Goal: Task Accomplishment & Management: Use online tool/utility

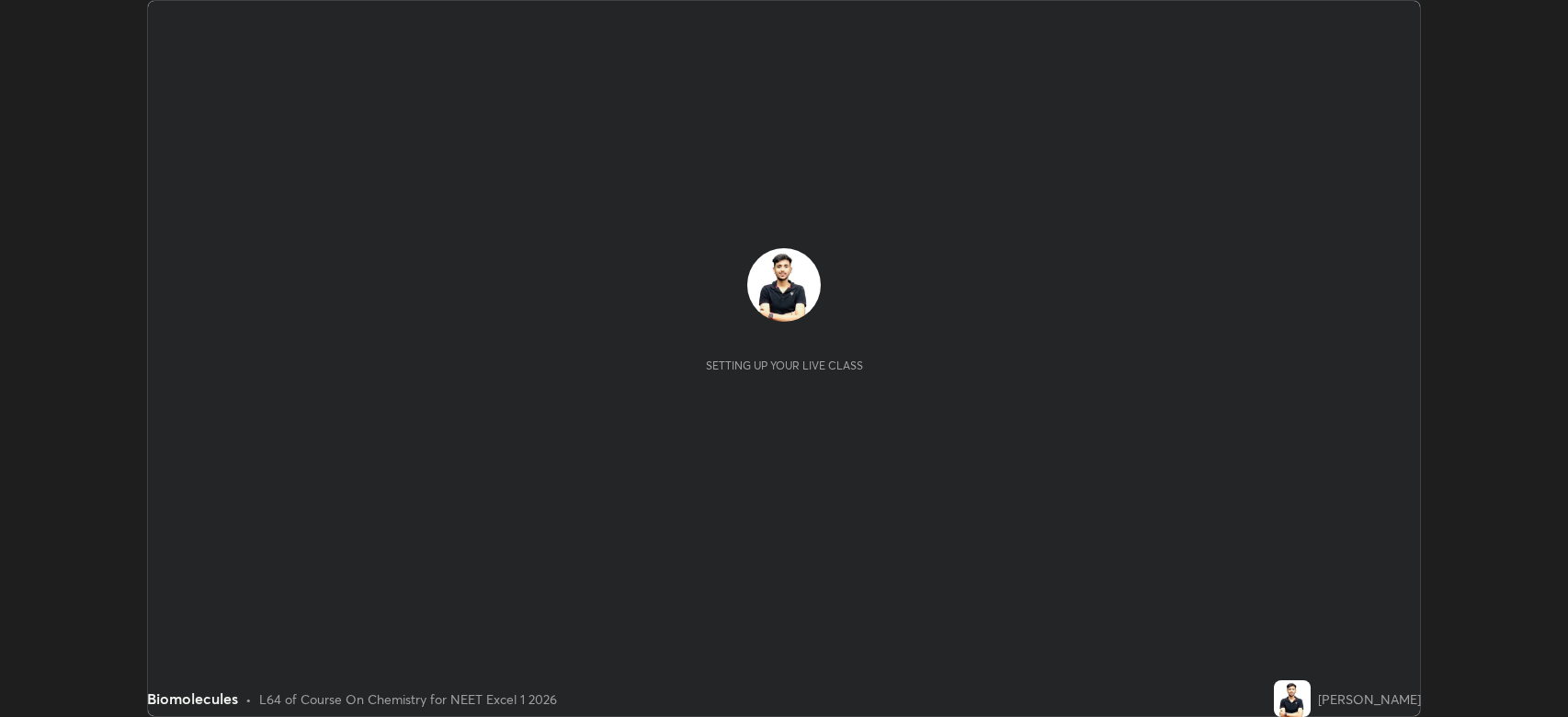
scroll to position [717, 1568]
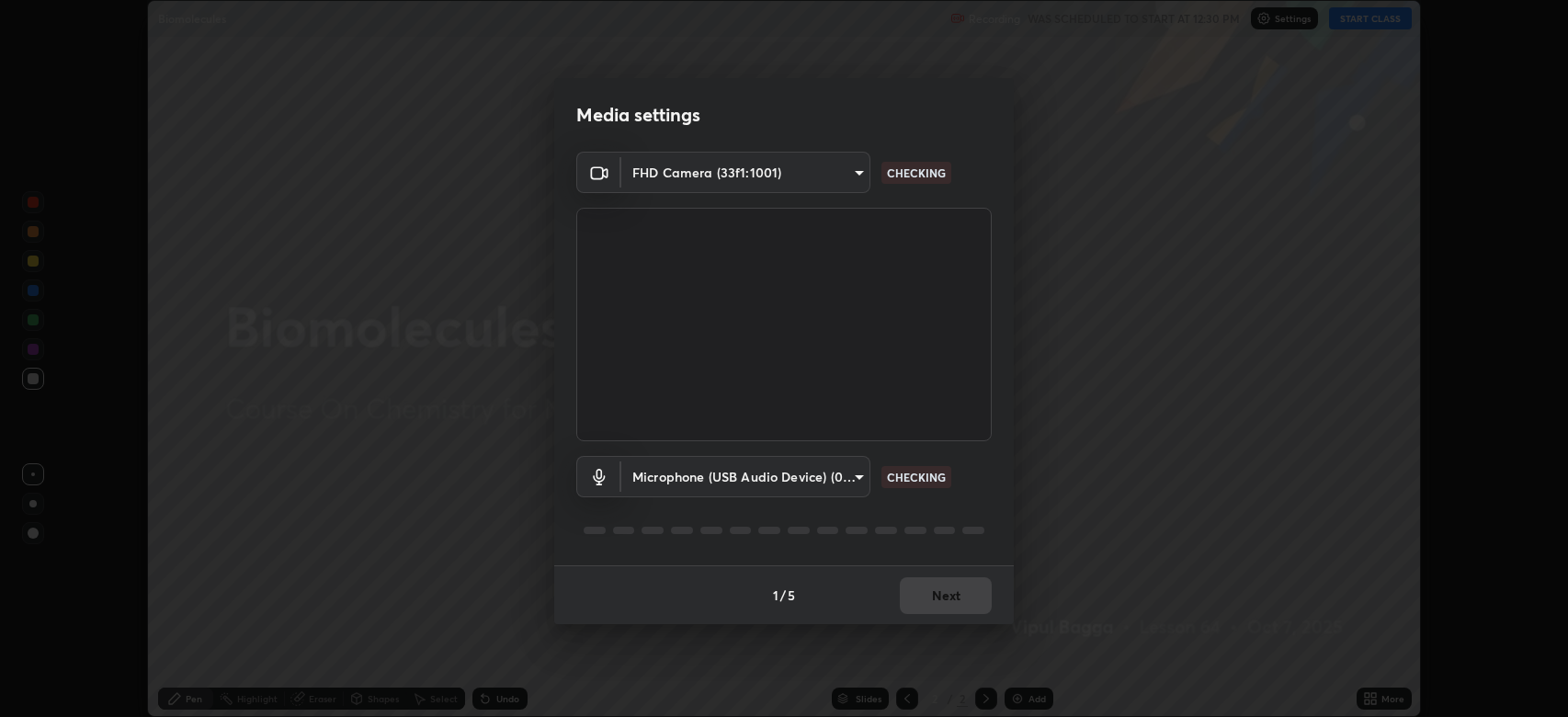
type input "794d03a334ab6cf92daa4269f68d25c817b6d7b5e31d9684855891884d0ab025"
type input "fdb80894c4ebc7df2e002856e42fb67b53546d0361b9f9eb09d9d3152e6861d2"
click at [947, 588] on button "Next" at bounding box center [945, 595] width 92 height 37
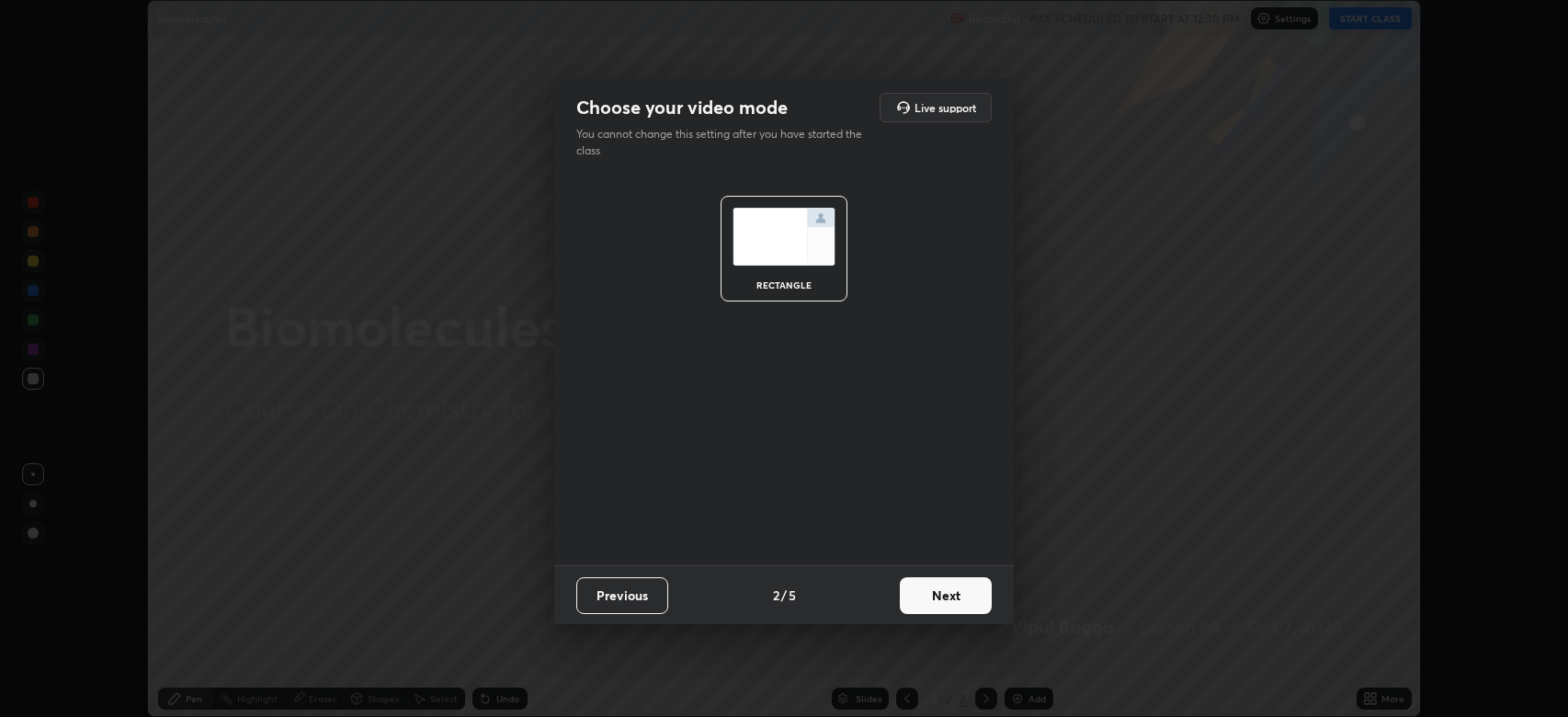
click at [955, 583] on button "Next" at bounding box center [945, 595] width 92 height 37
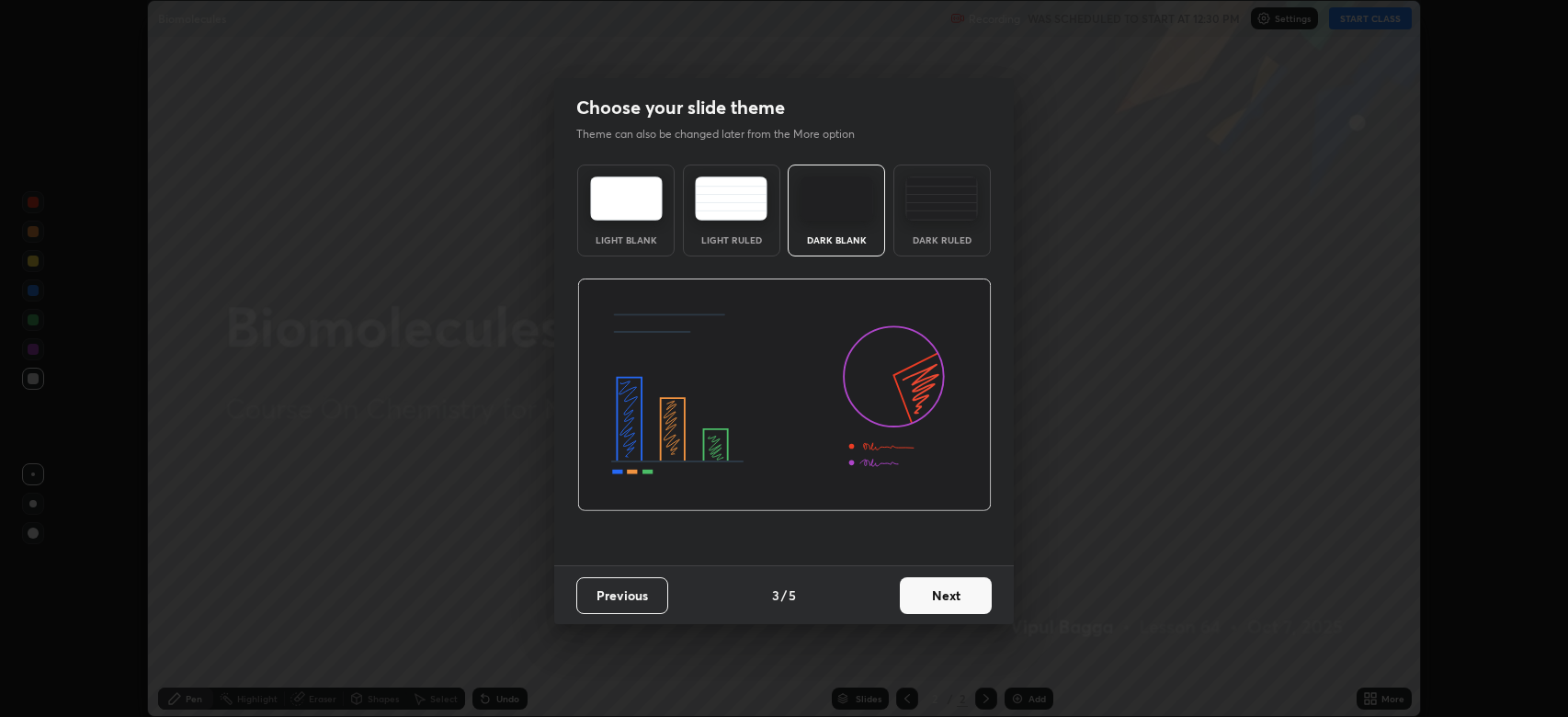
click at [955, 580] on button "Next" at bounding box center [945, 595] width 92 height 37
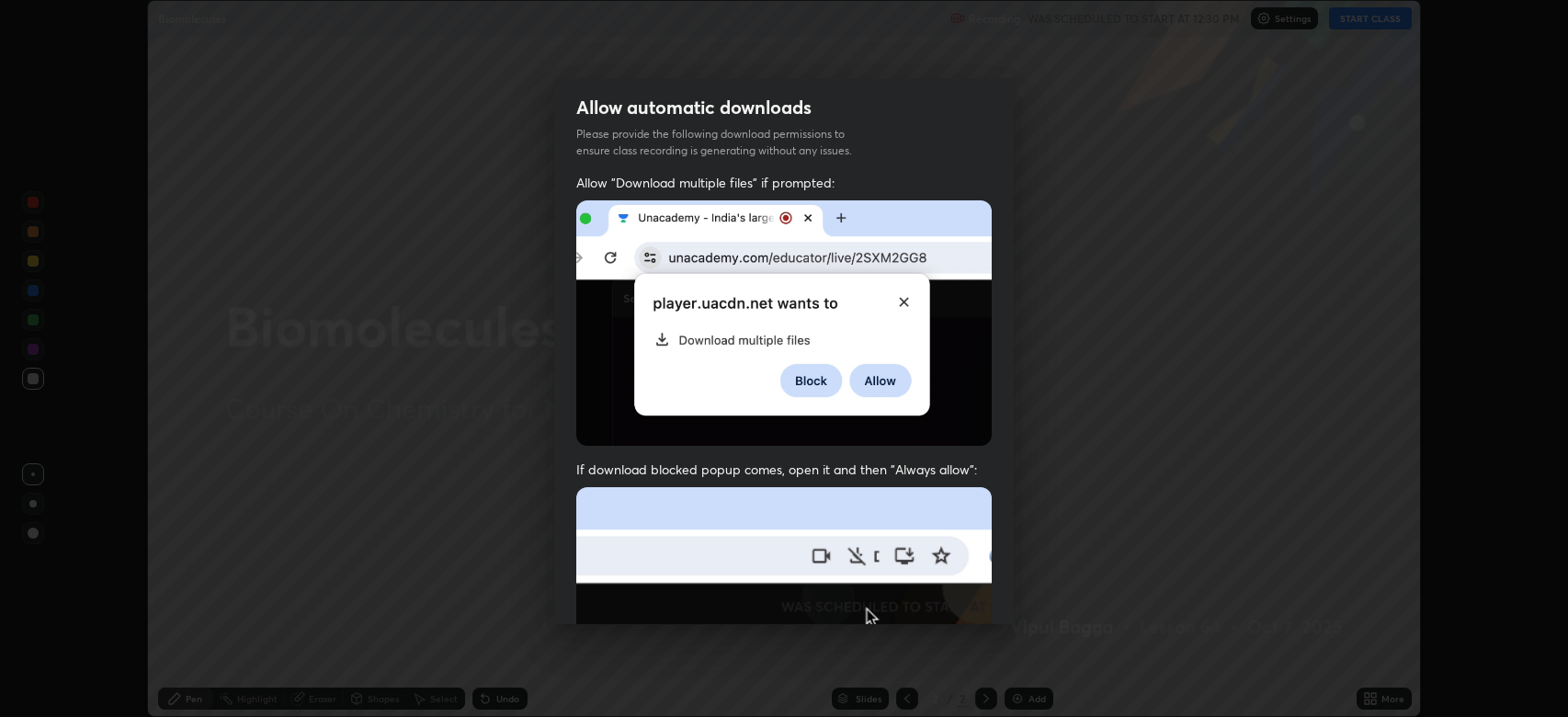
click at [958, 578] on img at bounding box center [783, 687] width 415 height 401
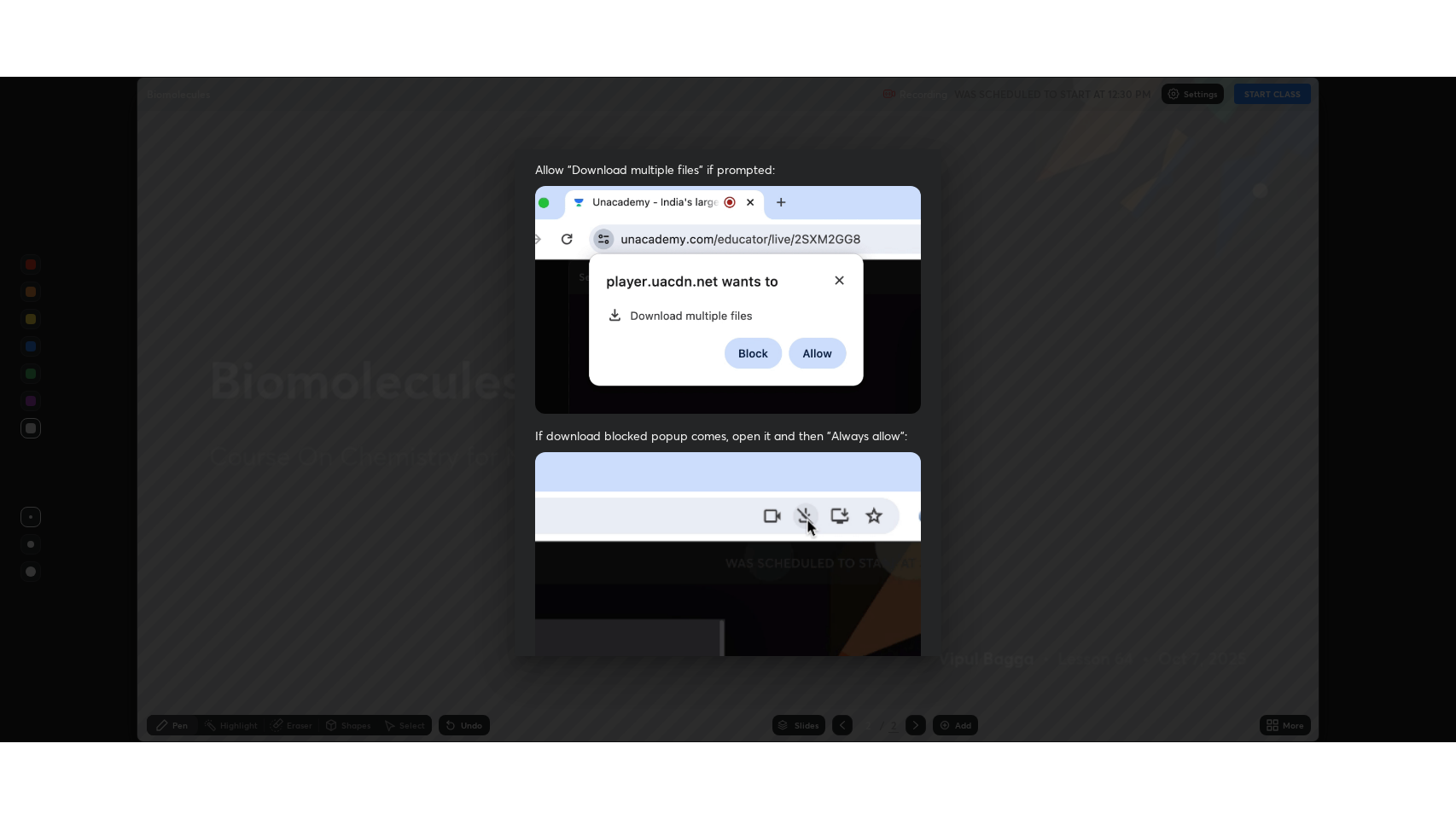
scroll to position [347, 0]
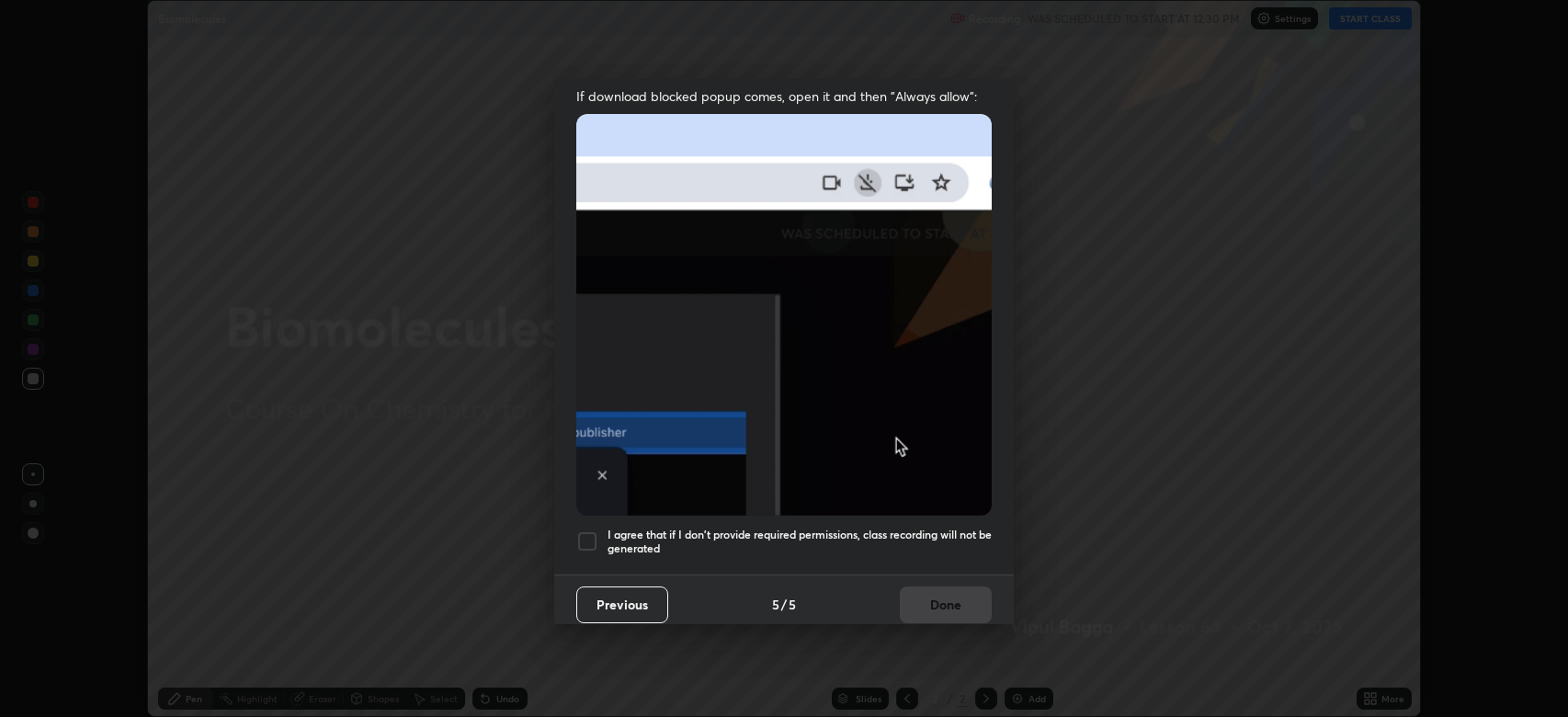
click at [589, 530] on div at bounding box center [587, 541] width 22 height 22
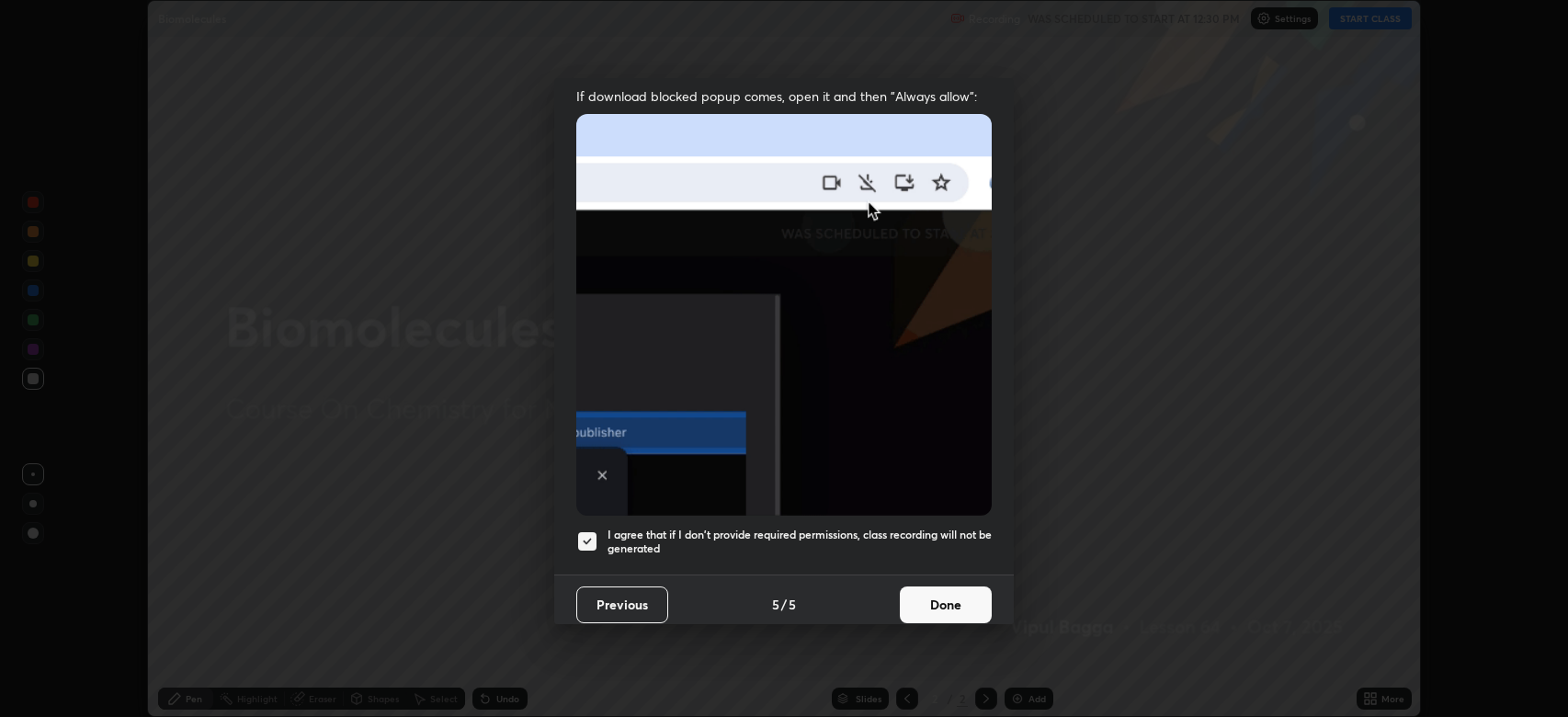
click at [937, 590] on button "Done" at bounding box center [945, 605] width 92 height 37
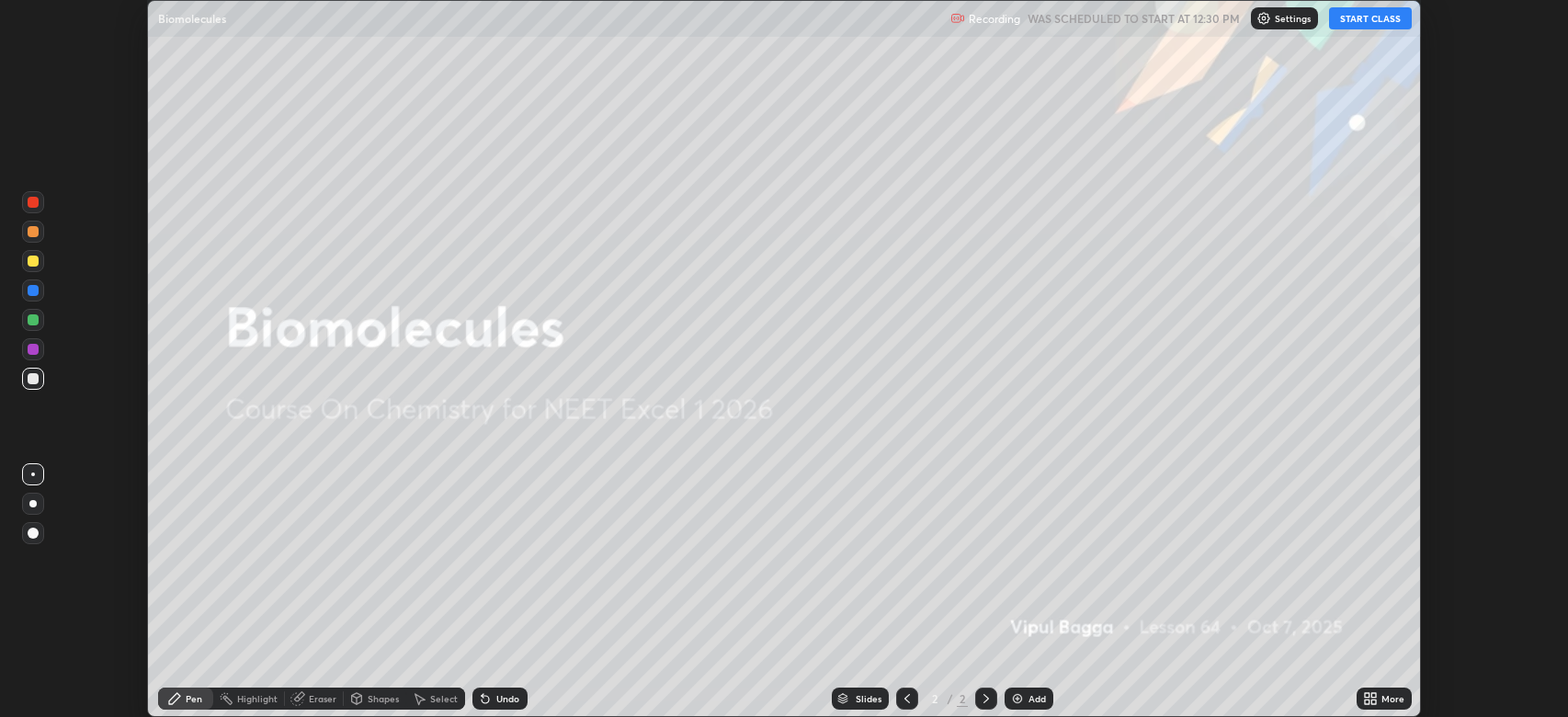
click at [1360, 20] on button "START CLASS" at bounding box center [1369, 19] width 83 height 22
click at [1374, 695] on icon at bounding box center [1373, 695] width 5 height 5
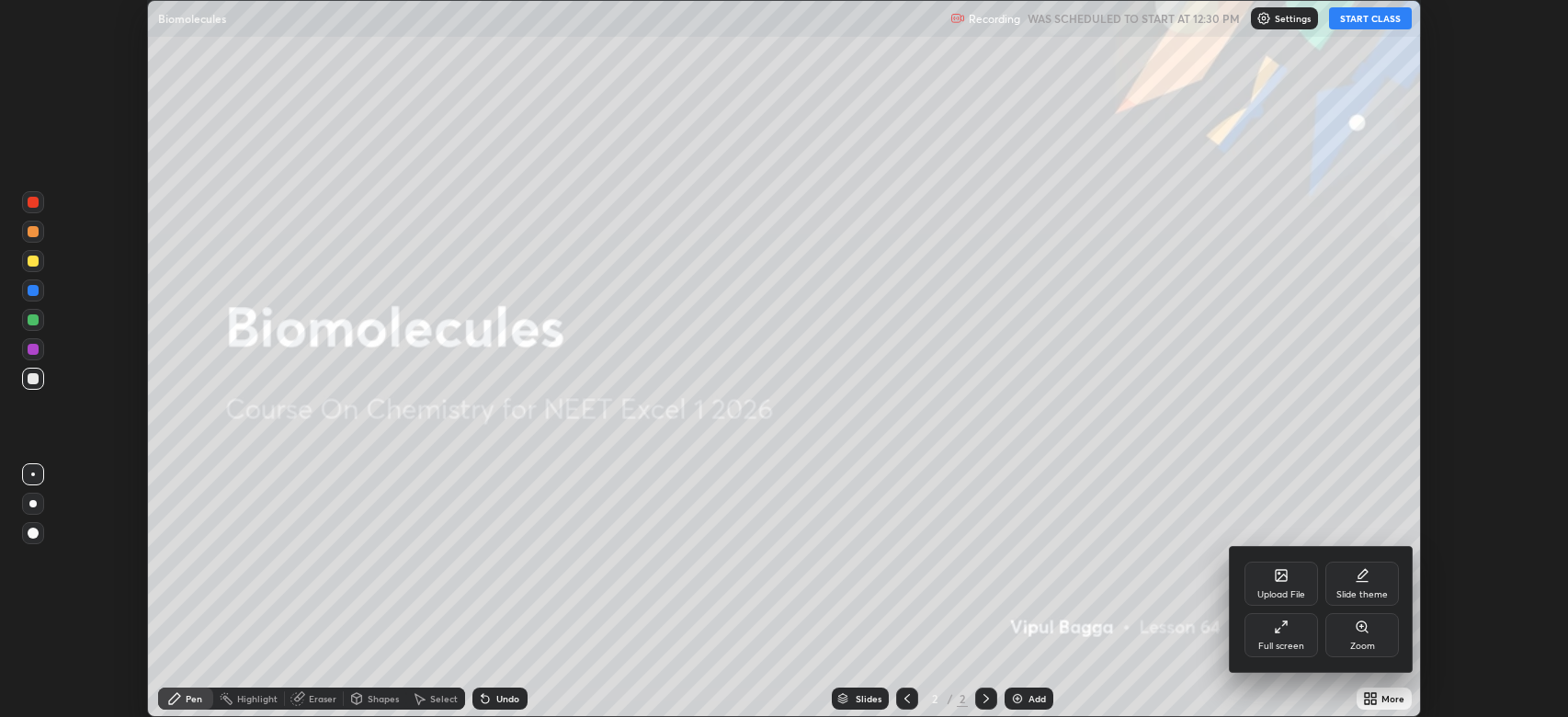
click at [1261, 634] on div "Full screen" at bounding box center [1280, 634] width 73 height 44
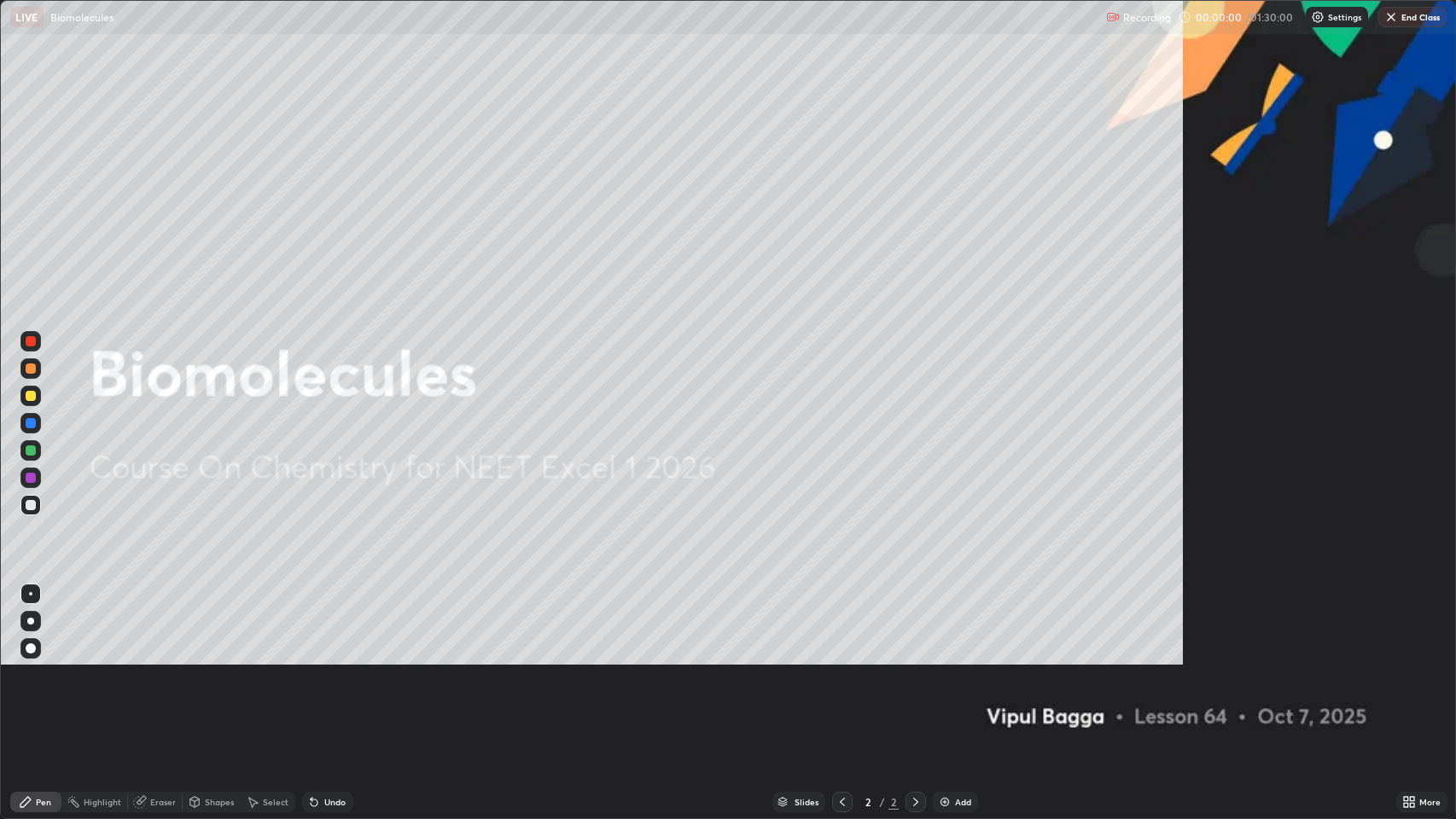
scroll to position [819, 1456]
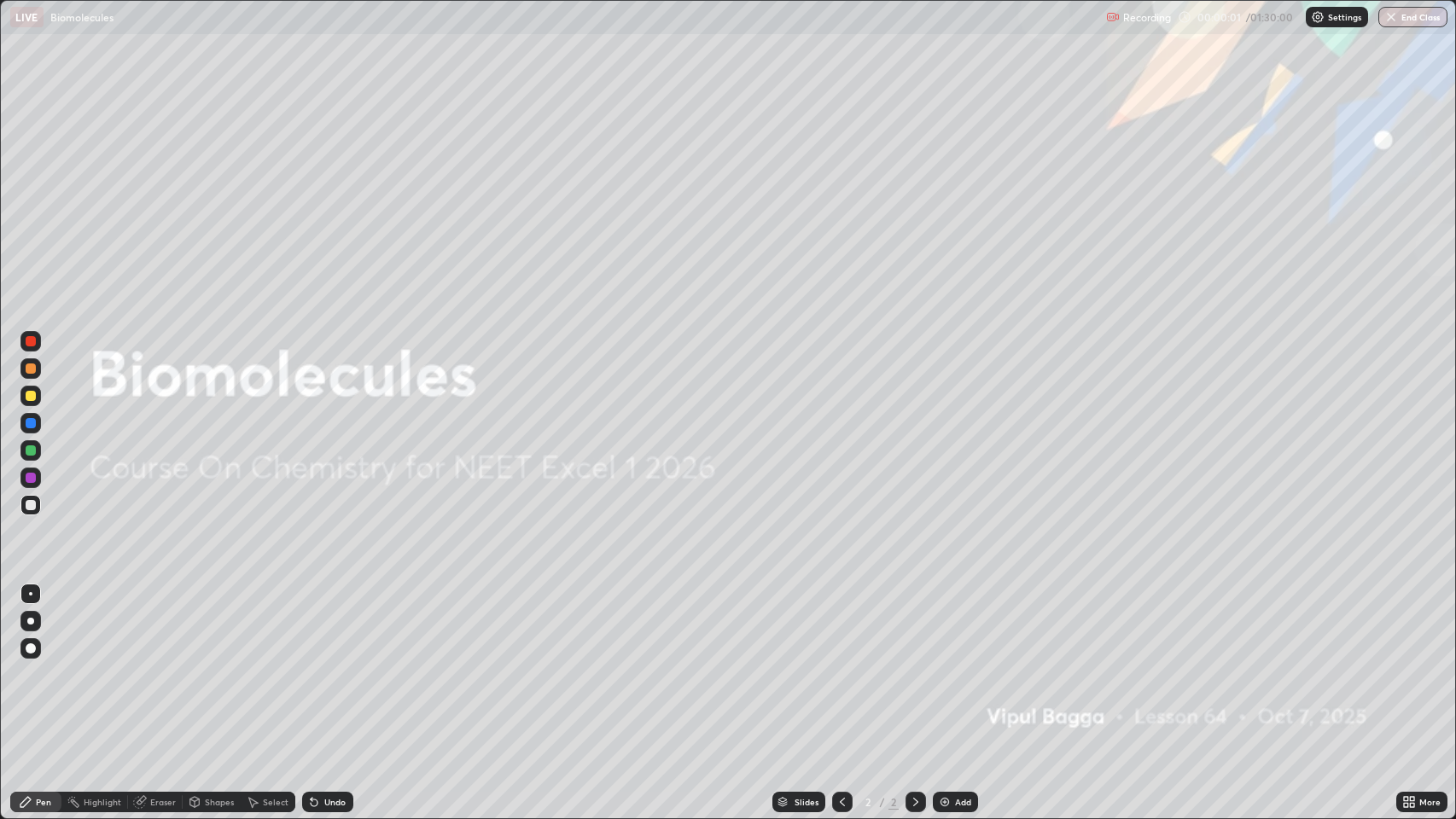
click at [31, 396] on div at bounding box center [31, 396] width 10 height 10
click at [31, 647] on div at bounding box center [31, 648] width 10 height 10
click at [952, 665] on div "Add" at bounding box center [955, 802] width 45 height 21
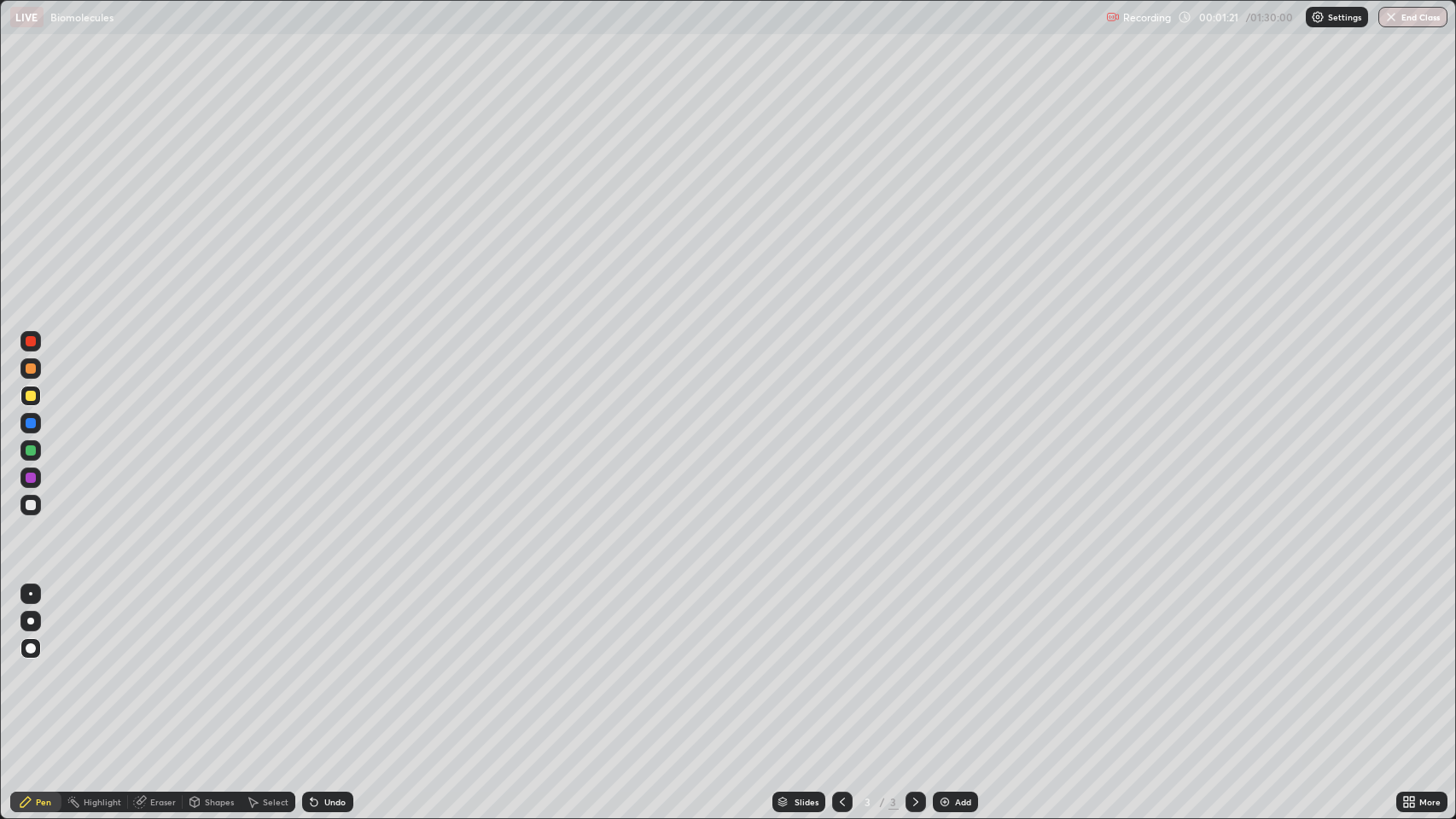
click at [28, 397] on div at bounding box center [31, 396] width 10 height 10
click at [35, 665] on div "Pen" at bounding box center [35, 802] width 51 height 21
click at [223, 665] on div "Shapes" at bounding box center [219, 802] width 29 height 9
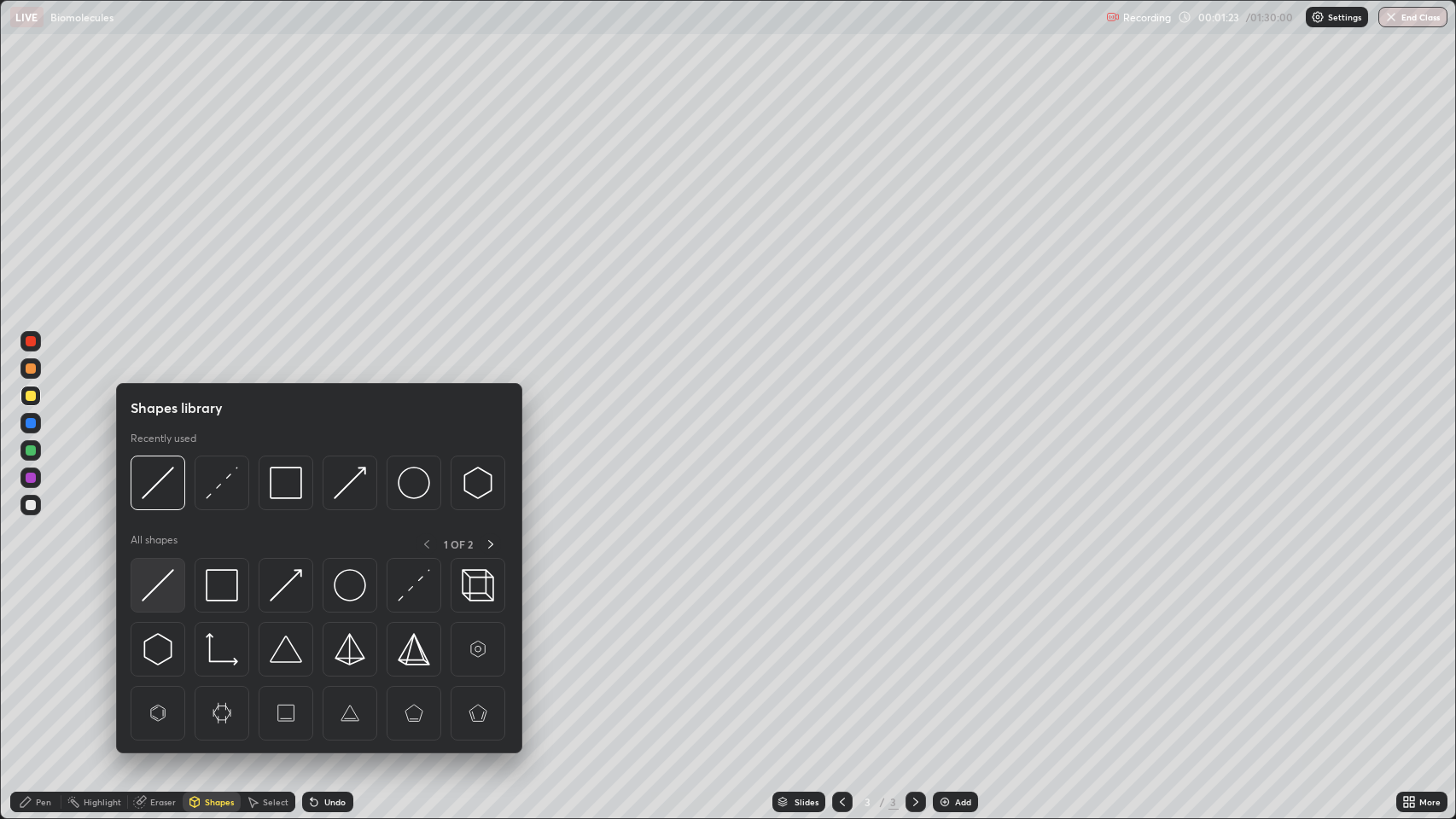
click at [162, 580] on img at bounding box center [158, 585] width 33 height 33
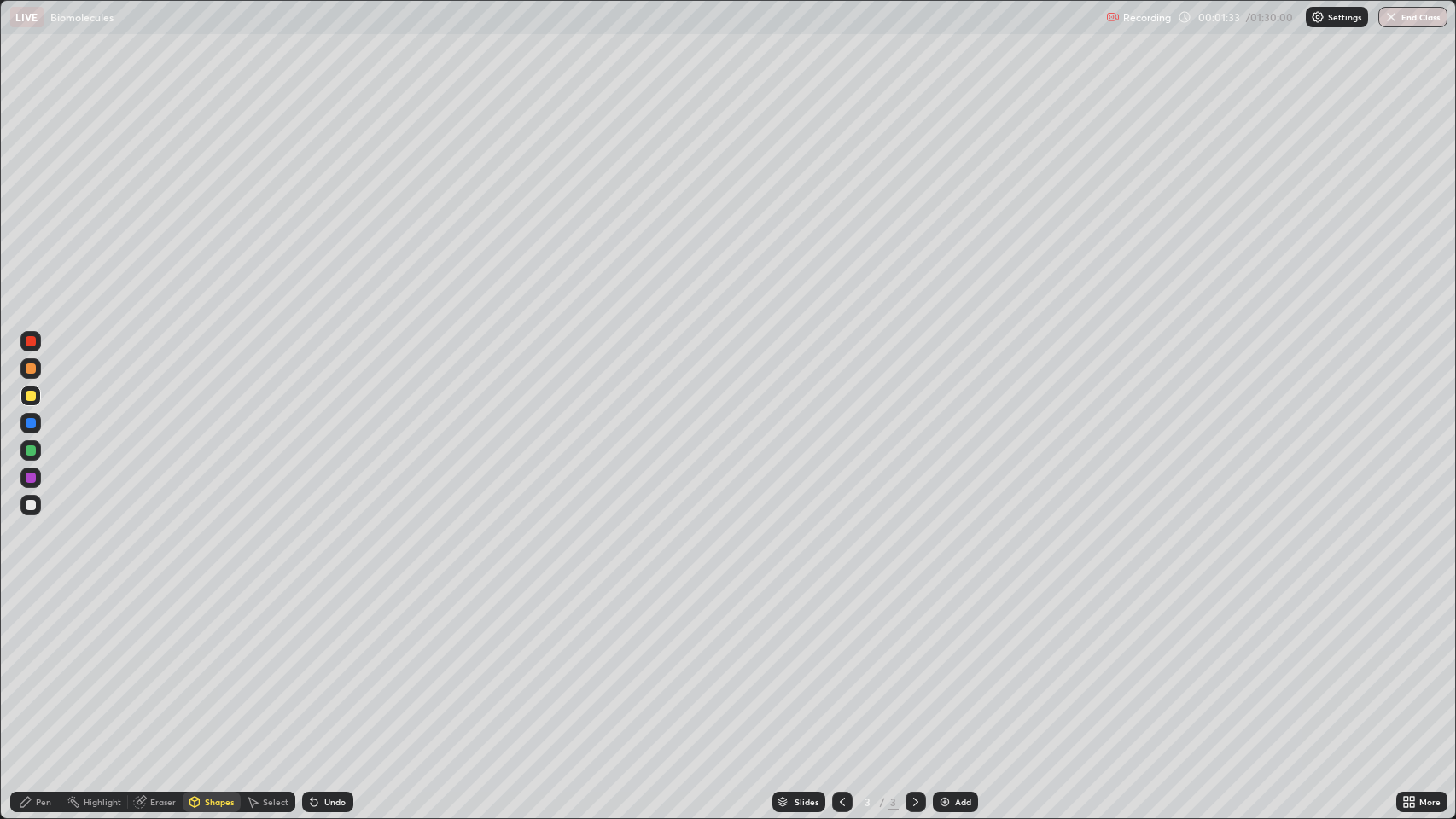
click at [337, 665] on div "Undo" at bounding box center [327, 802] width 51 height 21
click at [272, 665] on div "Select" at bounding box center [276, 802] width 26 height 9
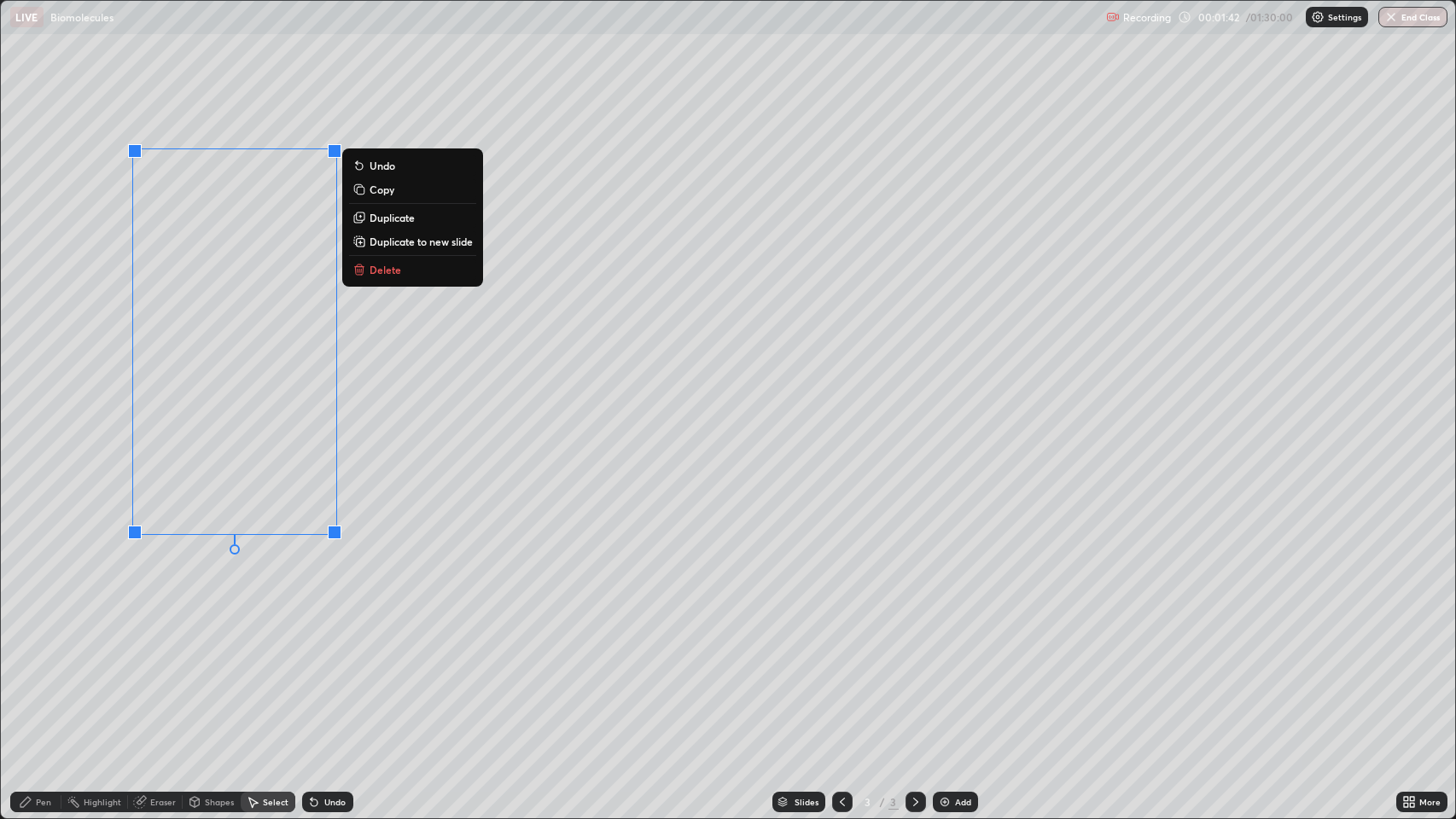
click at [378, 191] on p "Copy" at bounding box center [381, 190] width 25 height 14
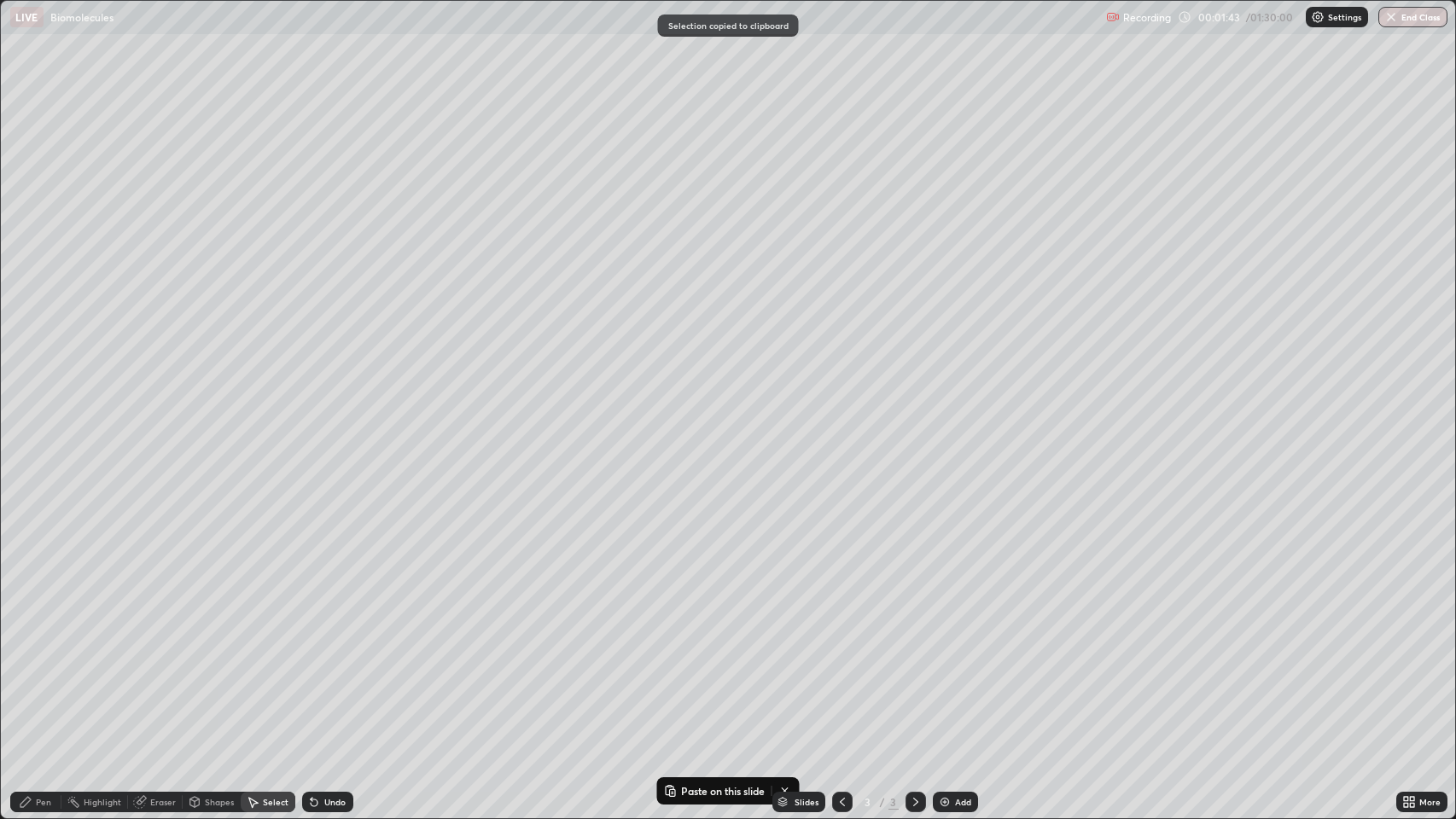
click at [42, 665] on div "Pen" at bounding box center [44, 802] width 16 height 9
click at [30, 498] on div at bounding box center [31, 505] width 21 height 21
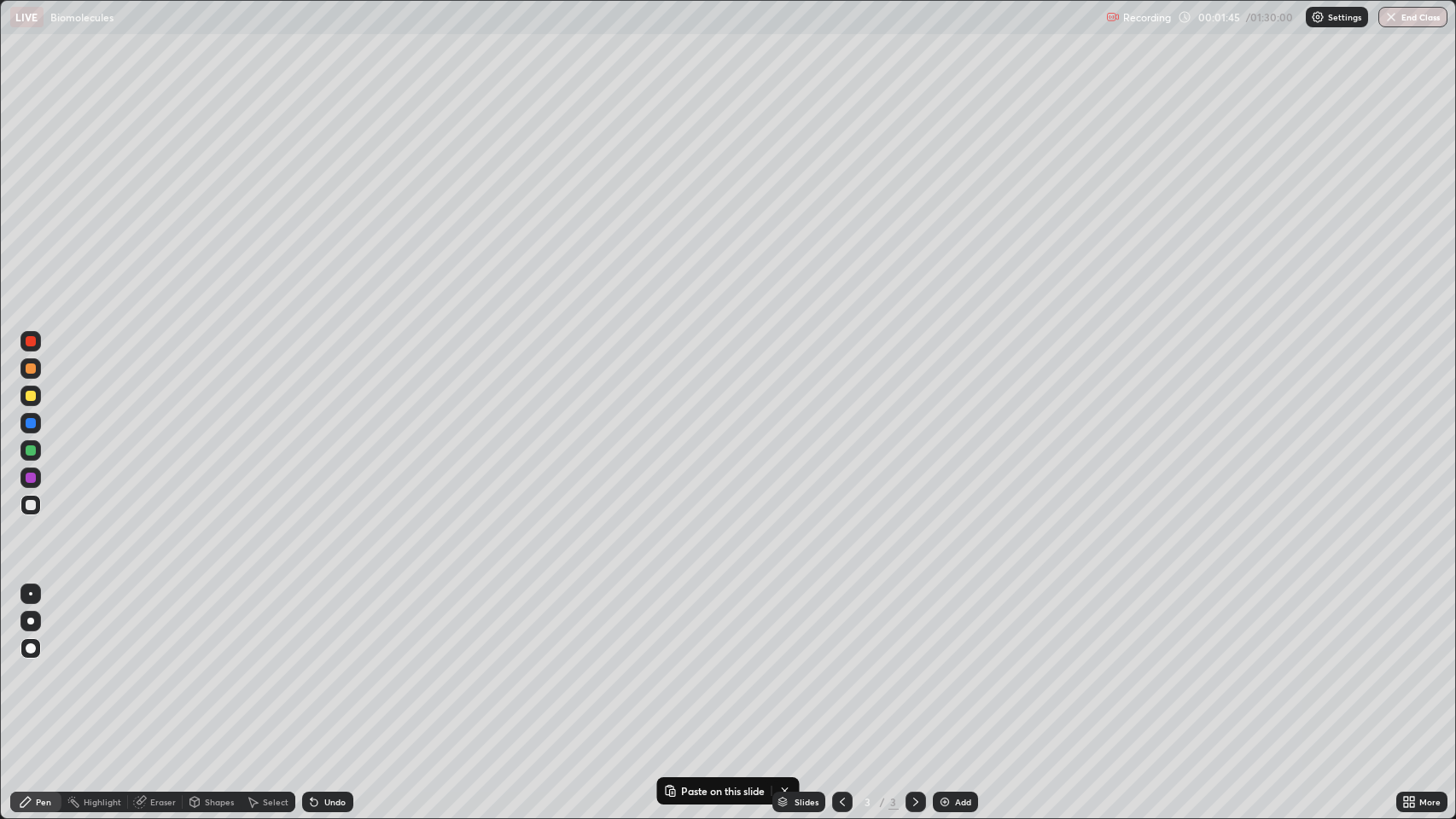
click at [30, 397] on div at bounding box center [31, 396] width 10 height 10
click at [331, 665] on div "Undo" at bounding box center [335, 802] width 22 height 9
click at [330, 665] on div "Undo" at bounding box center [335, 802] width 22 height 9
click at [329, 665] on div "Undo" at bounding box center [335, 802] width 22 height 9
click at [324, 665] on div "Undo" at bounding box center [335, 802] width 22 height 9
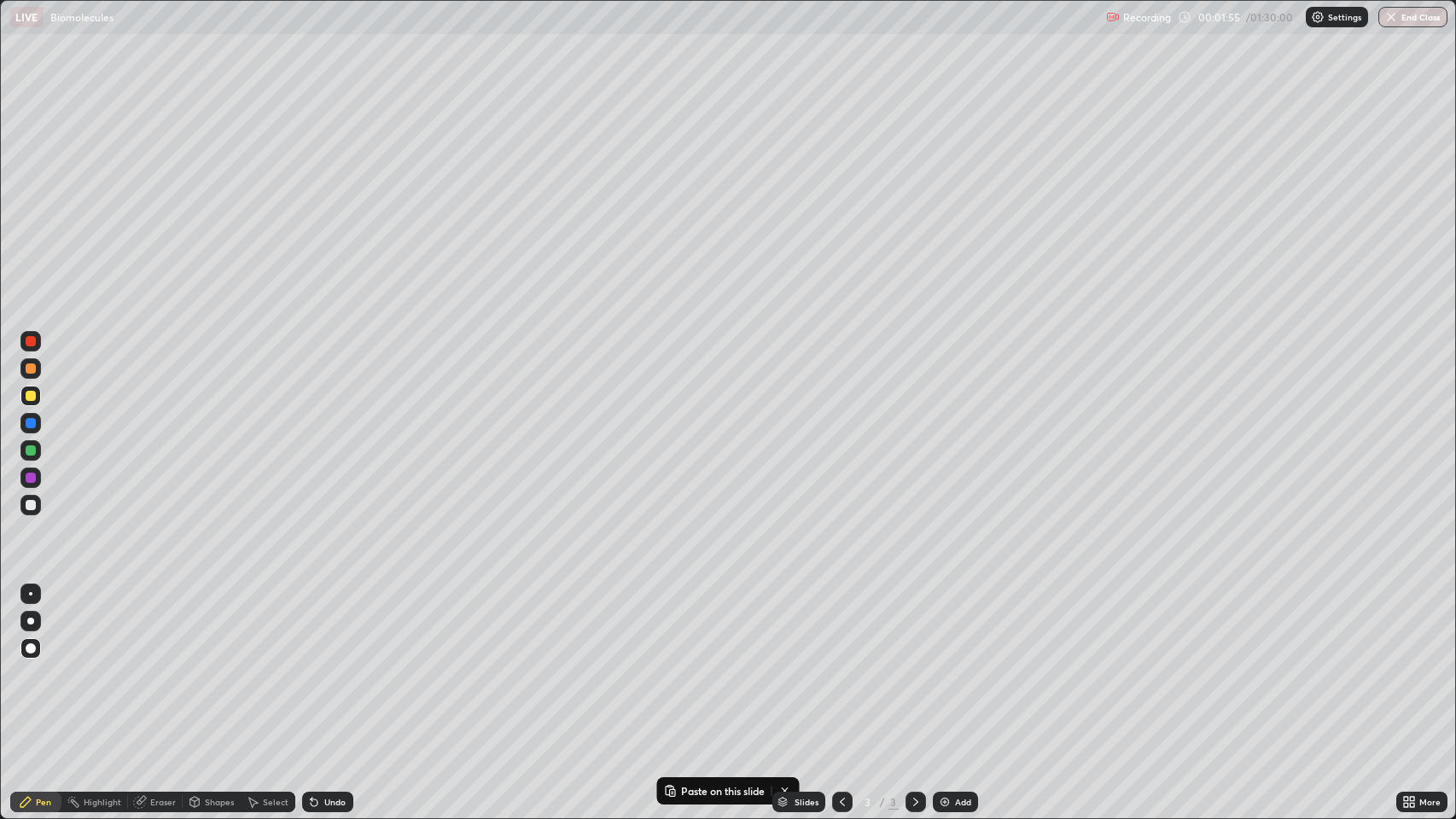
click at [38, 665] on div "Pen" at bounding box center [44, 802] width 16 height 9
click at [26, 340] on div at bounding box center [31, 341] width 10 height 10
click at [31, 648] on div at bounding box center [31, 648] width 10 height 10
click at [45, 665] on div "Pen" at bounding box center [44, 802] width 16 height 9
click at [33, 503] on div at bounding box center [31, 505] width 10 height 10
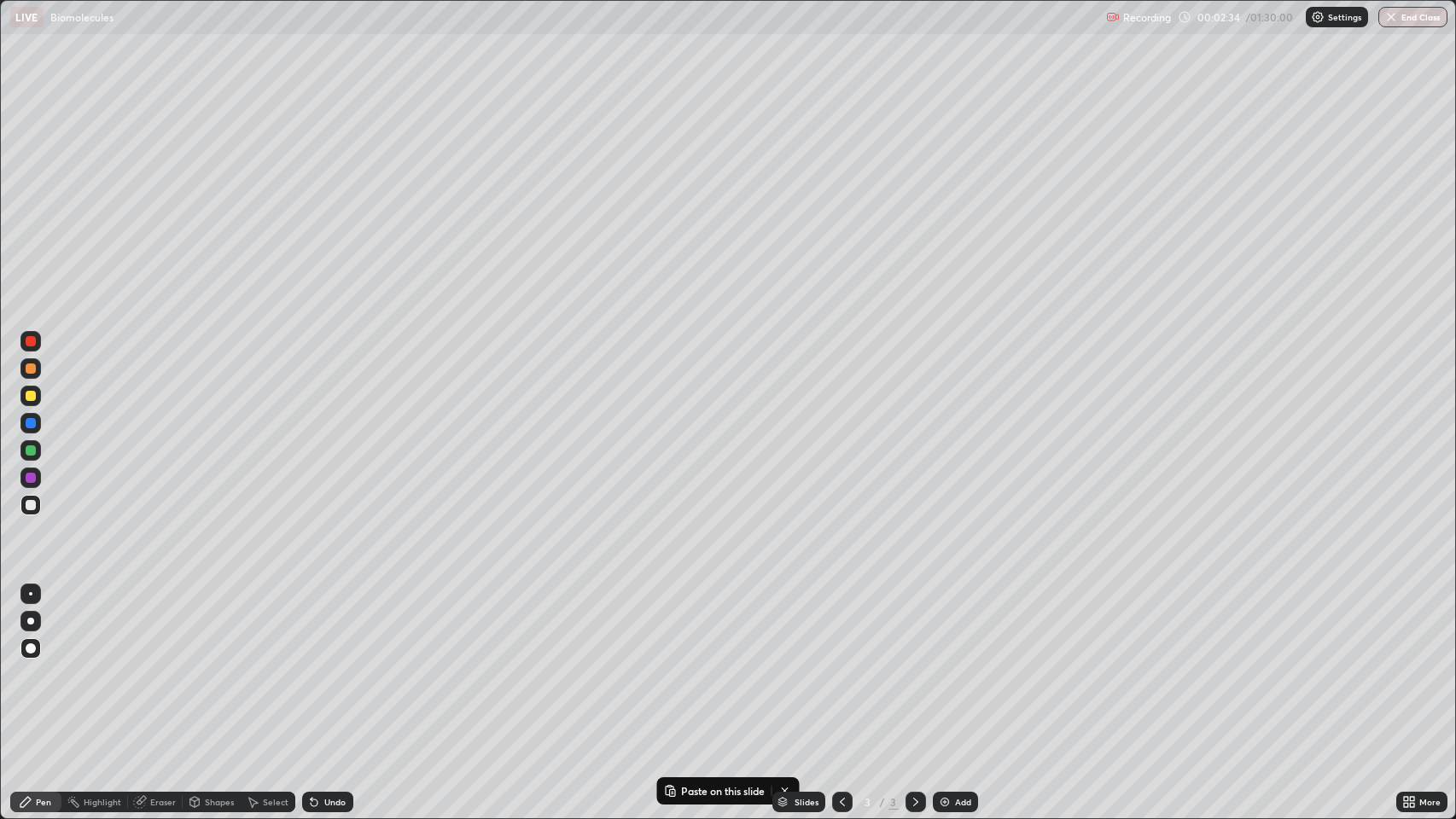
click at [206, 665] on div "Shapes" at bounding box center [219, 802] width 29 height 9
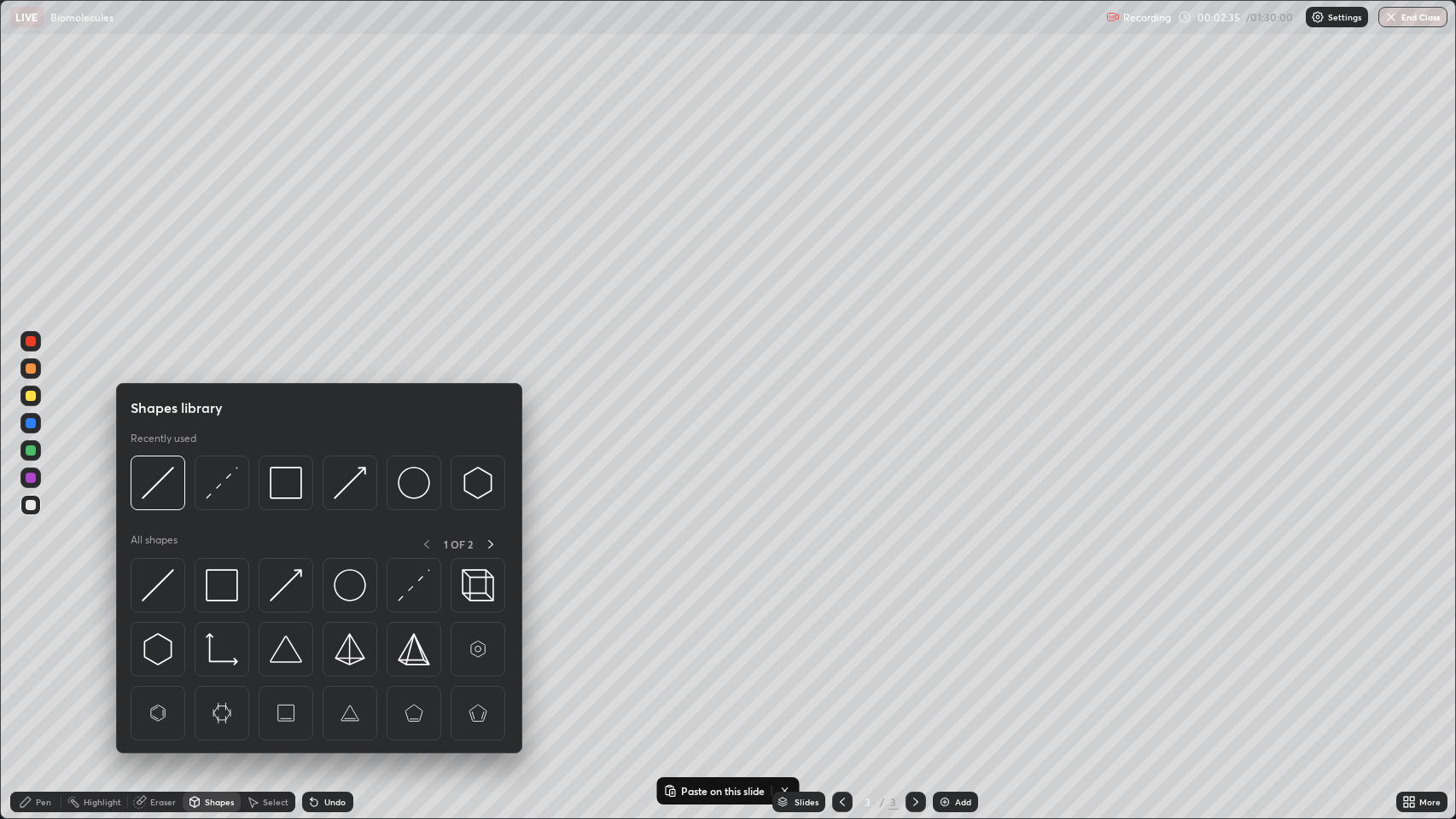
click at [161, 580] on img at bounding box center [158, 585] width 33 height 33
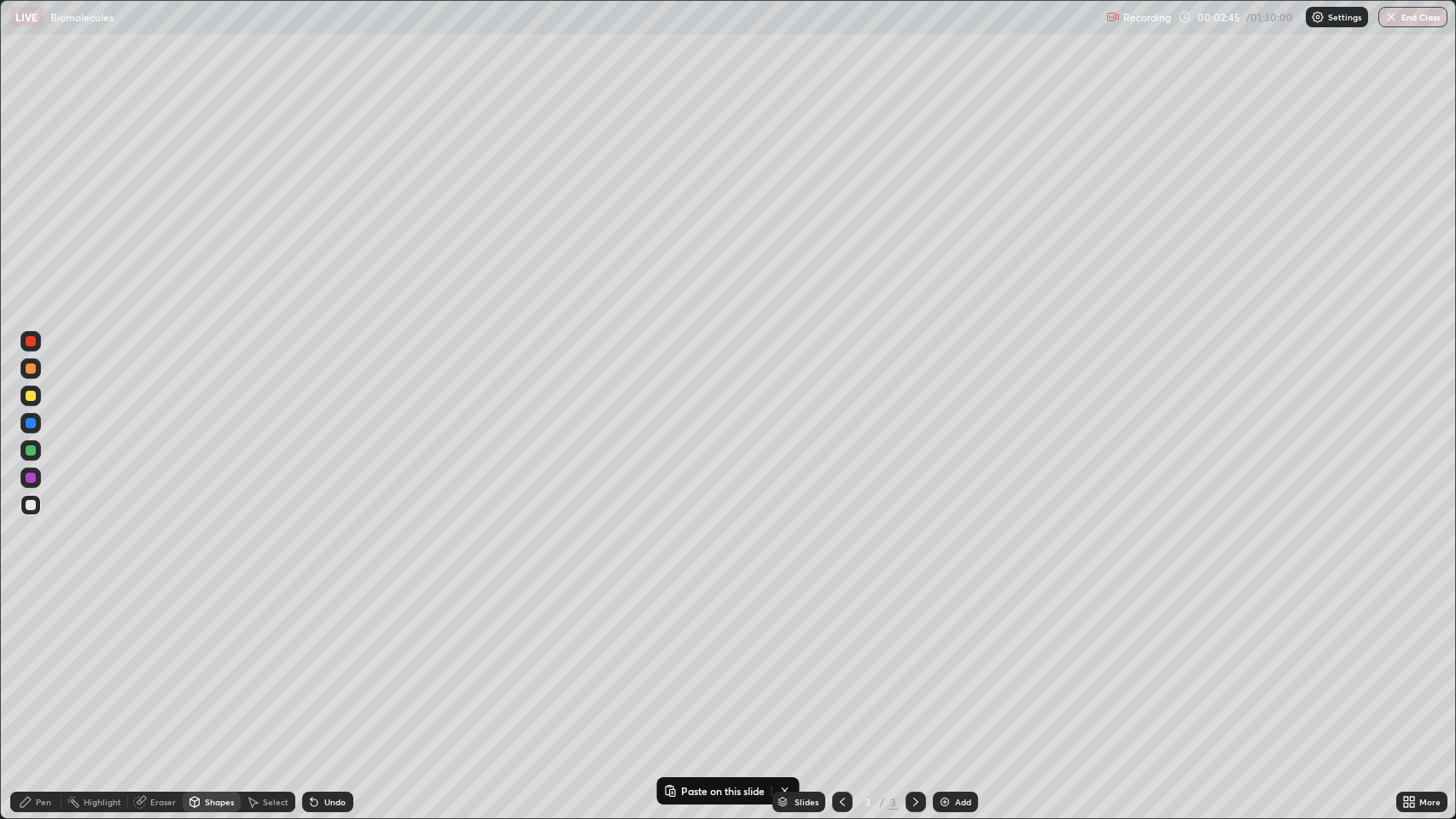
click at [167, 665] on div "Eraser" at bounding box center [163, 802] width 26 height 9
click at [29, 665] on icon at bounding box center [26, 802] width 10 height 10
click at [272, 665] on div "Select" at bounding box center [276, 802] width 26 height 9
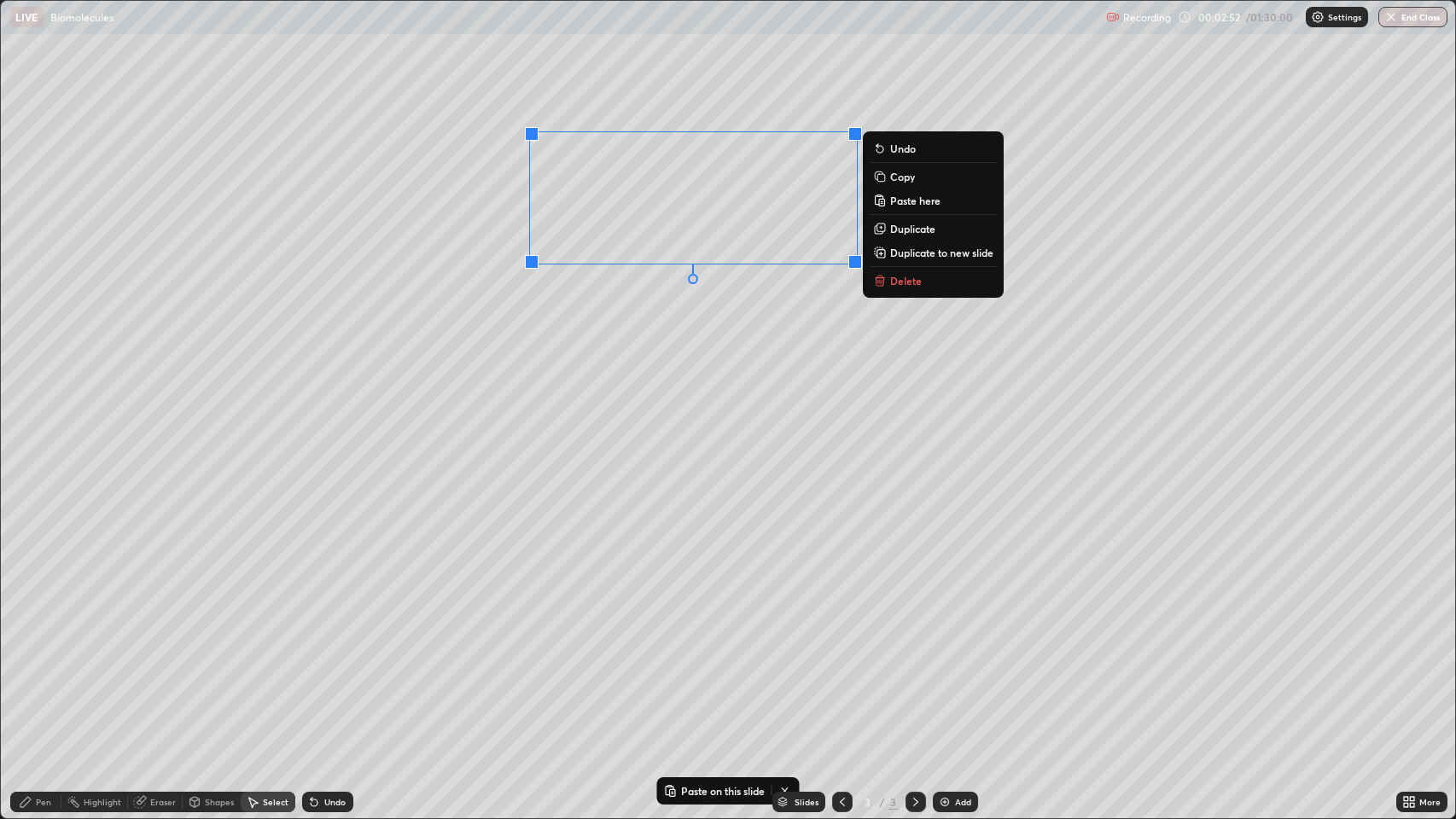
click at [905, 181] on p "Copy" at bounding box center [902, 177] width 25 height 14
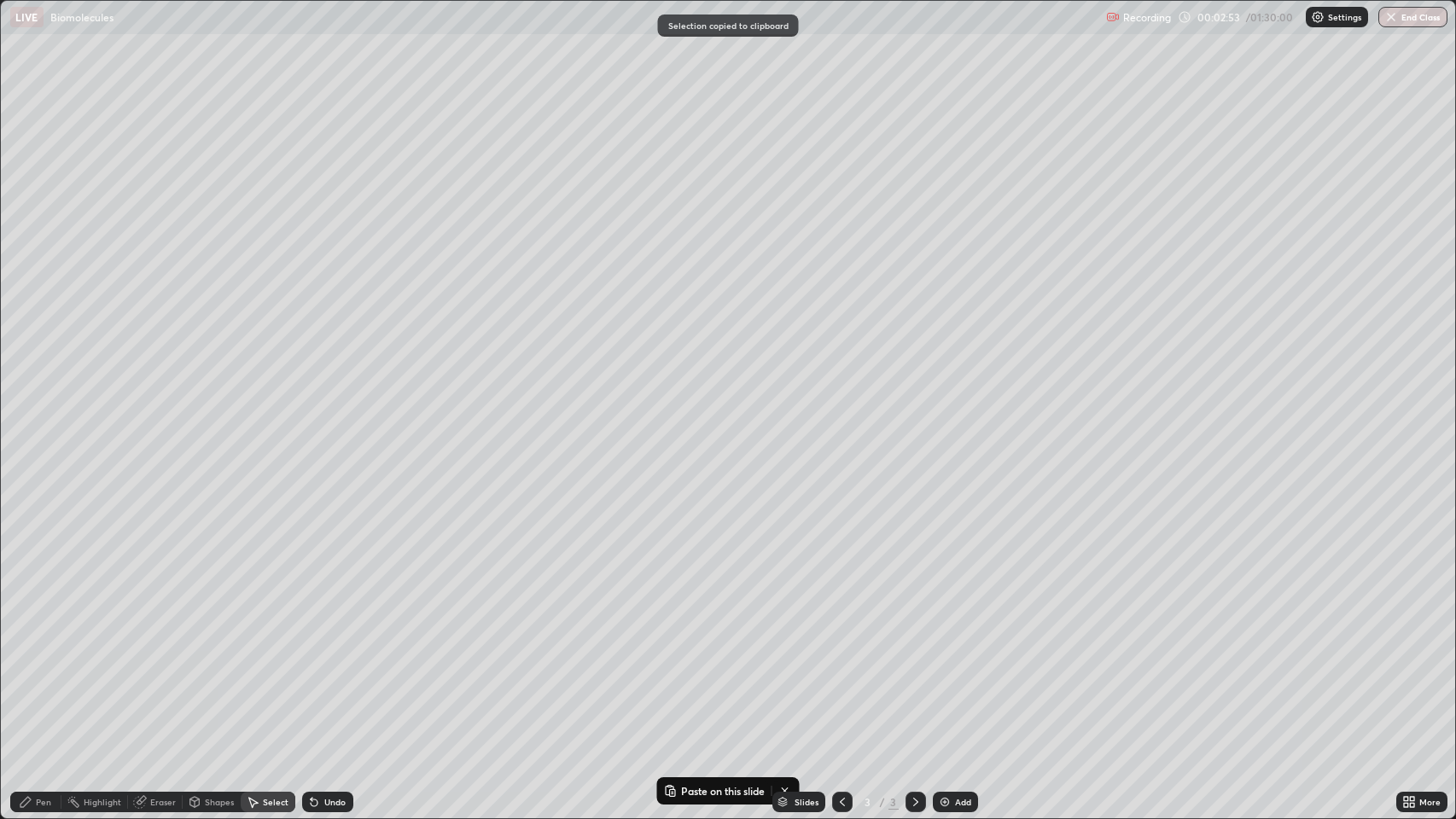
click at [743, 195] on div "0 ° Undo Copy Paste here Duplicate Duplicate to new slide Delete" at bounding box center [728, 410] width 1455 height 817
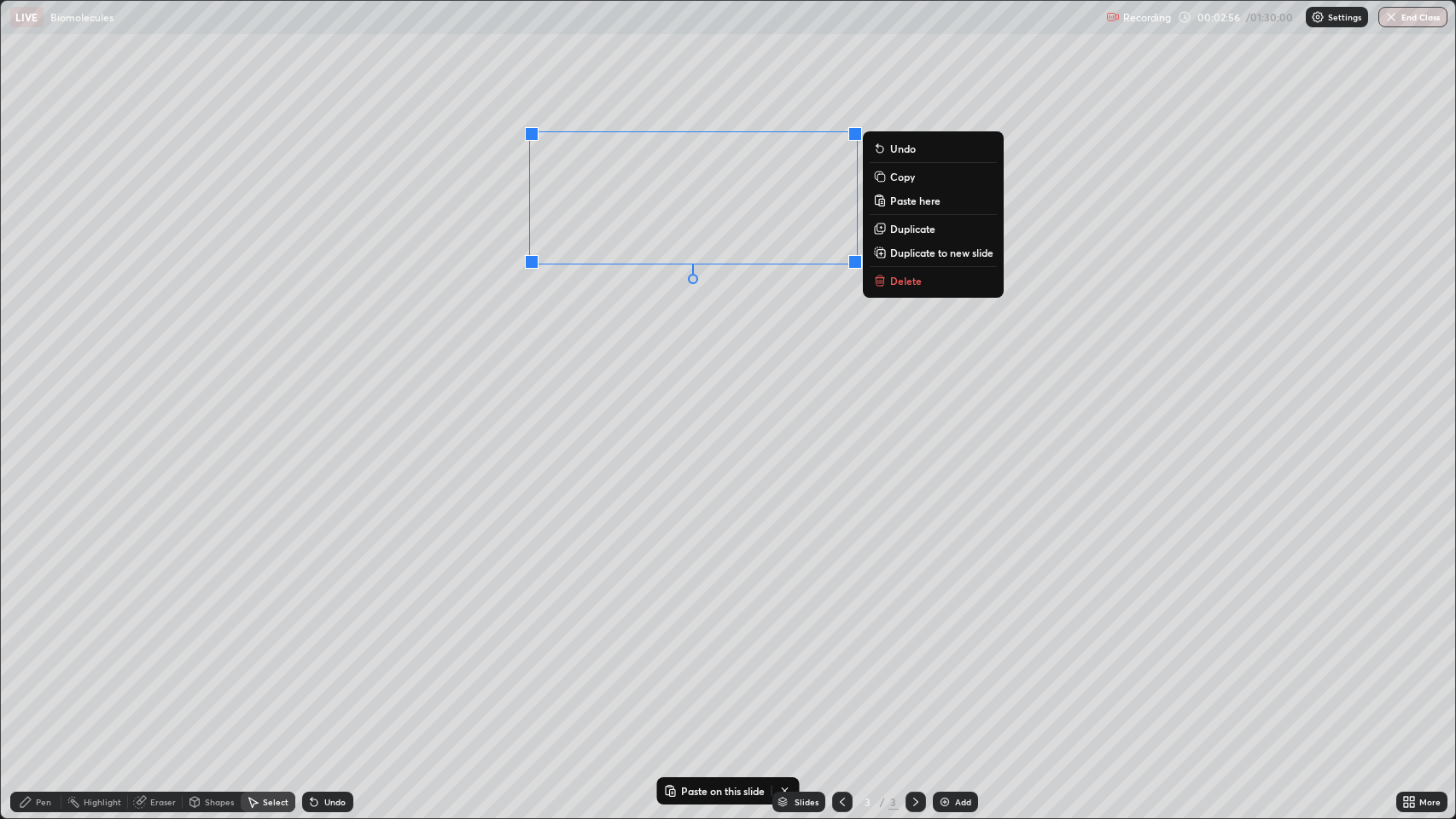
click at [908, 226] on p "Duplicate" at bounding box center [913, 228] width 45 height 14
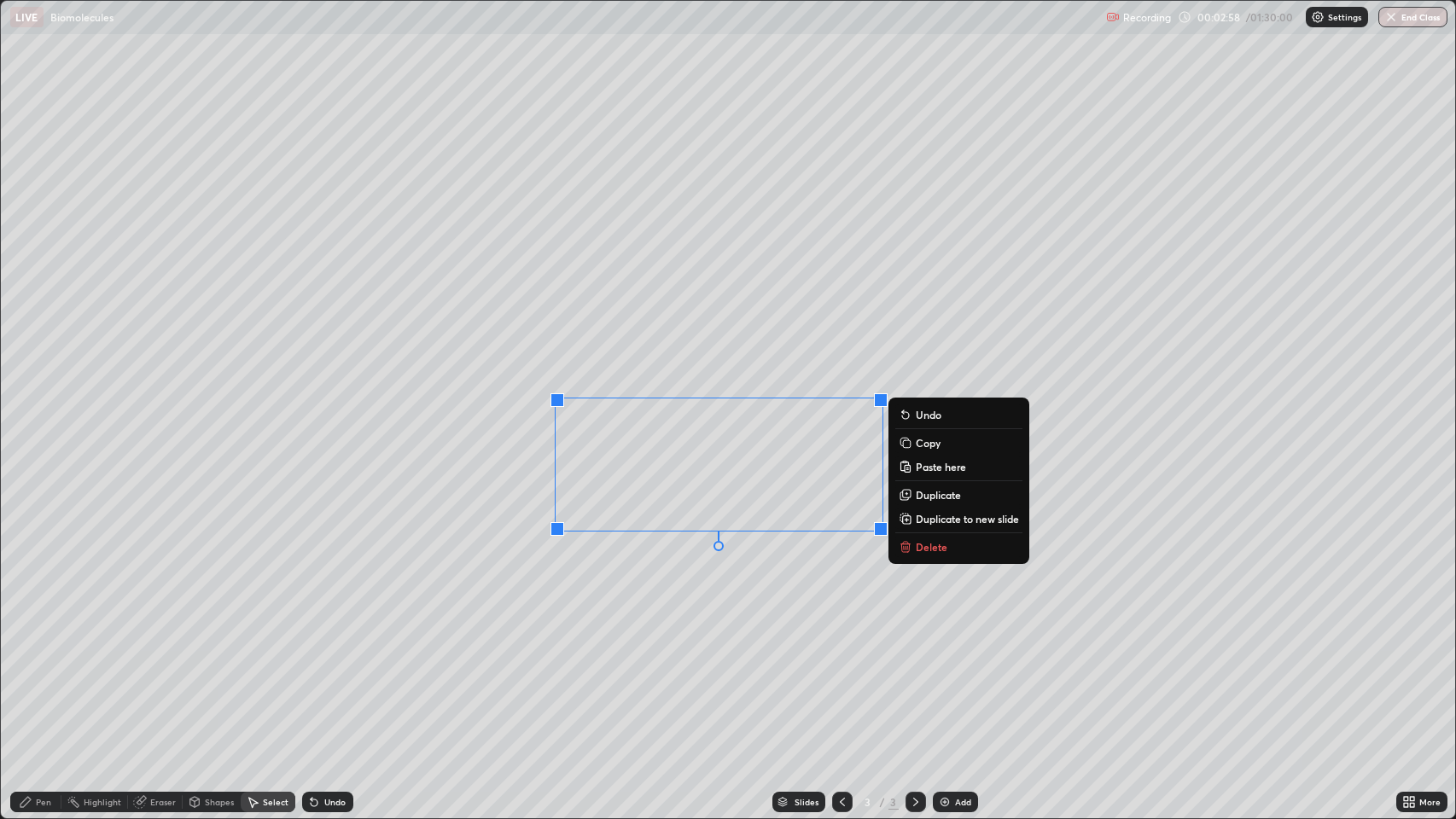
click at [42, 665] on div "Pen" at bounding box center [44, 802] width 16 height 9
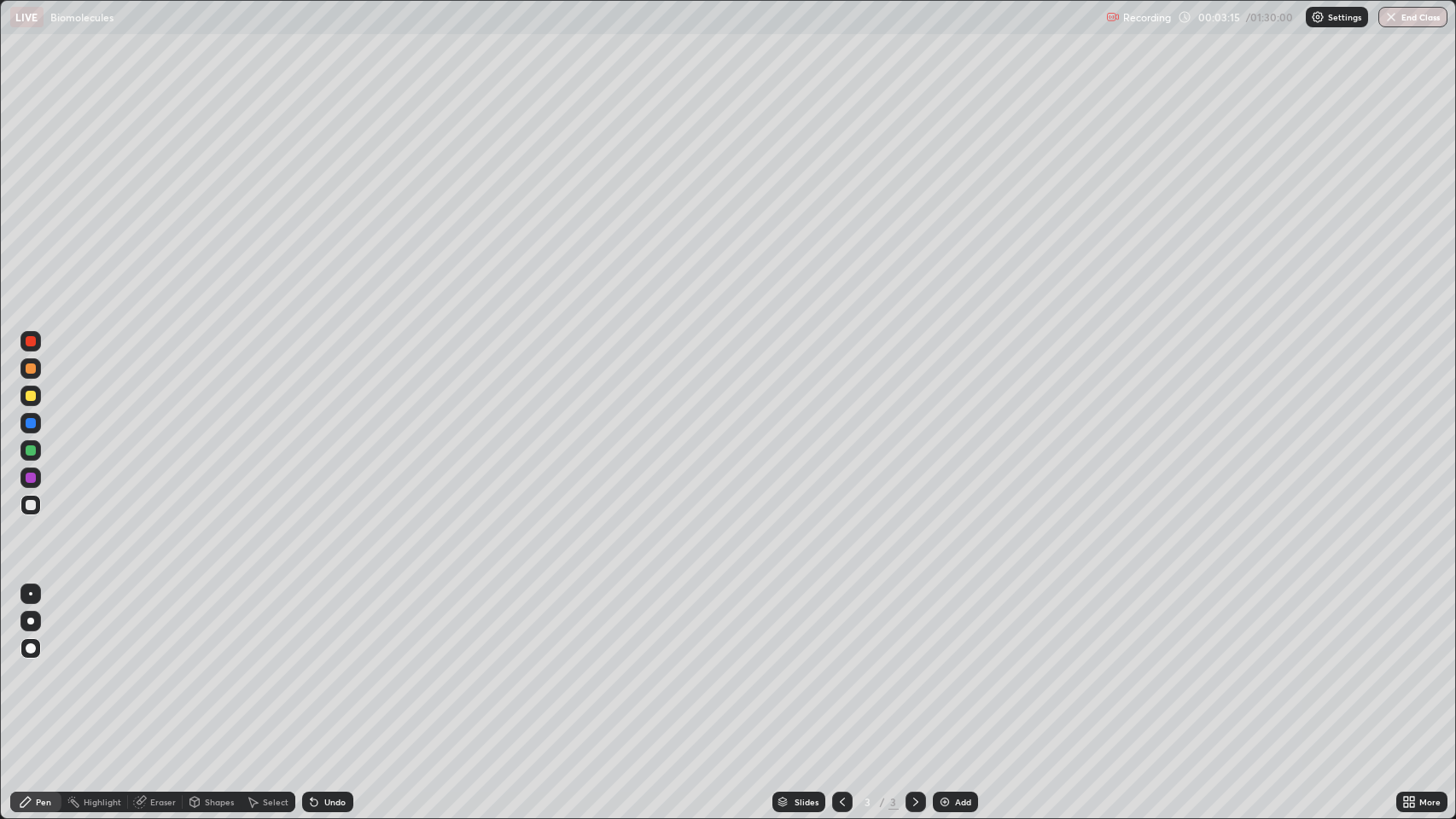
click at [207, 665] on div "Shapes" at bounding box center [219, 802] width 29 height 9
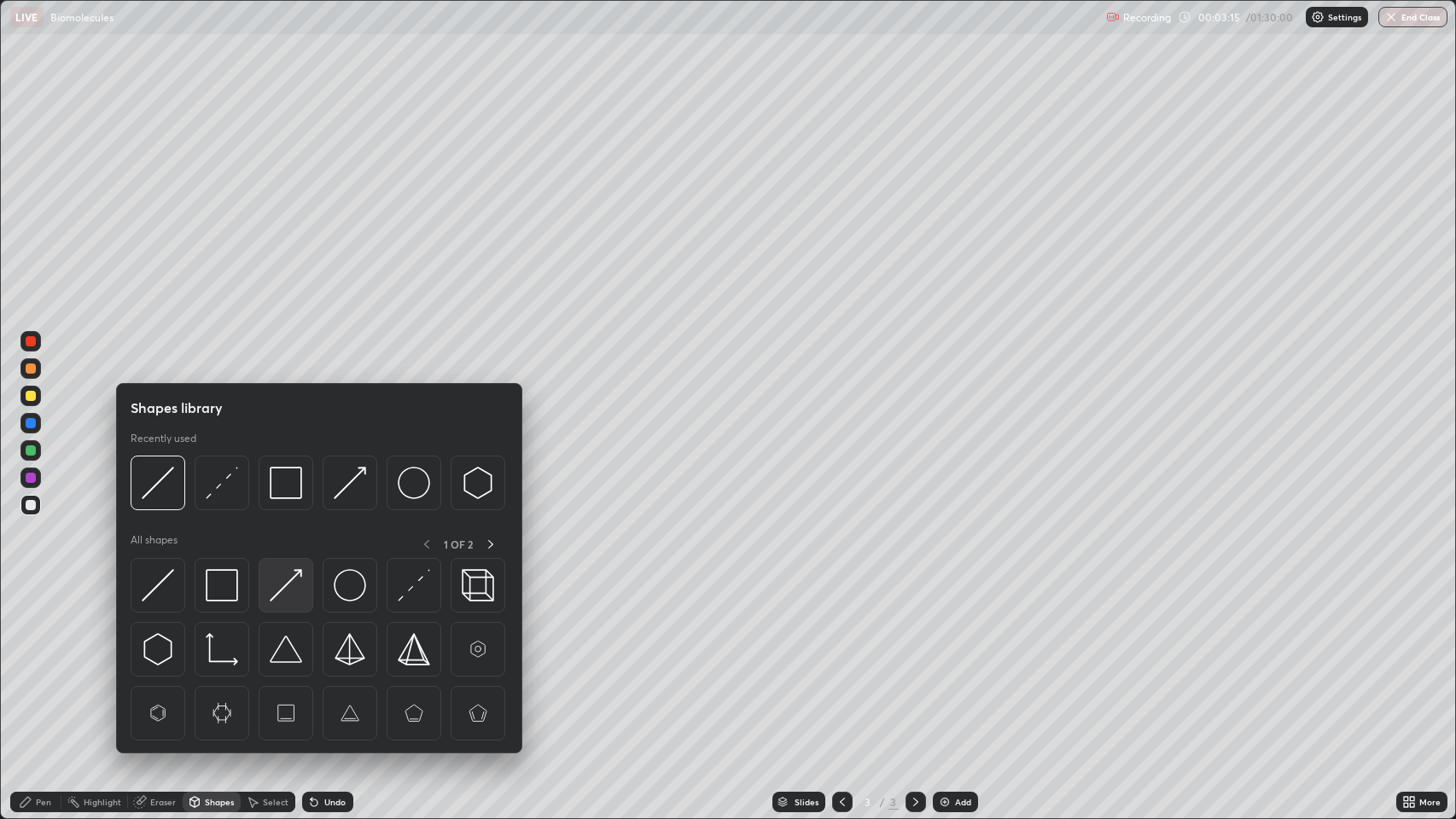
click at [287, 580] on img at bounding box center [286, 585] width 33 height 33
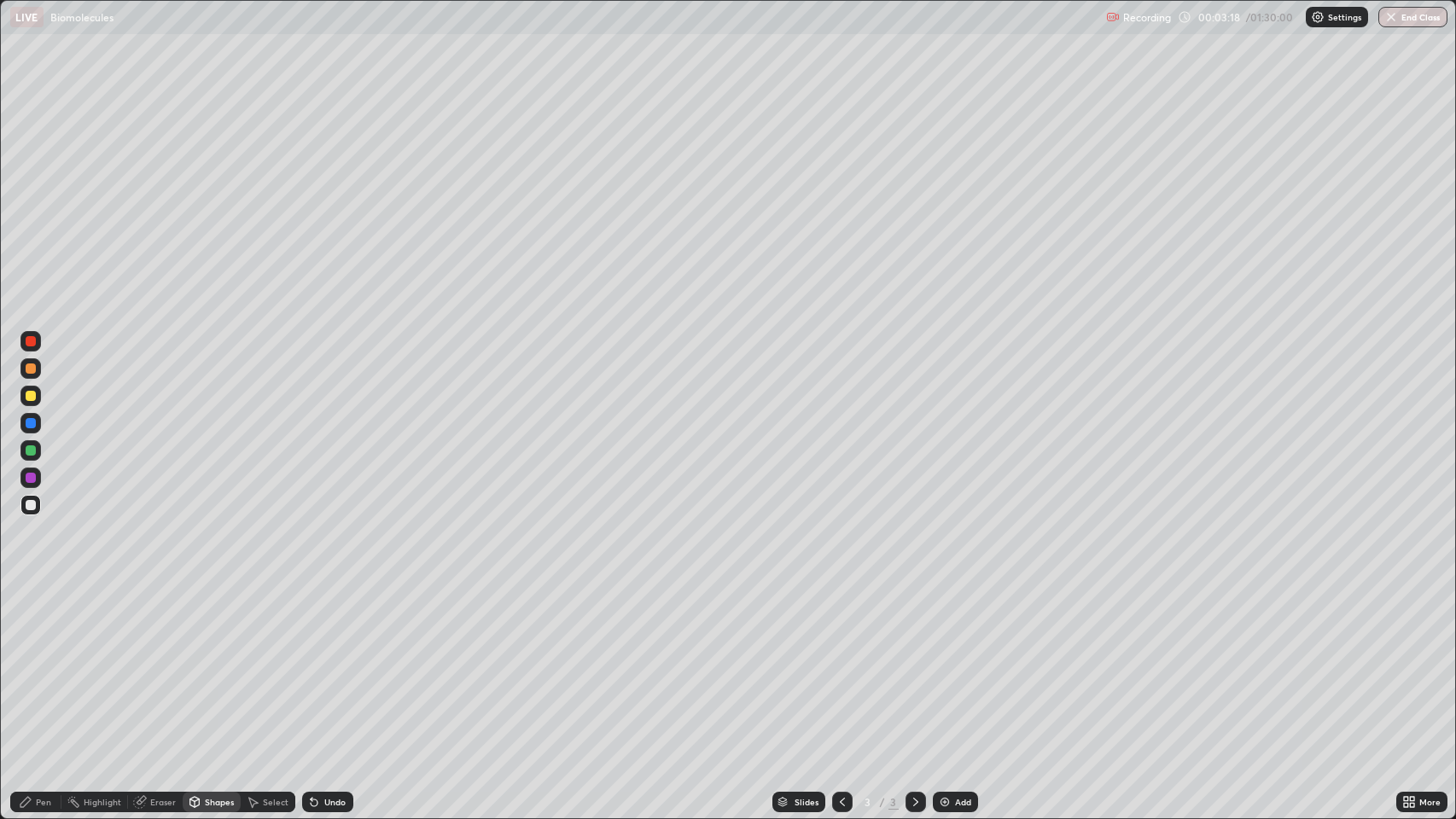
click at [41, 665] on div "Pen" at bounding box center [35, 802] width 51 height 21
click at [31, 423] on div at bounding box center [31, 423] width 10 height 10
click at [31, 500] on div at bounding box center [31, 505] width 10 height 10
click at [31, 368] on div at bounding box center [31, 368] width 10 height 10
click at [342, 665] on div "Undo" at bounding box center [327, 802] width 51 height 21
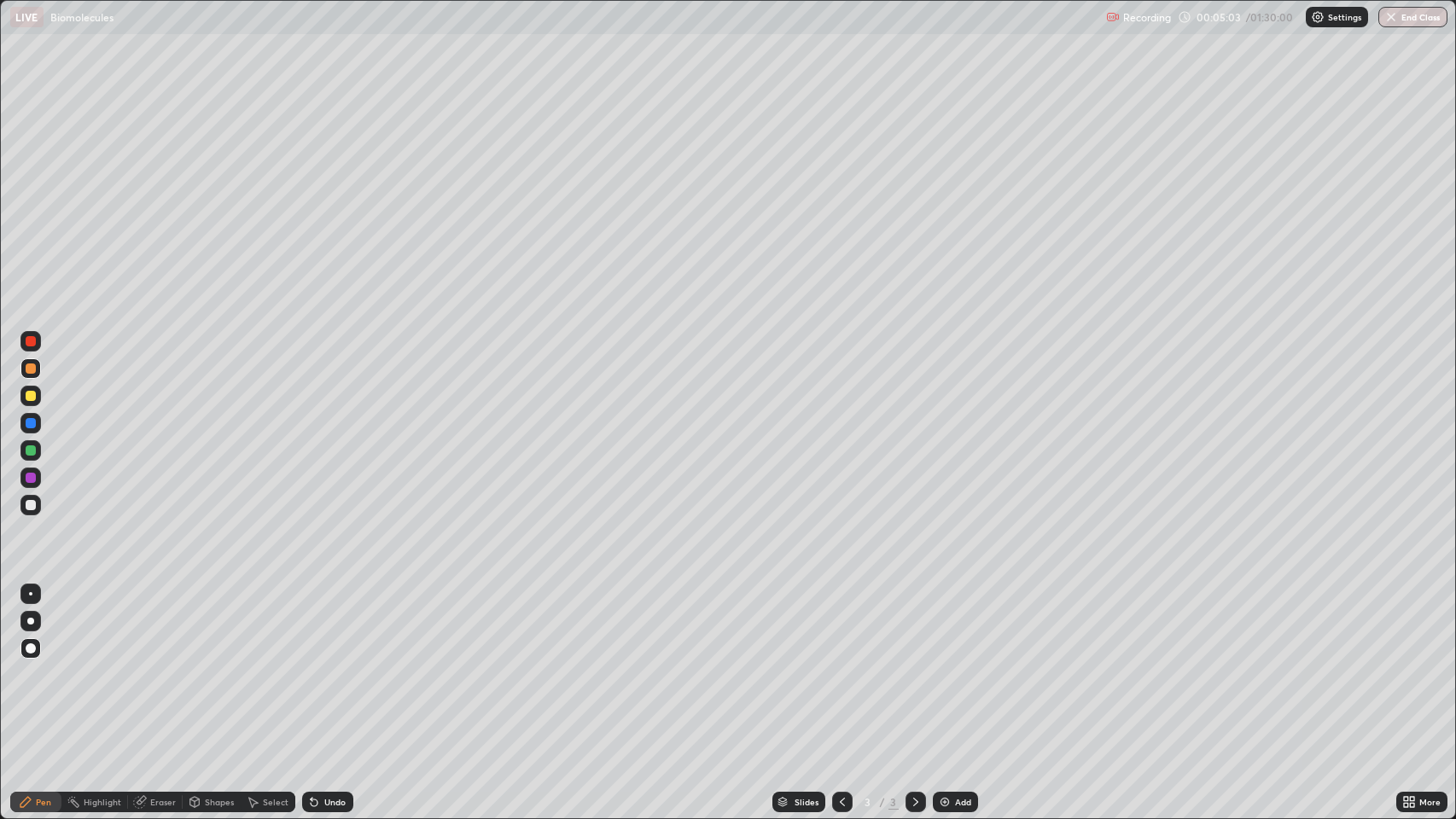
click at [312, 665] on icon at bounding box center [314, 803] width 7 height 7
click at [31, 422] on div at bounding box center [31, 423] width 10 height 10
click at [28, 501] on div at bounding box center [31, 505] width 10 height 10
click at [26, 665] on icon at bounding box center [26, 802] width 10 height 10
click at [35, 448] on div at bounding box center [31, 450] width 10 height 10
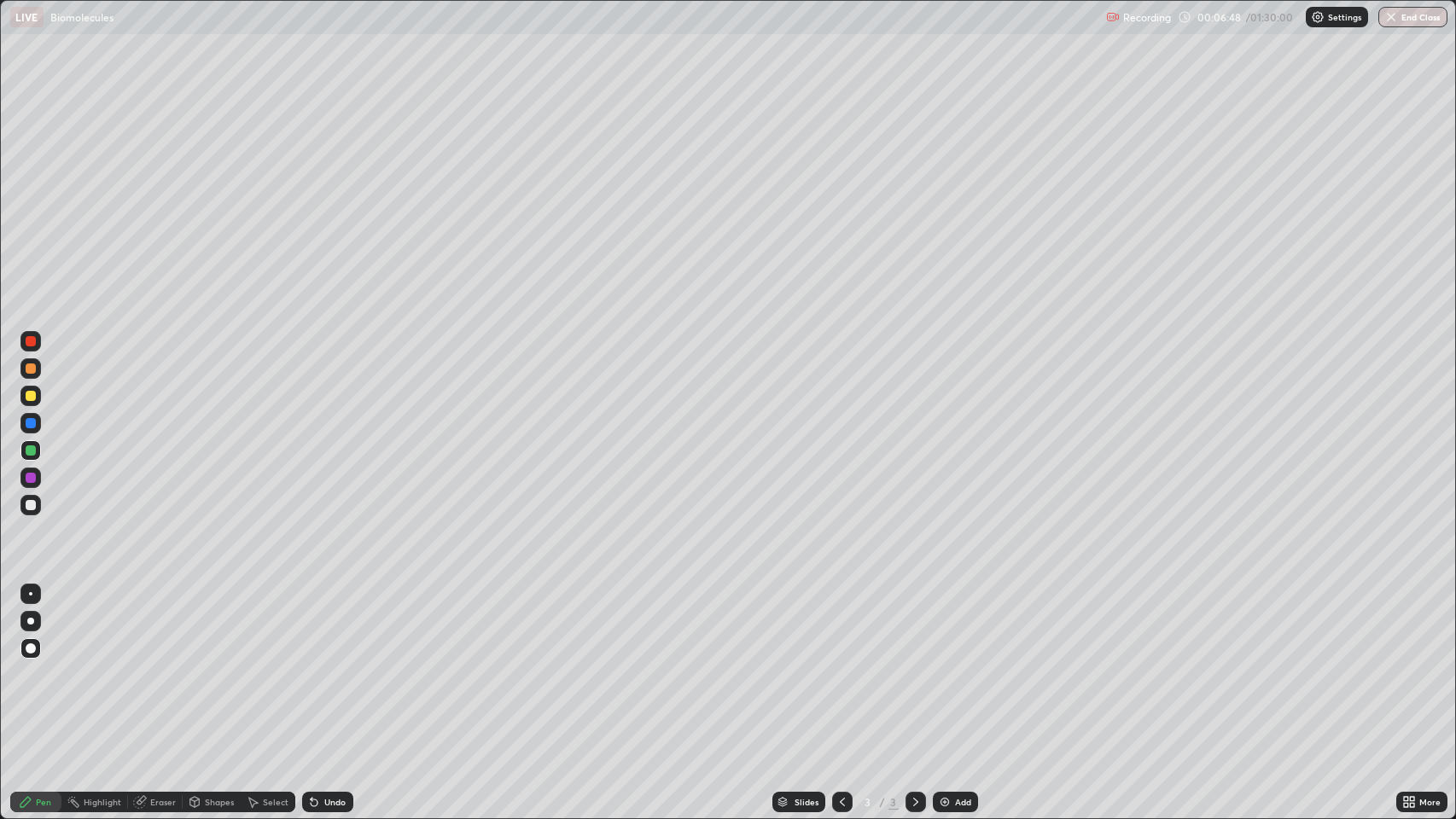
click at [35, 665] on div "Pen" at bounding box center [35, 802] width 51 height 21
click at [31, 503] on div at bounding box center [31, 505] width 10 height 10
click at [959, 665] on div "Add" at bounding box center [963, 802] width 16 height 9
click at [270, 665] on div "Select" at bounding box center [276, 802] width 26 height 9
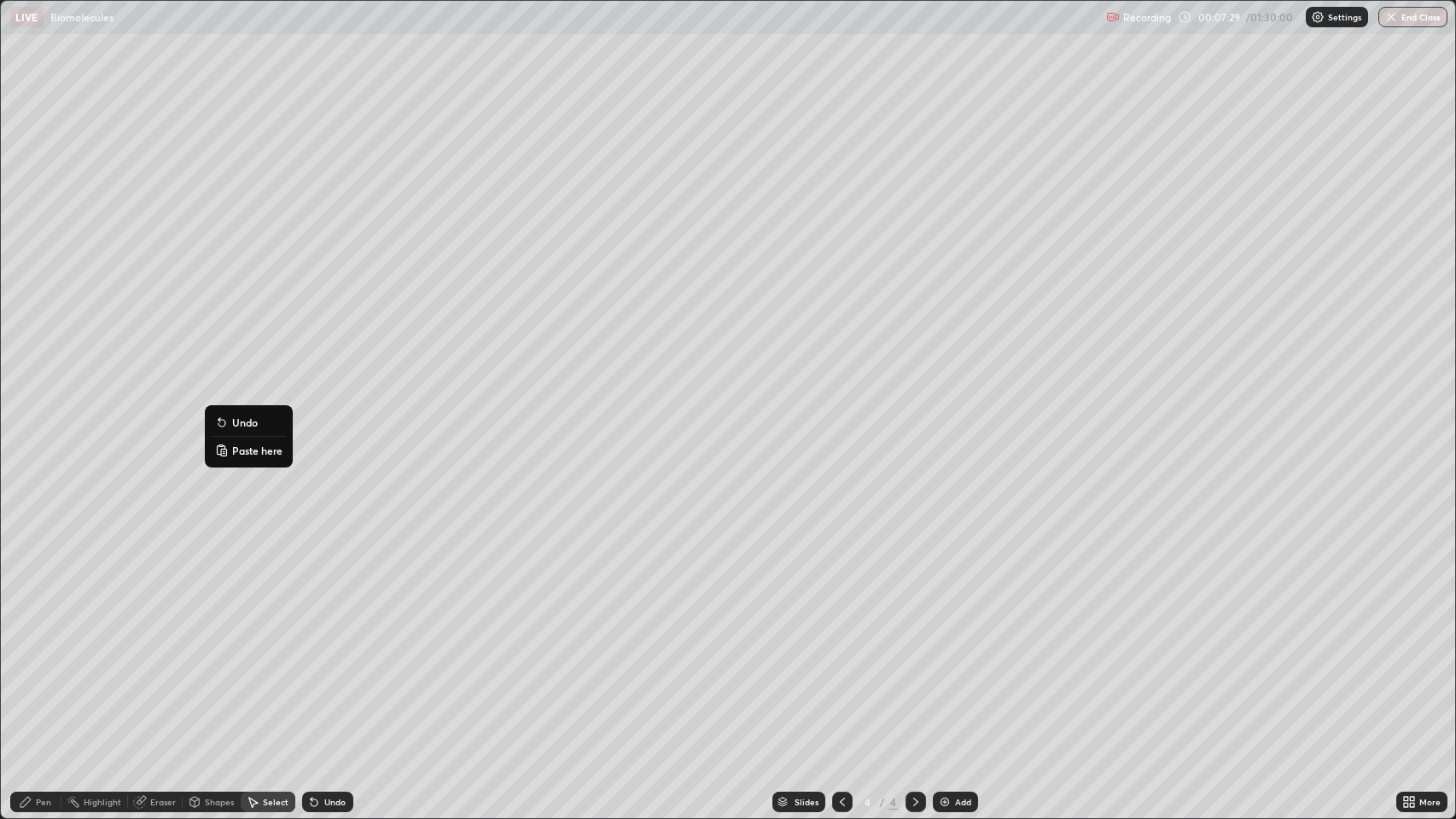
click at [253, 450] on p "Paste here" at bounding box center [257, 450] width 50 height 14
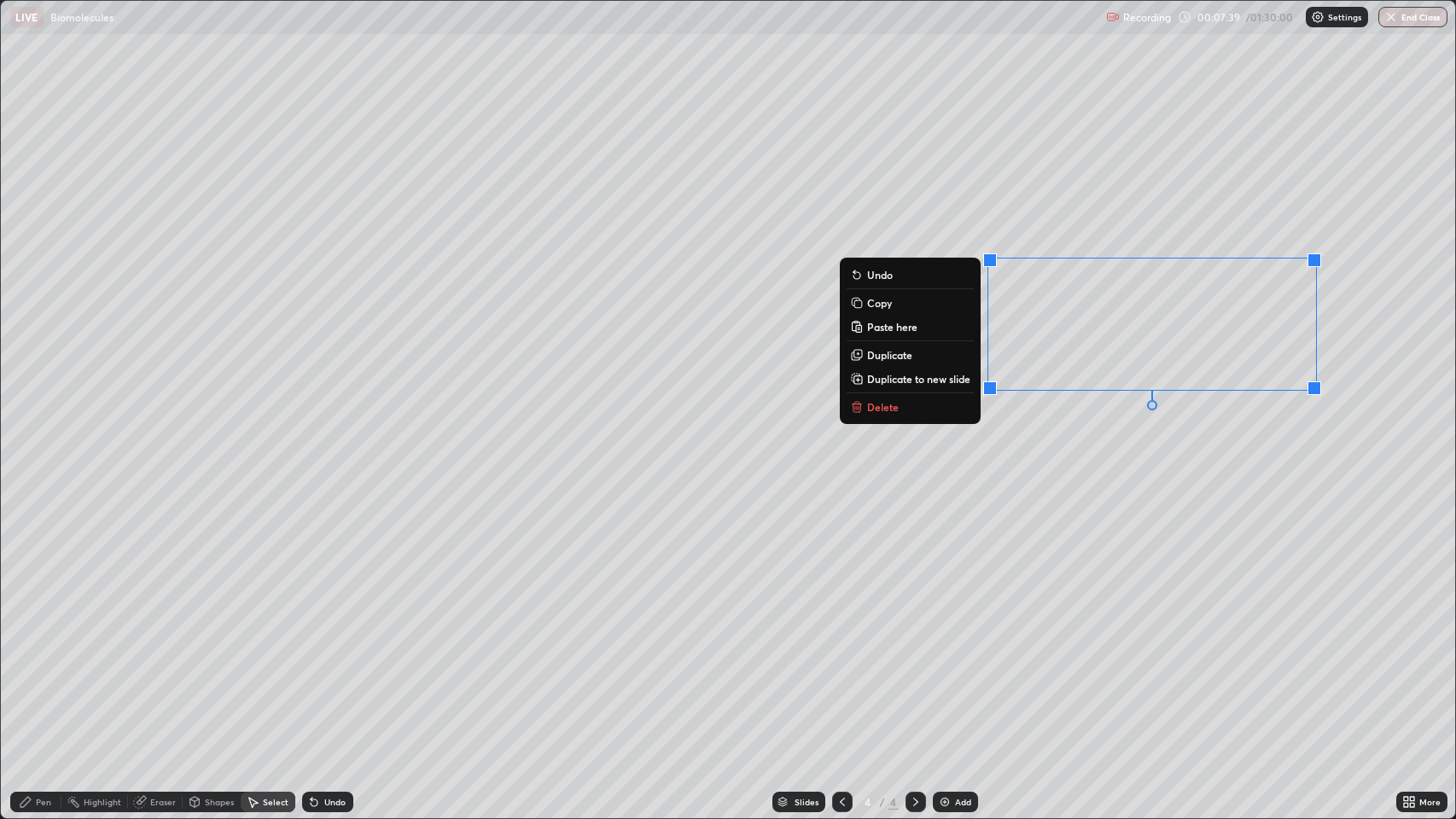
click at [41, 665] on div "Pen" at bounding box center [44, 802] width 16 height 9
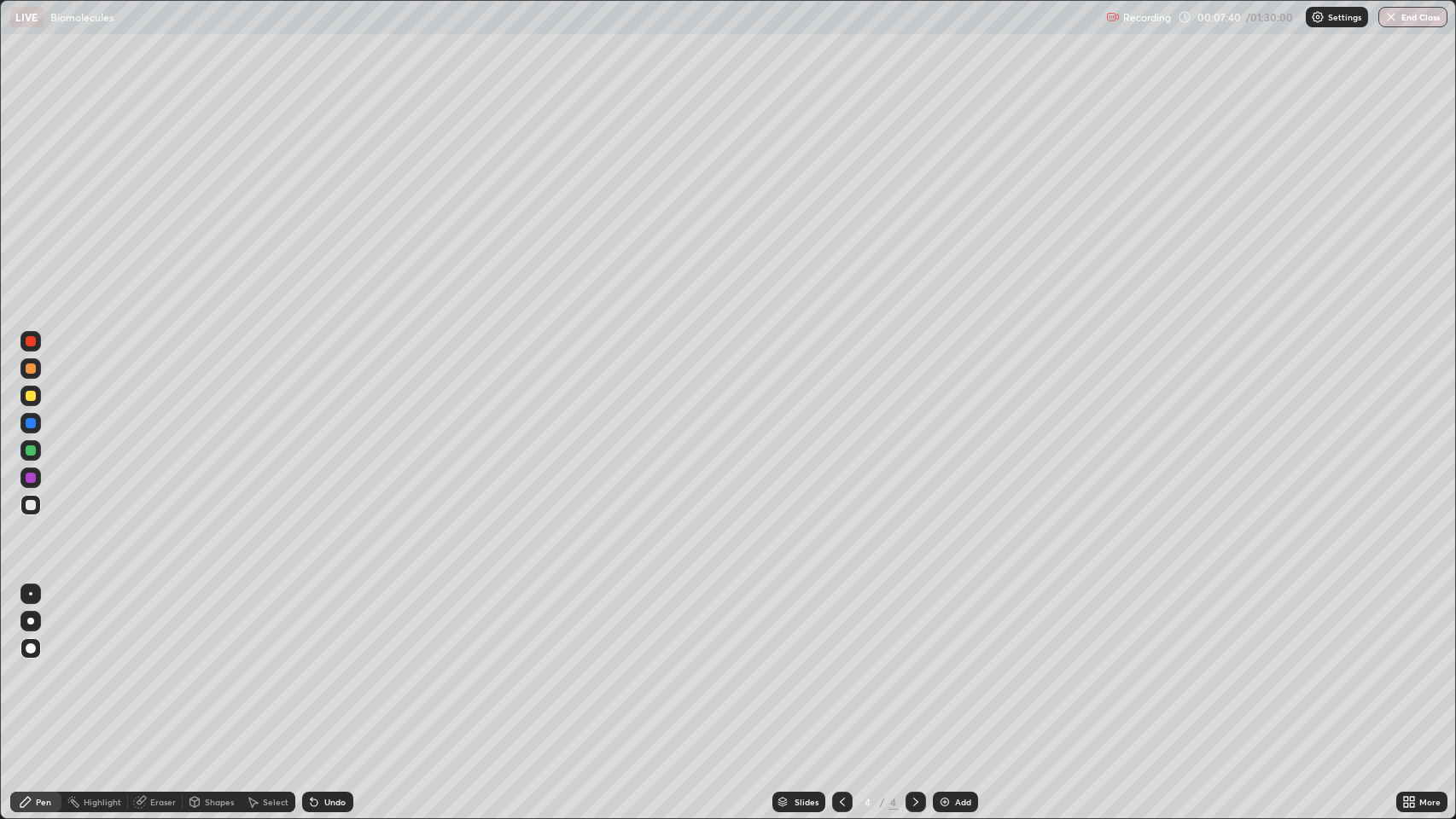
click at [839, 665] on icon at bounding box center [842, 802] width 14 height 14
click at [271, 665] on div "Select" at bounding box center [276, 802] width 26 height 9
click at [50, 665] on div "Pen" at bounding box center [44, 802] width 16 height 9
click at [913, 665] on icon at bounding box center [916, 802] width 14 height 14
click at [272, 665] on div "Select" at bounding box center [276, 802] width 26 height 9
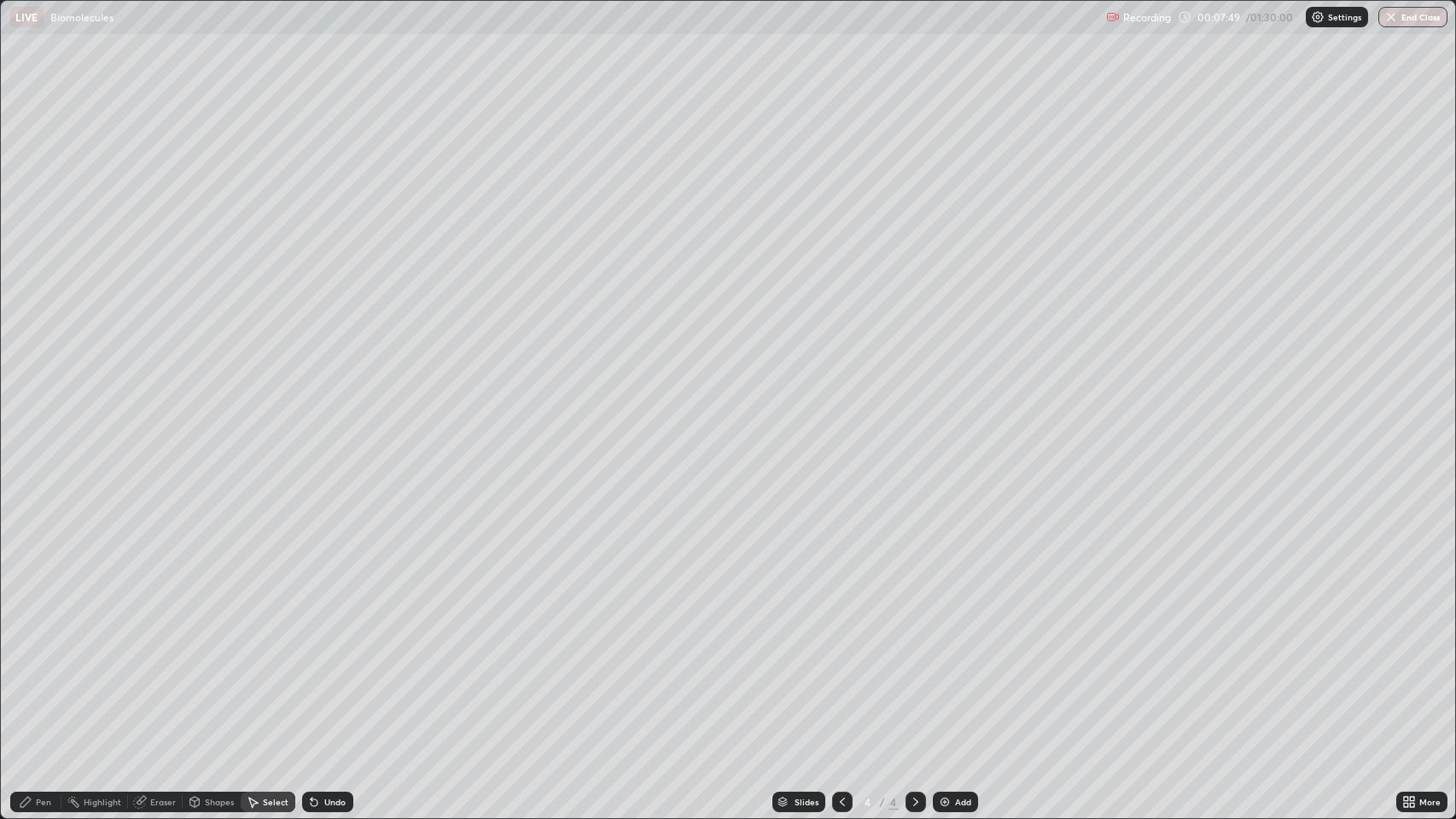
click at [41, 665] on div "Pen" at bounding box center [44, 802] width 16 height 9
click at [218, 665] on div "Shapes" at bounding box center [219, 802] width 29 height 9
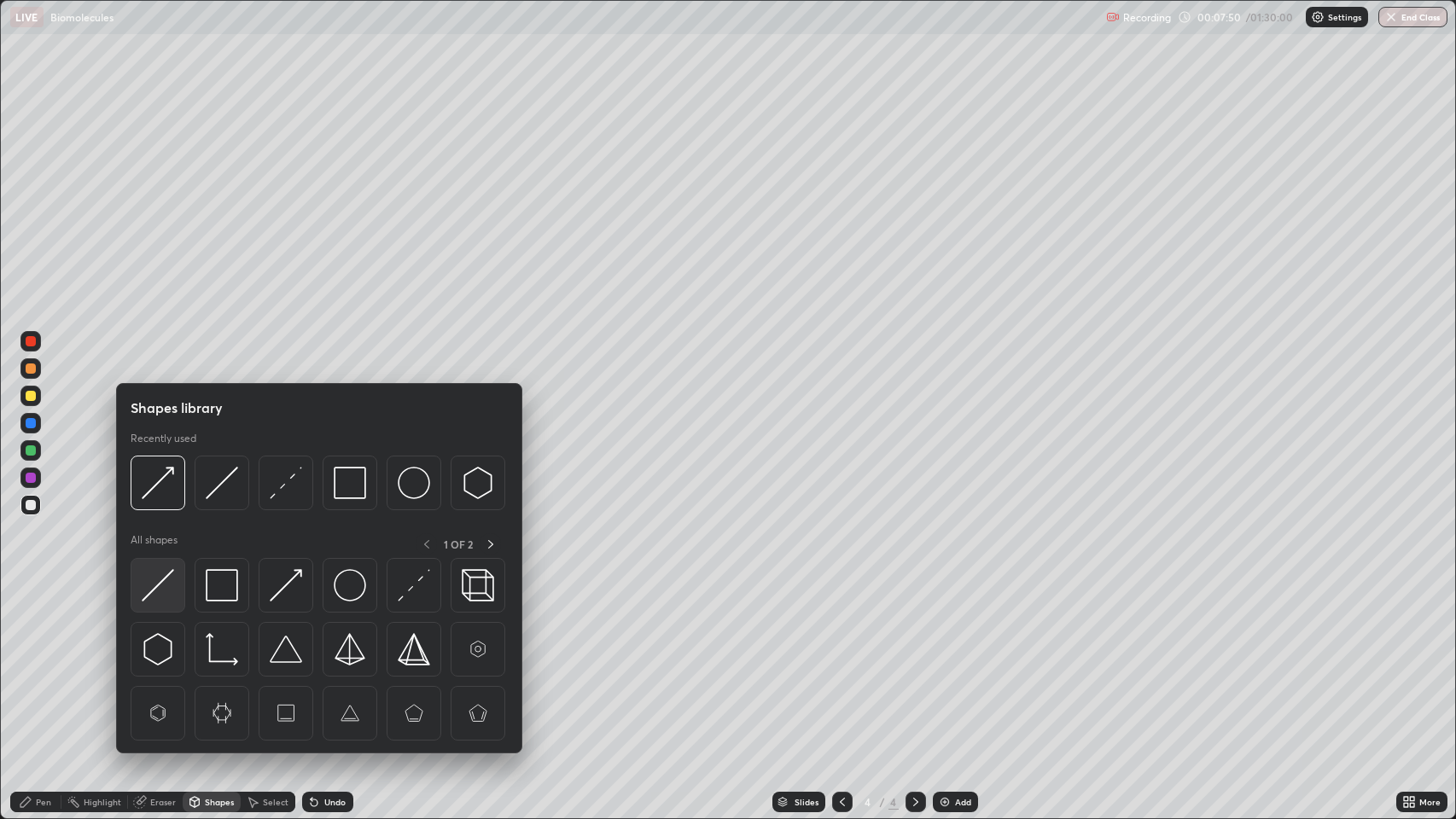
click at [155, 579] on img at bounding box center [158, 585] width 33 height 33
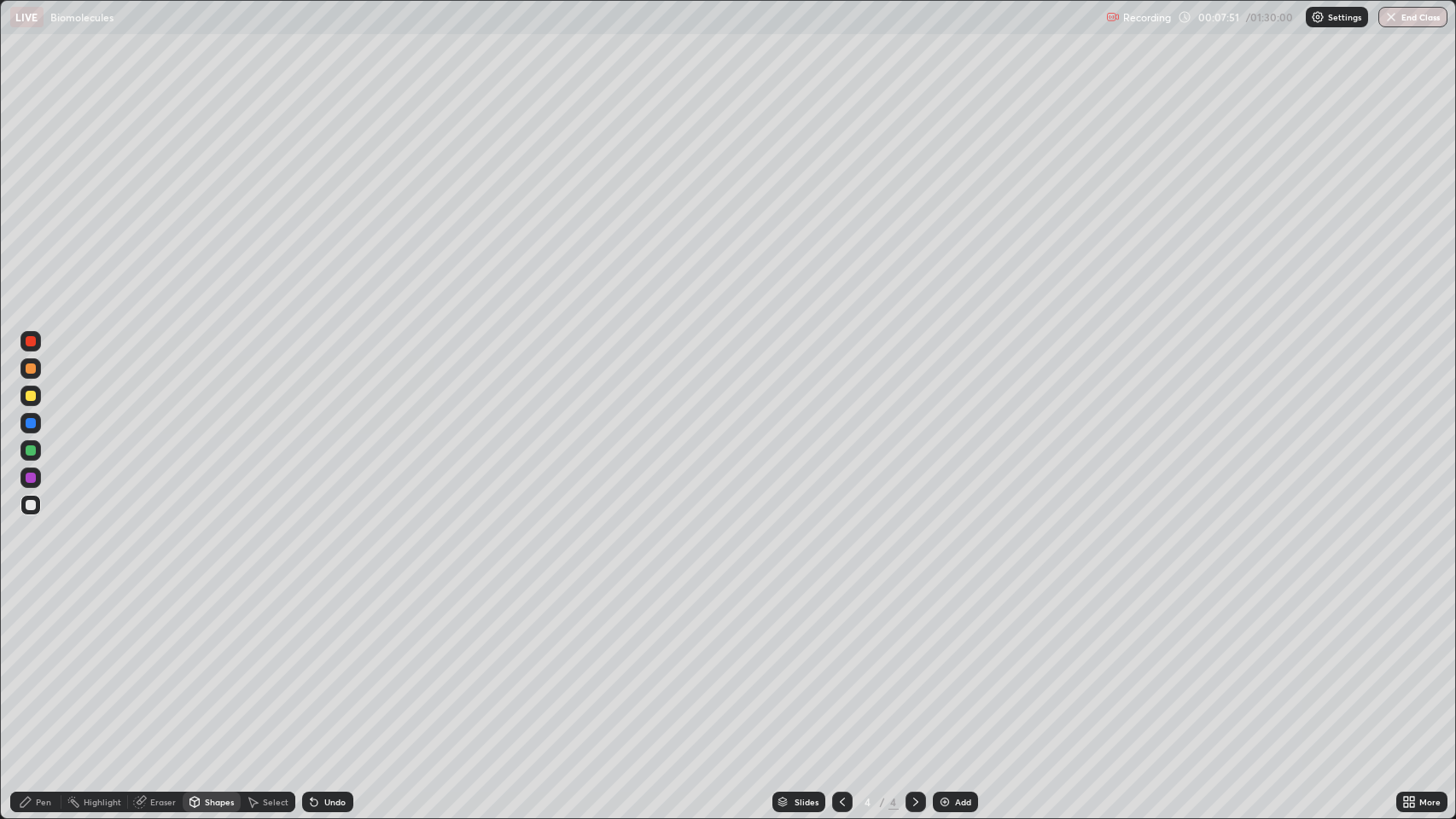
click at [31, 503] on div at bounding box center [31, 505] width 10 height 10
click at [41, 665] on div "Pen" at bounding box center [44, 802] width 16 height 9
click at [347, 665] on div "Undo" at bounding box center [327, 802] width 51 height 21
click at [346, 665] on div "Undo" at bounding box center [327, 802] width 51 height 21
click at [150, 665] on div "Eraser" at bounding box center [163, 802] width 26 height 9
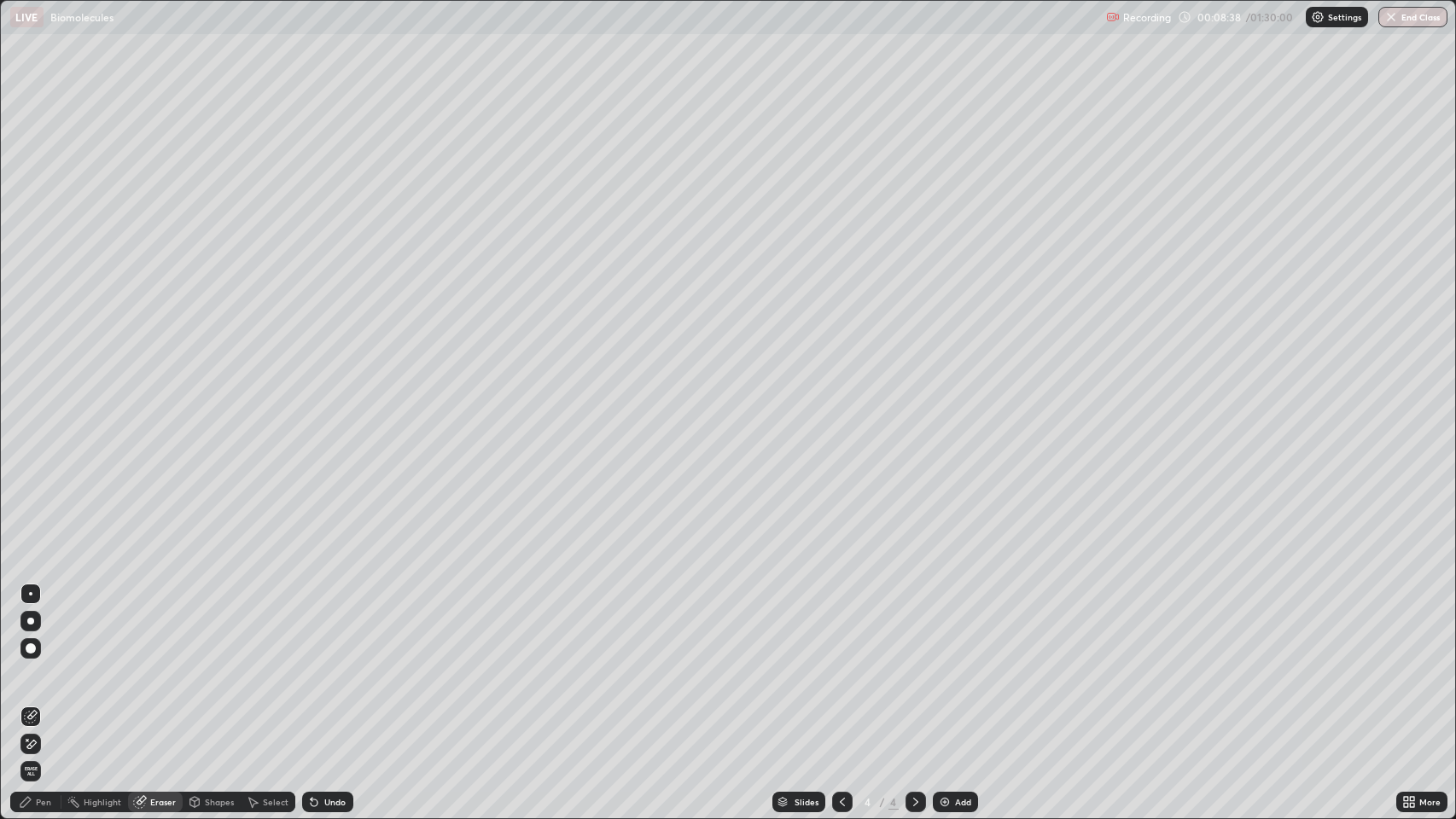
click at [45, 665] on div "Pen" at bounding box center [44, 802] width 16 height 9
click at [34, 341] on div at bounding box center [31, 341] width 10 height 10
click at [221, 665] on div "Shapes" at bounding box center [211, 802] width 58 height 21
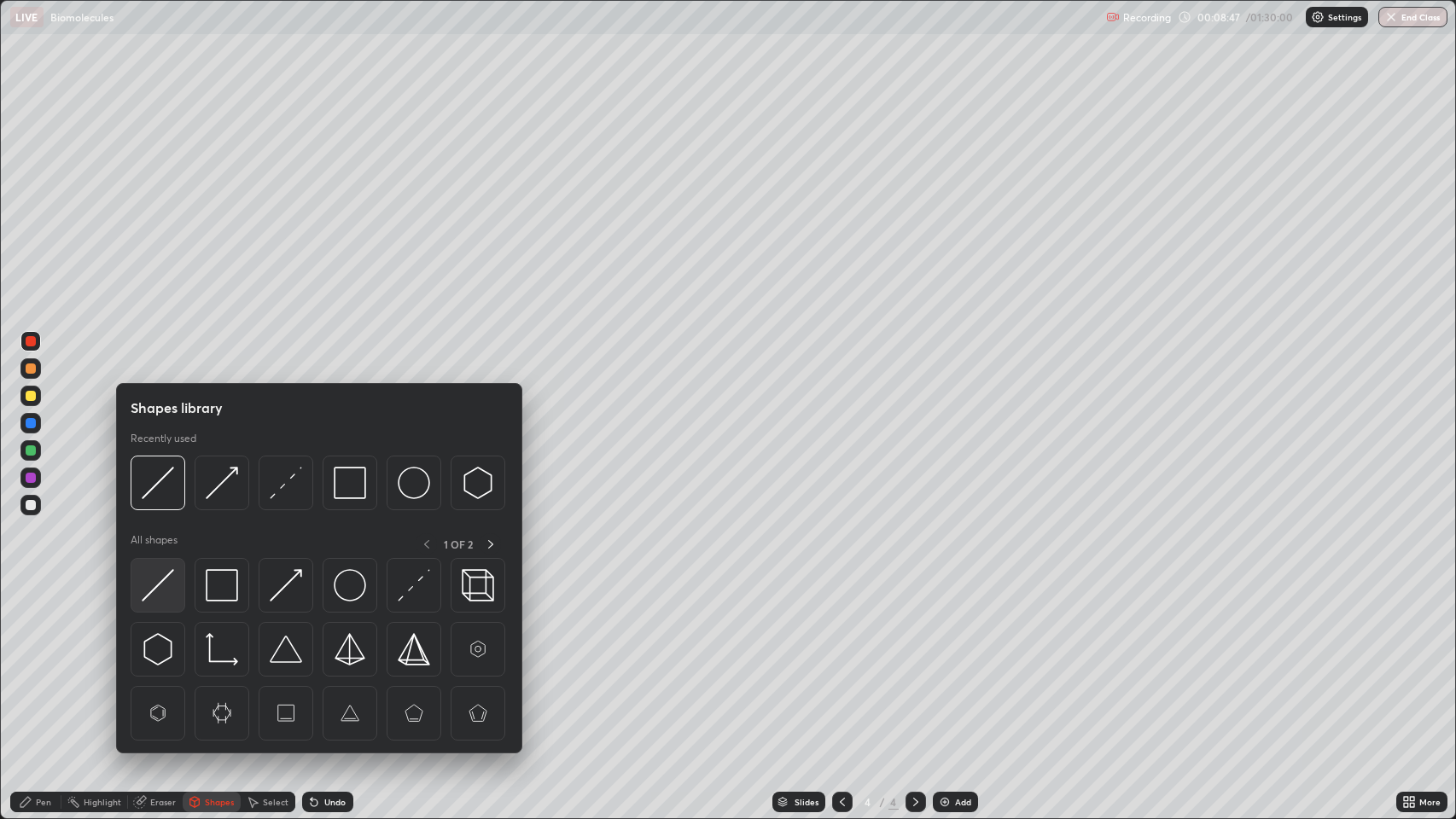
click at [160, 585] on img at bounding box center [158, 585] width 33 height 33
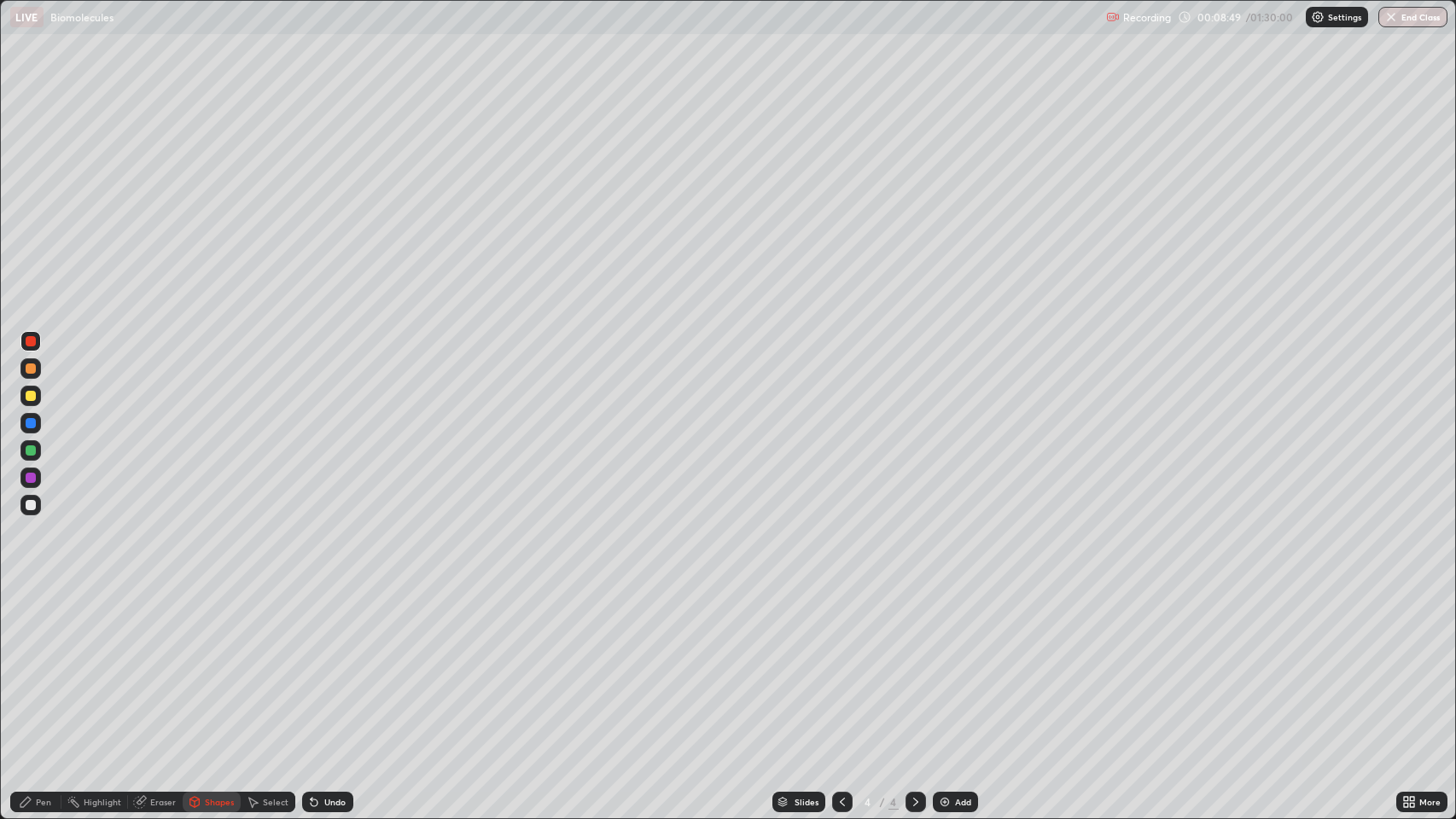
click at [31, 505] on div at bounding box center [31, 505] width 10 height 10
click at [42, 665] on div "Pen" at bounding box center [44, 802] width 16 height 9
click at [31, 367] on div at bounding box center [31, 368] width 10 height 10
click at [30, 341] on div at bounding box center [31, 341] width 10 height 10
click at [32, 502] on div at bounding box center [31, 505] width 10 height 10
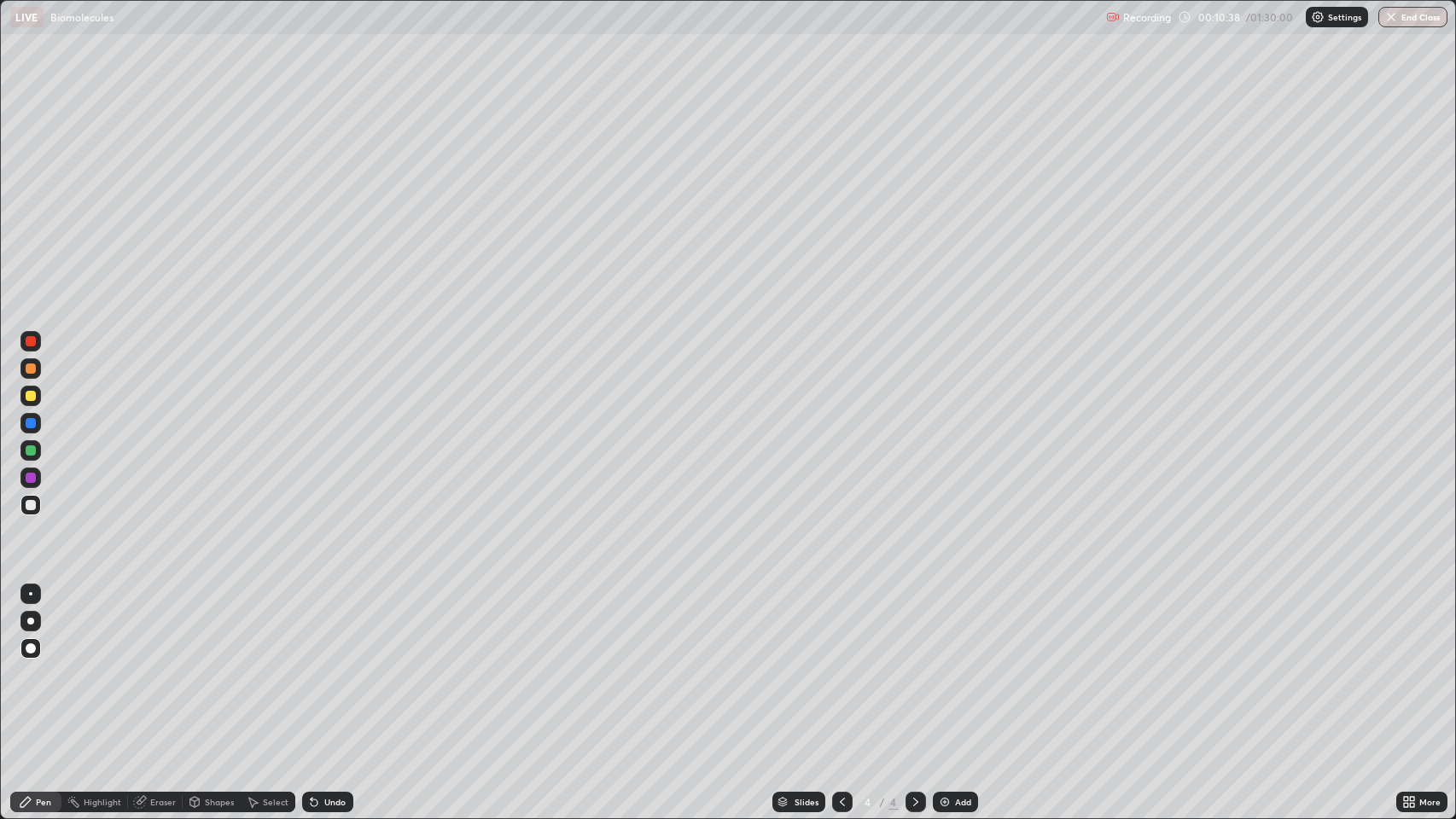
click at [32, 369] on div at bounding box center [31, 368] width 10 height 10
click at [37, 665] on div "Pen" at bounding box center [44, 802] width 16 height 9
click at [33, 502] on div at bounding box center [31, 505] width 10 height 10
click at [32, 366] on div at bounding box center [31, 368] width 10 height 10
click at [42, 665] on div "Pen" at bounding box center [44, 802] width 16 height 9
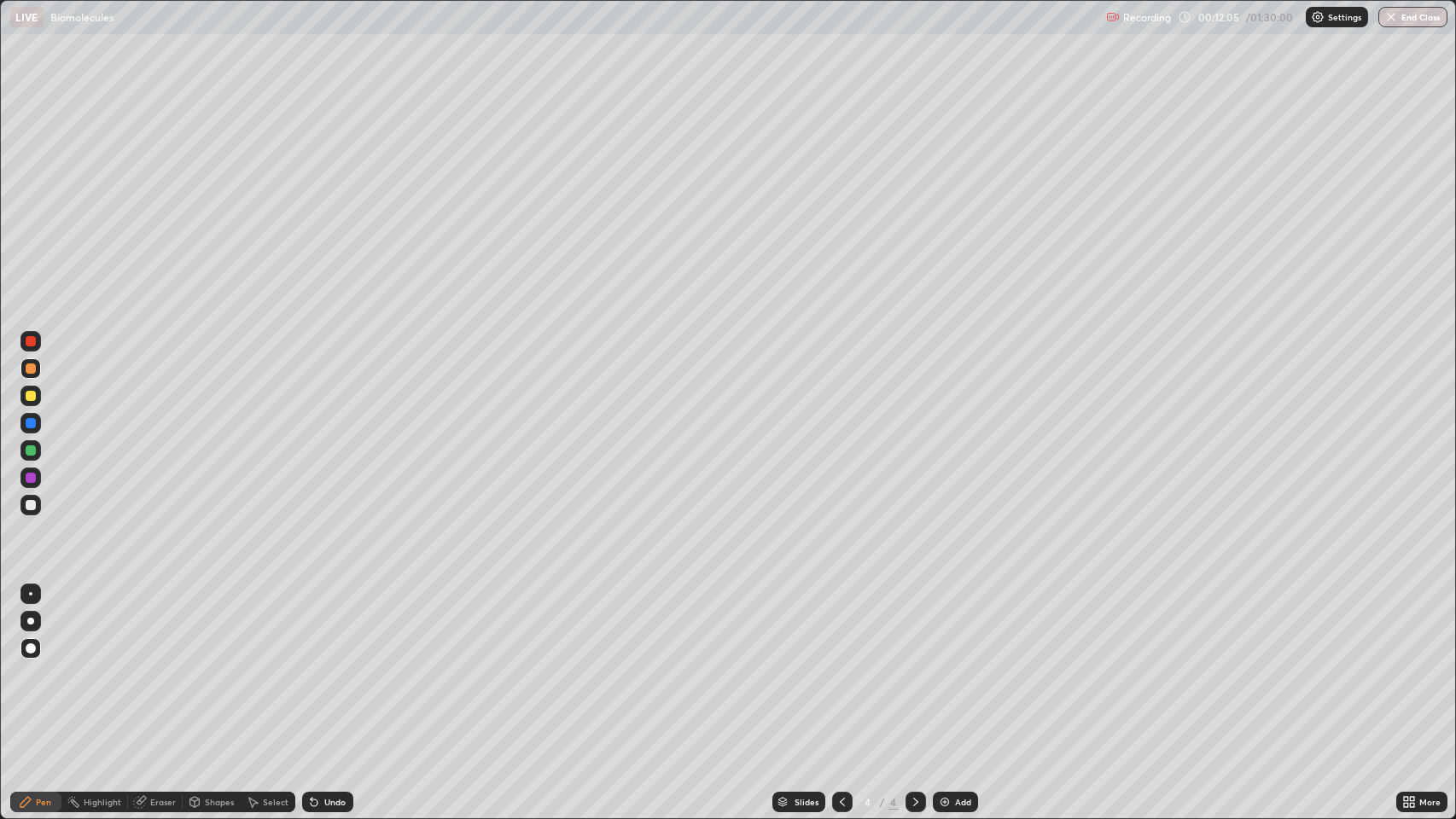
click at [31, 501] on div at bounding box center [31, 505] width 10 height 10
click at [956, 665] on div "Add" at bounding box center [963, 802] width 16 height 9
click at [208, 665] on div "Shapes" at bounding box center [211, 802] width 58 height 21
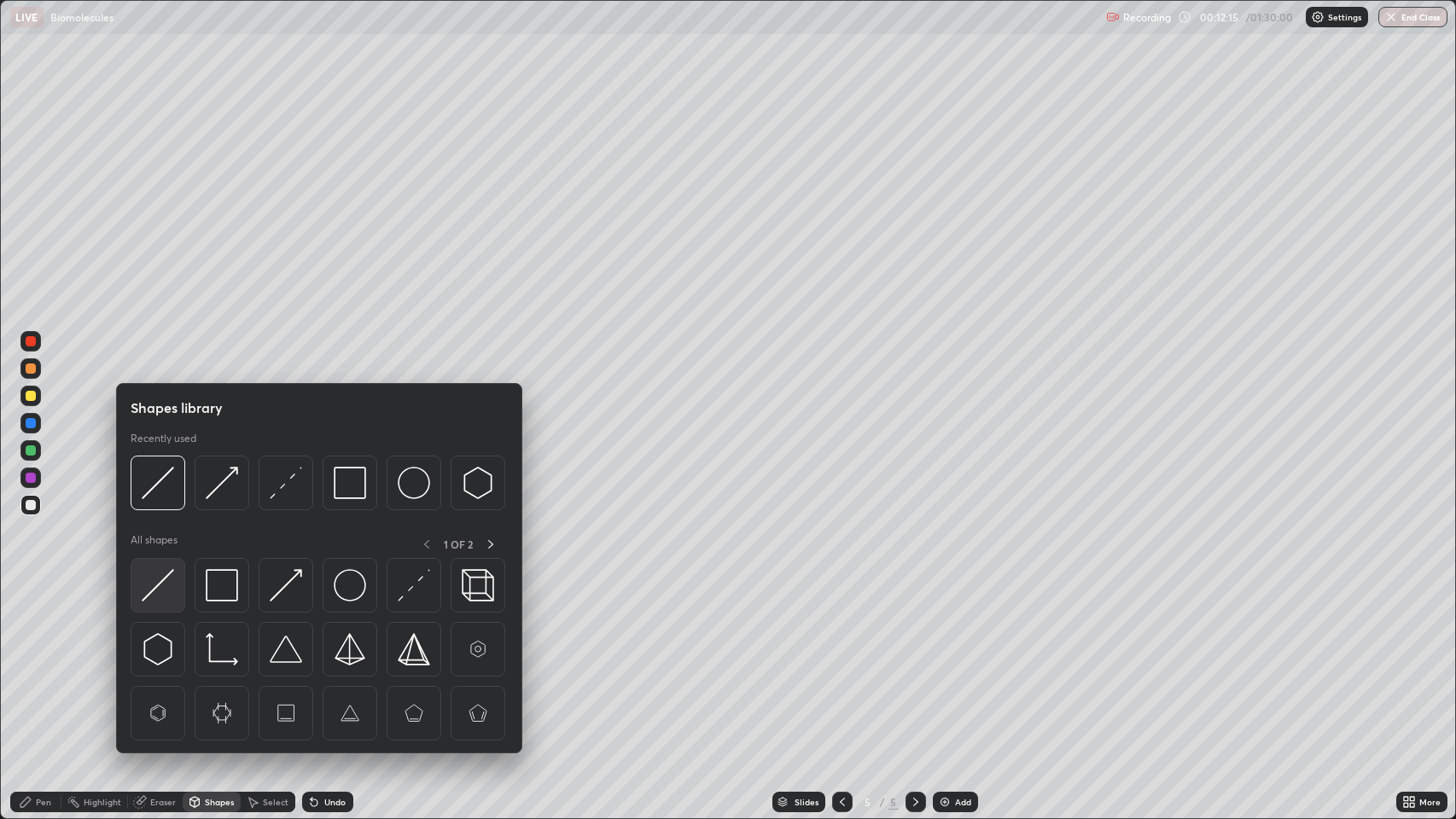
click at [161, 582] on img at bounding box center [158, 585] width 33 height 33
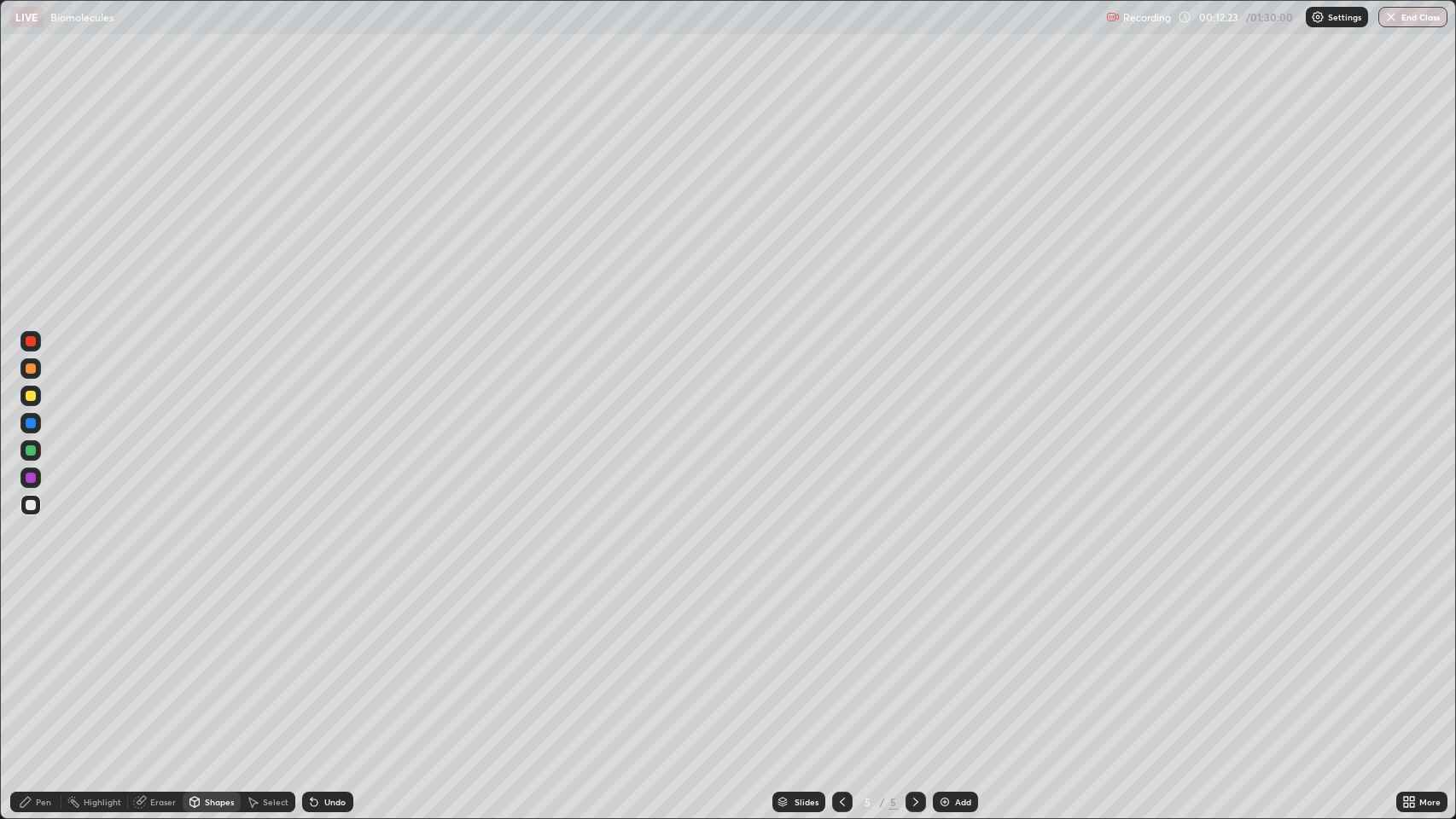
click at [329, 665] on div "Undo" at bounding box center [327, 802] width 51 height 21
click at [42, 665] on div "Pen" at bounding box center [44, 802] width 16 height 9
click at [166, 665] on div "Eraser" at bounding box center [163, 802] width 26 height 9
click at [54, 665] on div "Pen" at bounding box center [35, 802] width 51 height 21
click at [31, 503] on div at bounding box center [31, 505] width 10 height 10
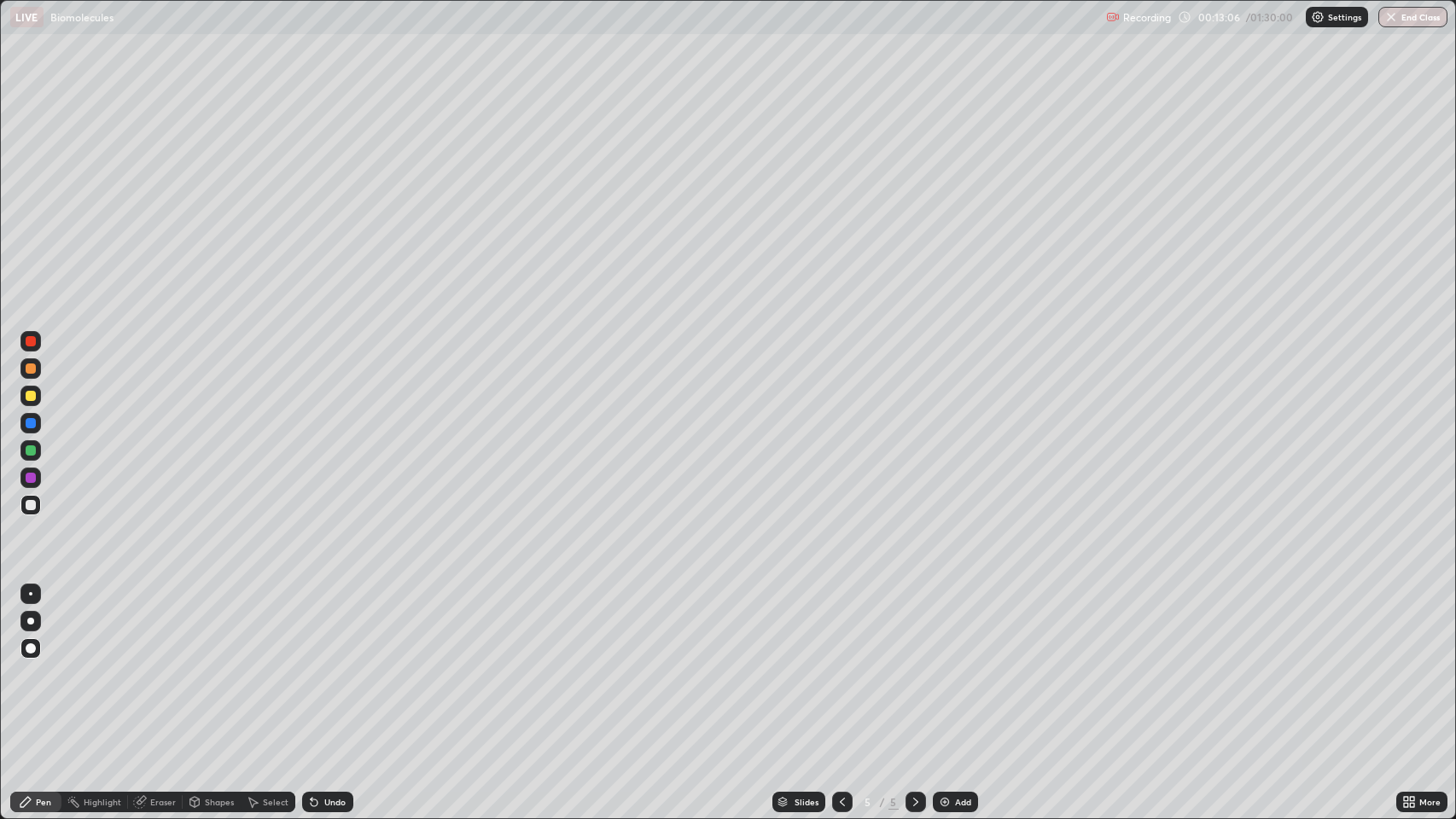
click at [159, 665] on div "Eraser" at bounding box center [163, 802] width 26 height 9
click at [49, 665] on div "Pen" at bounding box center [44, 802] width 16 height 9
click at [31, 341] on div at bounding box center [31, 341] width 10 height 10
click at [34, 502] on div at bounding box center [31, 505] width 10 height 10
click at [271, 665] on div "Select" at bounding box center [276, 802] width 26 height 9
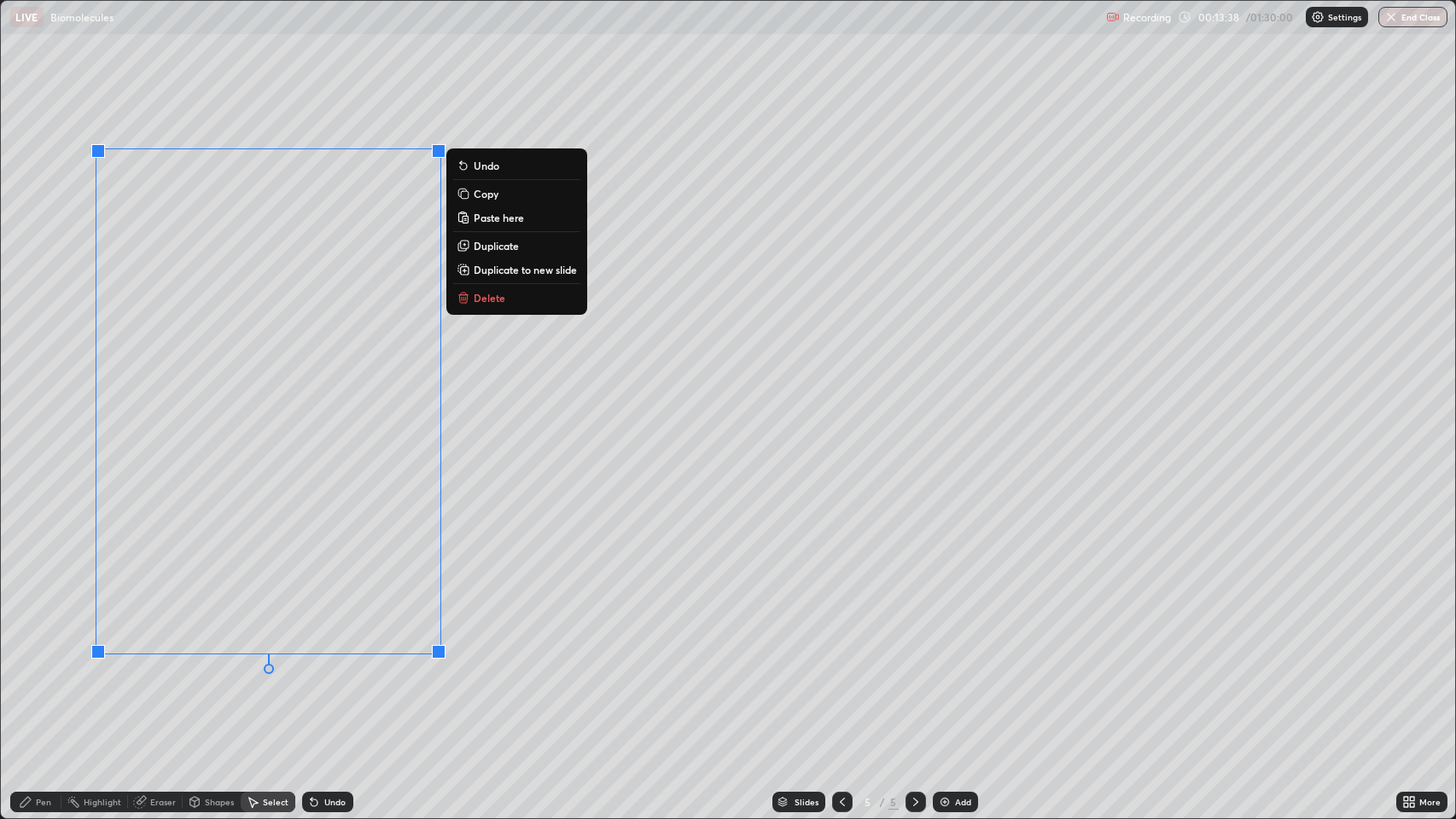
click at [492, 247] on p "Duplicate" at bounding box center [496, 246] width 45 height 14
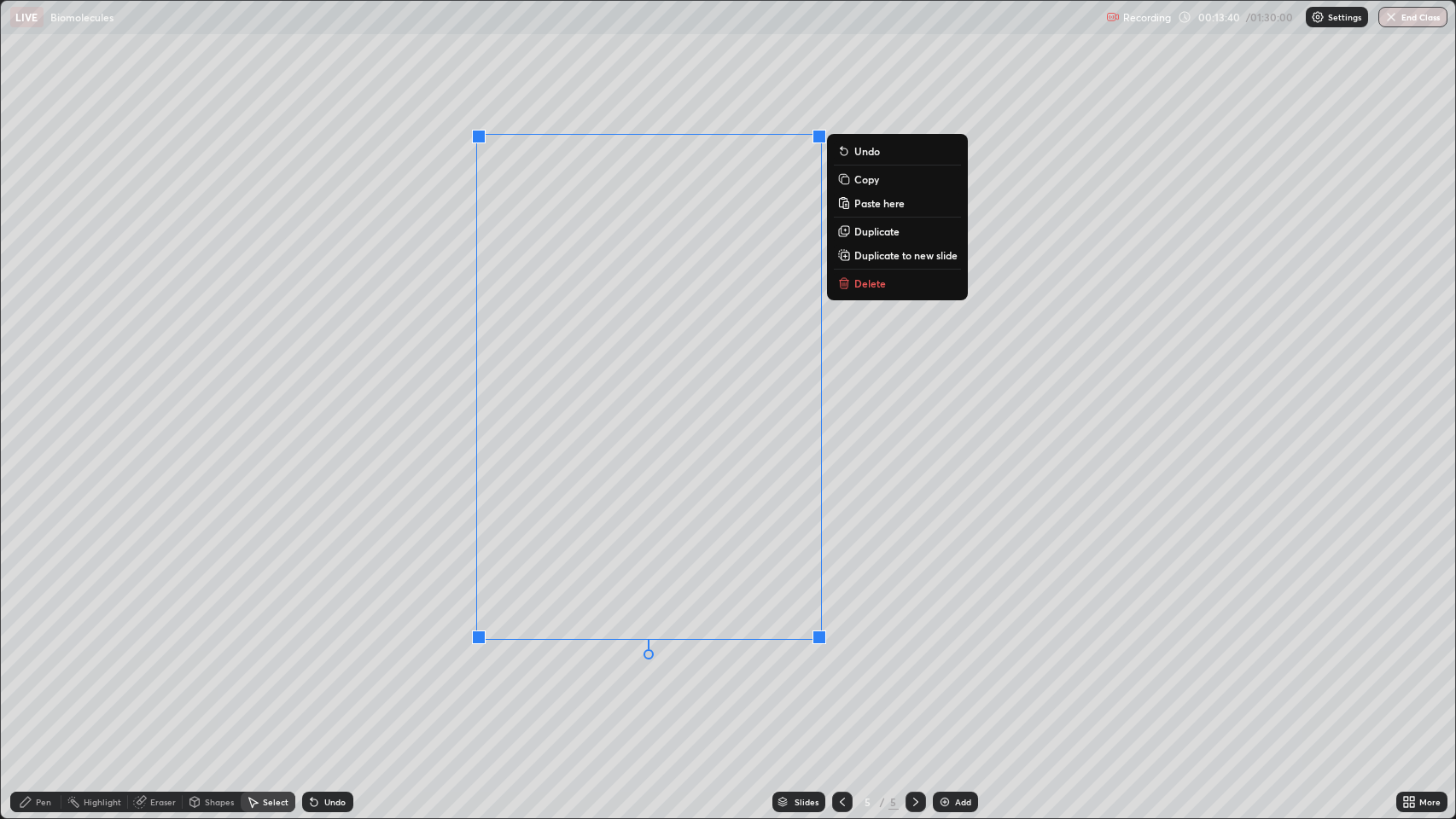
click at [42, 665] on div "Pen" at bounding box center [44, 802] width 16 height 9
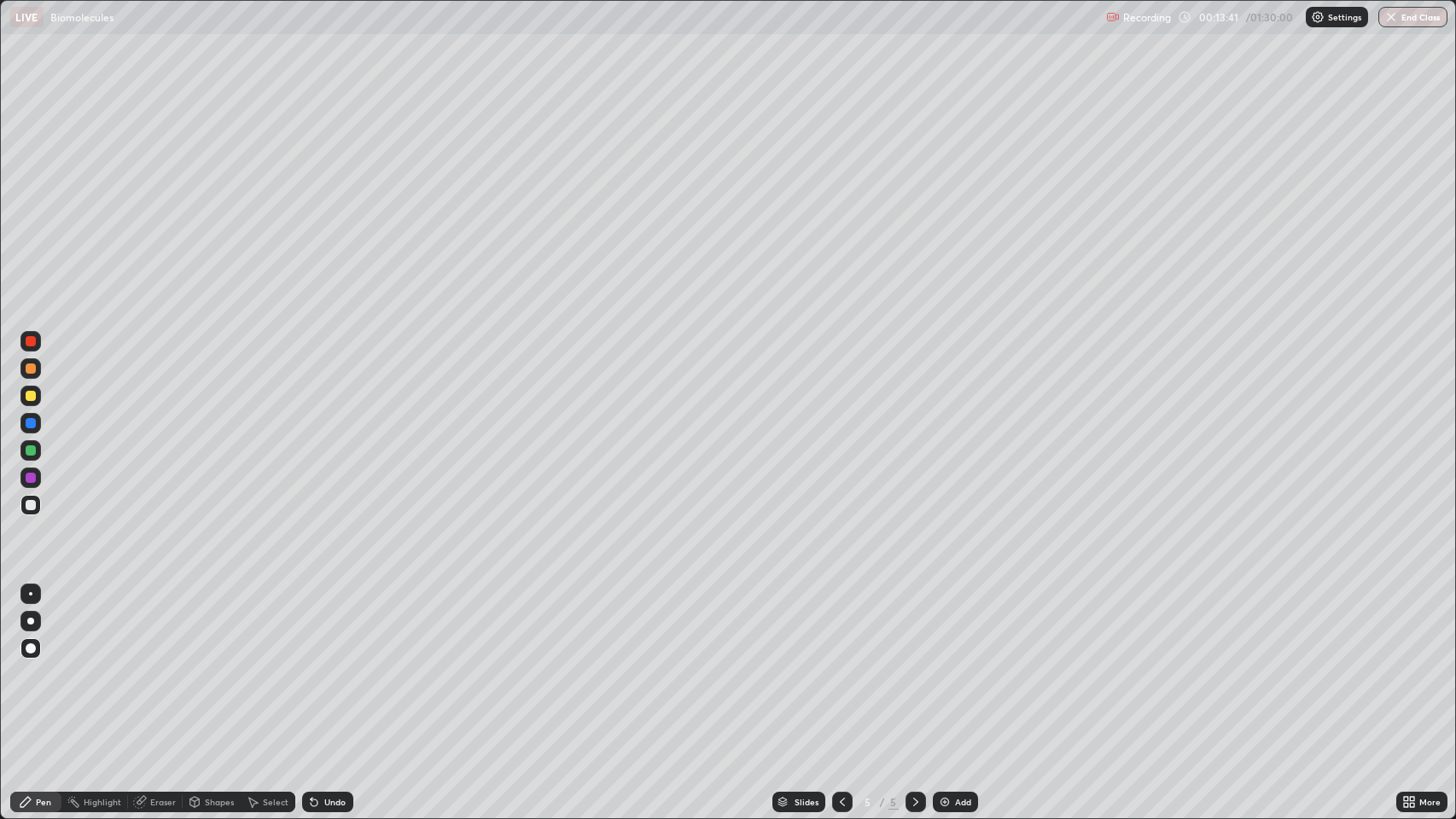
click at [32, 445] on div at bounding box center [31, 450] width 10 height 10
click at [165, 665] on div "Eraser" at bounding box center [163, 802] width 26 height 9
click at [37, 665] on icon at bounding box center [32, 715] width 9 height 9
click at [40, 665] on div "Pen" at bounding box center [44, 802] width 16 height 9
click at [28, 474] on div at bounding box center [31, 478] width 10 height 10
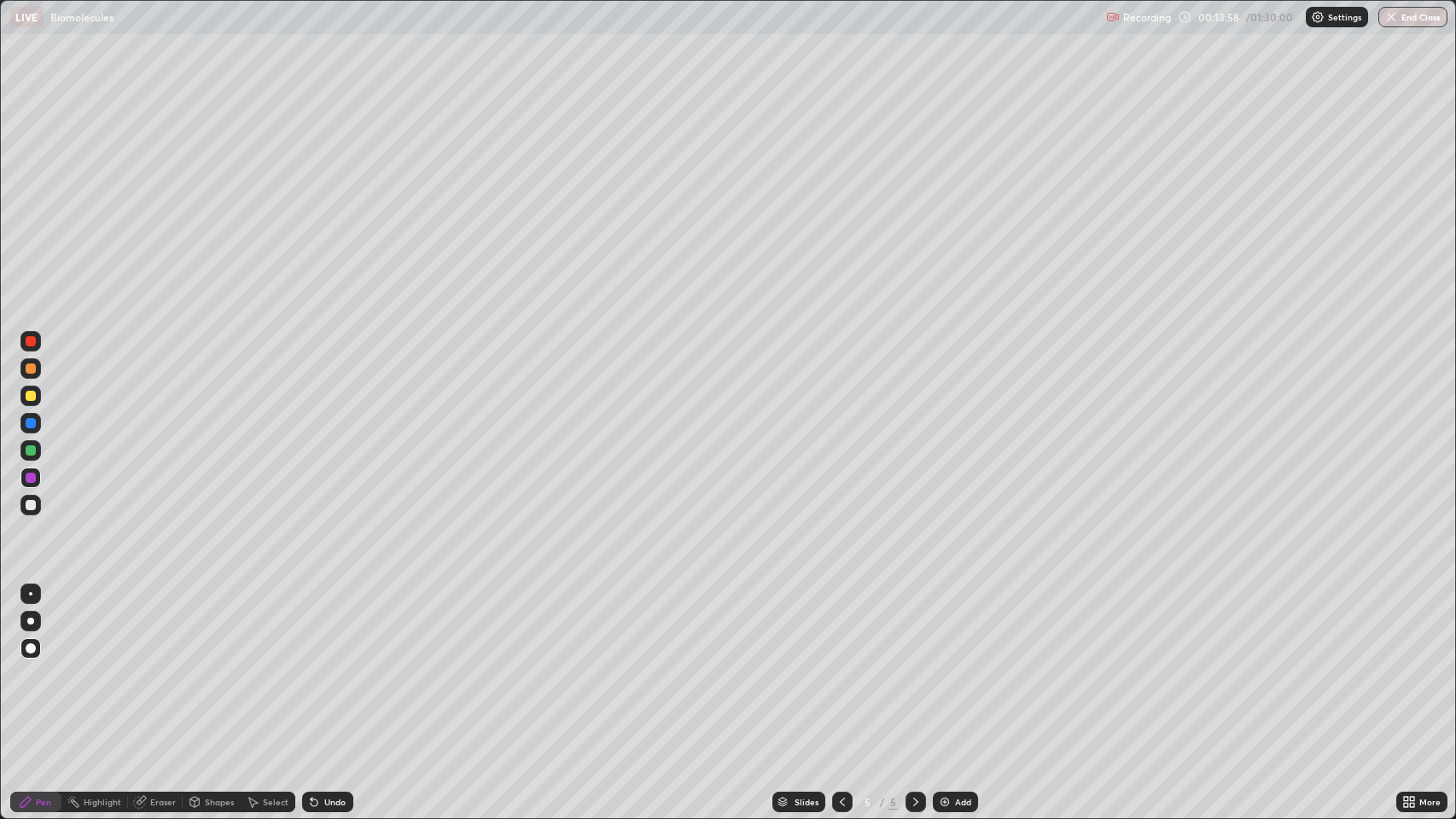
click at [28, 419] on div at bounding box center [31, 423] width 10 height 10
click at [34, 507] on div at bounding box center [31, 505] width 10 height 10
click at [28, 363] on div at bounding box center [31, 368] width 10 height 10
click at [840, 665] on icon at bounding box center [842, 802] width 14 height 14
click at [914, 665] on icon at bounding box center [916, 802] width 14 height 14
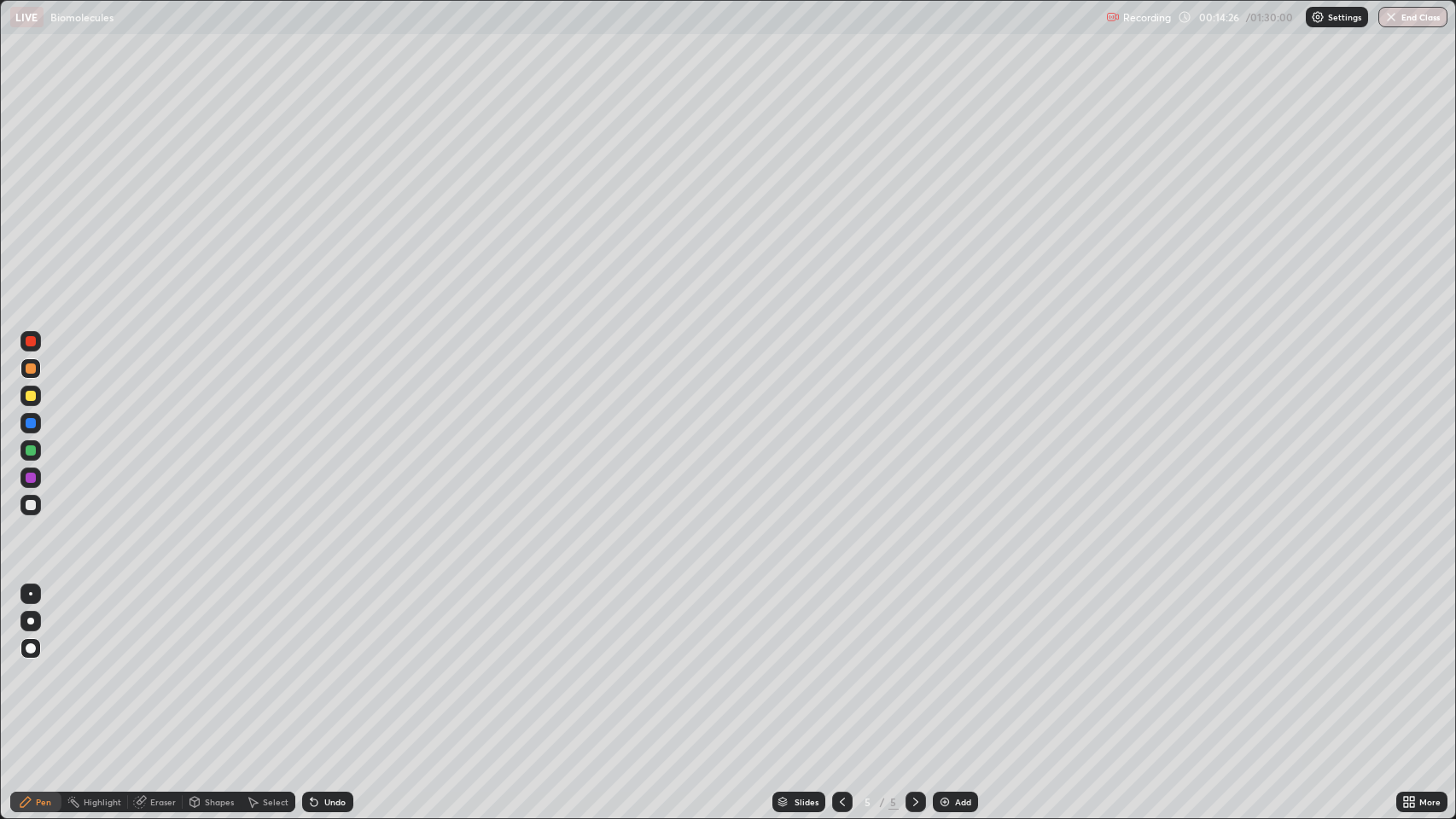
click at [31, 422] on div at bounding box center [31, 423] width 10 height 10
click at [35, 665] on div "Pen" at bounding box center [35, 802] width 51 height 21
click at [31, 505] on div at bounding box center [31, 505] width 10 height 10
click at [212, 665] on div "Shapes" at bounding box center [219, 802] width 29 height 9
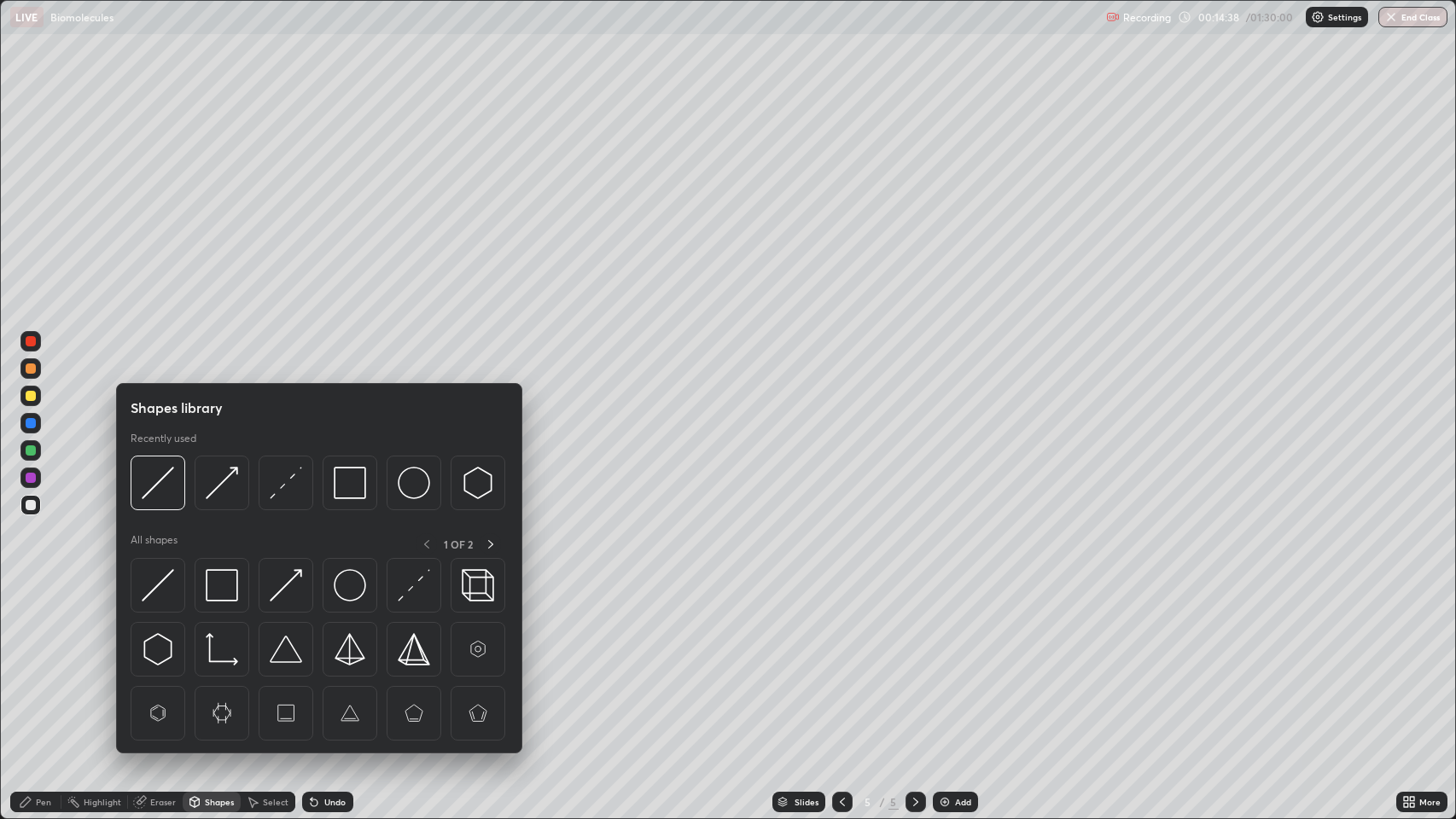
click at [156, 578] on img at bounding box center [158, 585] width 33 height 33
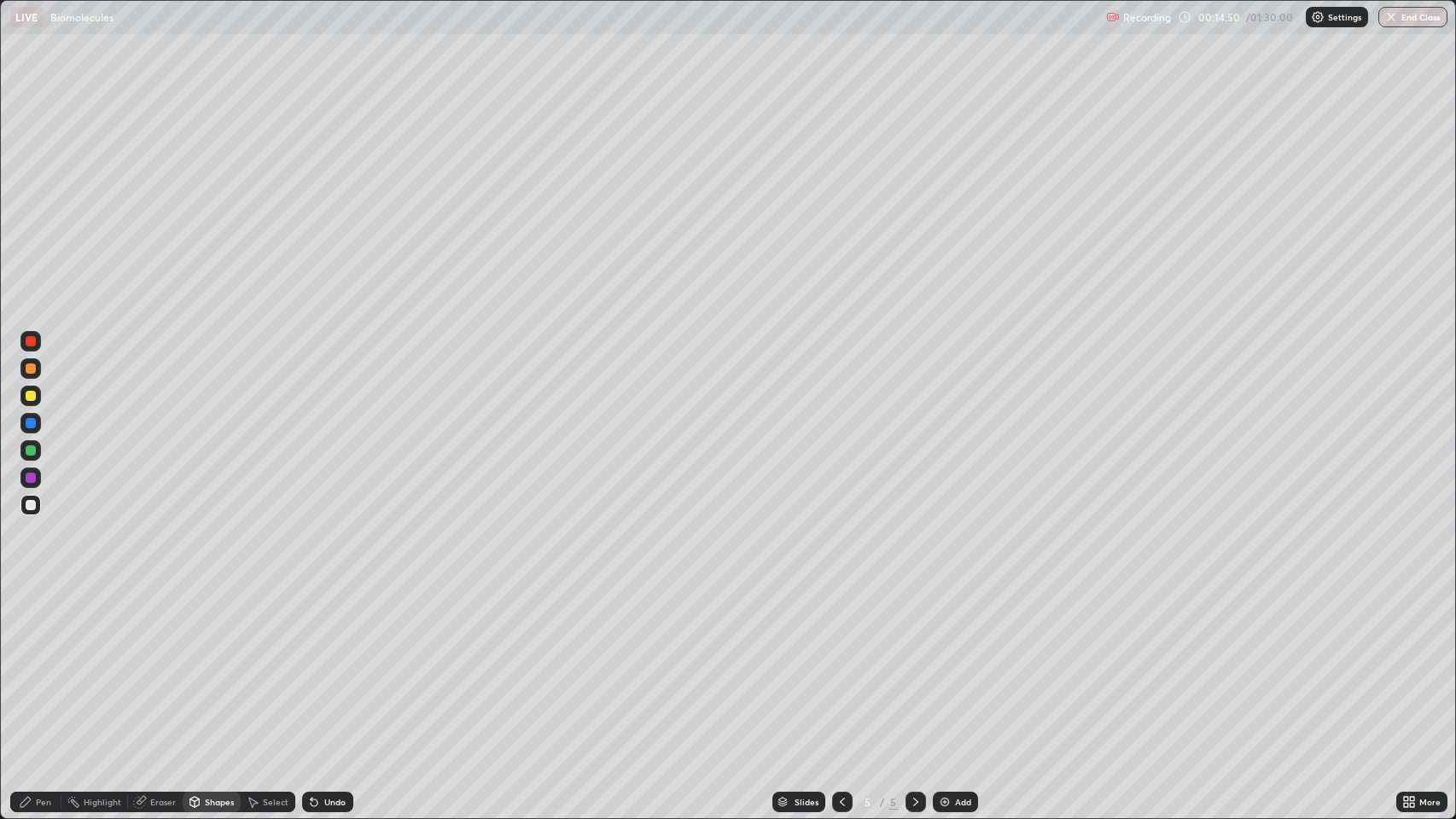
click at [25, 665] on icon at bounding box center [26, 802] width 10 height 10
click at [31, 341] on div at bounding box center [31, 341] width 10 height 10
click at [32, 344] on div at bounding box center [31, 341] width 10 height 10
click at [28, 505] on div at bounding box center [31, 505] width 10 height 10
click at [32, 396] on div at bounding box center [31, 396] width 10 height 10
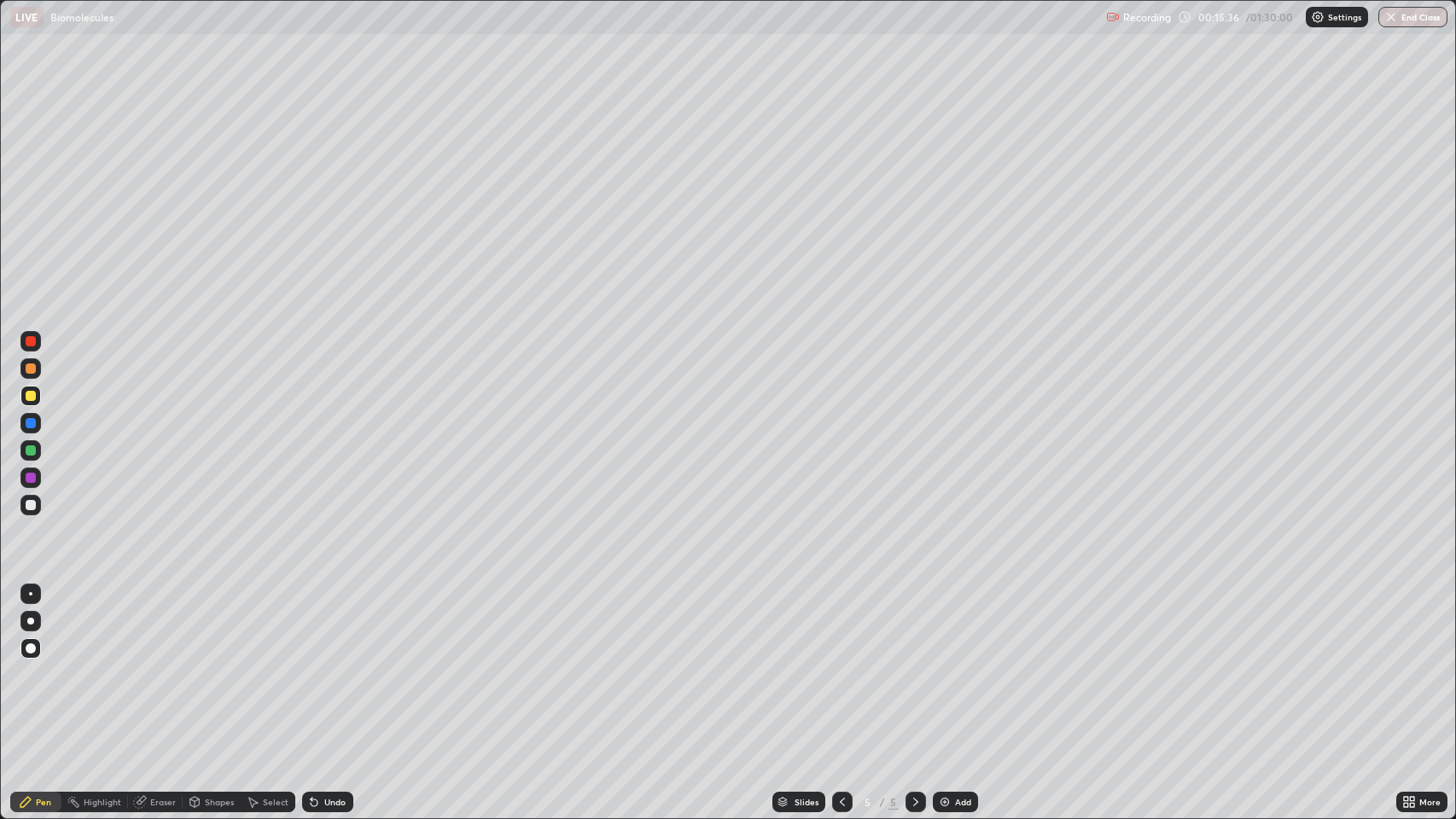
click at [26, 339] on div at bounding box center [31, 341] width 10 height 10
click at [31, 450] on div at bounding box center [31, 450] width 10 height 10
click at [28, 340] on div at bounding box center [31, 341] width 10 height 10
click at [29, 341] on div at bounding box center [31, 341] width 10 height 10
click at [330, 665] on div "Undo" at bounding box center [335, 802] width 22 height 9
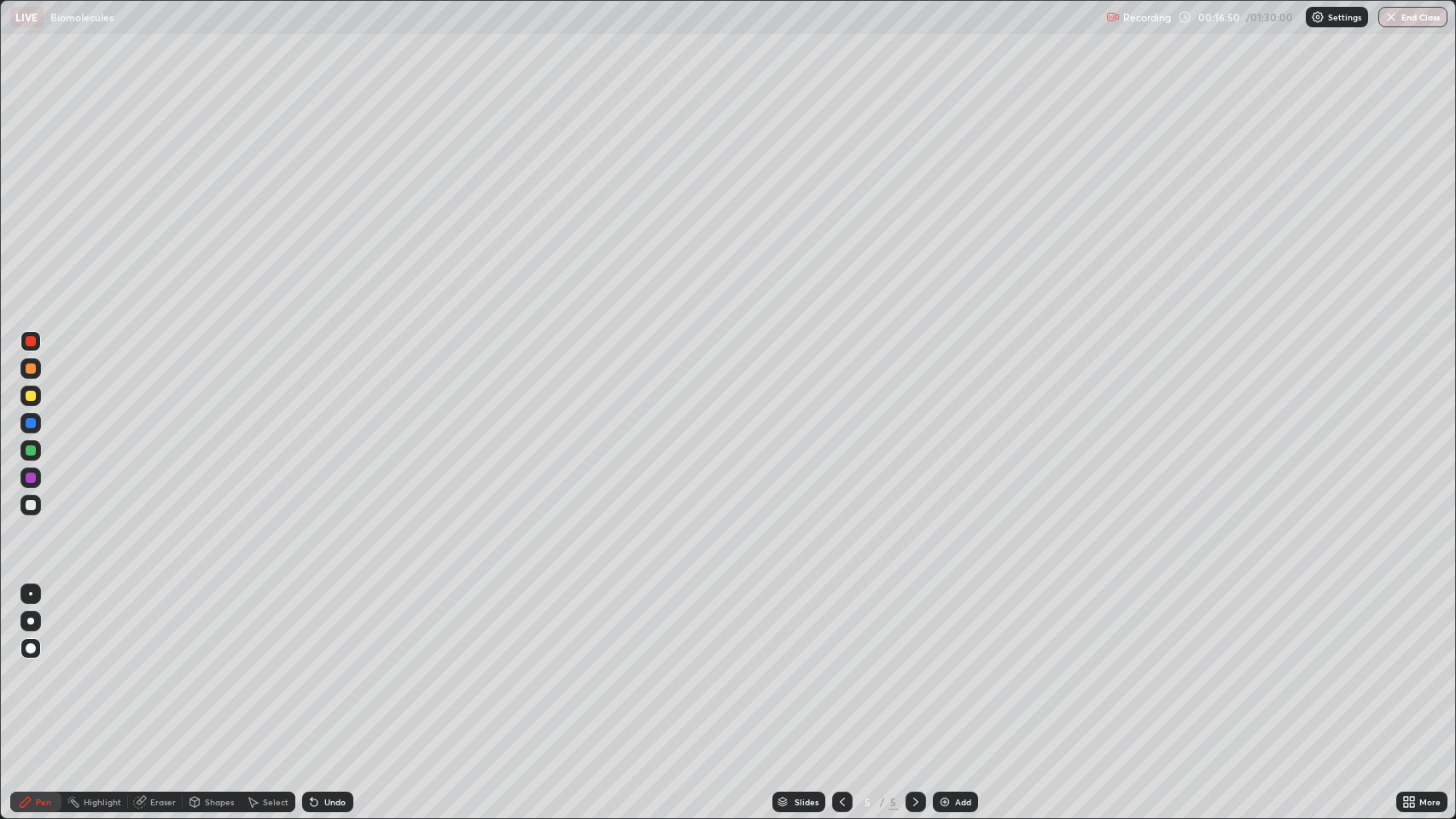
click at [35, 504] on div at bounding box center [31, 505] width 10 height 10
click at [325, 665] on div "Undo" at bounding box center [335, 802] width 22 height 9
click at [329, 665] on div "Undo" at bounding box center [335, 802] width 22 height 9
click at [332, 665] on div "Undo" at bounding box center [335, 802] width 22 height 9
click at [335, 665] on div "Undo" at bounding box center [335, 802] width 22 height 9
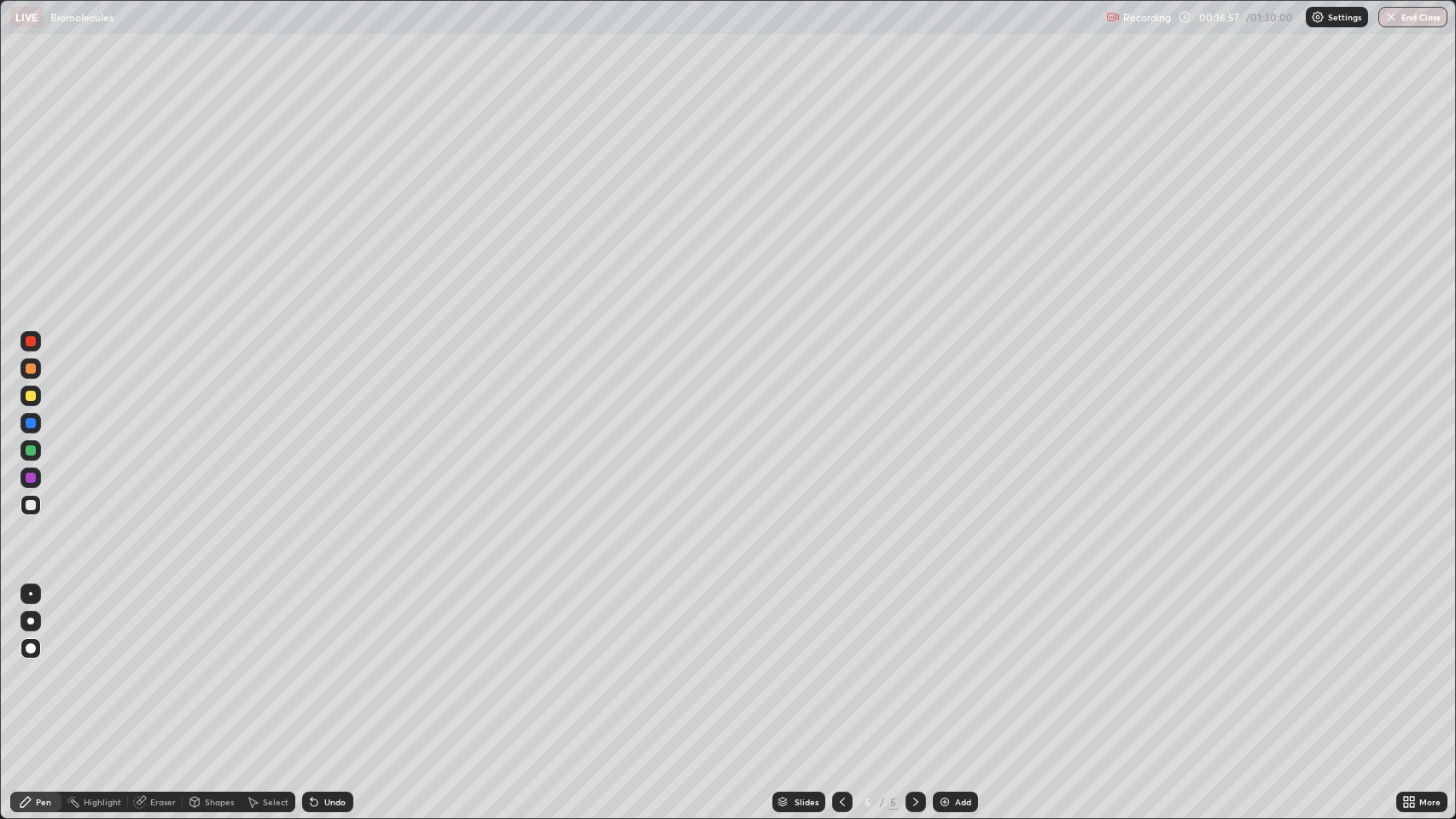
click at [335, 665] on div "Undo" at bounding box center [335, 802] width 22 height 9
click at [30, 339] on div at bounding box center [31, 341] width 10 height 10
click at [37, 665] on div "Pen" at bounding box center [35, 802] width 51 height 21
click at [336, 665] on div "Undo" at bounding box center [335, 802] width 22 height 9
click at [335, 665] on div "Undo" at bounding box center [335, 802] width 22 height 9
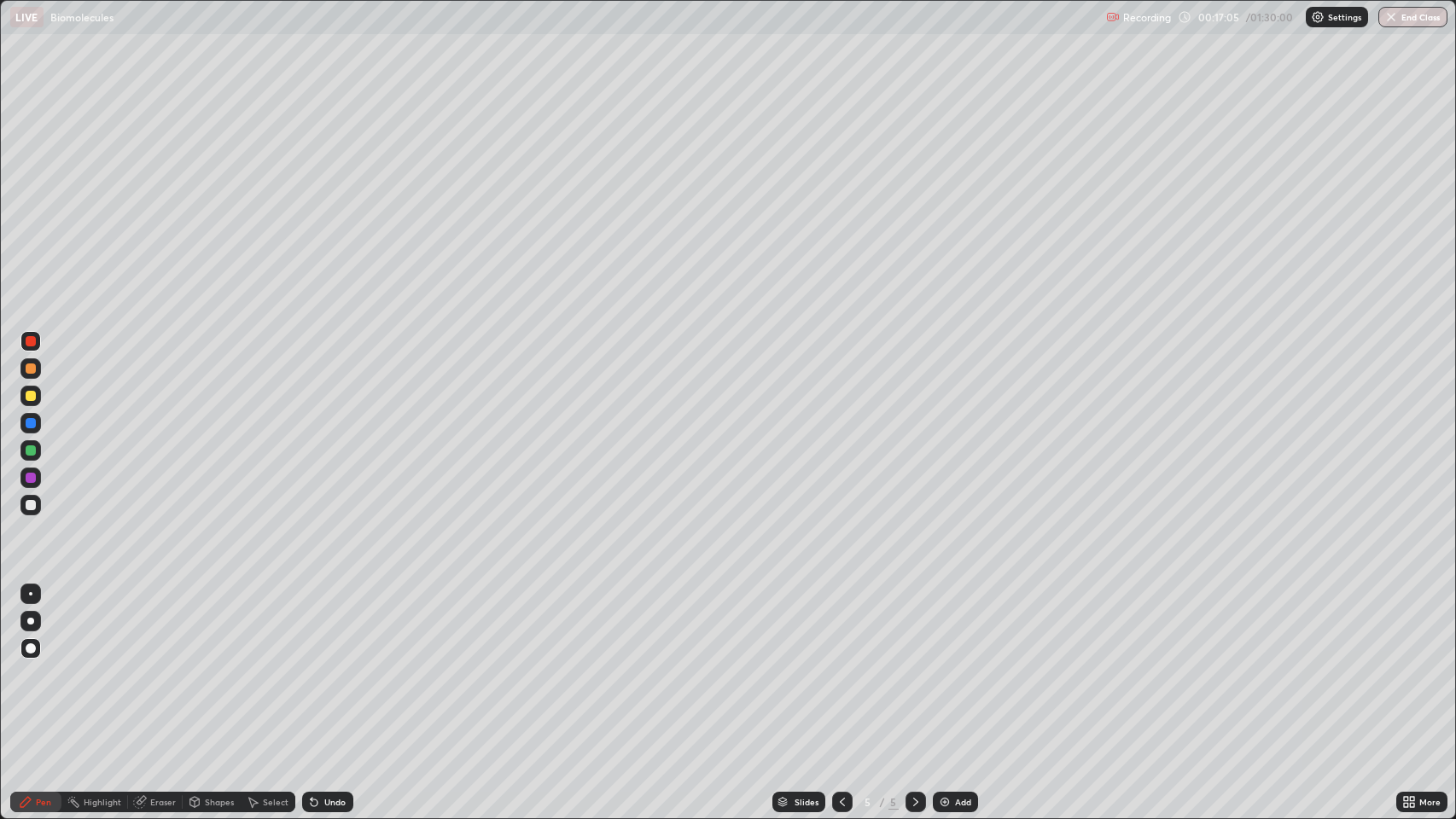
click at [333, 665] on div "Undo" at bounding box center [335, 802] width 22 height 9
click at [328, 665] on div "Undo" at bounding box center [335, 802] width 22 height 9
click at [327, 665] on div "Undo" at bounding box center [335, 802] width 22 height 9
click at [328, 665] on div "Undo" at bounding box center [335, 802] width 22 height 9
click at [30, 472] on div at bounding box center [31, 478] width 10 height 10
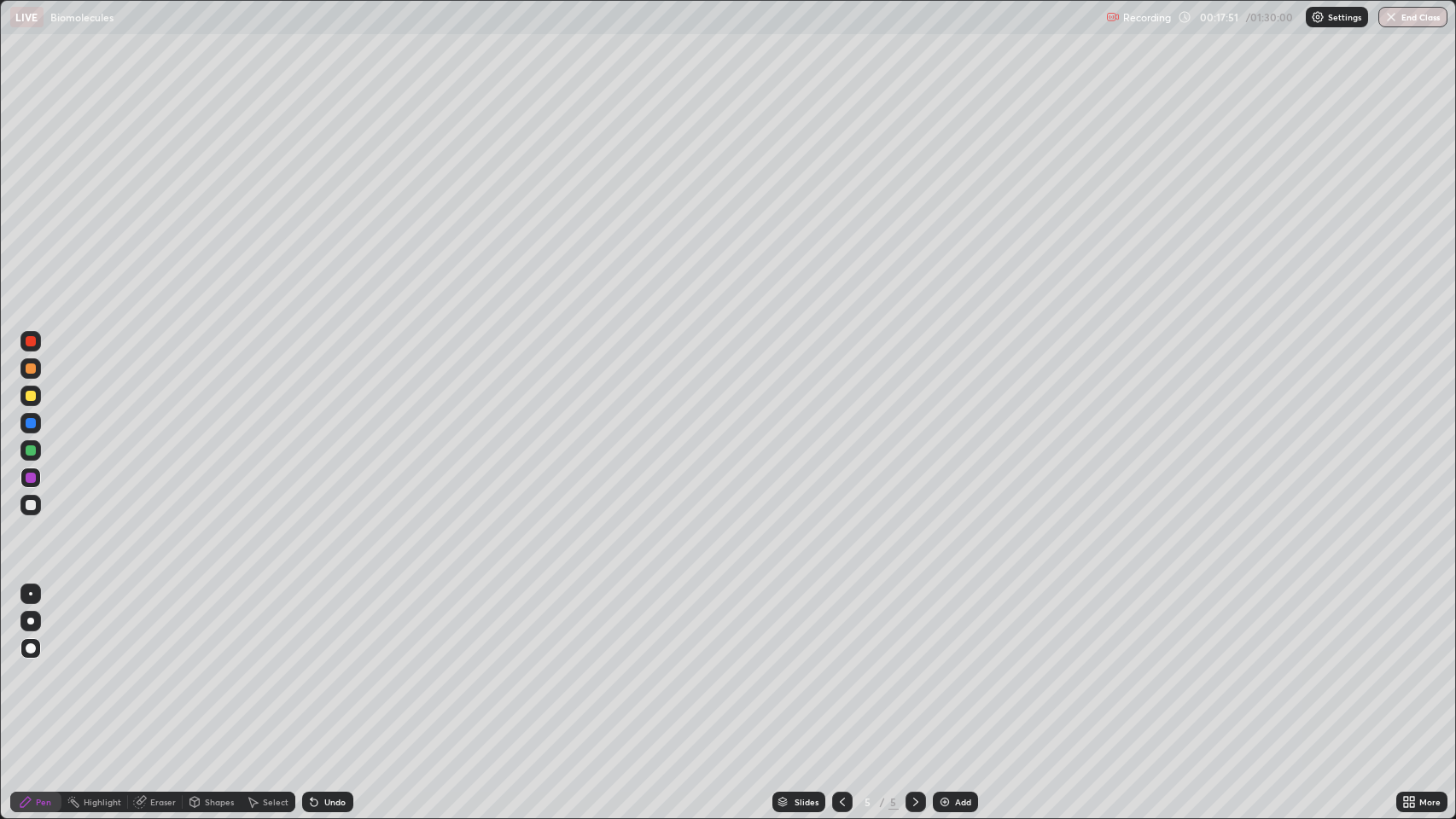
click at [30, 448] on div at bounding box center [31, 450] width 10 height 10
click at [31, 510] on div at bounding box center [31, 505] width 10 height 10
click at [34, 665] on div "Pen" at bounding box center [35, 802] width 51 height 21
click at [35, 502] on div at bounding box center [31, 505] width 10 height 10
click at [949, 665] on img at bounding box center [945, 802] width 14 height 14
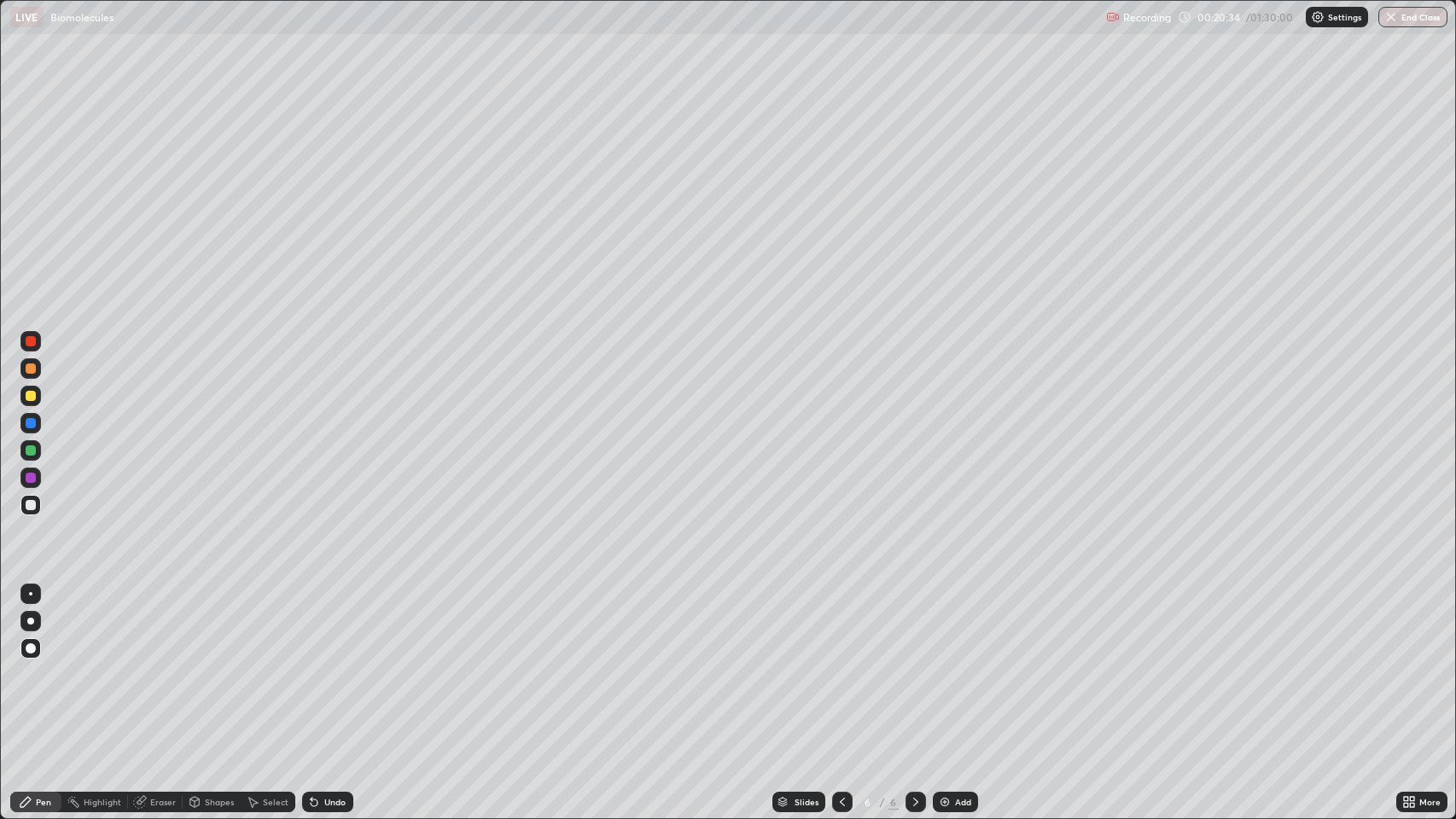
click at [33, 665] on div "Pen" at bounding box center [35, 802] width 51 height 21
click at [210, 665] on div "Shapes" at bounding box center [219, 802] width 29 height 9
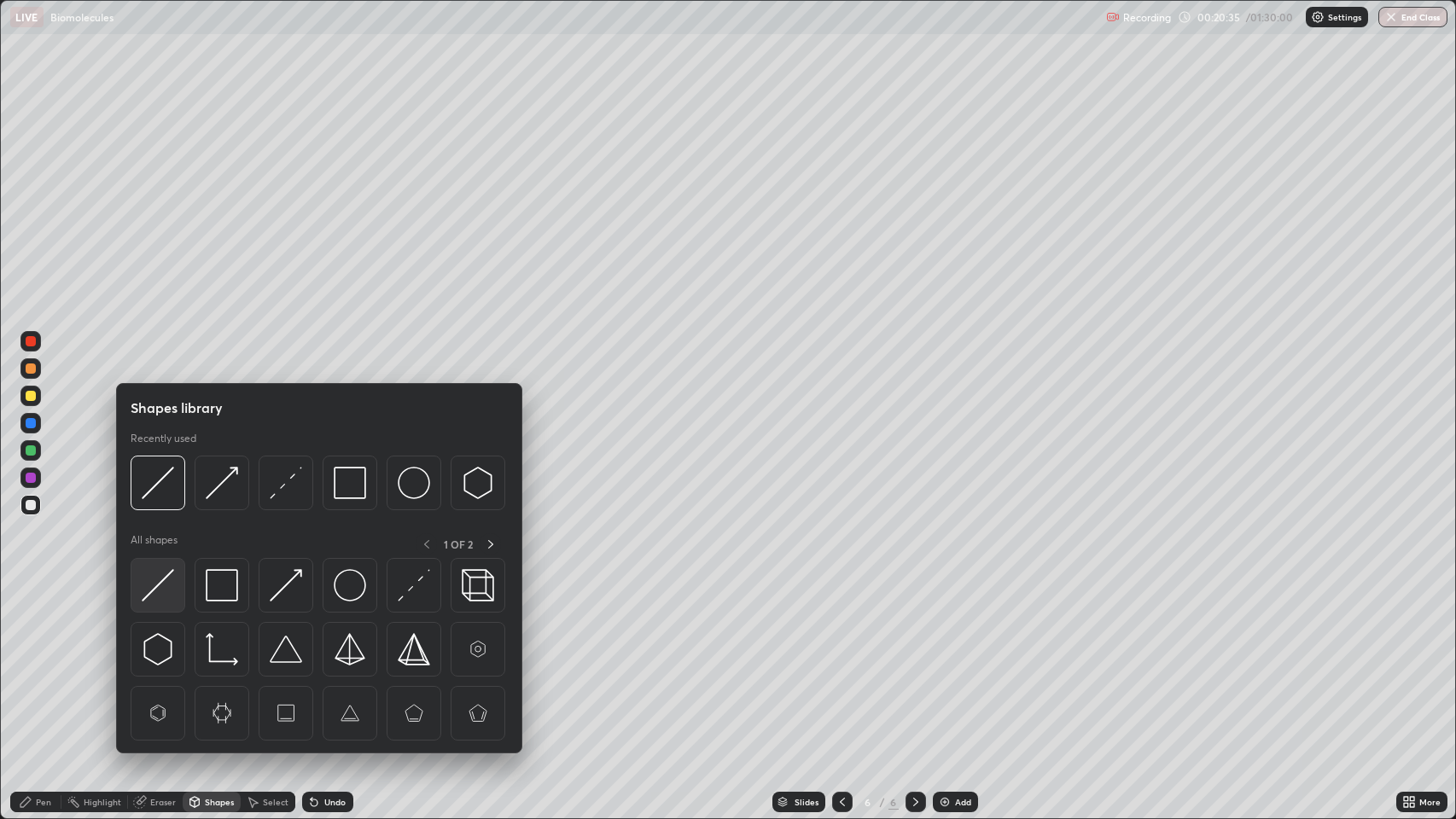
click at [164, 579] on img at bounding box center [158, 585] width 33 height 33
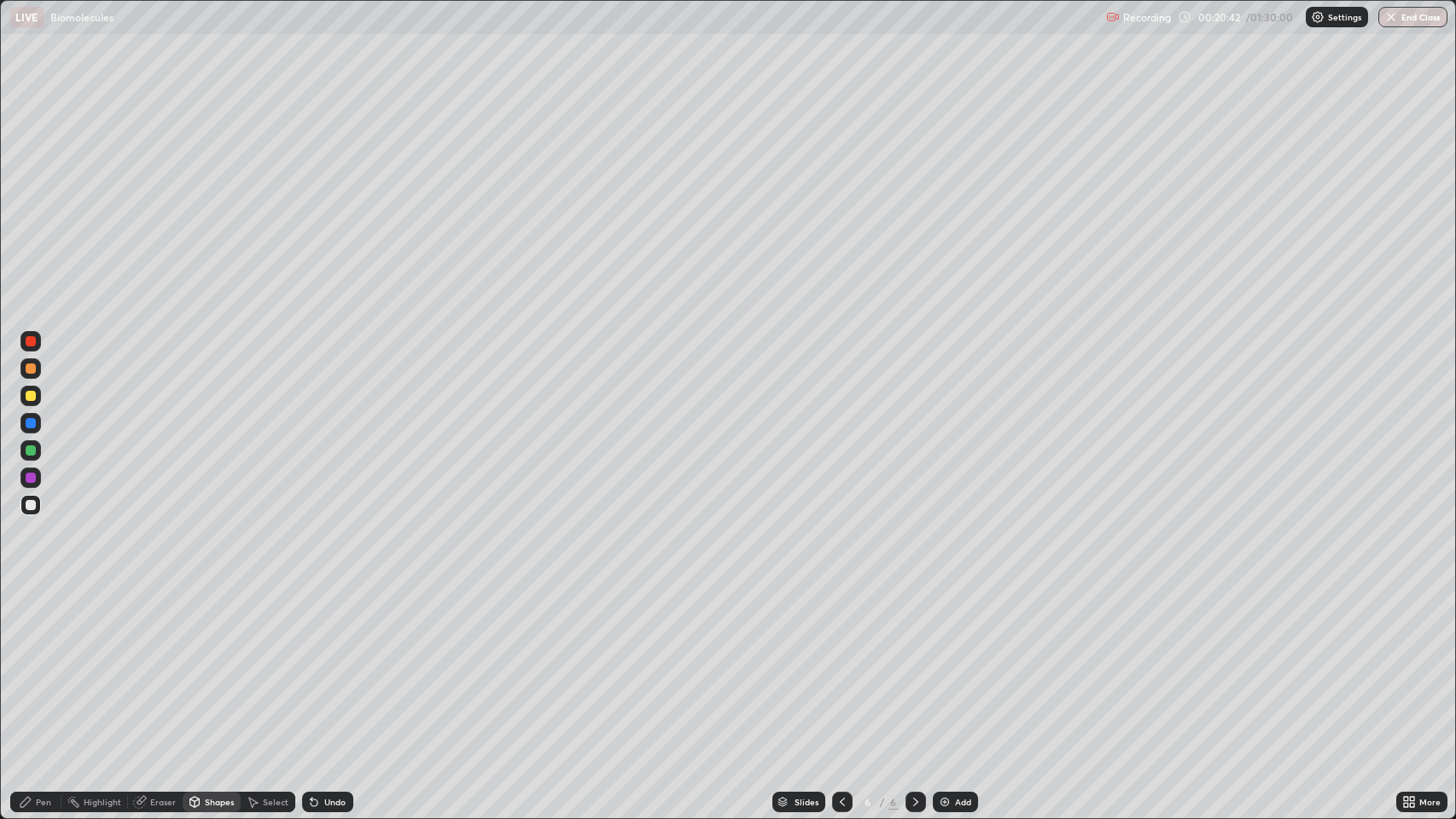
click at [42, 665] on div "Pen" at bounding box center [44, 802] width 16 height 9
click at [213, 665] on div "Shapes" at bounding box center [219, 802] width 29 height 9
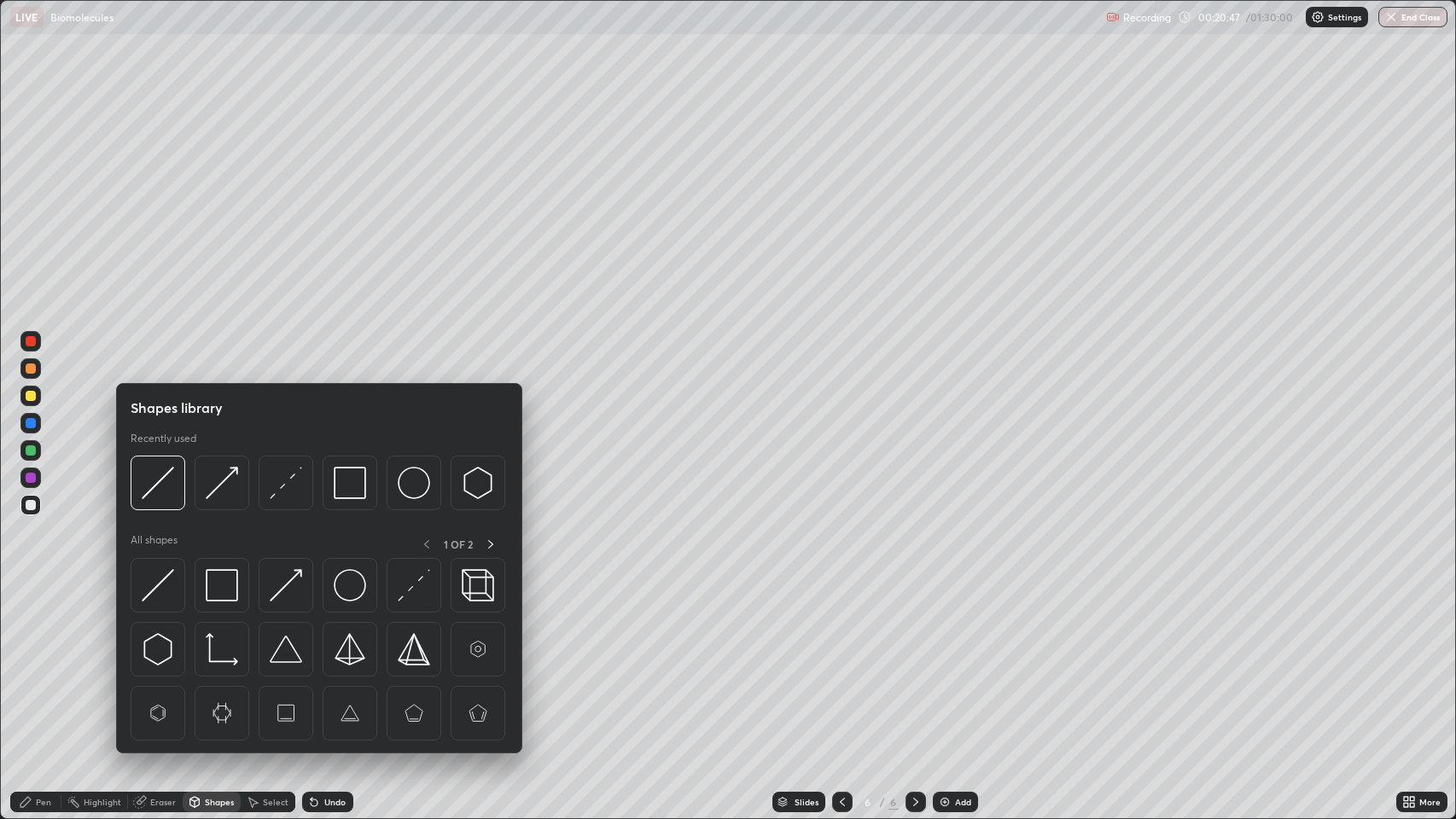
click at [48, 665] on div "Pen" at bounding box center [44, 802] width 16 height 9
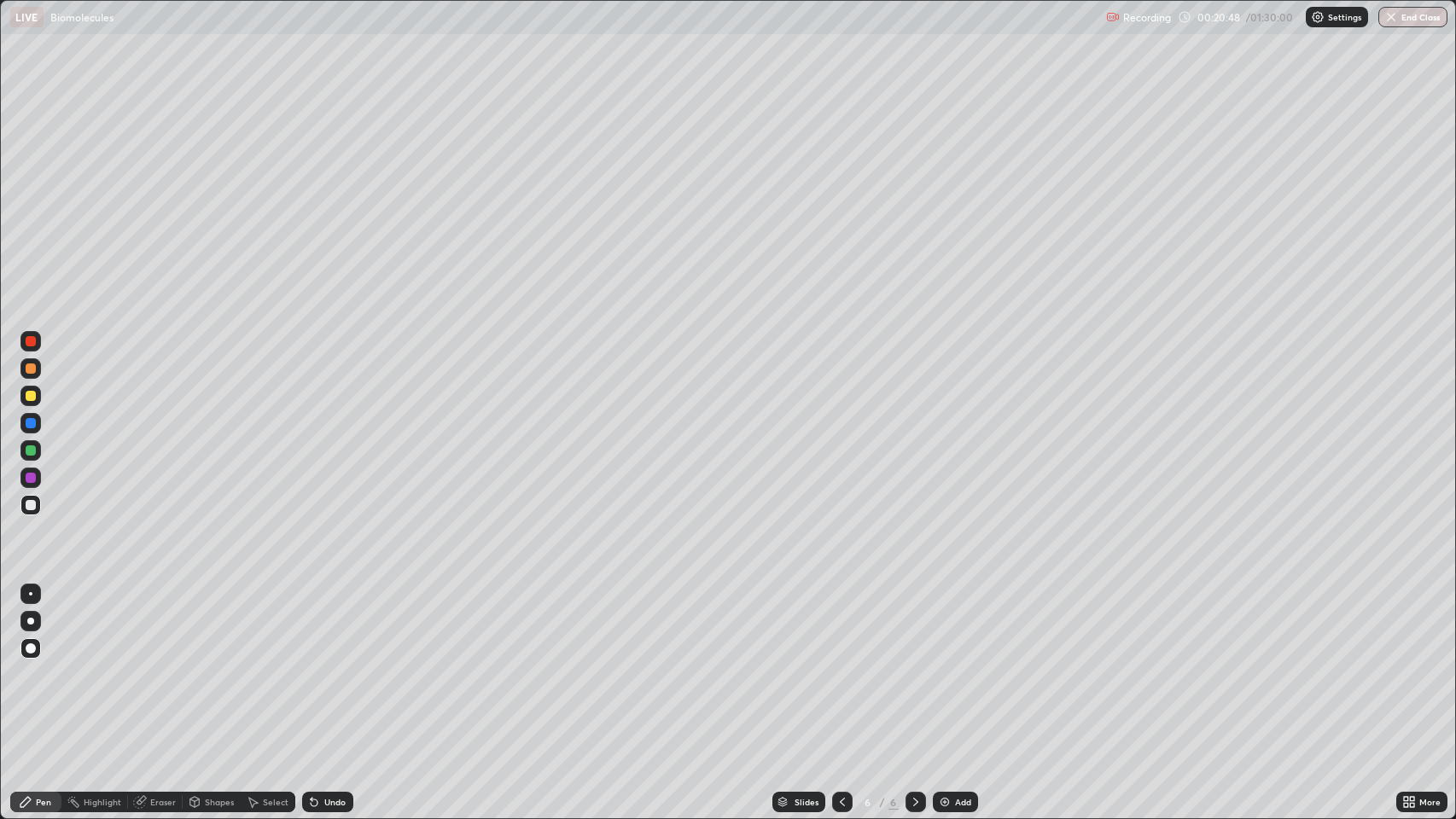
click at [30, 504] on div at bounding box center [31, 505] width 10 height 10
click at [31, 369] on div at bounding box center [31, 368] width 10 height 10
click at [31, 505] on div at bounding box center [31, 505] width 10 height 10
click at [41, 665] on div "Pen" at bounding box center [44, 802] width 16 height 9
click at [154, 665] on div "Eraser" at bounding box center [163, 802] width 26 height 9
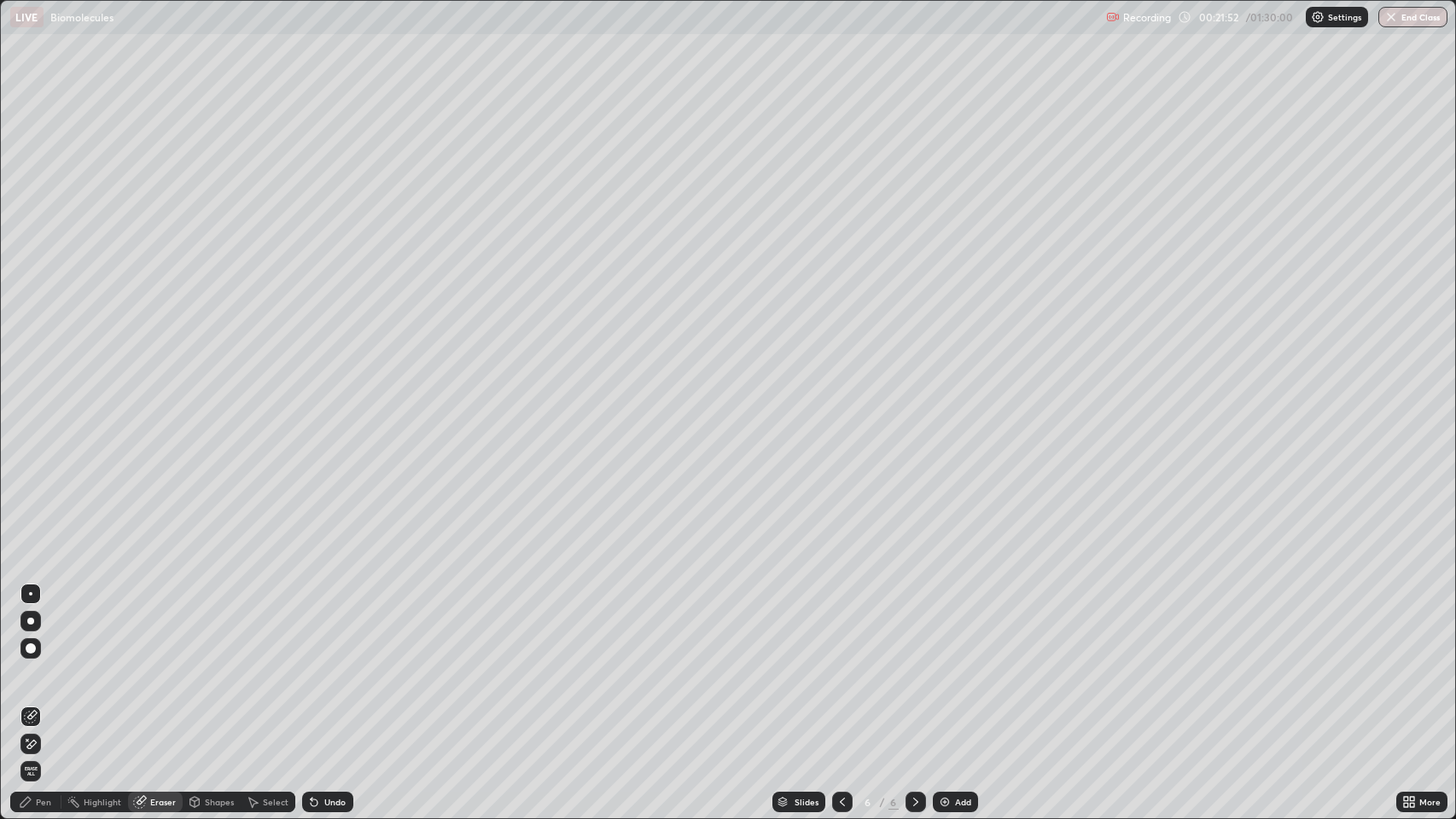
click at [265, 665] on div "Select" at bounding box center [276, 802] width 26 height 9
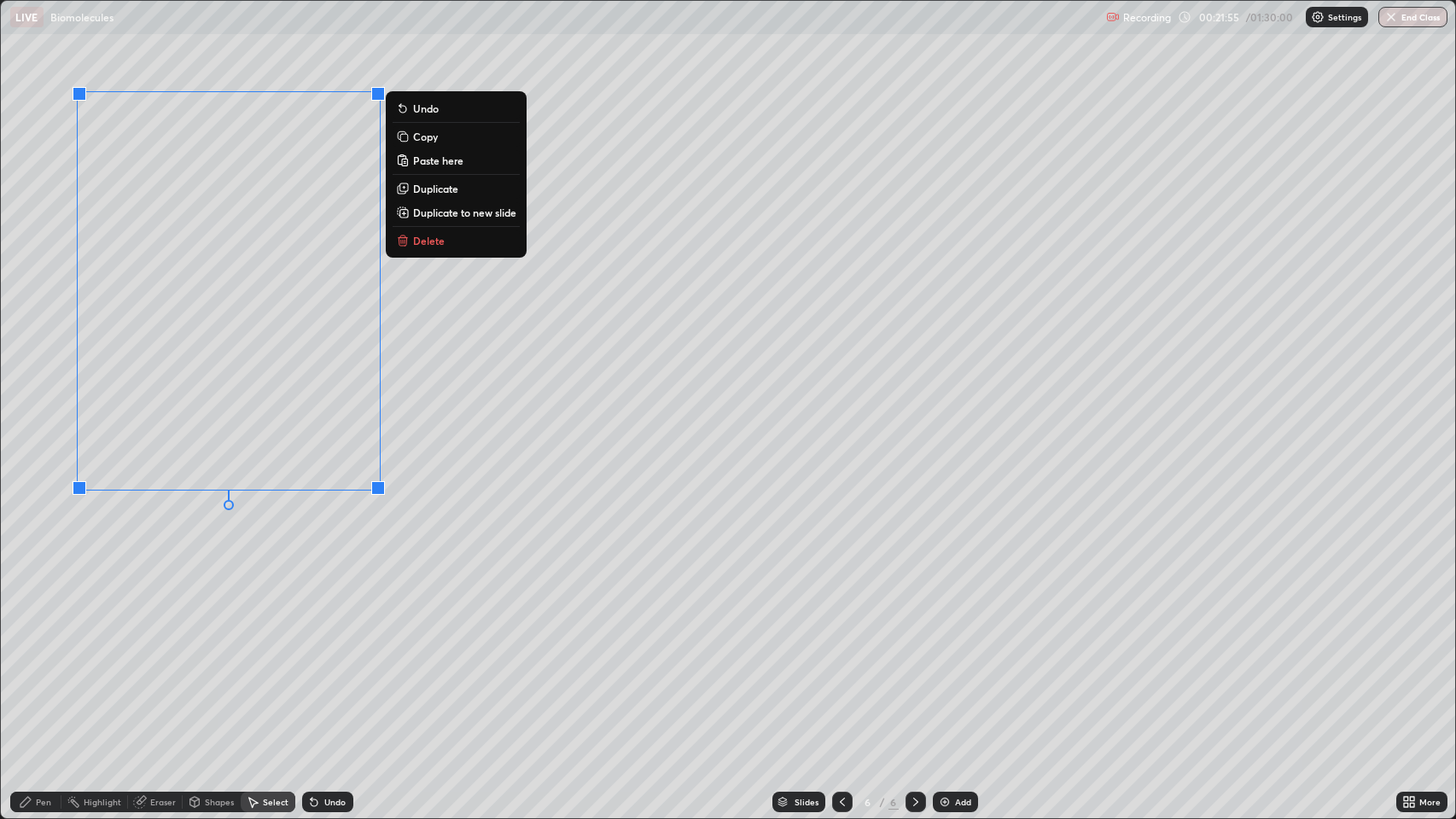
click at [426, 190] on p "Duplicate" at bounding box center [436, 189] width 45 height 14
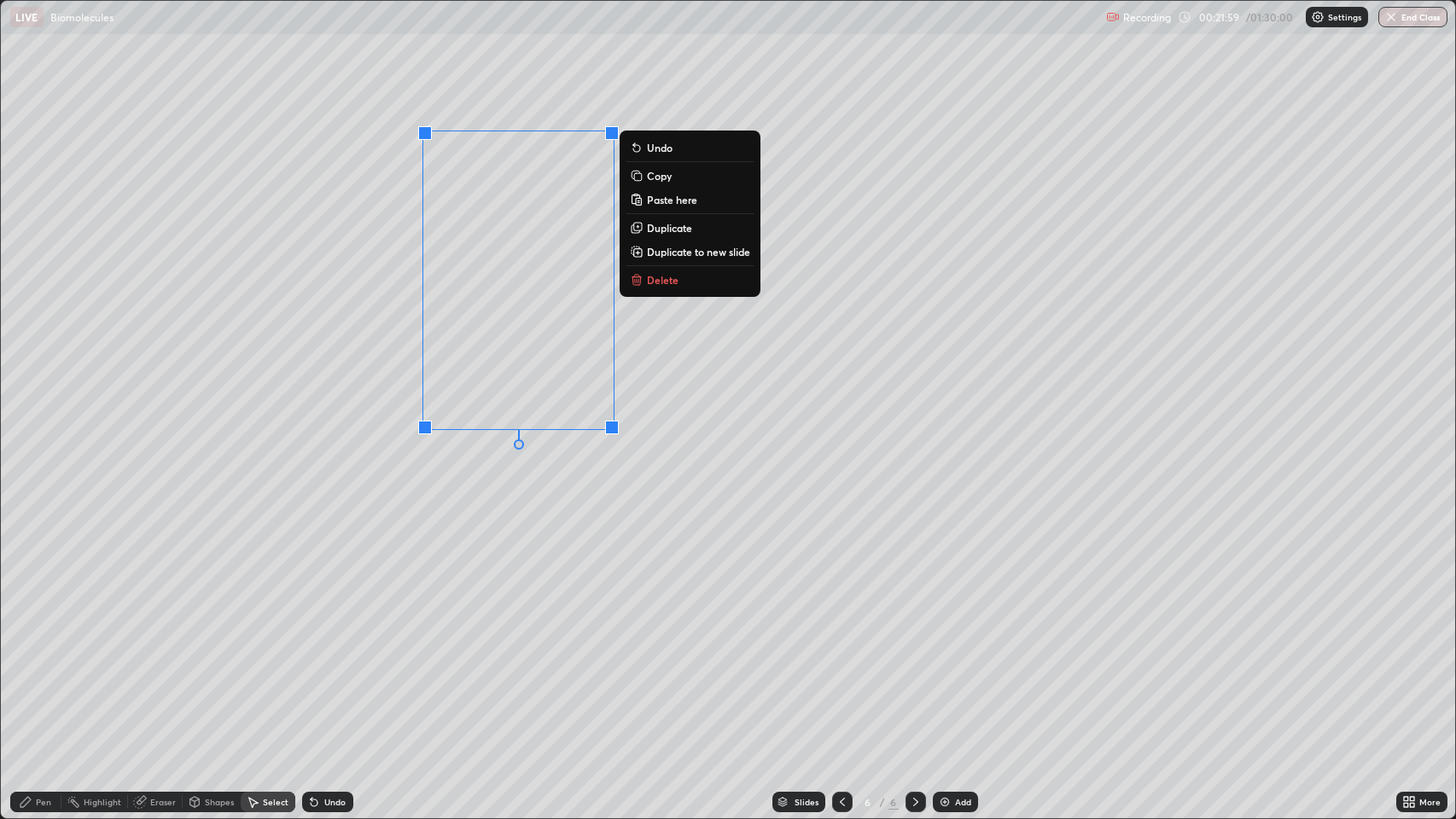
click at [44, 665] on div "Pen" at bounding box center [44, 802] width 16 height 9
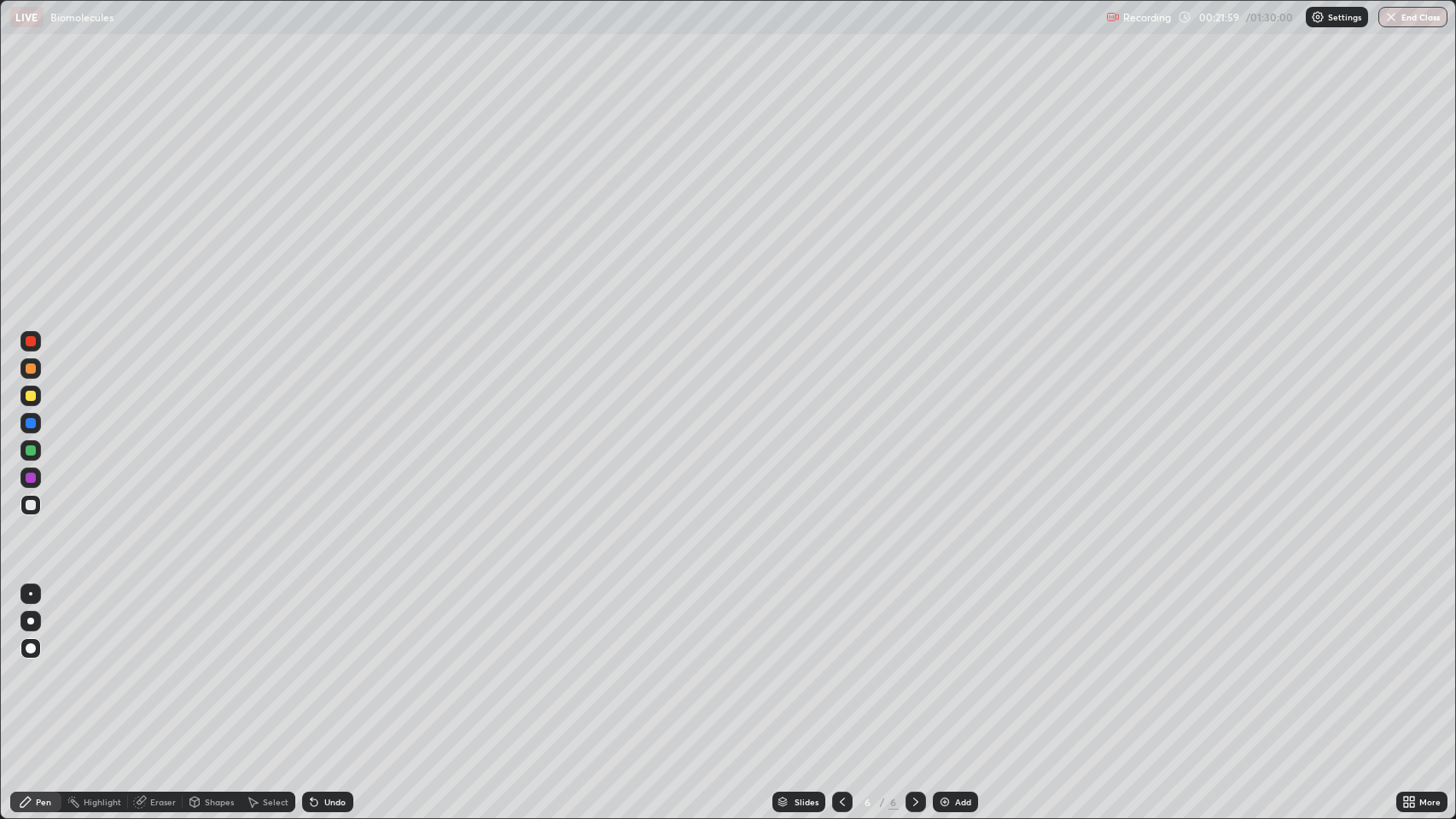
click at [167, 665] on div "Eraser" at bounding box center [163, 802] width 26 height 9
click at [39, 665] on div "Pen" at bounding box center [35, 802] width 51 height 21
click at [34, 336] on div at bounding box center [31, 341] width 10 height 10
click at [31, 478] on div at bounding box center [31, 478] width 10 height 10
click at [29, 502] on div at bounding box center [31, 505] width 10 height 10
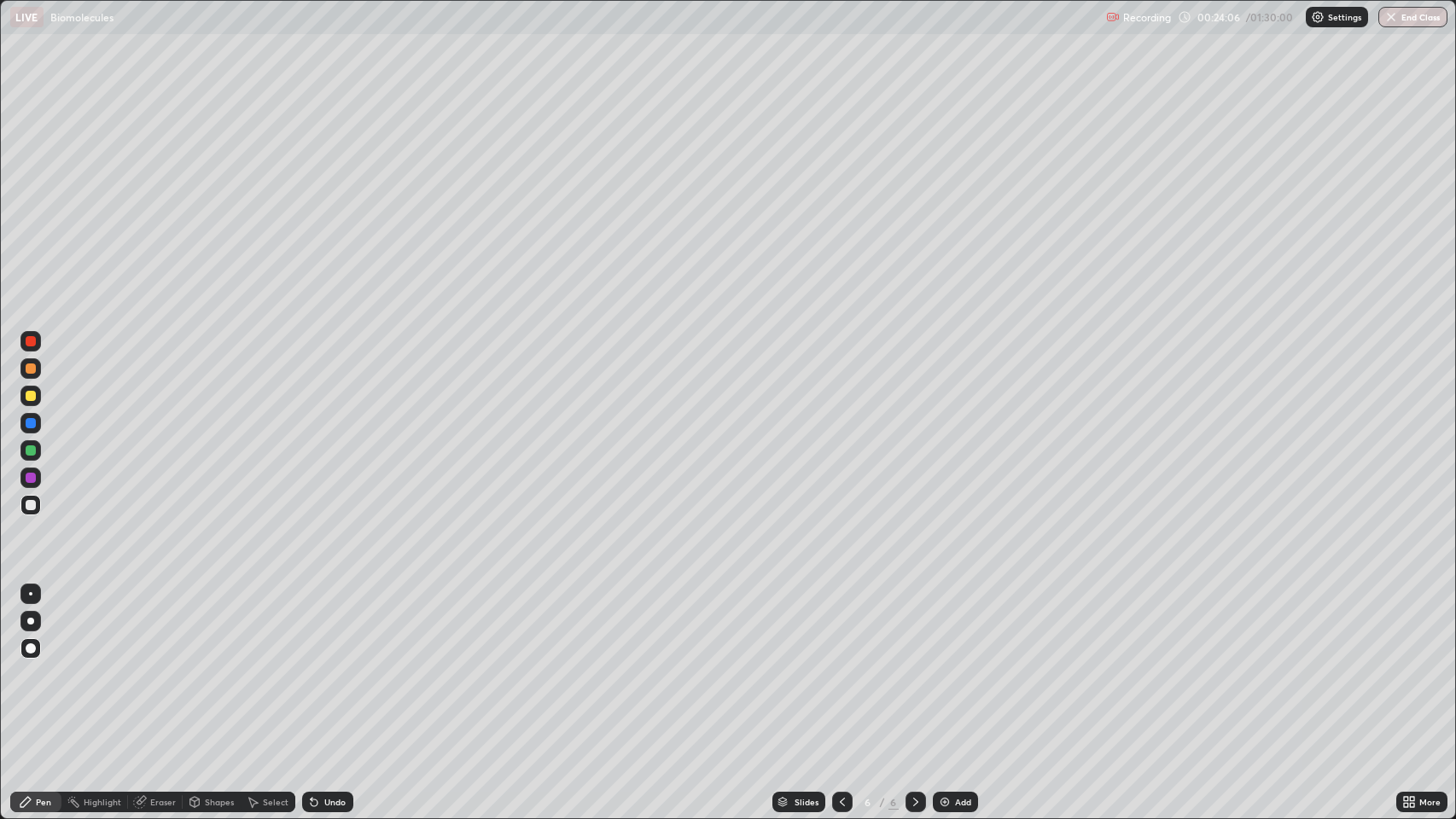
click at [41, 665] on div "Pen" at bounding box center [44, 802] width 16 height 9
click at [25, 665] on icon at bounding box center [26, 802] width 10 height 10
click at [39, 665] on div "Pen" at bounding box center [44, 802] width 16 height 9
click at [35, 507] on div at bounding box center [31, 505] width 10 height 10
click at [913, 665] on icon at bounding box center [916, 802] width 14 height 14
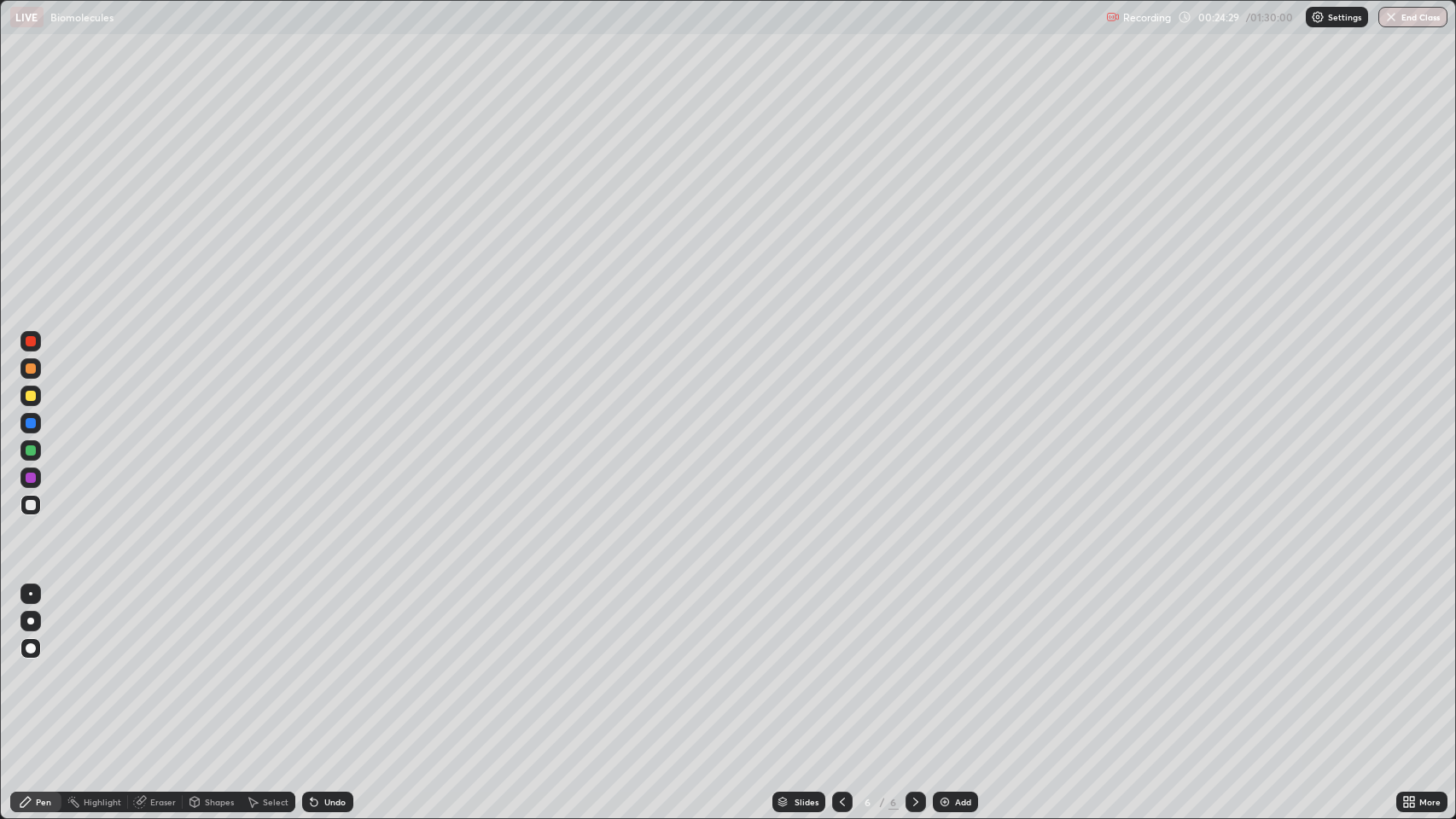
click at [952, 665] on div "Add" at bounding box center [955, 802] width 45 height 21
click at [207, 665] on div "Shapes" at bounding box center [211, 802] width 58 height 21
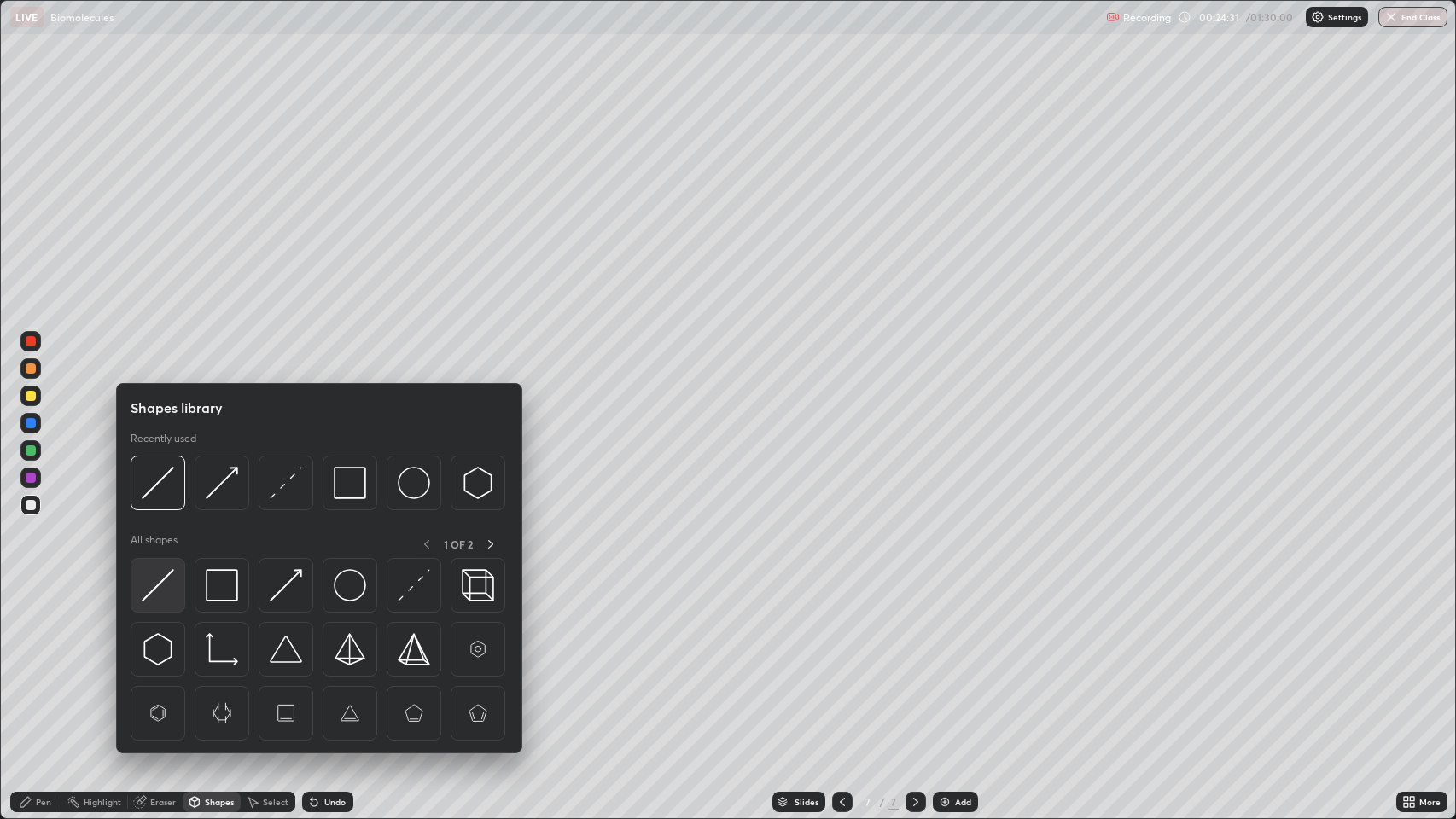
click at [157, 580] on img at bounding box center [158, 585] width 33 height 33
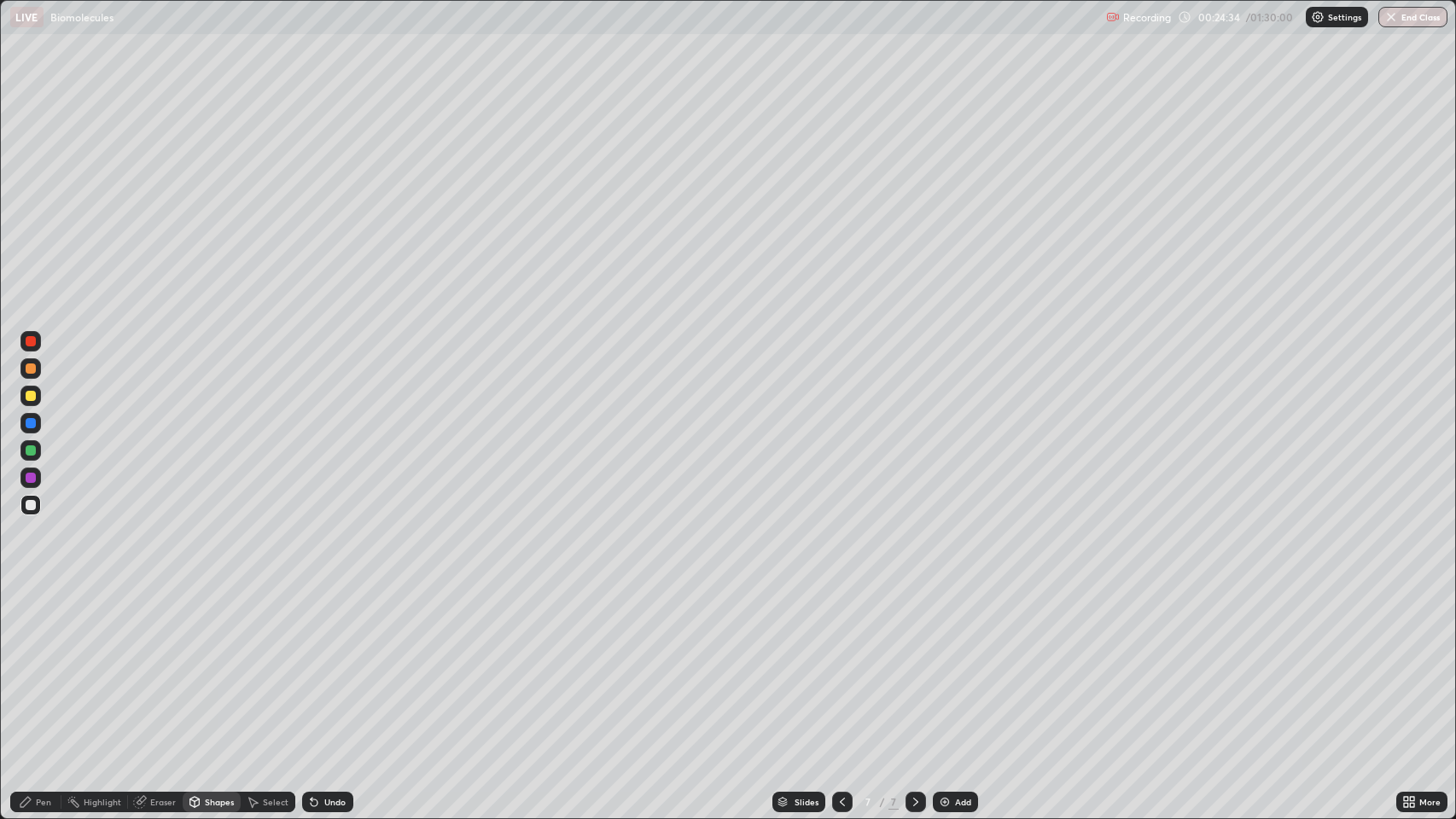
click at [336, 665] on div "Undo" at bounding box center [335, 802] width 22 height 9
click at [40, 665] on div "Pen" at bounding box center [44, 802] width 16 height 9
click at [212, 665] on div "Shapes" at bounding box center [219, 802] width 29 height 9
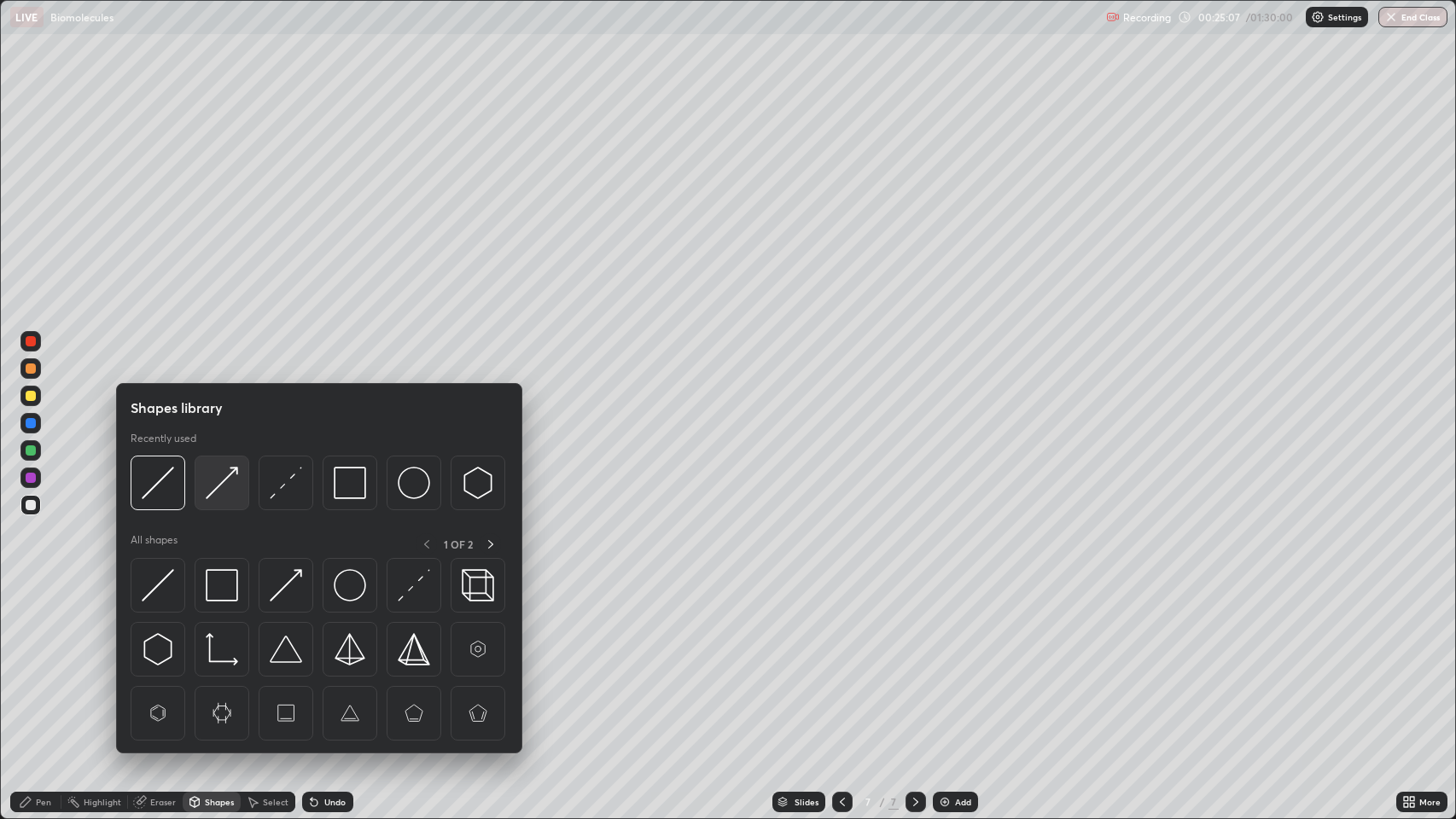
click at [222, 483] on img at bounding box center [222, 483] width 33 height 33
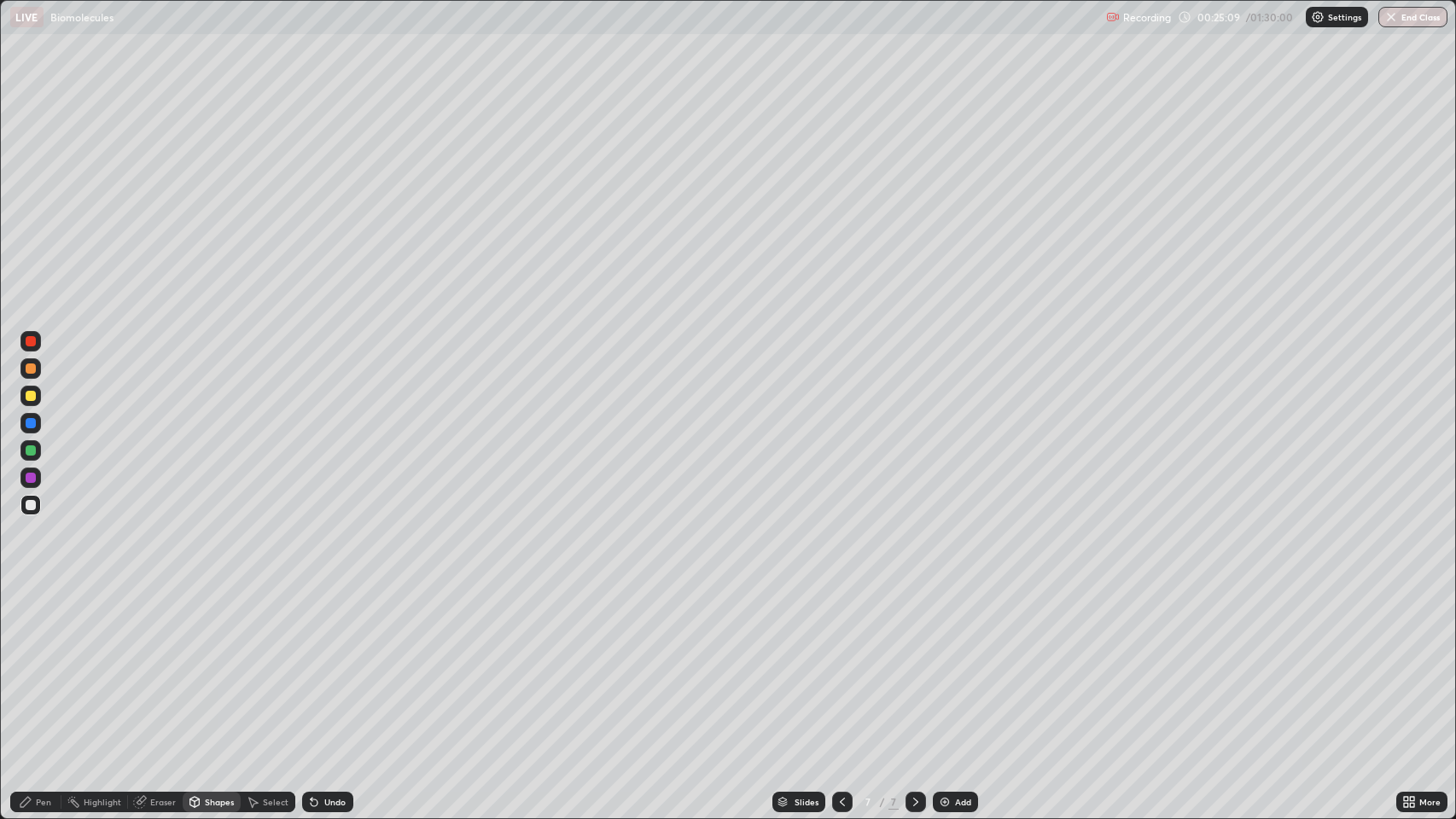
click at [43, 665] on div "Pen" at bounding box center [44, 802] width 16 height 9
click at [270, 665] on div "Select" at bounding box center [276, 802] width 26 height 9
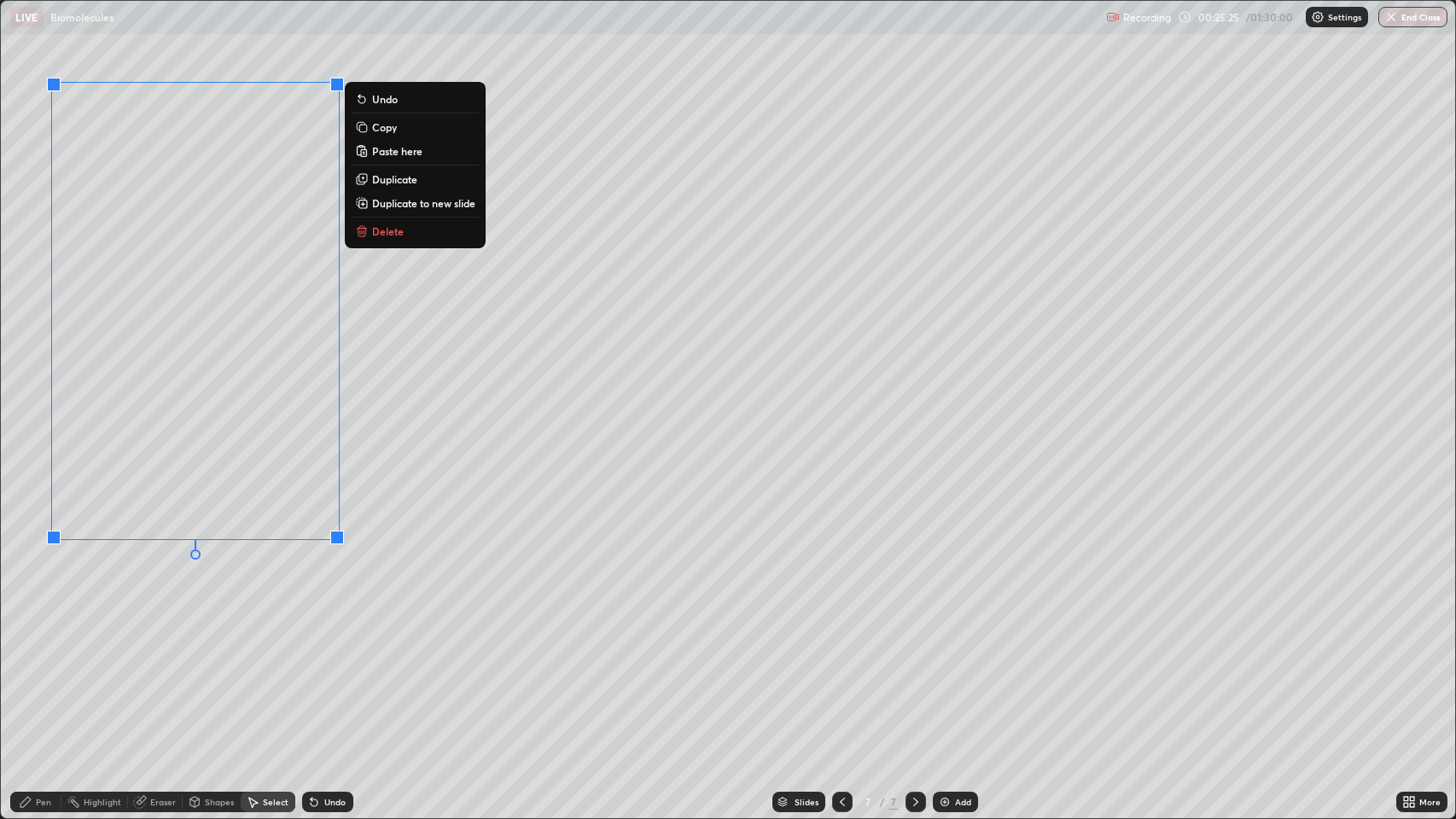
click at [385, 180] on p "Duplicate" at bounding box center [394, 179] width 45 height 14
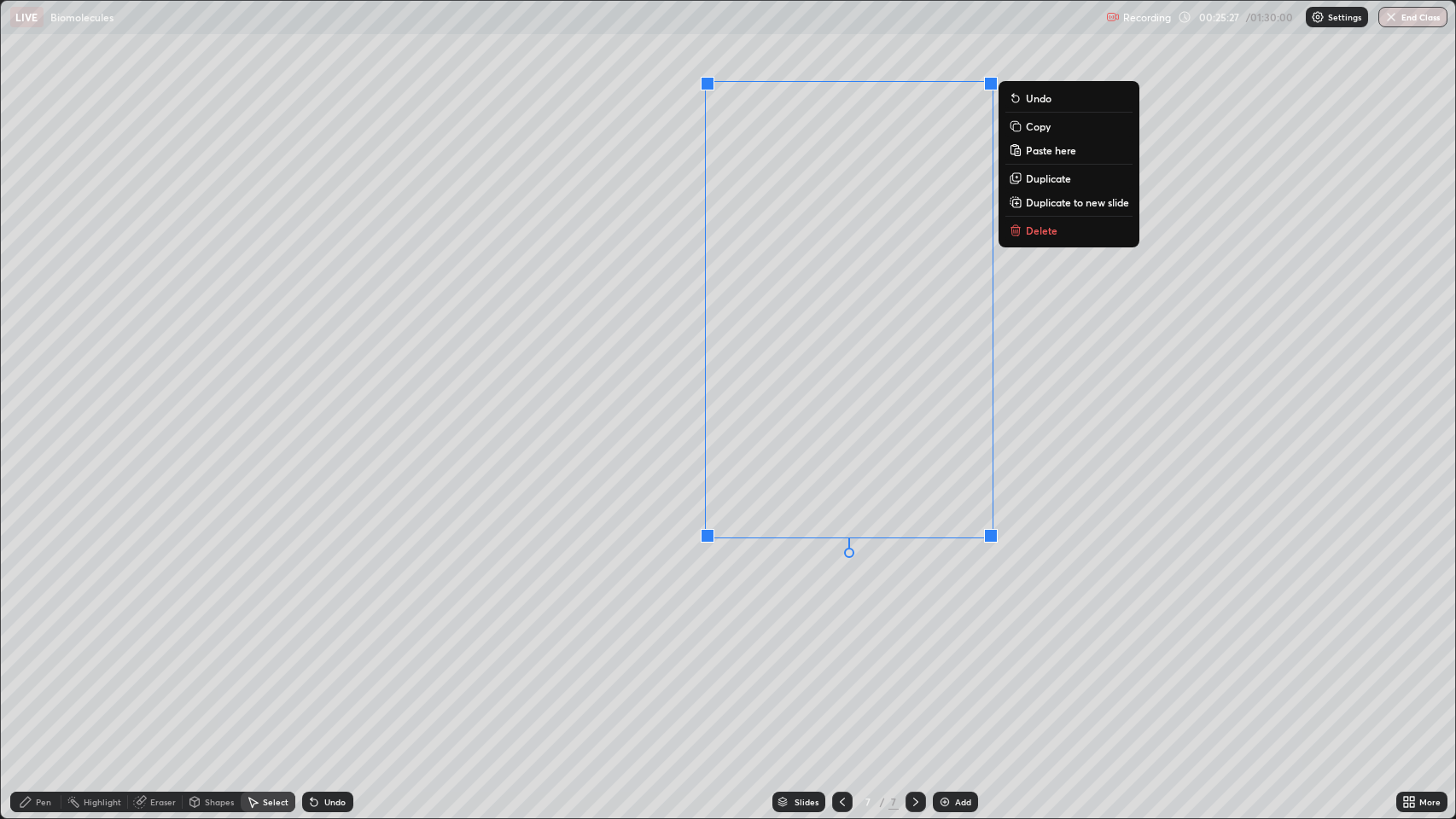
click at [1026, 184] on p "Duplicate" at bounding box center [1048, 178] width 45 height 14
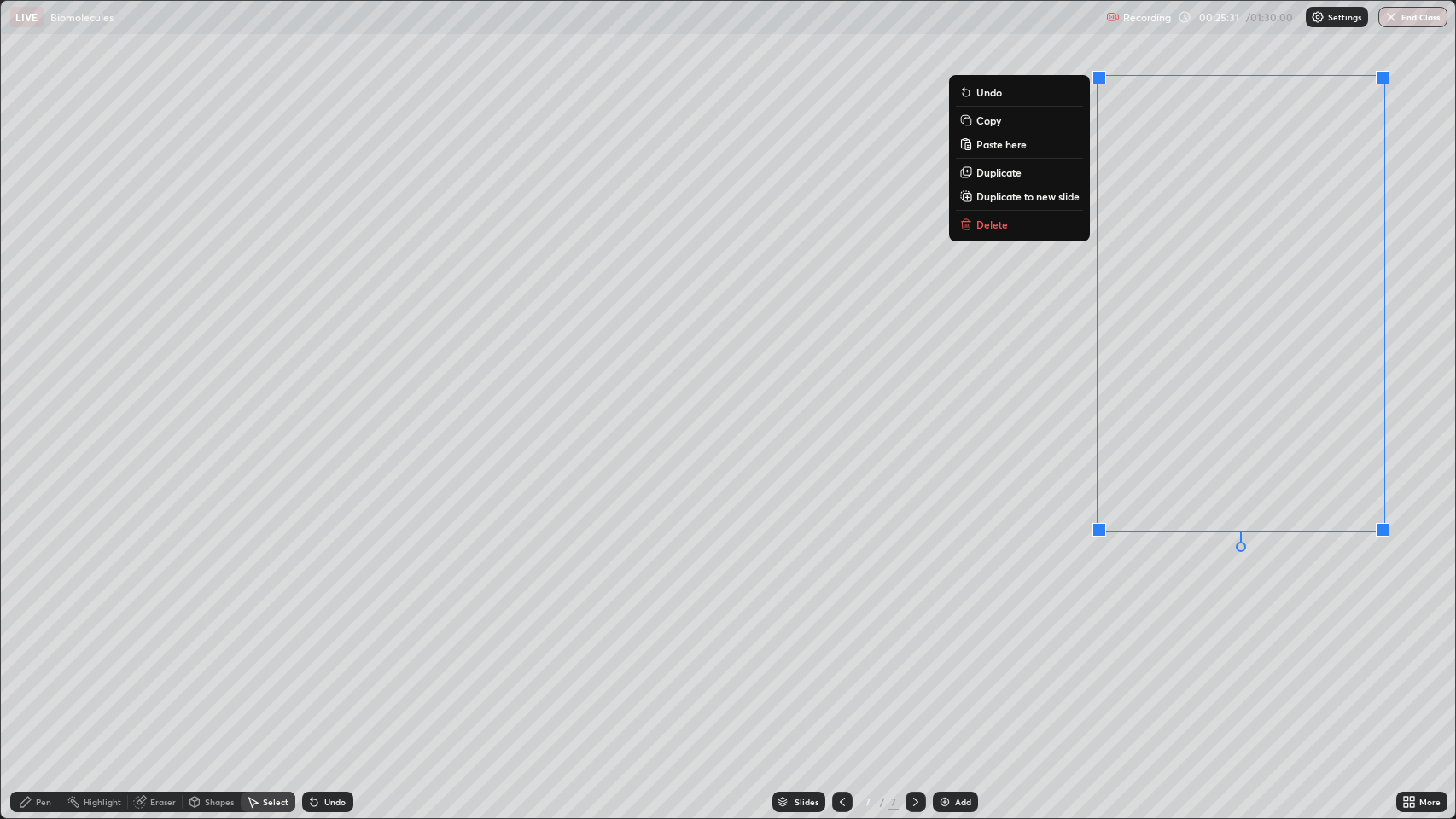
click at [42, 665] on div "Pen" at bounding box center [44, 802] width 16 height 9
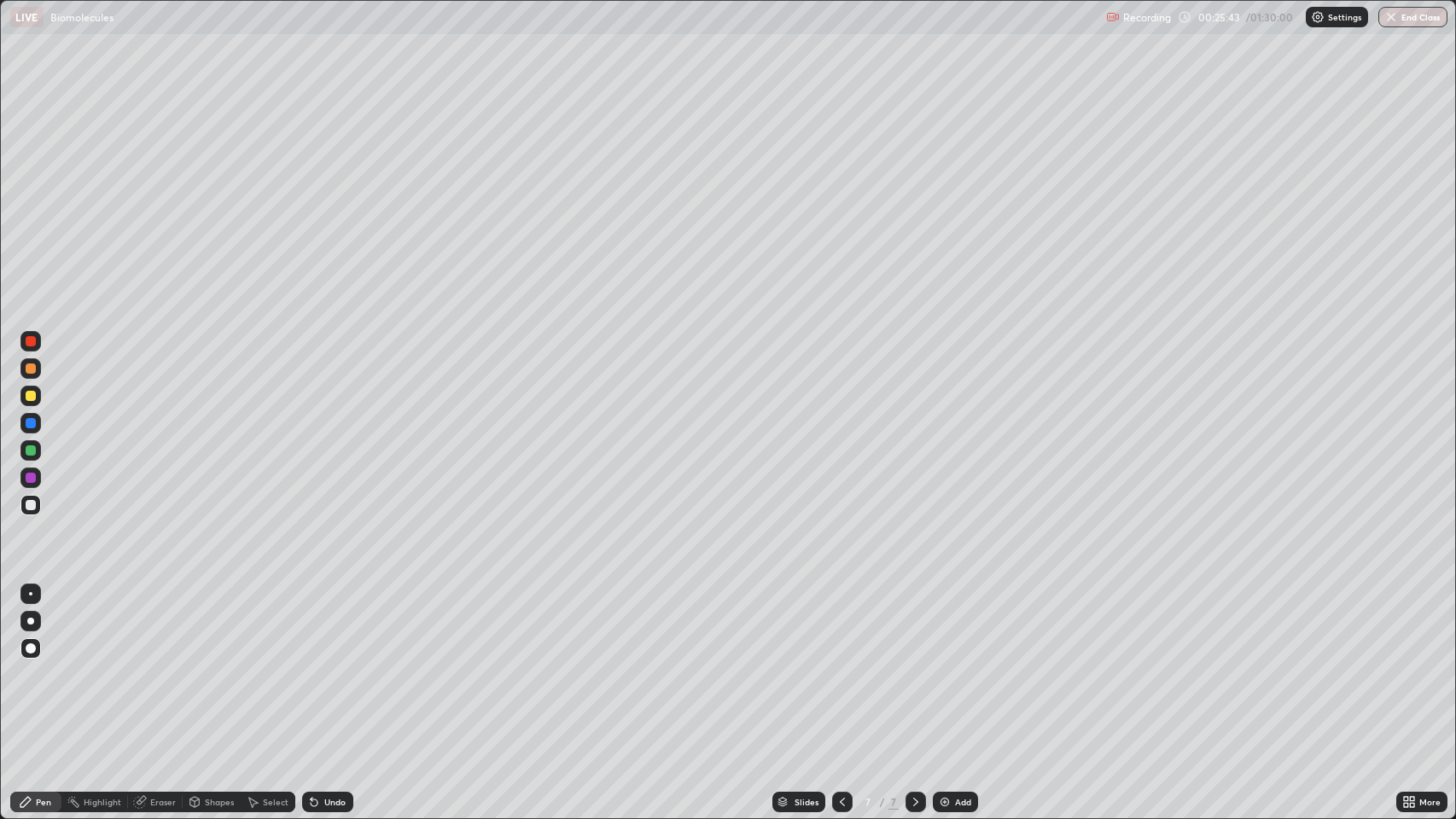
click at [155, 665] on div "Eraser" at bounding box center [163, 802] width 26 height 9
click at [25, 665] on icon at bounding box center [26, 802] width 10 height 10
click at [321, 665] on div "Undo" at bounding box center [327, 802] width 51 height 21
click at [312, 665] on icon at bounding box center [314, 803] width 7 height 7
click at [307, 665] on icon at bounding box center [314, 802] width 14 height 14
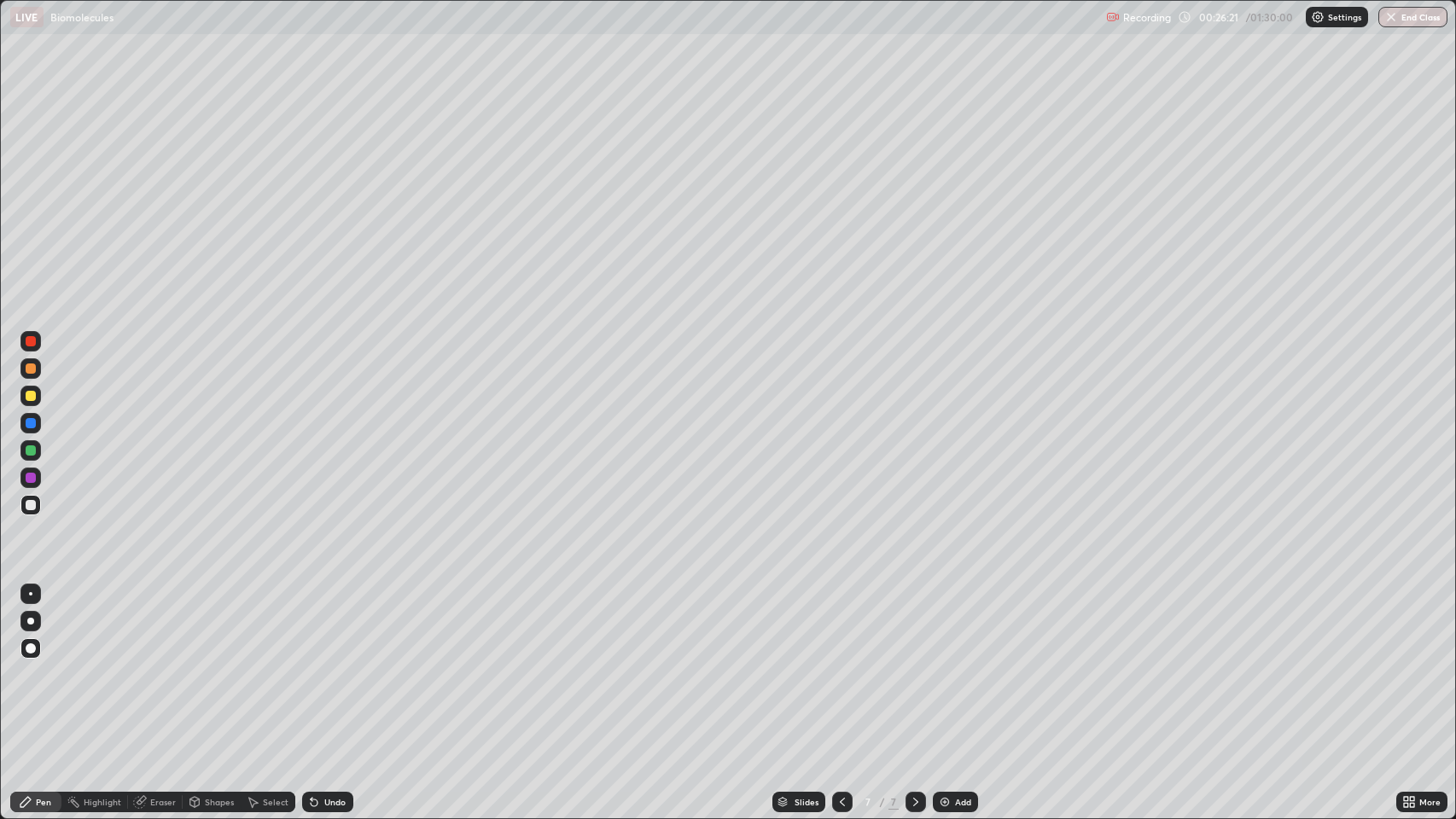
click at [308, 665] on icon at bounding box center [314, 802] width 14 height 14
click at [37, 665] on div "Pen" at bounding box center [44, 802] width 16 height 9
click at [36, 665] on div "Pen" at bounding box center [44, 802] width 16 height 9
click at [157, 665] on div "Eraser" at bounding box center [163, 802] width 26 height 9
click at [38, 665] on span "Erase all" at bounding box center [31, 771] width 19 height 10
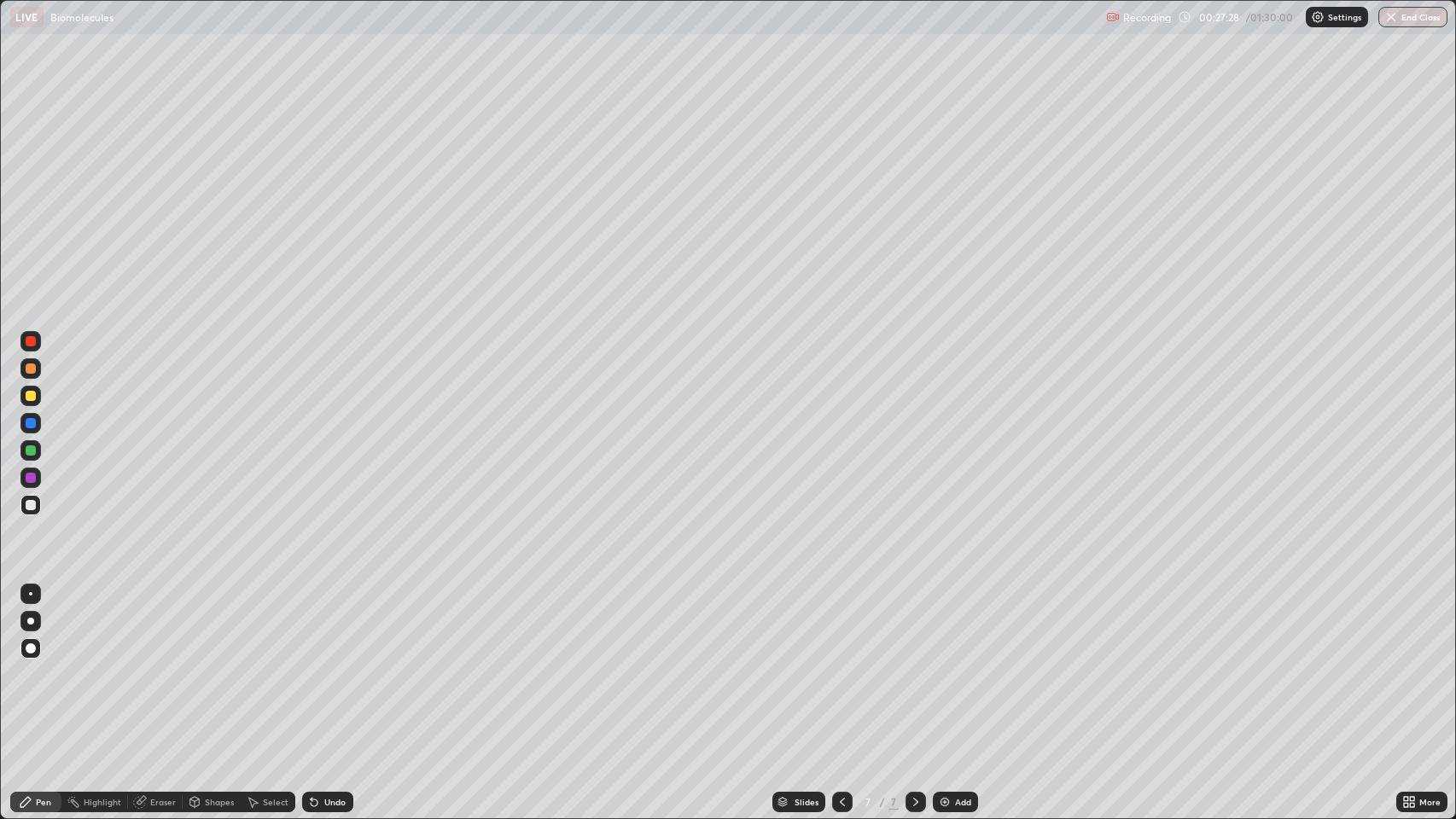
click at [51, 665] on div "Pen" at bounding box center [35, 802] width 51 height 21
click at [840, 665] on icon at bounding box center [842, 802] width 14 height 14
click at [914, 665] on icon at bounding box center [916, 802] width 14 height 14
click at [913, 665] on icon at bounding box center [916, 802] width 14 height 14
click at [837, 665] on icon at bounding box center [842, 802] width 14 height 14
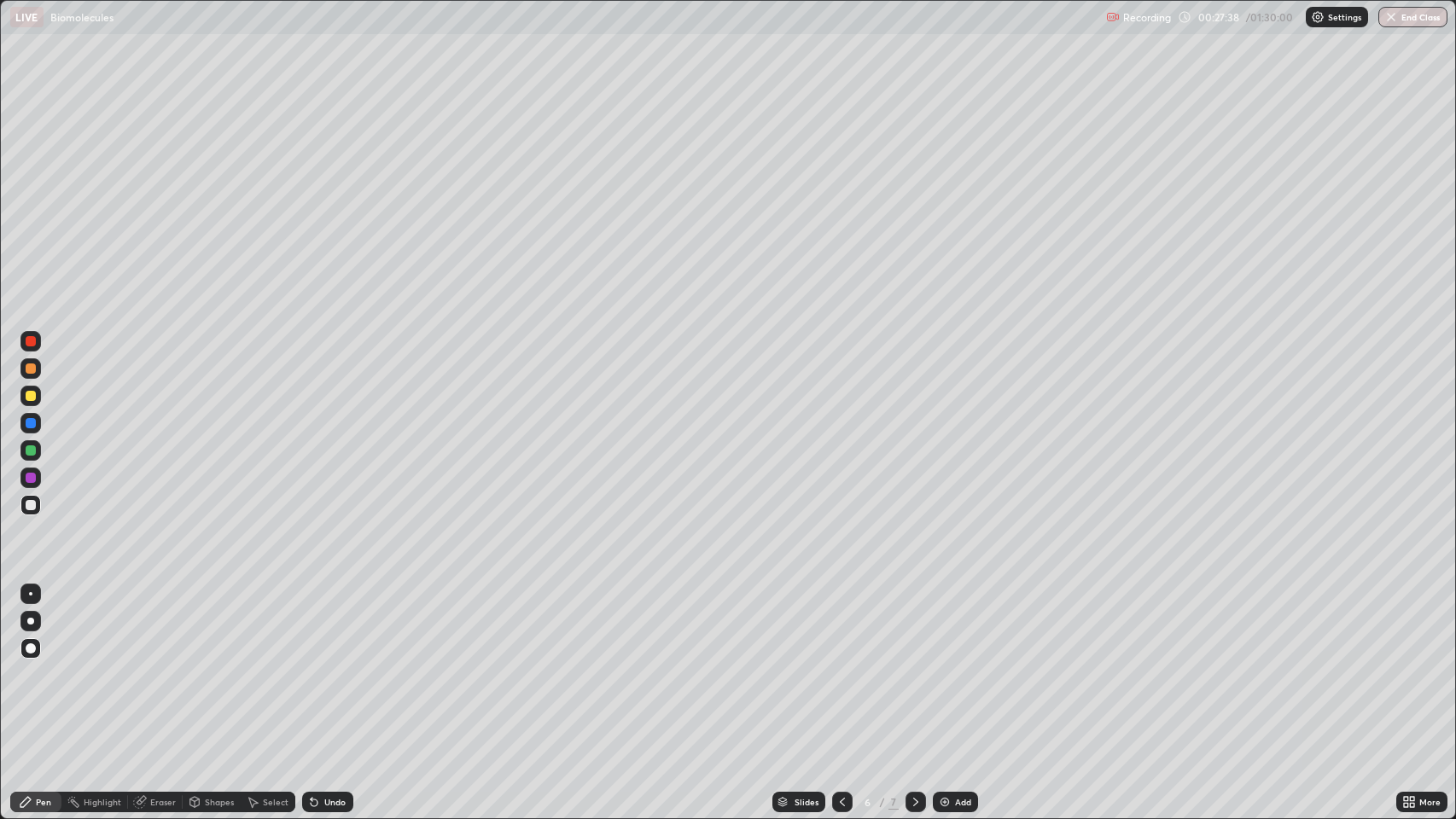
click at [839, 665] on icon at bounding box center [842, 802] width 14 height 14
click at [913, 665] on icon at bounding box center [916, 802] width 14 height 14
click at [912, 665] on div at bounding box center [916, 802] width 21 height 21
click at [913, 665] on icon at bounding box center [916, 802] width 14 height 14
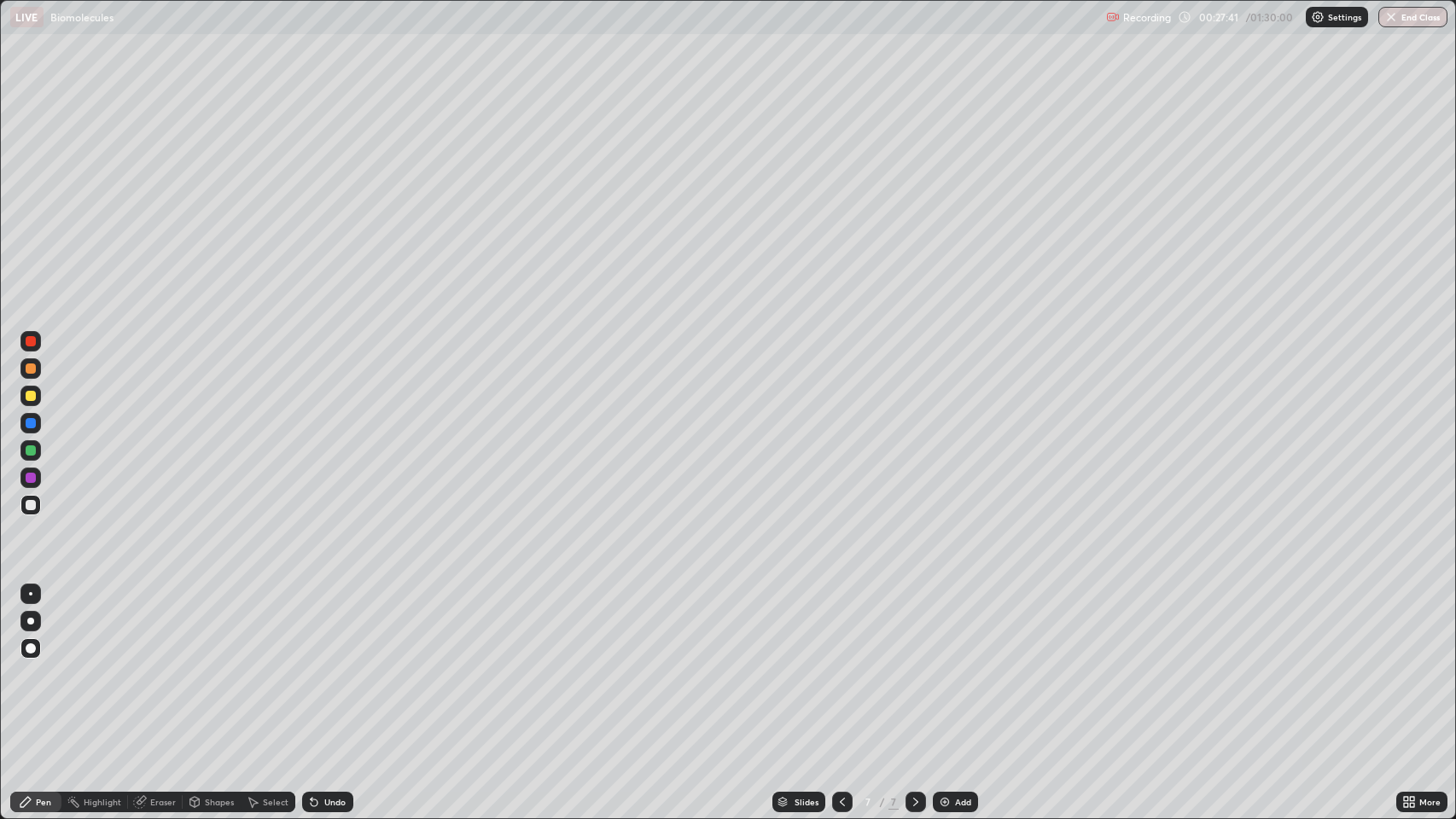
click at [913, 665] on icon at bounding box center [916, 802] width 14 height 14
click at [794, 665] on div "Slides" at bounding box center [806, 802] width 24 height 9
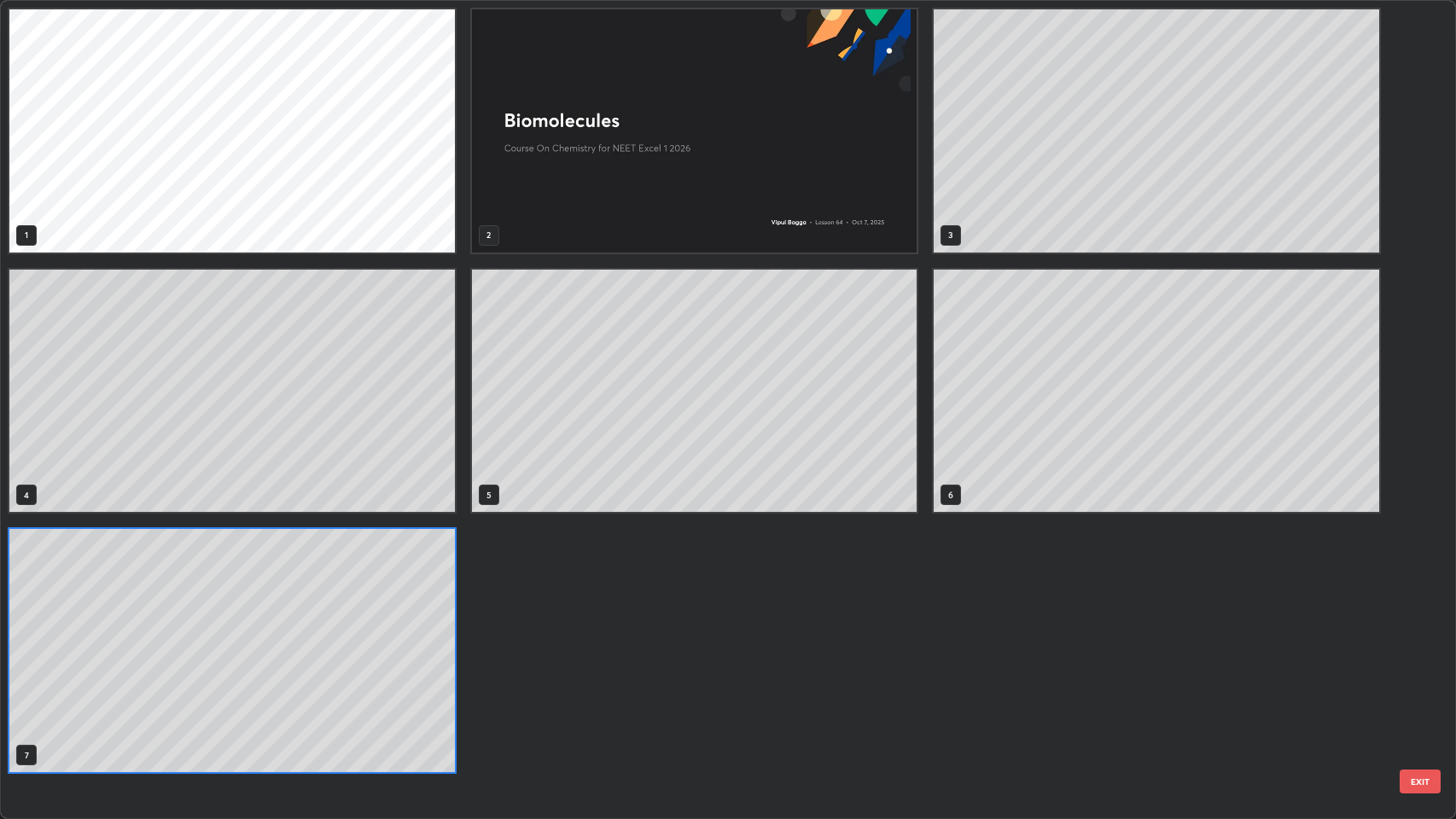
scroll to position [812, 1447]
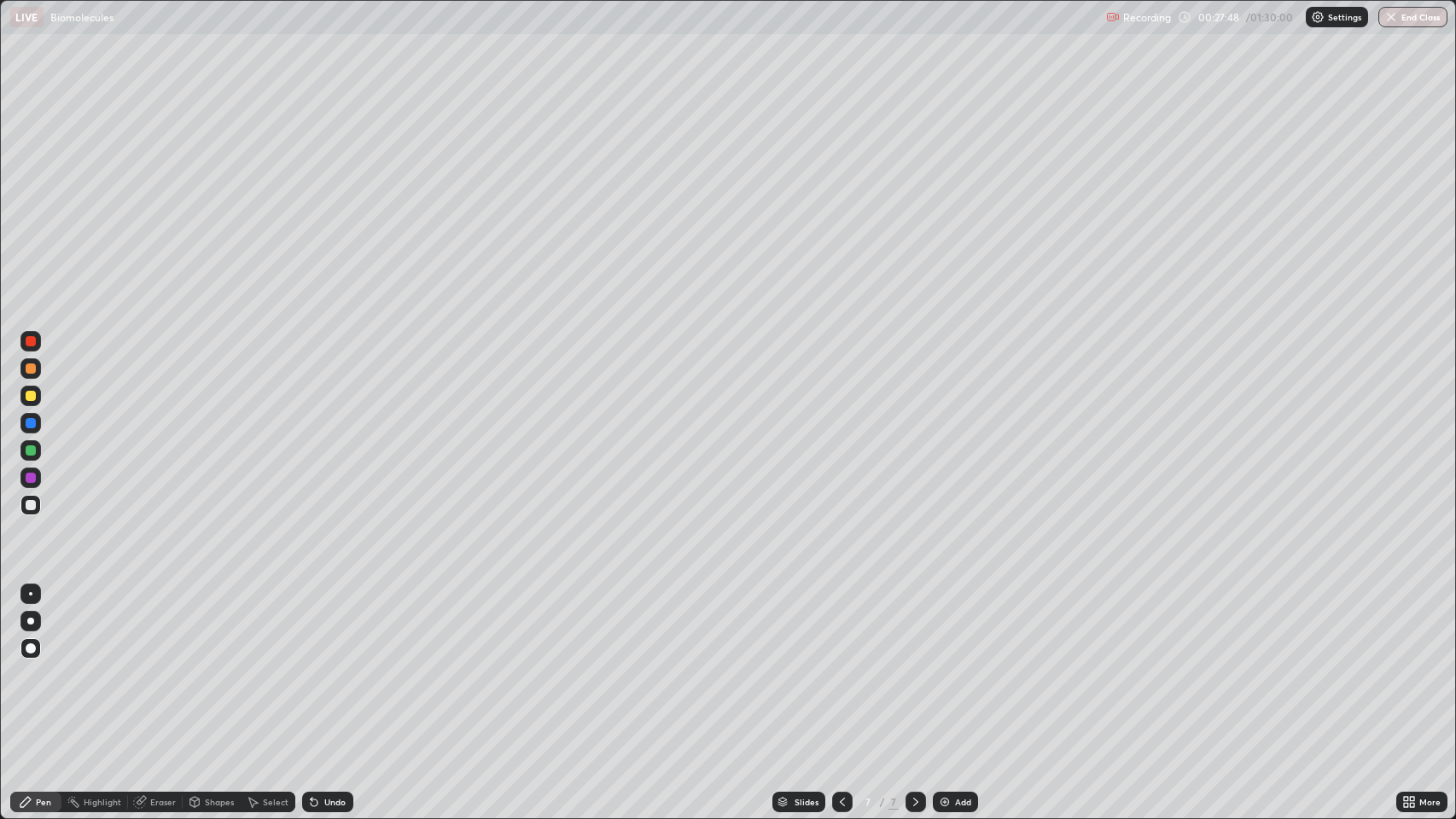
click at [36, 665] on div "Pen" at bounding box center [35, 802] width 51 height 21
click at [30, 509] on div at bounding box center [31, 505] width 10 height 10
click at [340, 665] on div "Undo" at bounding box center [327, 802] width 51 height 21
click at [331, 665] on div "Undo" at bounding box center [335, 802] width 22 height 9
click at [324, 665] on div "Undo" at bounding box center [327, 802] width 51 height 21
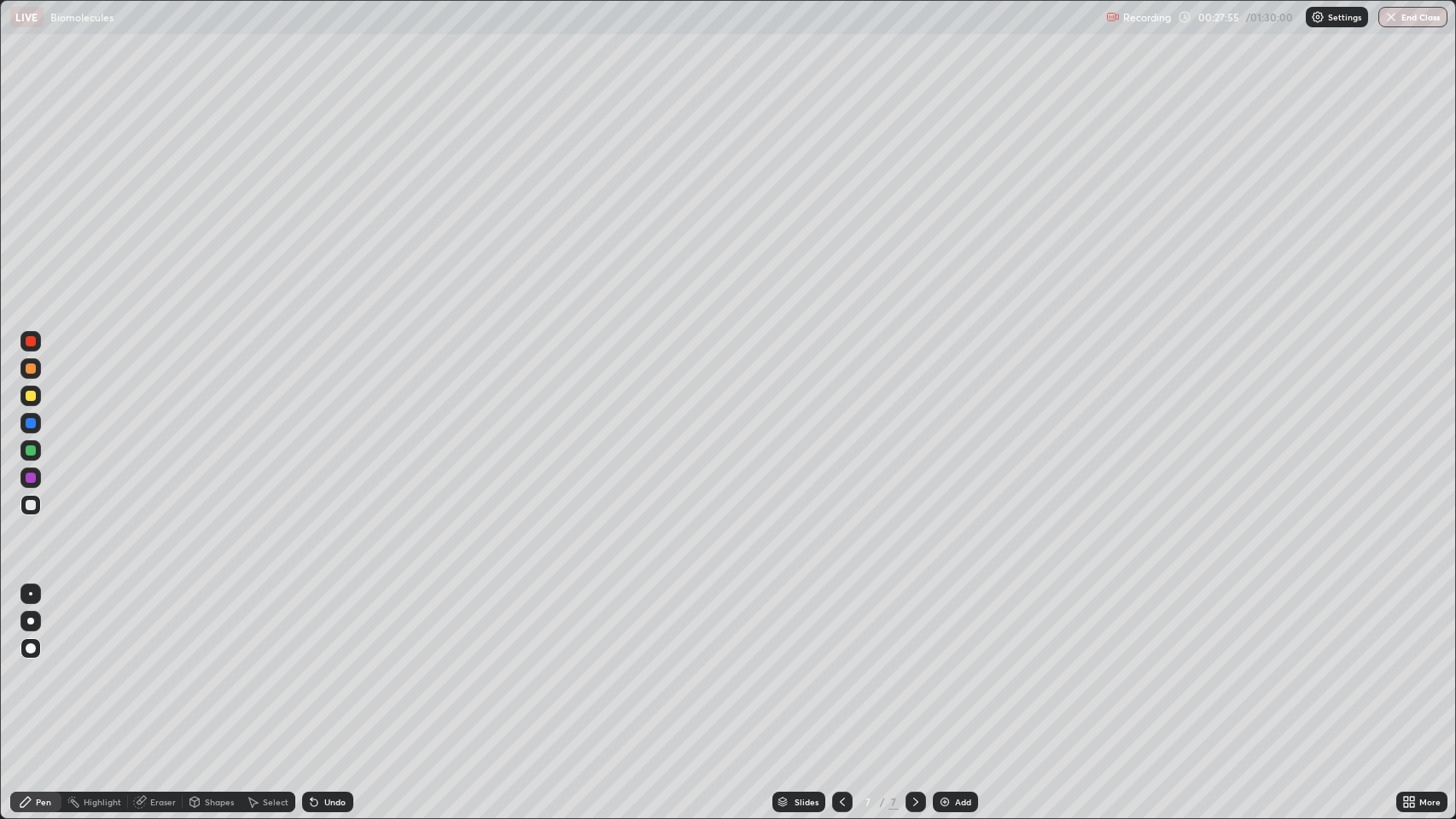
click at [325, 665] on div "Undo" at bounding box center [335, 802] width 22 height 9
click at [325, 665] on div "Undo" at bounding box center [327, 802] width 51 height 21
click at [331, 665] on div "Undo" at bounding box center [335, 802] width 22 height 9
click at [329, 665] on div "Undo" at bounding box center [335, 802] width 22 height 9
click at [336, 665] on div "Undo" at bounding box center [335, 802] width 22 height 9
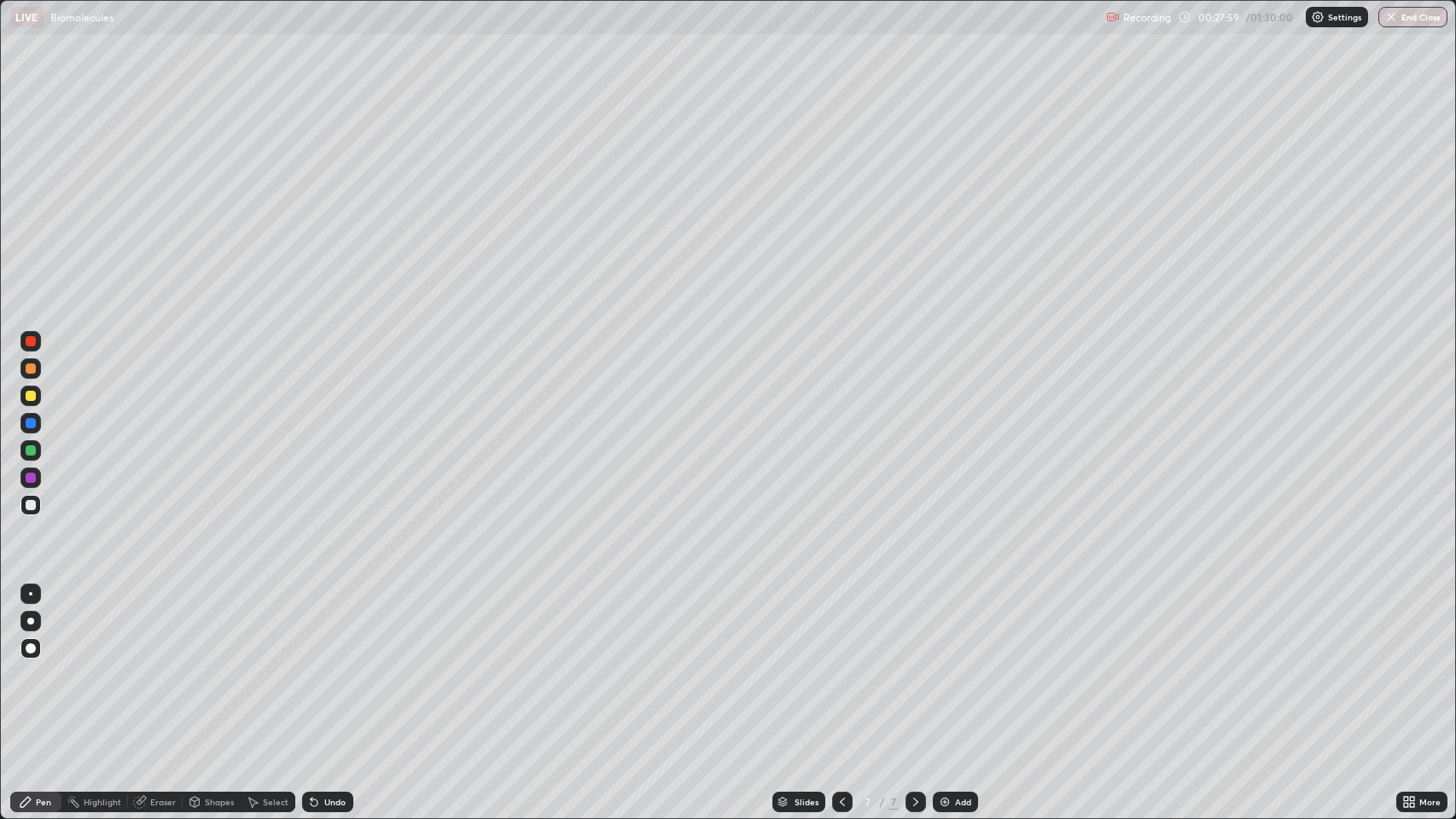
click at [220, 665] on div "Shapes" at bounding box center [219, 802] width 29 height 9
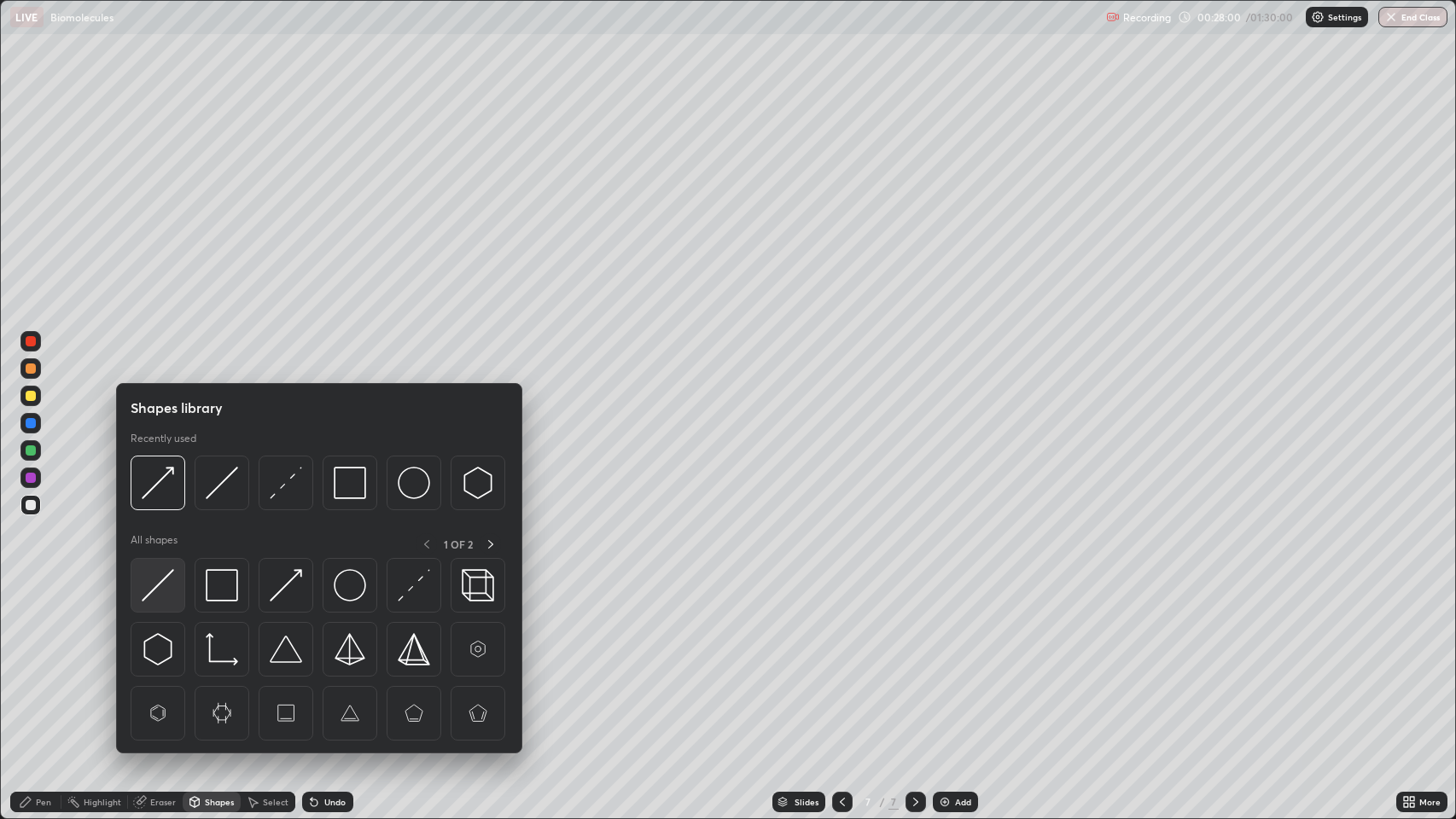
click at [154, 573] on img at bounding box center [158, 585] width 33 height 33
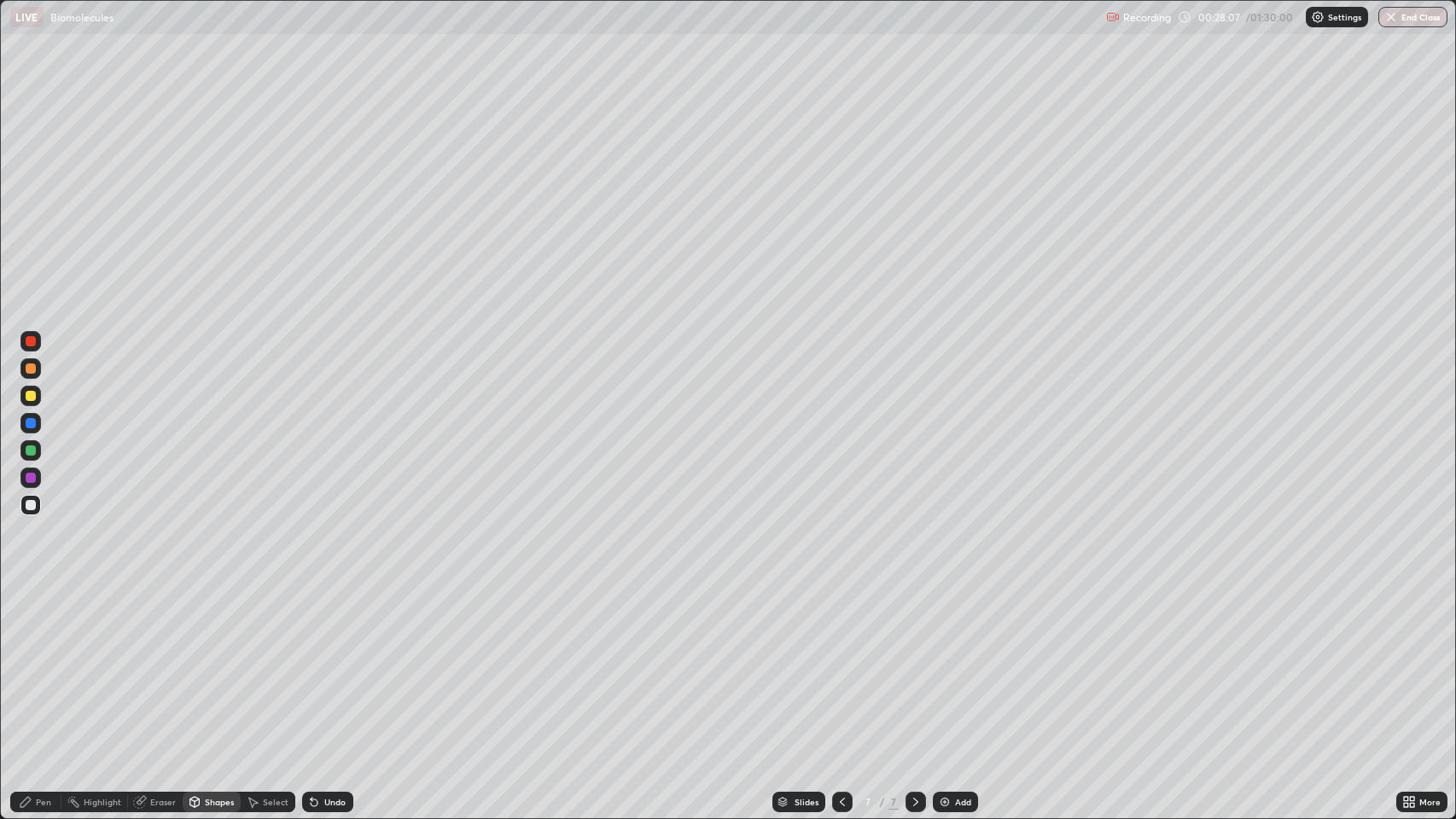
click at [324, 665] on div "Undo" at bounding box center [335, 802] width 22 height 9
click at [44, 665] on div "Pen" at bounding box center [44, 802] width 16 height 9
click at [216, 665] on div "Shapes" at bounding box center [219, 802] width 29 height 9
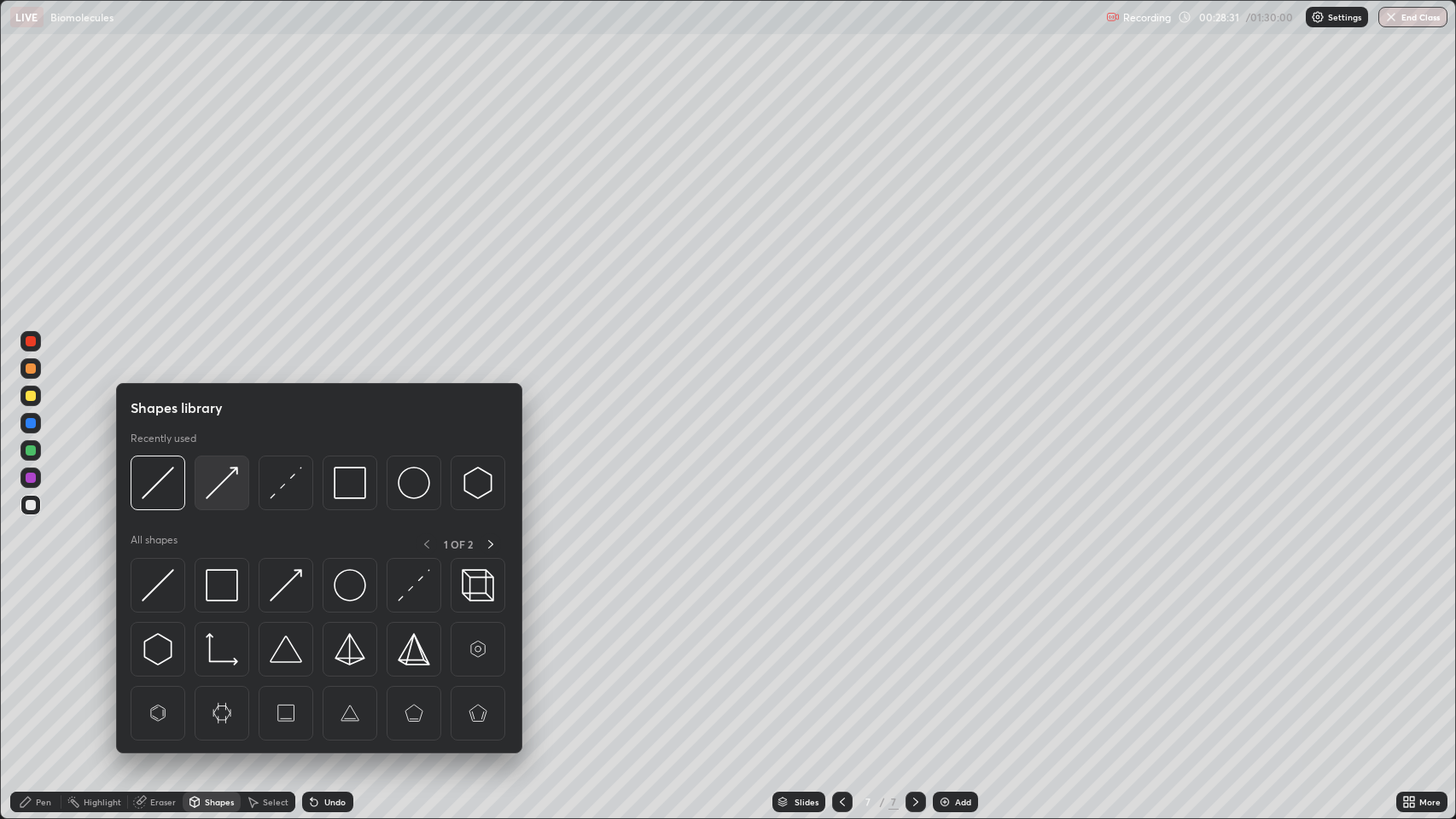
click at [218, 480] on img at bounding box center [222, 483] width 33 height 33
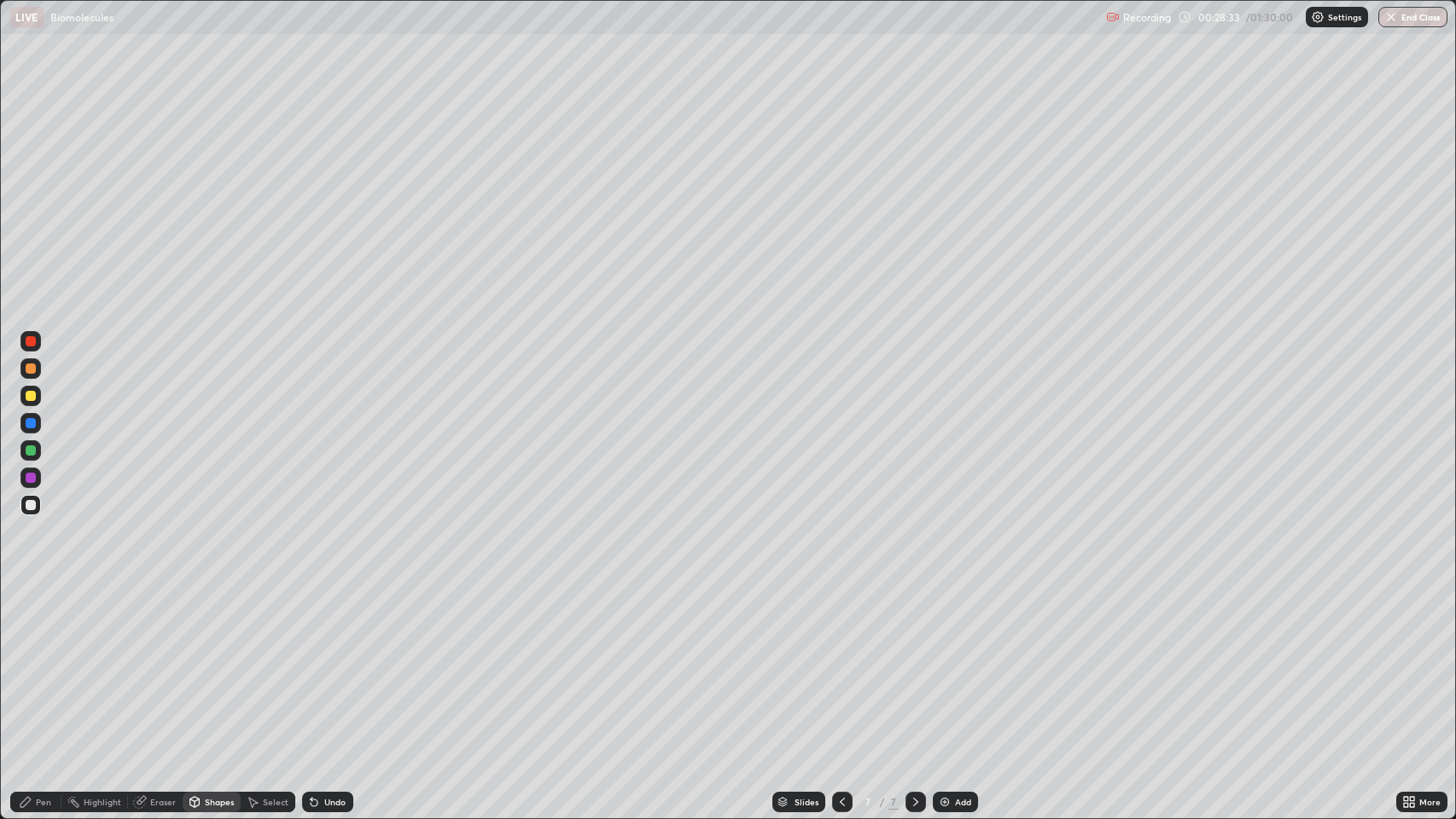
click at [35, 665] on div "Pen" at bounding box center [35, 802] width 51 height 21
click at [218, 665] on div "Shapes" at bounding box center [219, 802] width 29 height 9
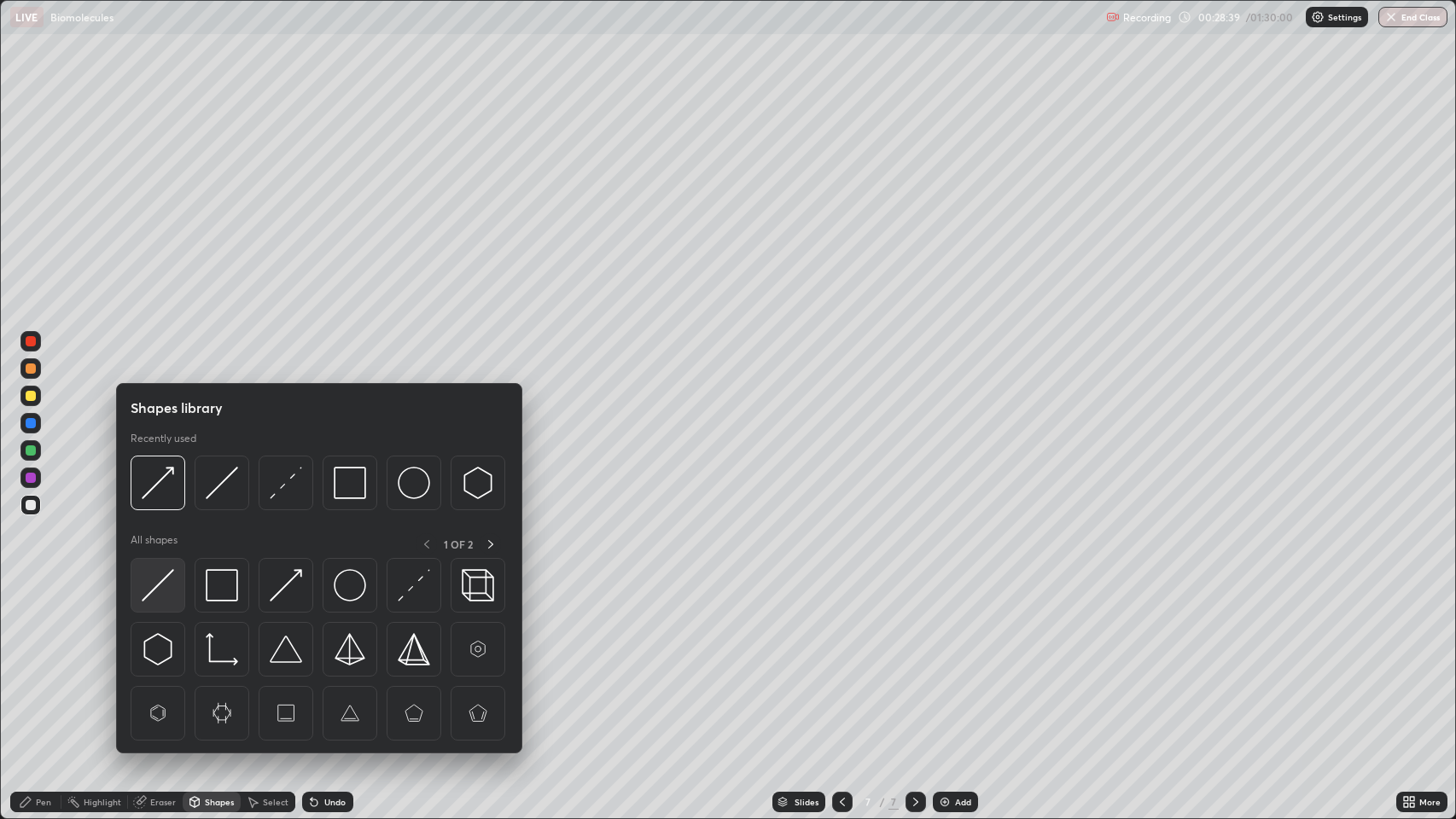
click at [156, 580] on img at bounding box center [158, 585] width 33 height 33
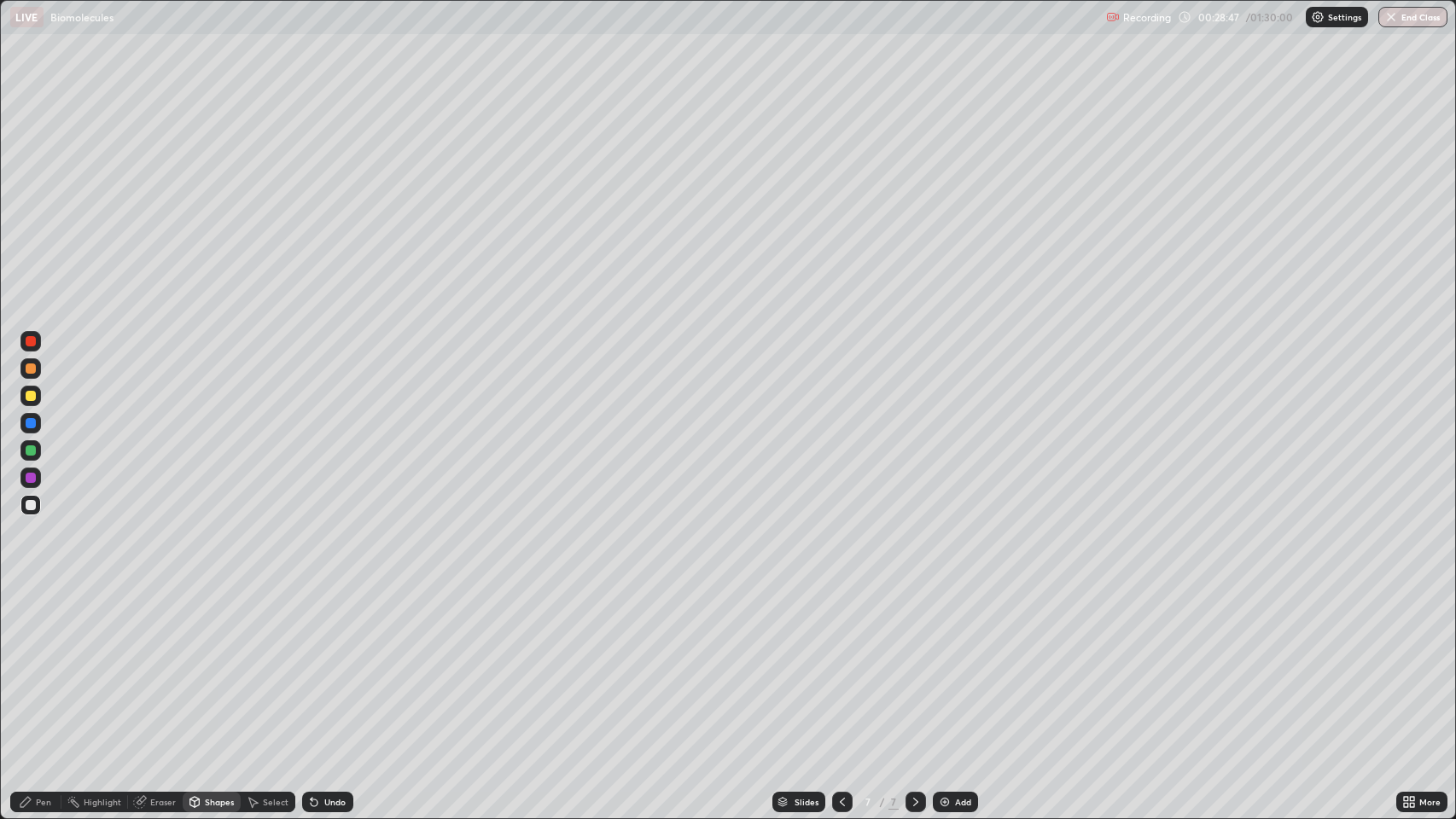
click at [40, 665] on div "Pen" at bounding box center [44, 802] width 16 height 9
click at [33, 665] on div "Pen" at bounding box center [35, 802] width 51 height 21
click at [27, 501] on div at bounding box center [31, 505] width 10 height 10
click at [951, 665] on div "Add" at bounding box center [955, 802] width 45 height 21
click at [34, 665] on div "Pen" at bounding box center [35, 802] width 51 height 21
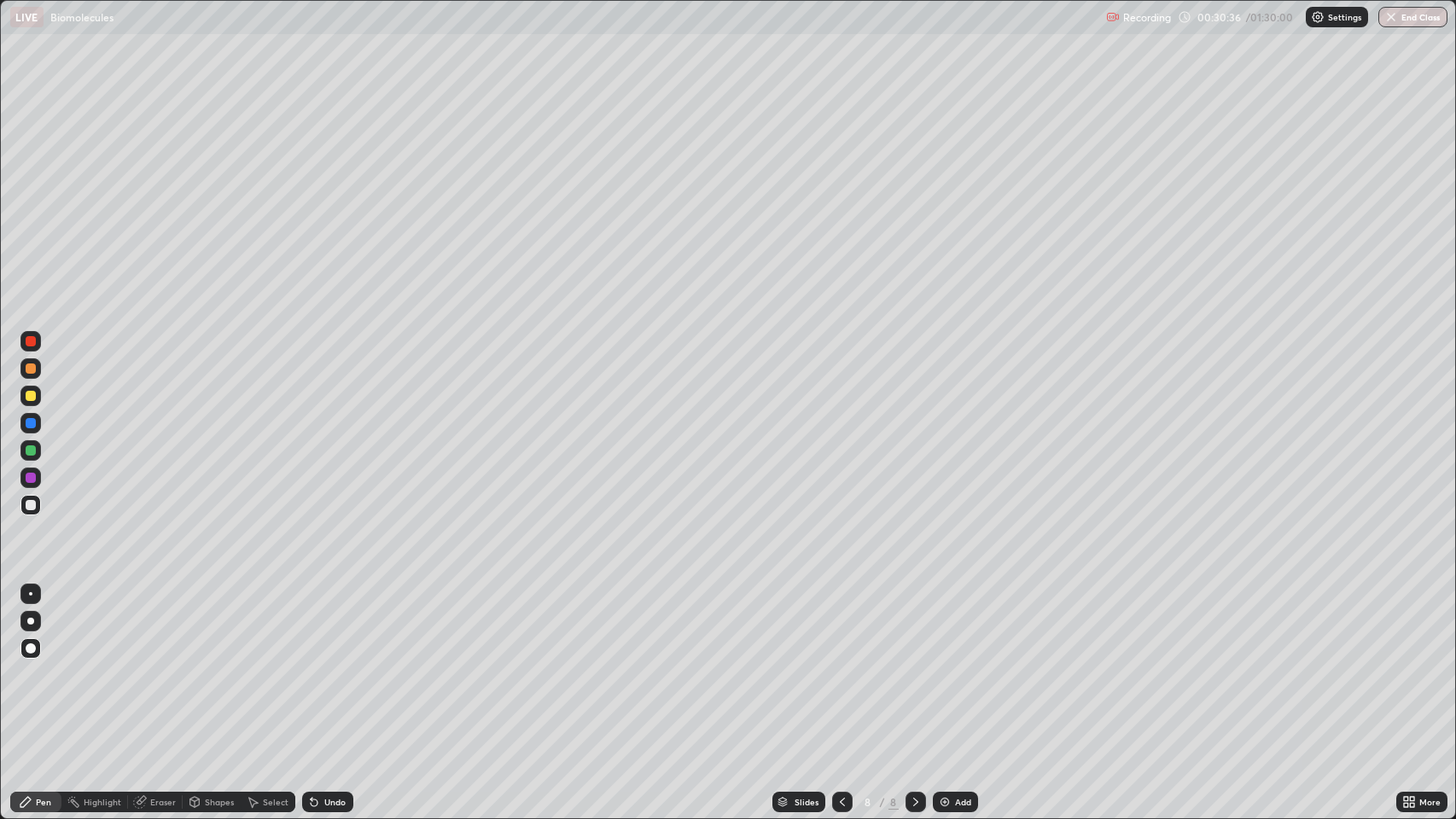
click at [31, 505] on div at bounding box center [31, 505] width 10 height 10
click at [214, 665] on div "Shapes" at bounding box center [219, 802] width 29 height 9
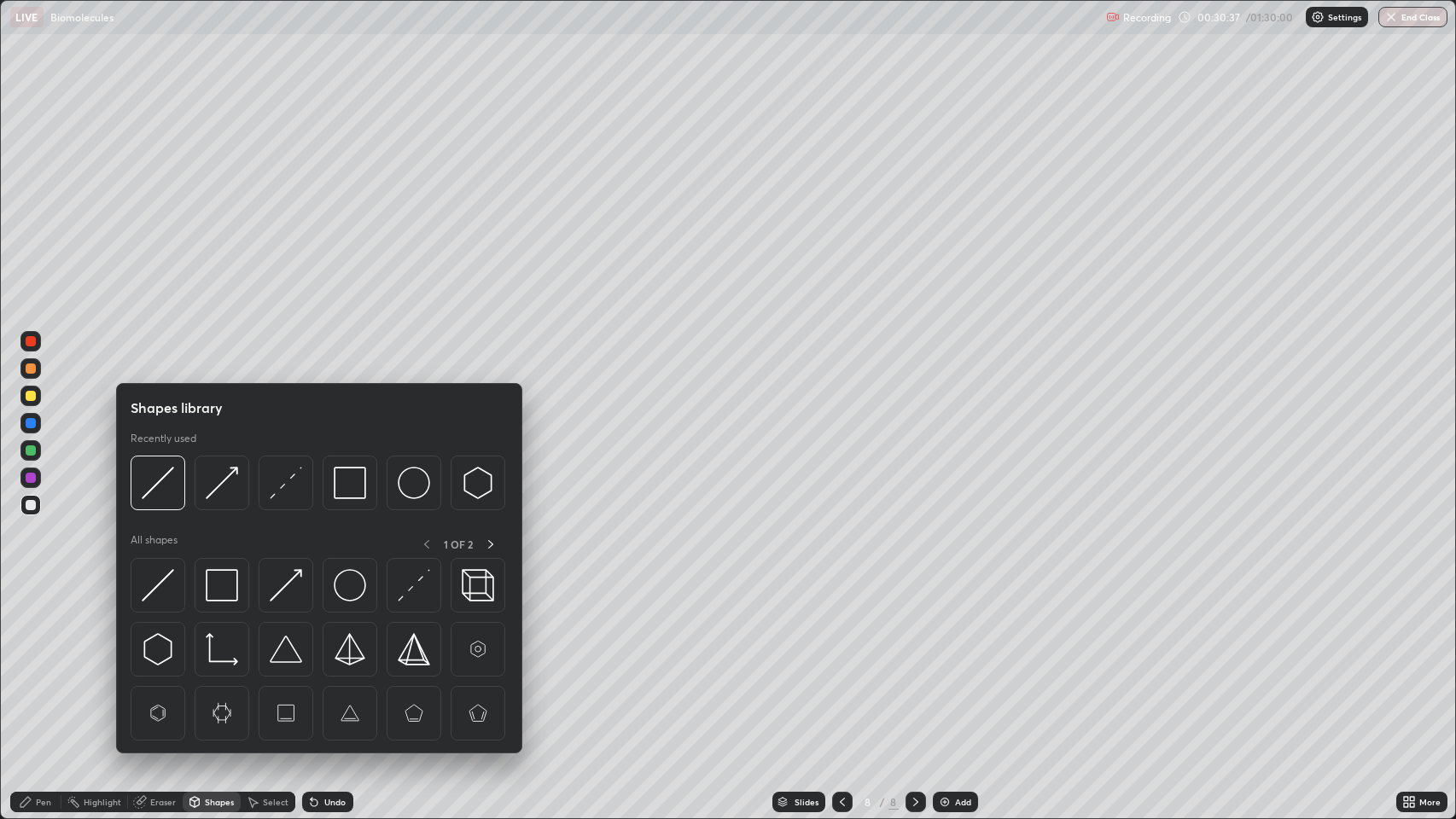
click at [39, 665] on div "Pen" at bounding box center [44, 802] width 16 height 9
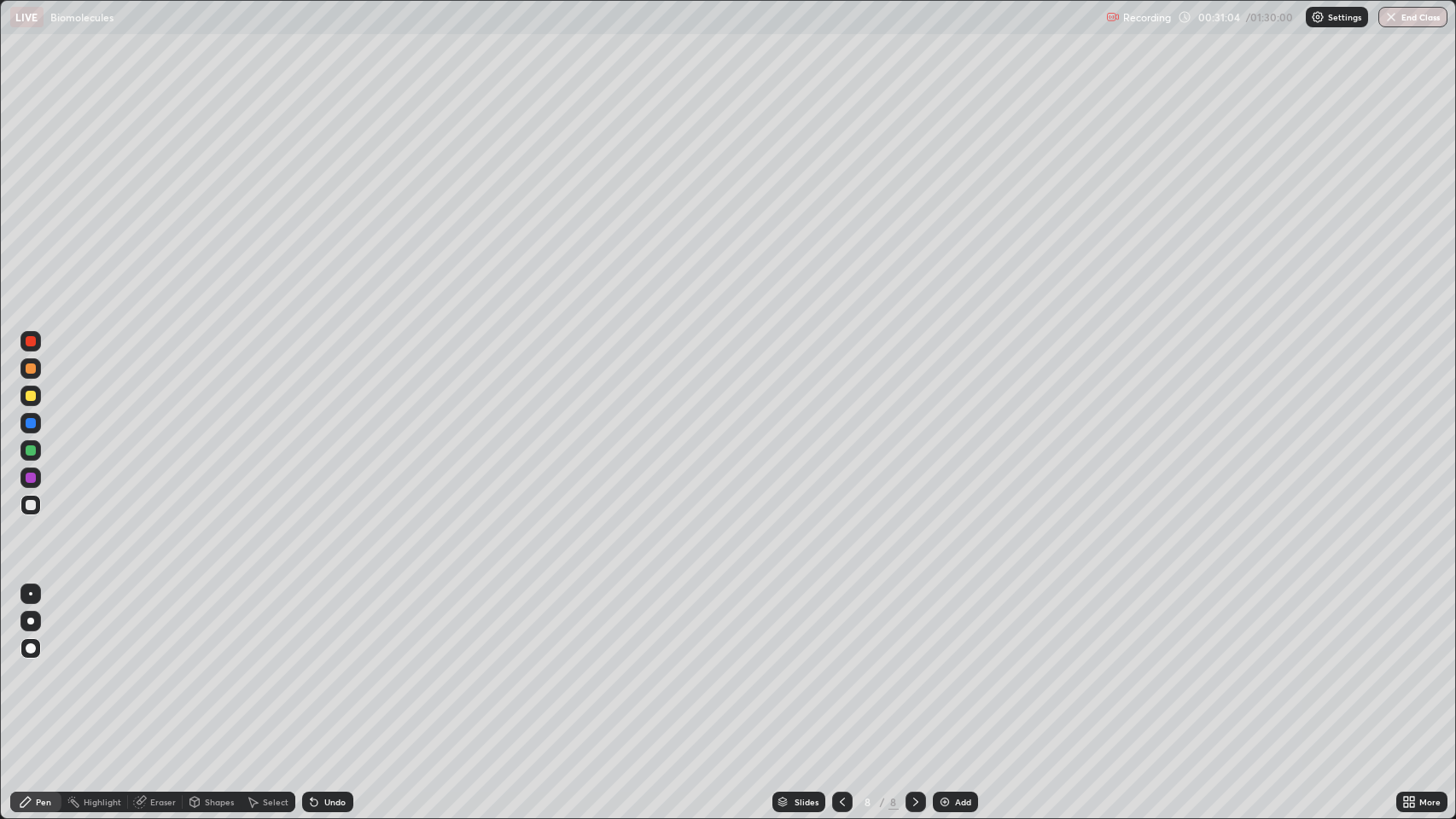
click at [330, 665] on div "Undo" at bounding box center [335, 802] width 22 height 9
click at [38, 665] on div "Pen" at bounding box center [44, 802] width 16 height 9
click at [32, 506] on div at bounding box center [31, 505] width 10 height 10
click at [213, 665] on div "Shapes" at bounding box center [219, 802] width 29 height 9
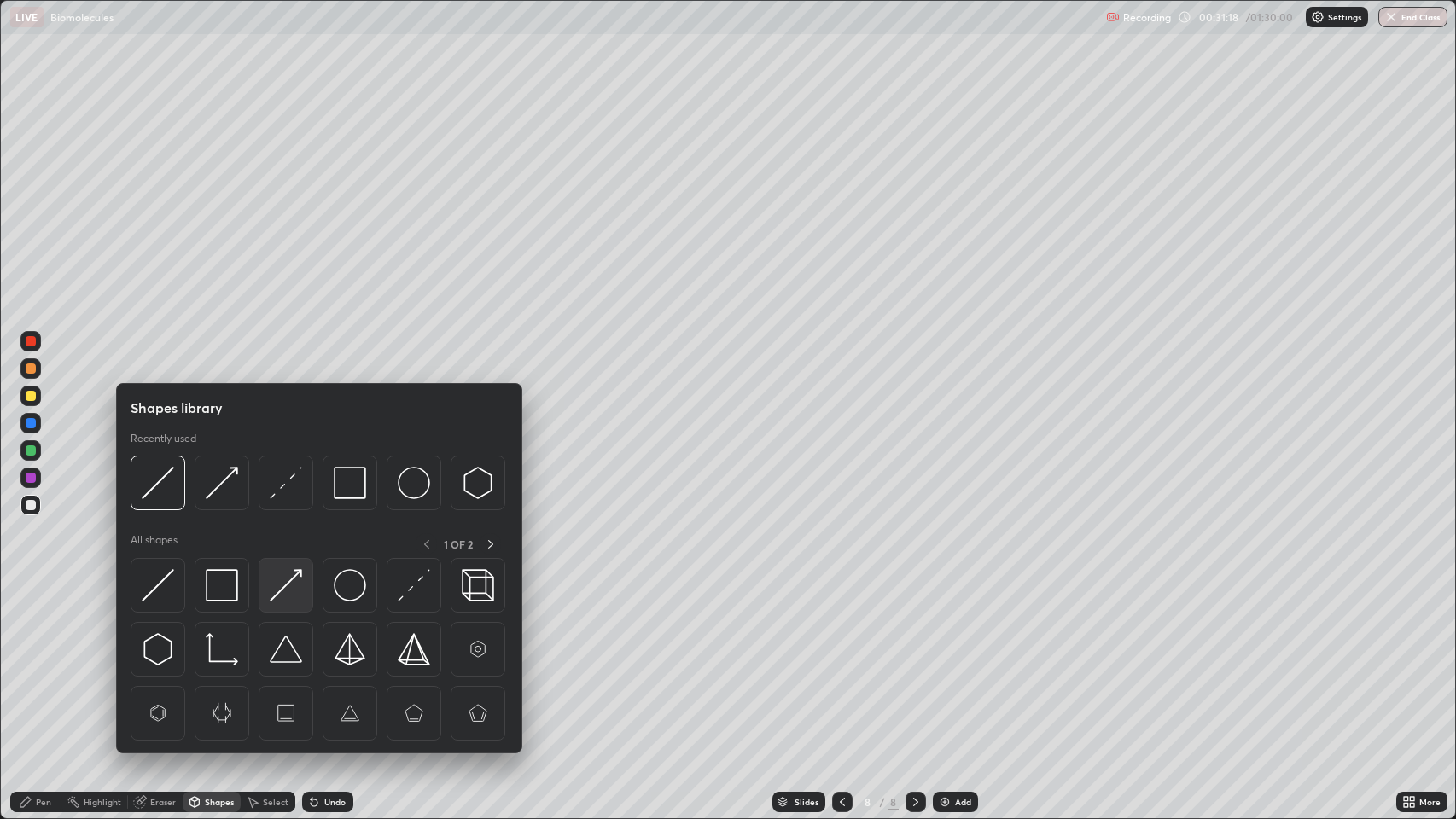
click at [290, 578] on img at bounding box center [286, 585] width 33 height 33
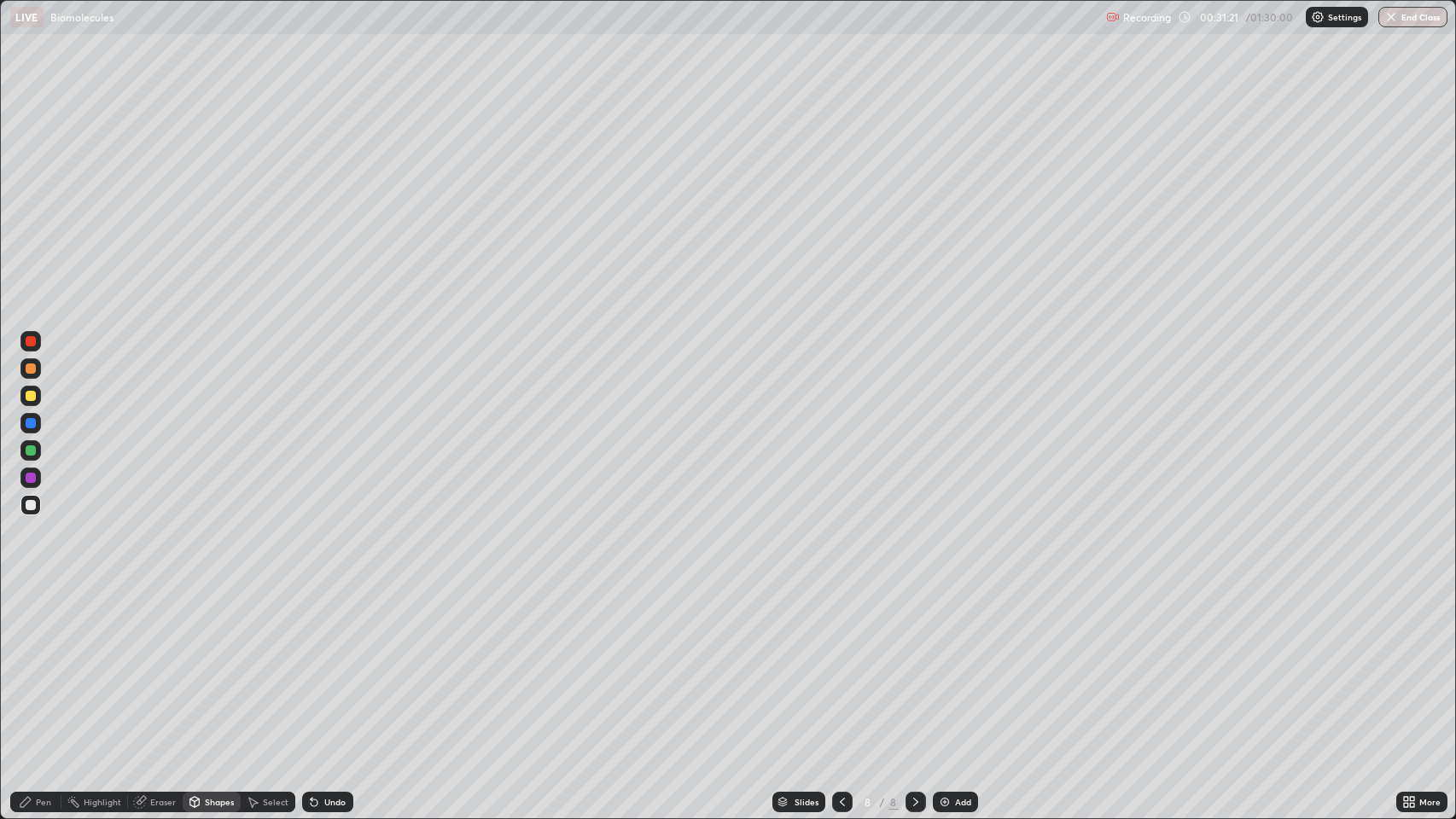
click at [41, 665] on div "Pen" at bounding box center [44, 802] width 16 height 9
click at [214, 665] on div "Shapes" at bounding box center [211, 802] width 58 height 21
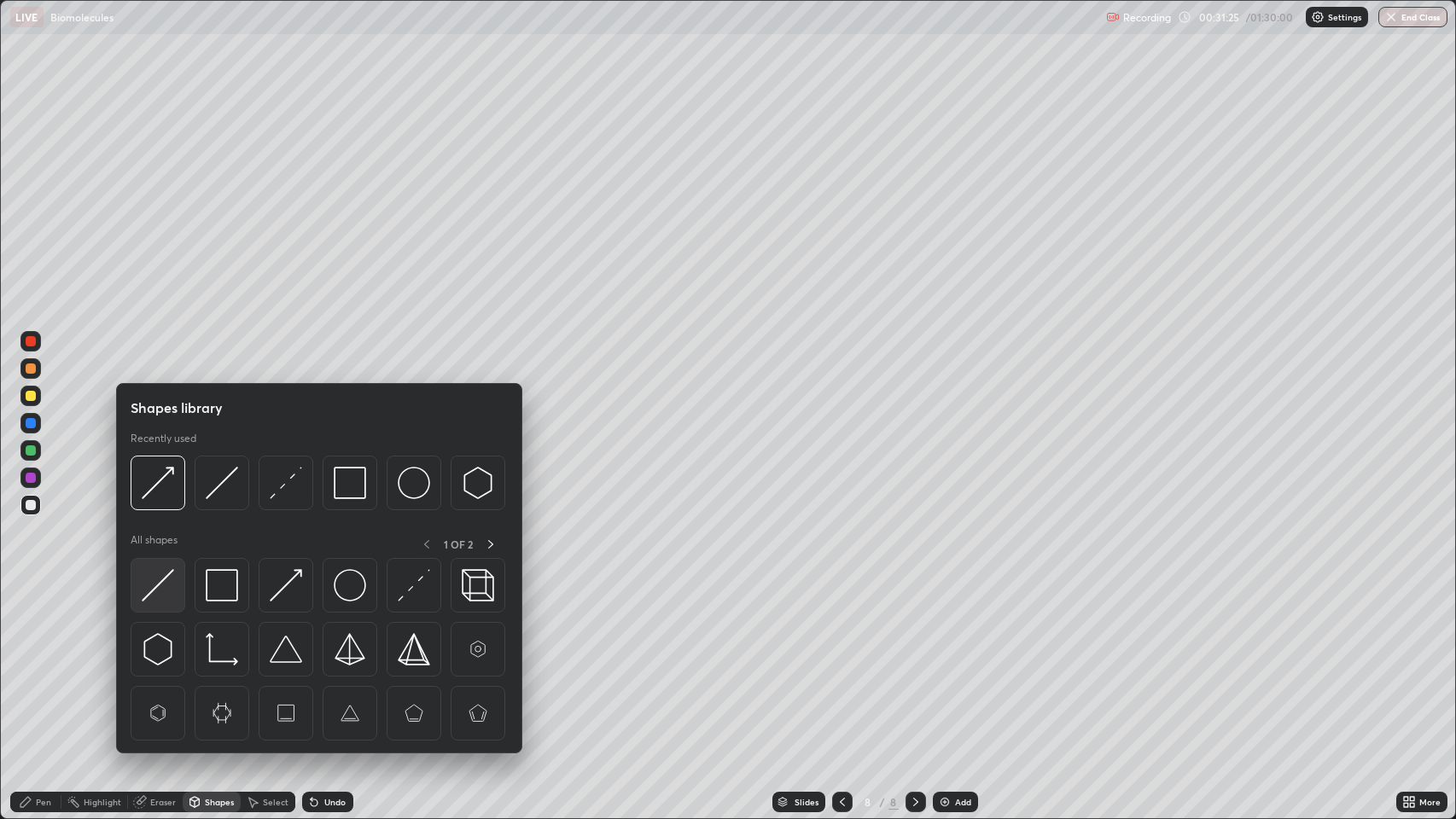
click at [162, 573] on img at bounding box center [158, 585] width 33 height 33
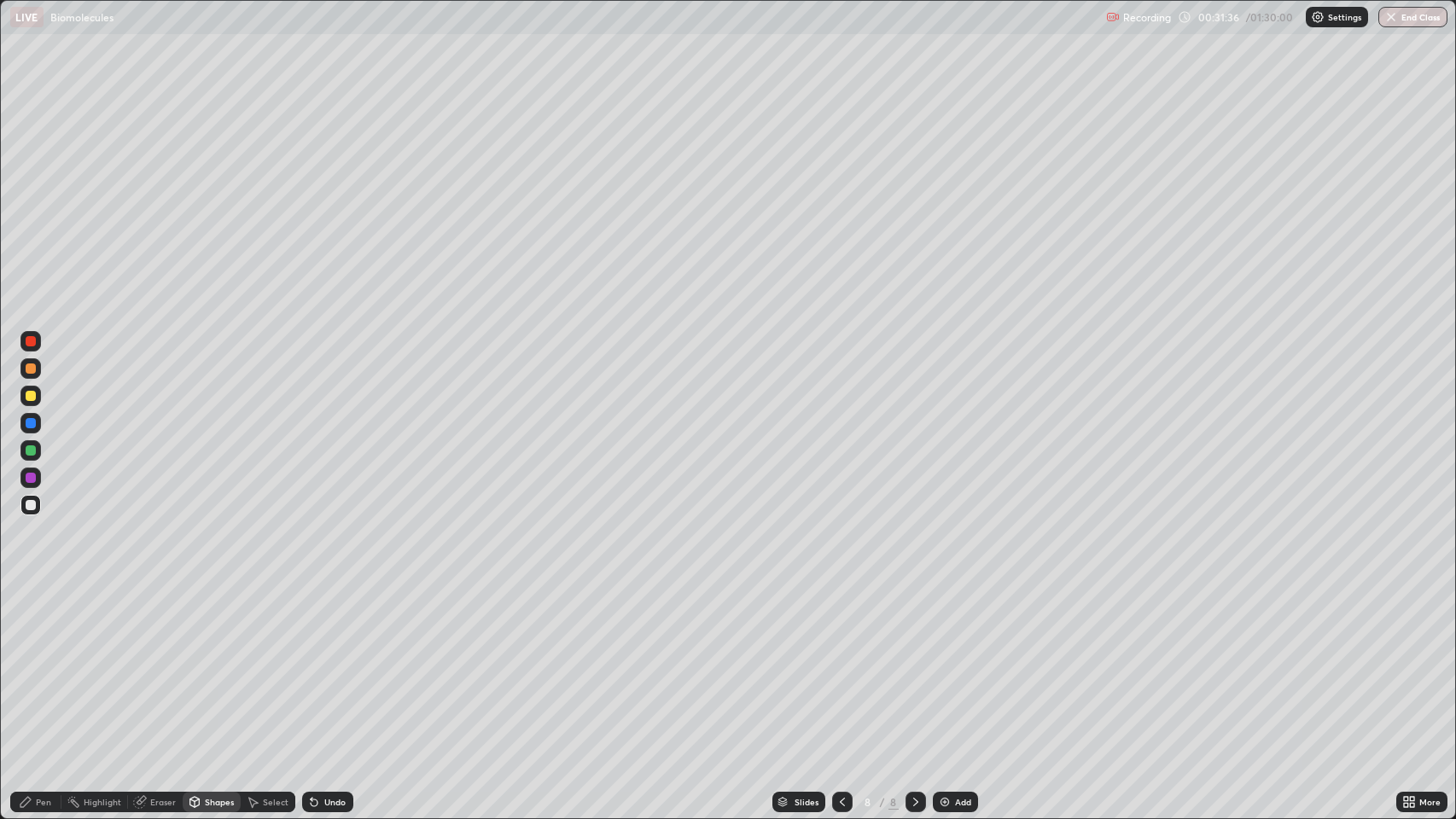
click at [42, 665] on div "Pen" at bounding box center [44, 802] width 16 height 9
click at [333, 665] on div "Undo" at bounding box center [335, 802] width 22 height 9
click at [37, 665] on div "Pen" at bounding box center [44, 802] width 16 height 9
click at [160, 665] on div "Eraser" at bounding box center [163, 802] width 26 height 9
click at [31, 665] on span "Erase all" at bounding box center [31, 771] width 19 height 10
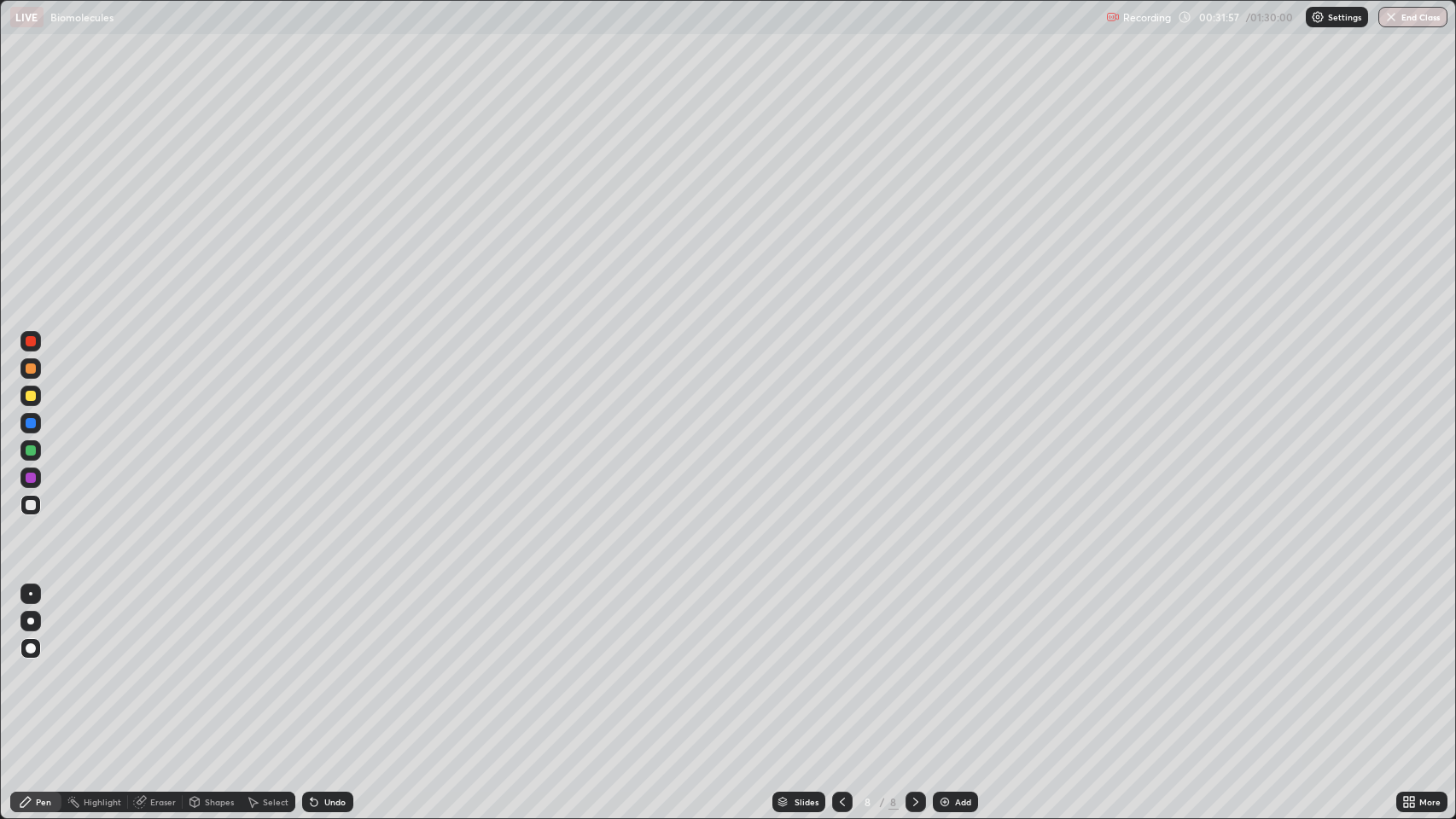
click at [35, 665] on div "Pen" at bounding box center [35, 802] width 51 height 21
click at [32, 507] on div at bounding box center [31, 505] width 10 height 10
click at [351, 665] on div "Undo" at bounding box center [327, 802] width 51 height 21
click at [342, 665] on div "Undo" at bounding box center [335, 802] width 22 height 9
click at [345, 665] on div "Undo" at bounding box center [327, 802] width 51 height 21
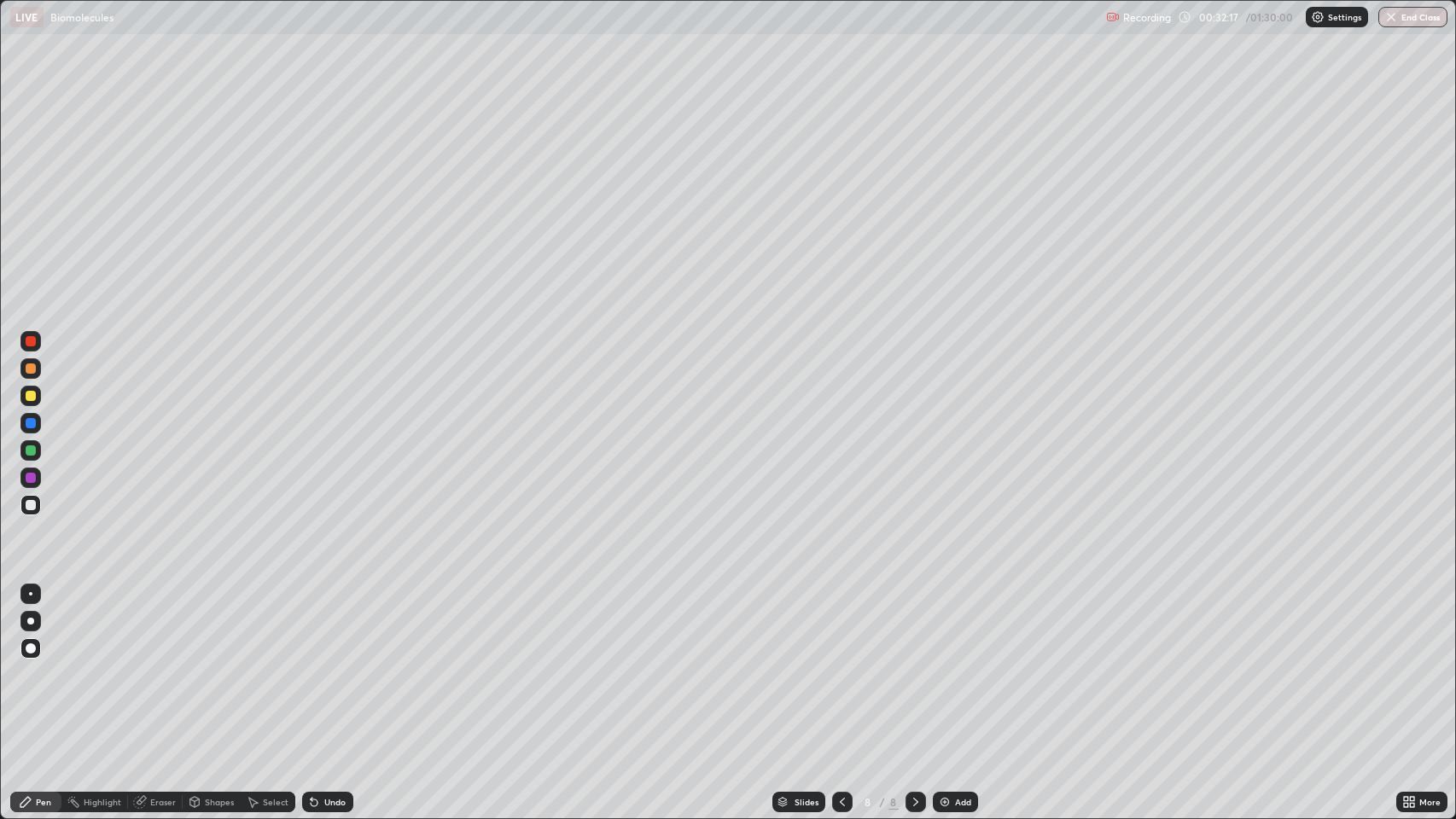
click at [348, 665] on div "Undo" at bounding box center [327, 802] width 51 height 21
click at [337, 665] on div "Undo" at bounding box center [335, 802] width 22 height 9
click at [40, 665] on div "Pen" at bounding box center [44, 802] width 16 height 9
click at [166, 665] on div "Eraser" at bounding box center [163, 802] width 26 height 9
click at [28, 665] on span "Erase all" at bounding box center [31, 771] width 19 height 10
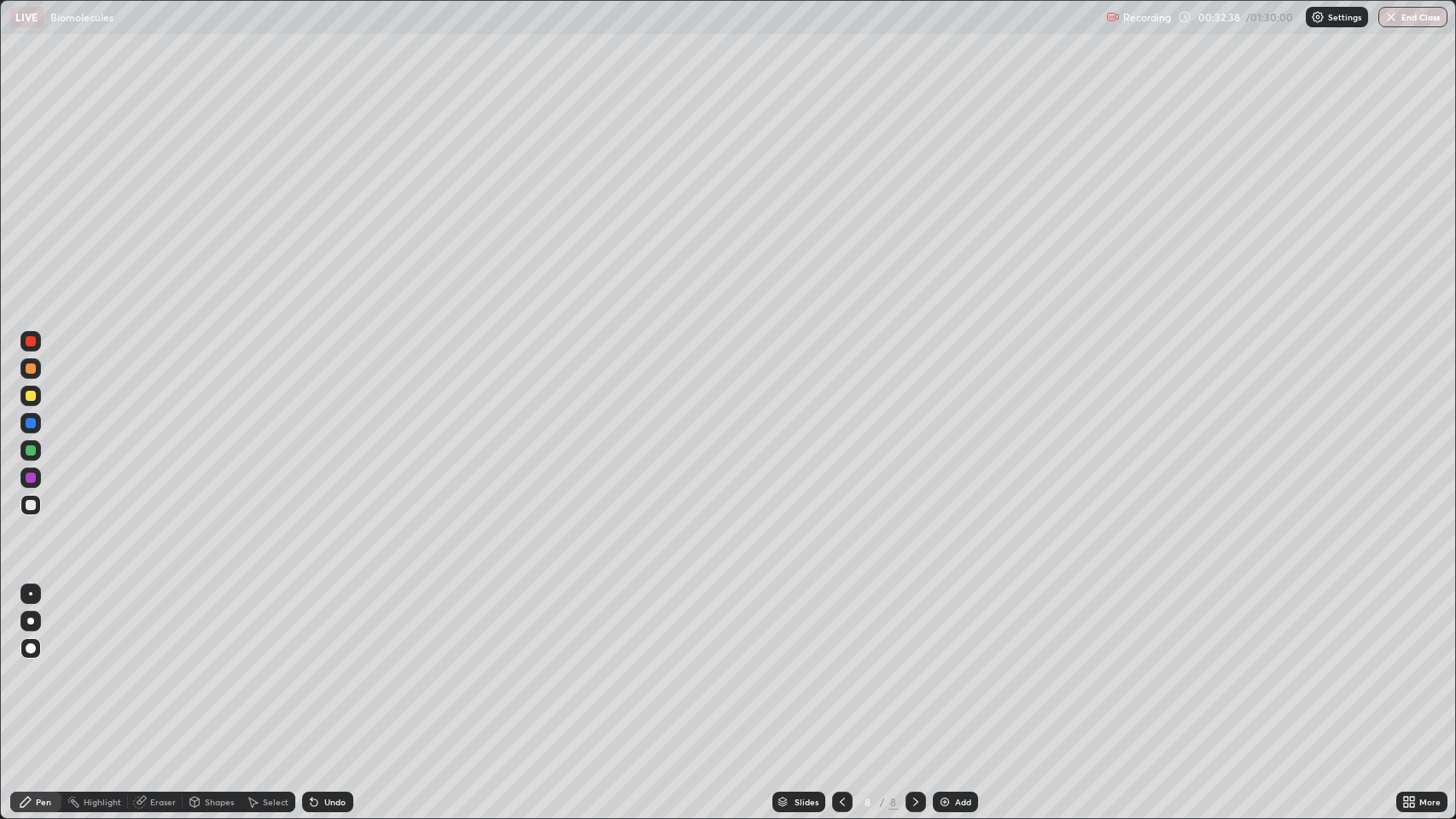
click at [41, 665] on div "Pen" at bounding box center [44, 802] width 16 height 9
click at [222, 665] on div "Shapes" at bounding box center [219, 802] width 29 height 9
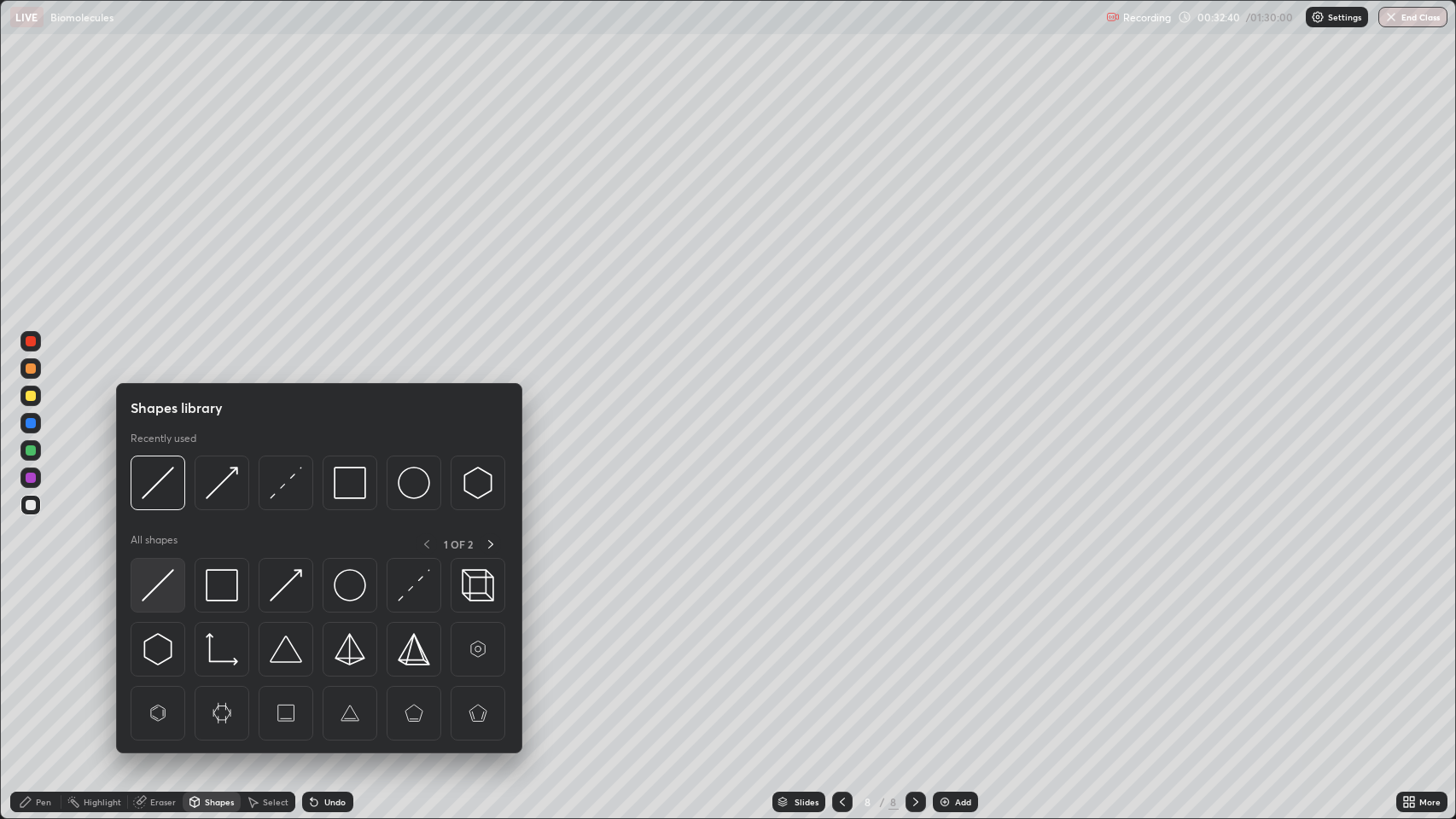
click at [164, 577] on img at bounding box center [158, 585] width 33 height 33
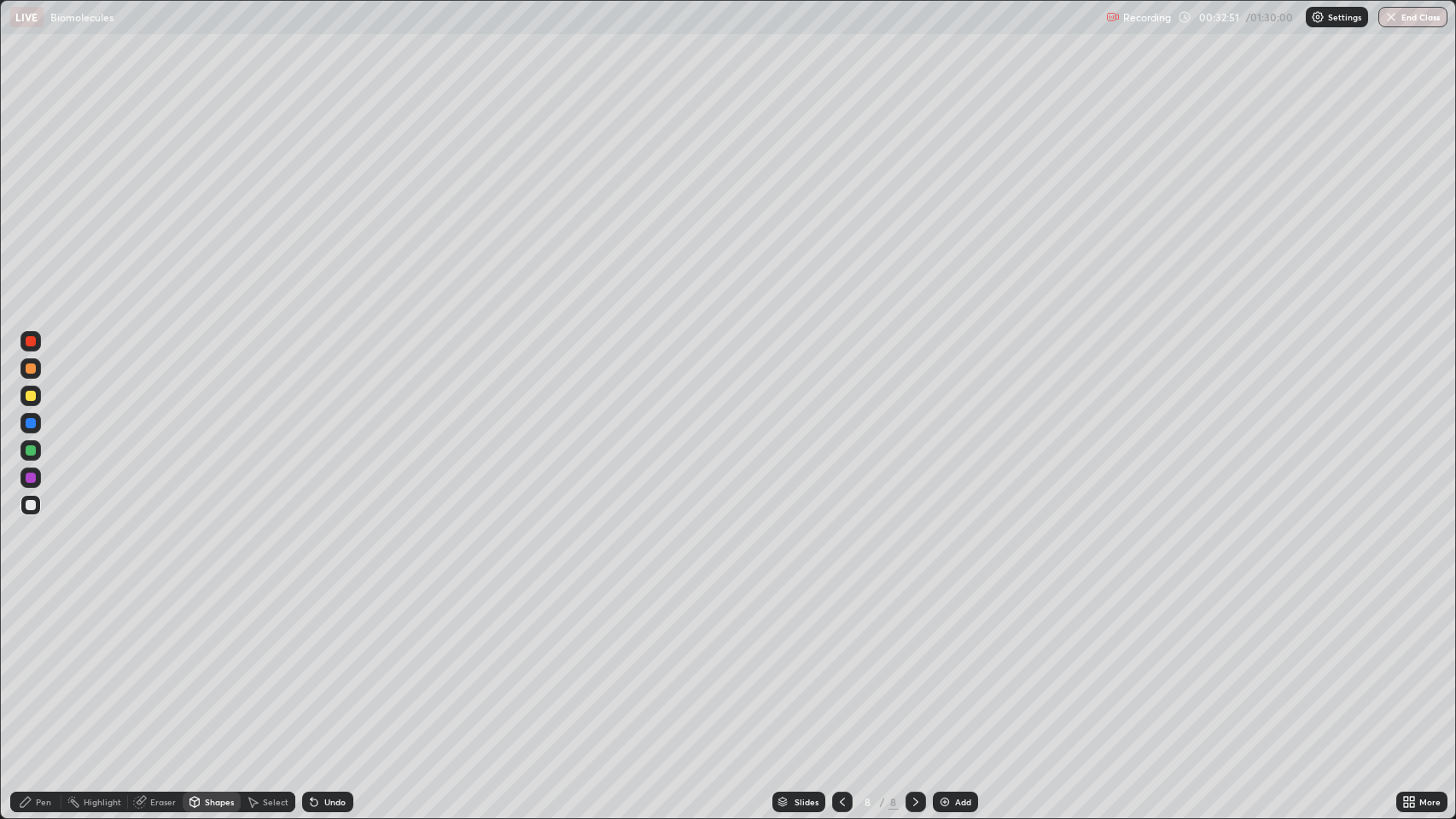
click at [331, 665] on div "Undo" at bounding box center [335, 802] width 22 height 9
click at [338, 665] on div "Undo" at bounding box center [327, 802] width 51 height 21
click at [343, 665] on div "Undo" at bounding box center [327, 802] width 51 height 21
click at [346, 665] on div "Undo" at bounding box center [327, 802] width 51 height 21
click at [40, 665] on div "Pen" at bounding box center [44, 802] width 16 height 9
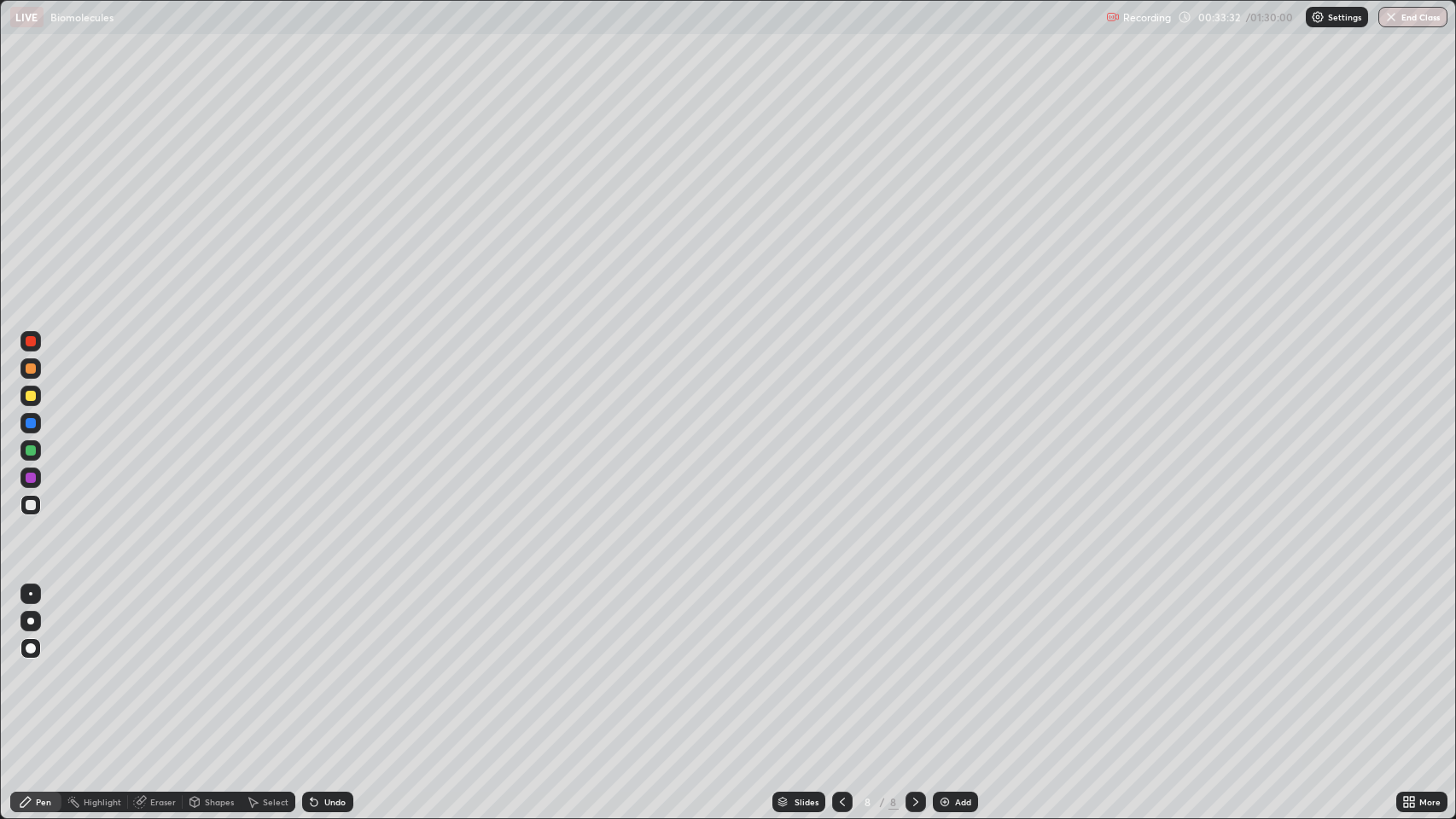
click at [28, 502] on div at bounding box center [31, 505] width 10 height 10
click at [158, 665] on div "Eraser" at bounding box center [163, 802] width 26 height 9
click at [32, 665] on icon at bounding box center [31, 716] width 14 height 14
click at [38, 665] on div "Pen" at bounding box center [35, 802] width 51 height 21
click at [39, 665] on div "Pen" at bounding box center [44, 802] width 16 height 9
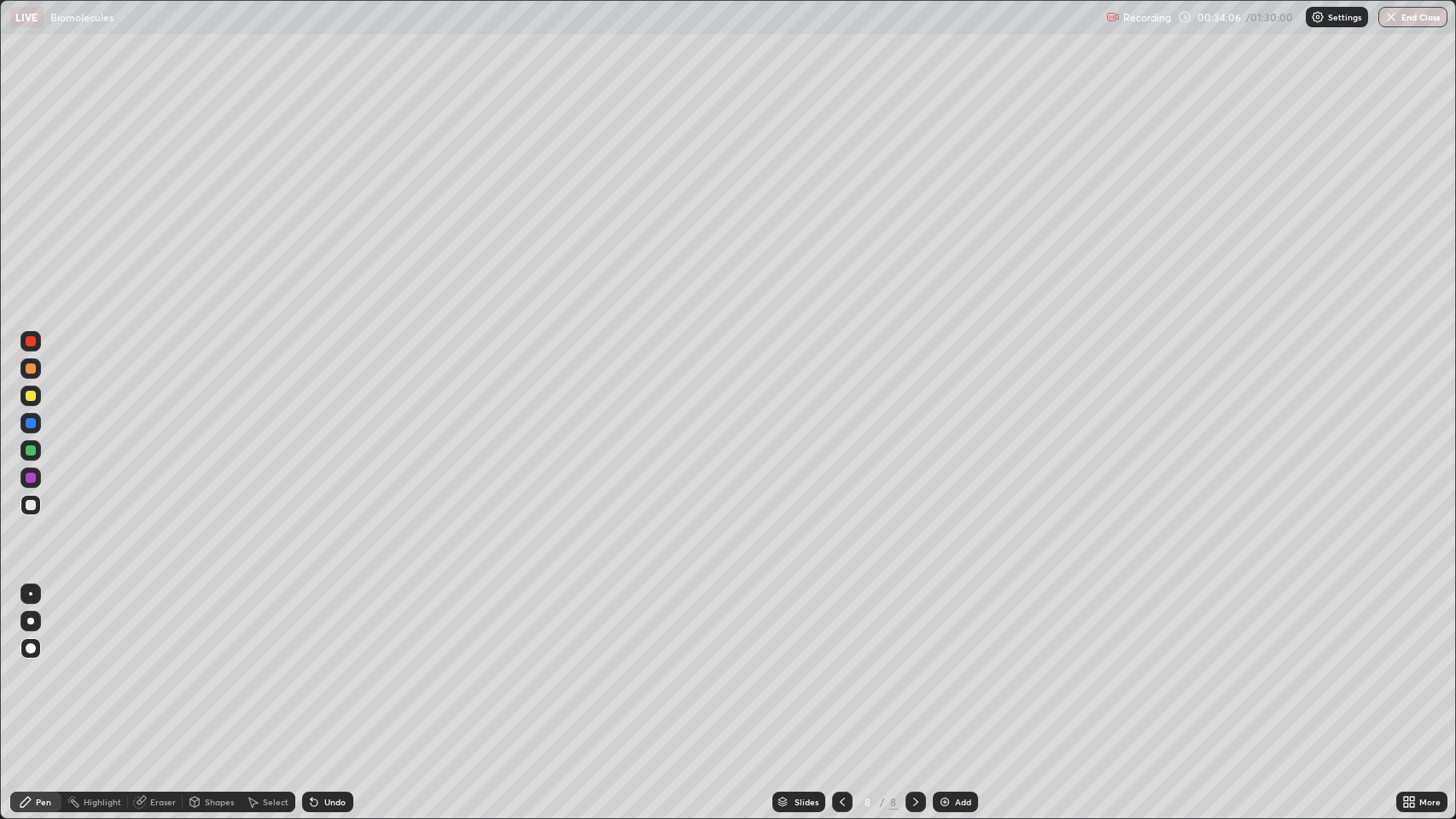
click at [31, 391] on div at bounding box center [31, 396] width 10 height 10
click at [333, 665] on div "Undo" at bounding box center [335, 802] width 22 height 9
click at [159, 665] on div "Eraser" at bounding box center [163, 802] width 26 height 9
click at [45, 665] on div "Pen" at bounding box center [44, 802] width 16 height 9
click at [28, 503] on div at bounding box center [31, 505] width 10 height 10
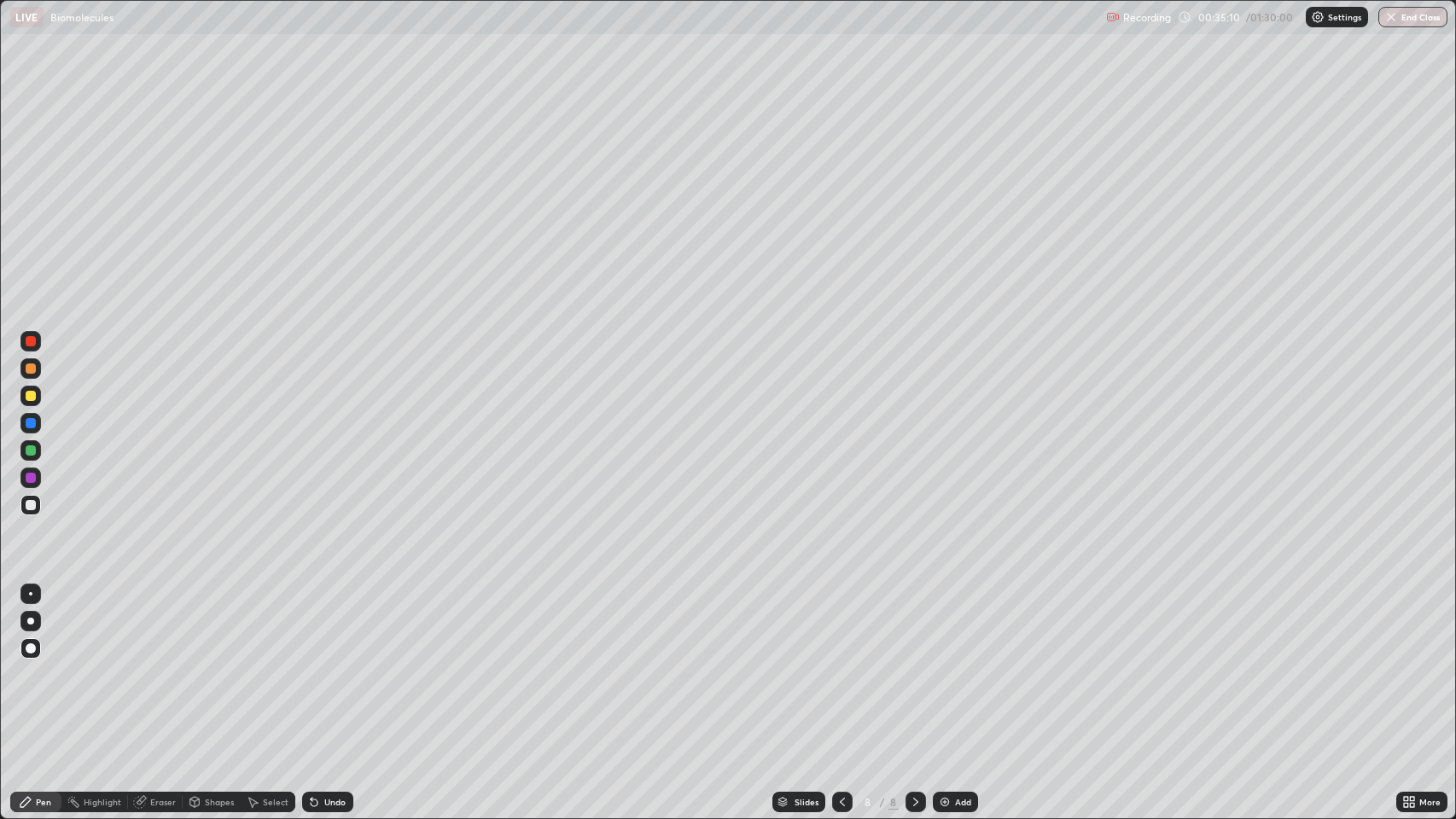
click at [149, 665] on div "Eraser" at bounding box center [154, 802] width 54 height 21
click at [47, 665] on div "Pen" at bounding box center [44, 802] width 16 height 9
click at [29, 391] on div at bounding box center [31, 396] width 10 height 10
click at [334, 665] on div "Undo" at bounding box center [335, 802] width 22 height 9
click at [337, 665] on div "Undo" at bounding box center [327, 802] width 51 height 21
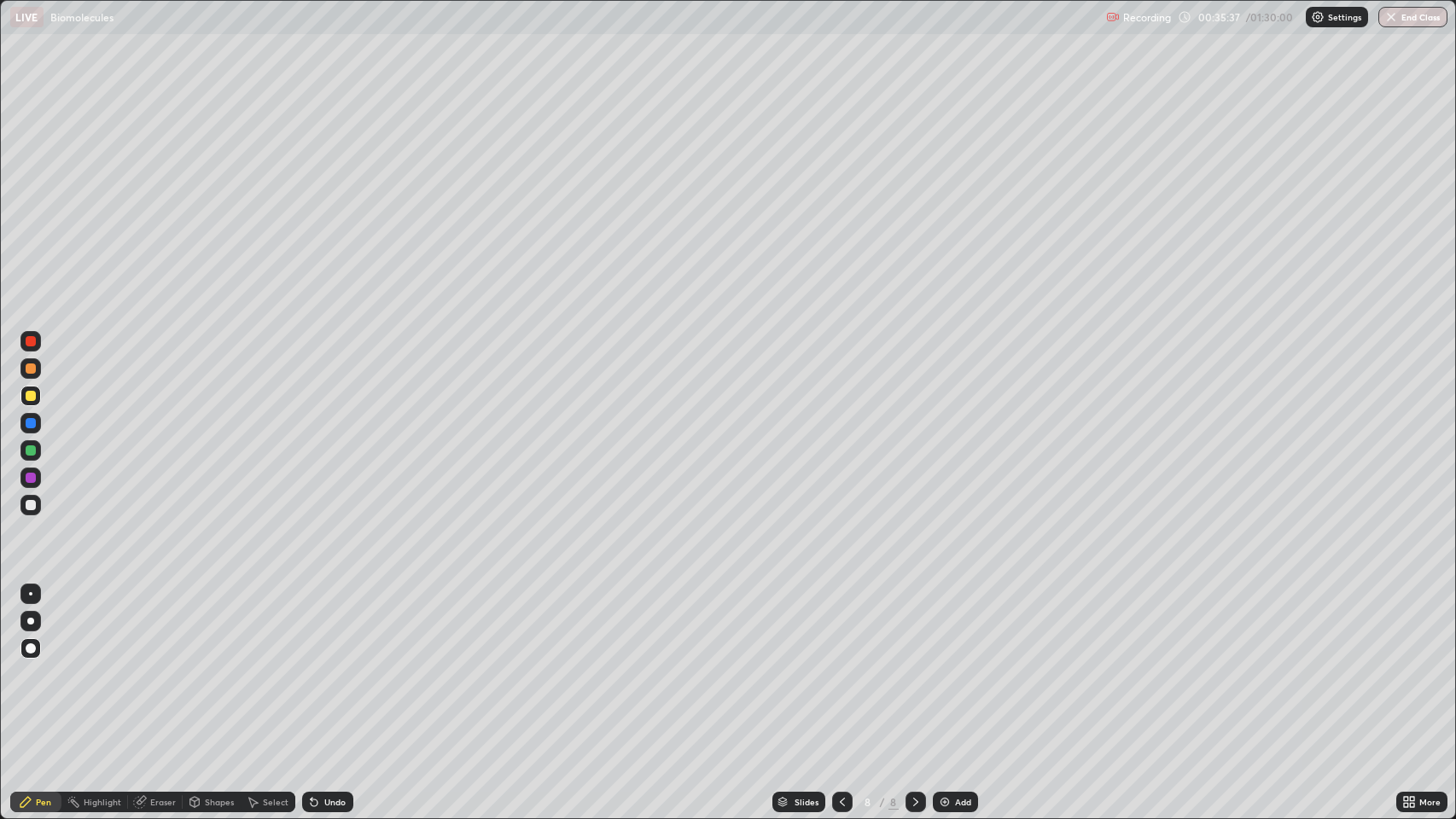
click at [336, 665] on div "Undo" at bounding box center [327, 802] width 51 height 21
click at [335, 665] on div "Undo" at bounding box center [327, 802] width 51 height 21
click at [336, 665] on div "Undo" at bounding box center [327, 802] width 51 height 21
click at [335, 665] on div "Undo" at bounding box center [327, 802] width 51 height 21
click at [155, 665] on div "Eraser" at bounding box center [163, 802] width 26 height 9
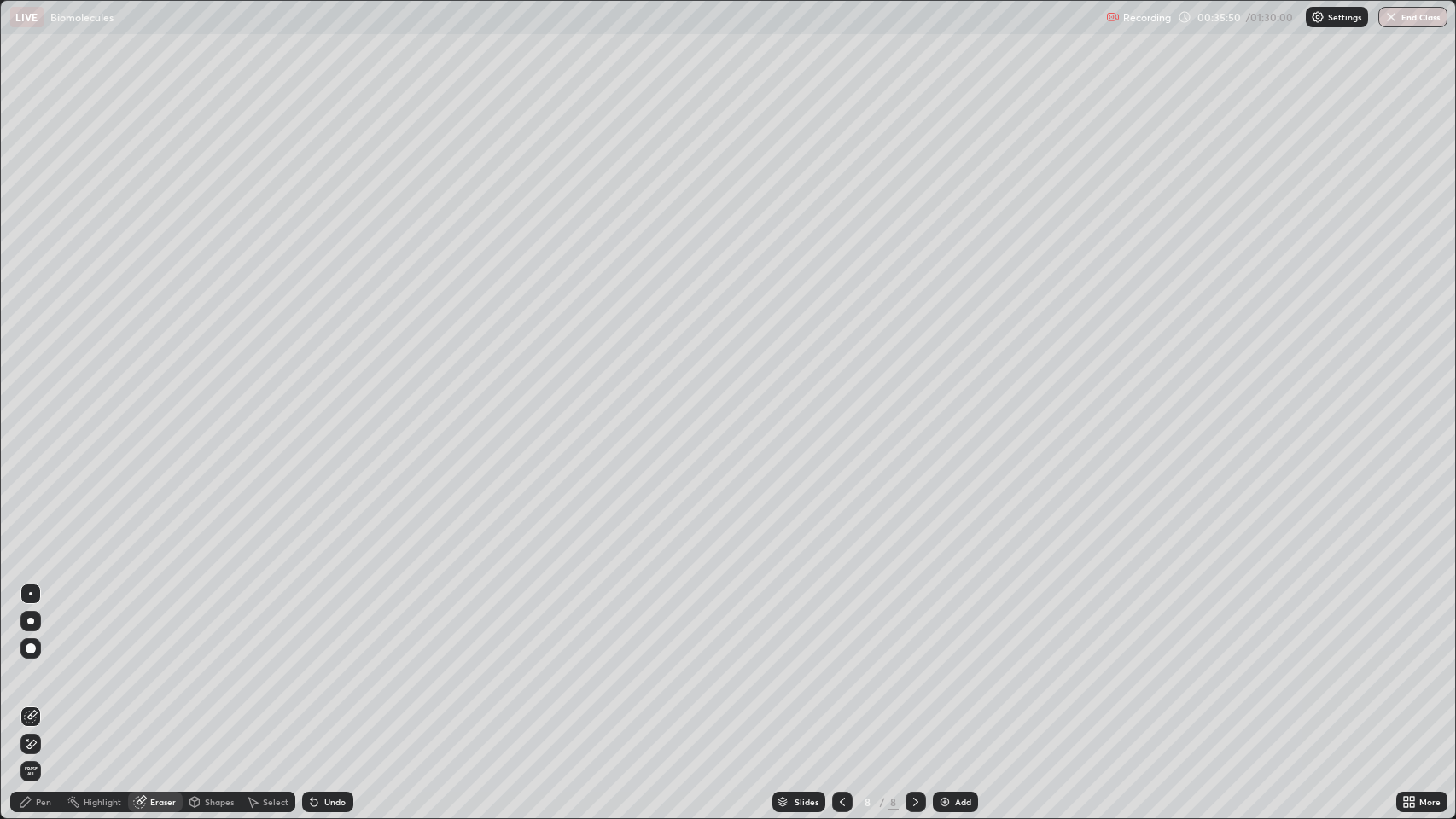
click at [68, 665] on circle at bounding box center [68, 800] width 2 height 2
click at [51, 665] on div "Pen" at bounding box center [35, 802] width 51 height 21
click at [42, 665] on div "Pen" at bounding box center [44, 802] width 16 height 9
click at [28, 341] on div at bounding box center [31, 341] width 10 height 10
click at [31, 450] on div at bounding box center [31, 450] width 10 height 10
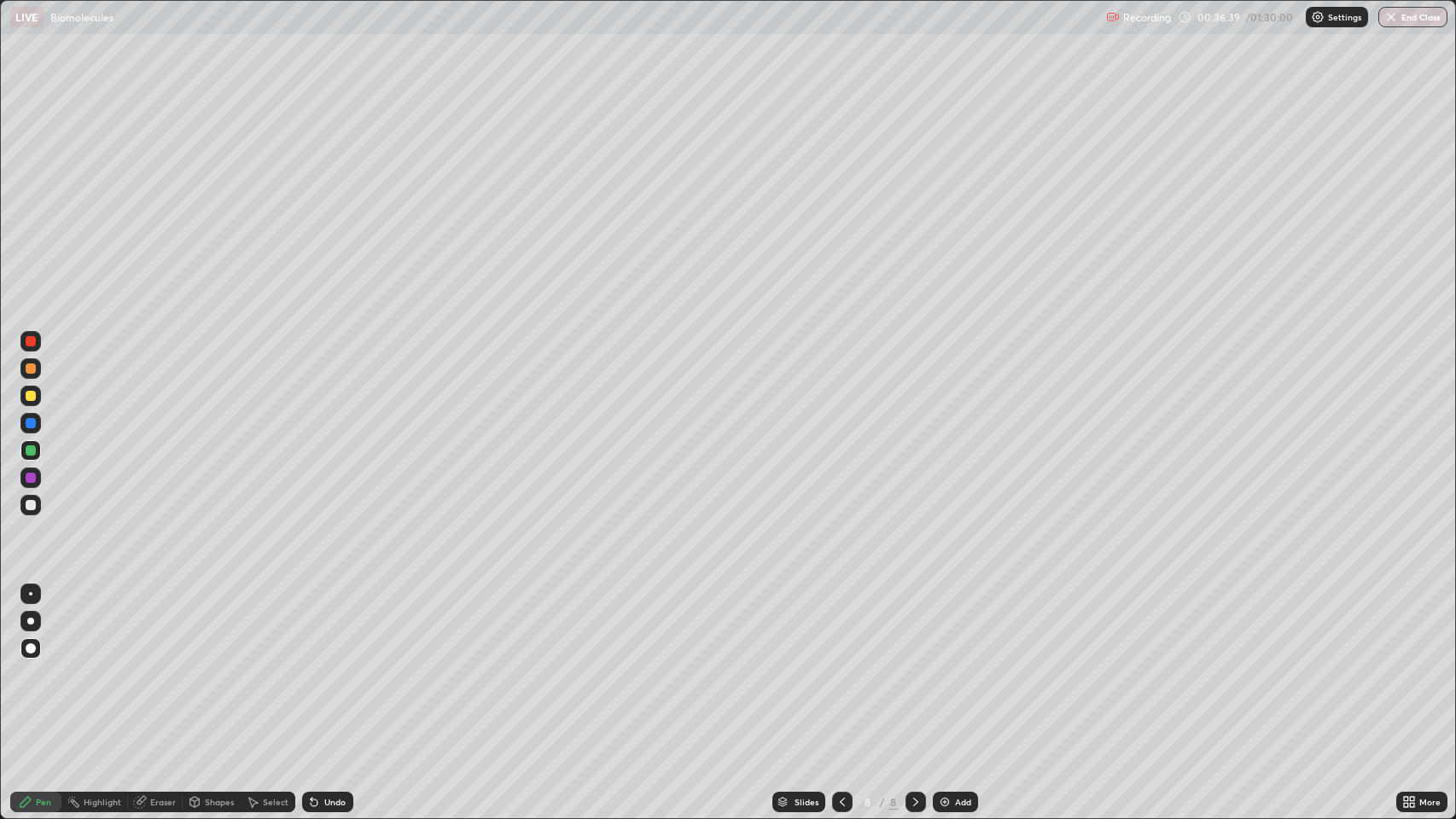
click at [28, 444] on div at bounding box center [31, 450] width 21 height 21
click at [28, 502] on div at bounding box center [31, 505] width 10 height 10
click at [31, 394] on div at bounding box center [31, 396] width 10 height 10
click at [42, 665] on div "Pen" at bounding box center [44, 802] width 16 height 9
click at [31, 505] on div at bounding box center [31, 505] width 10 height 10
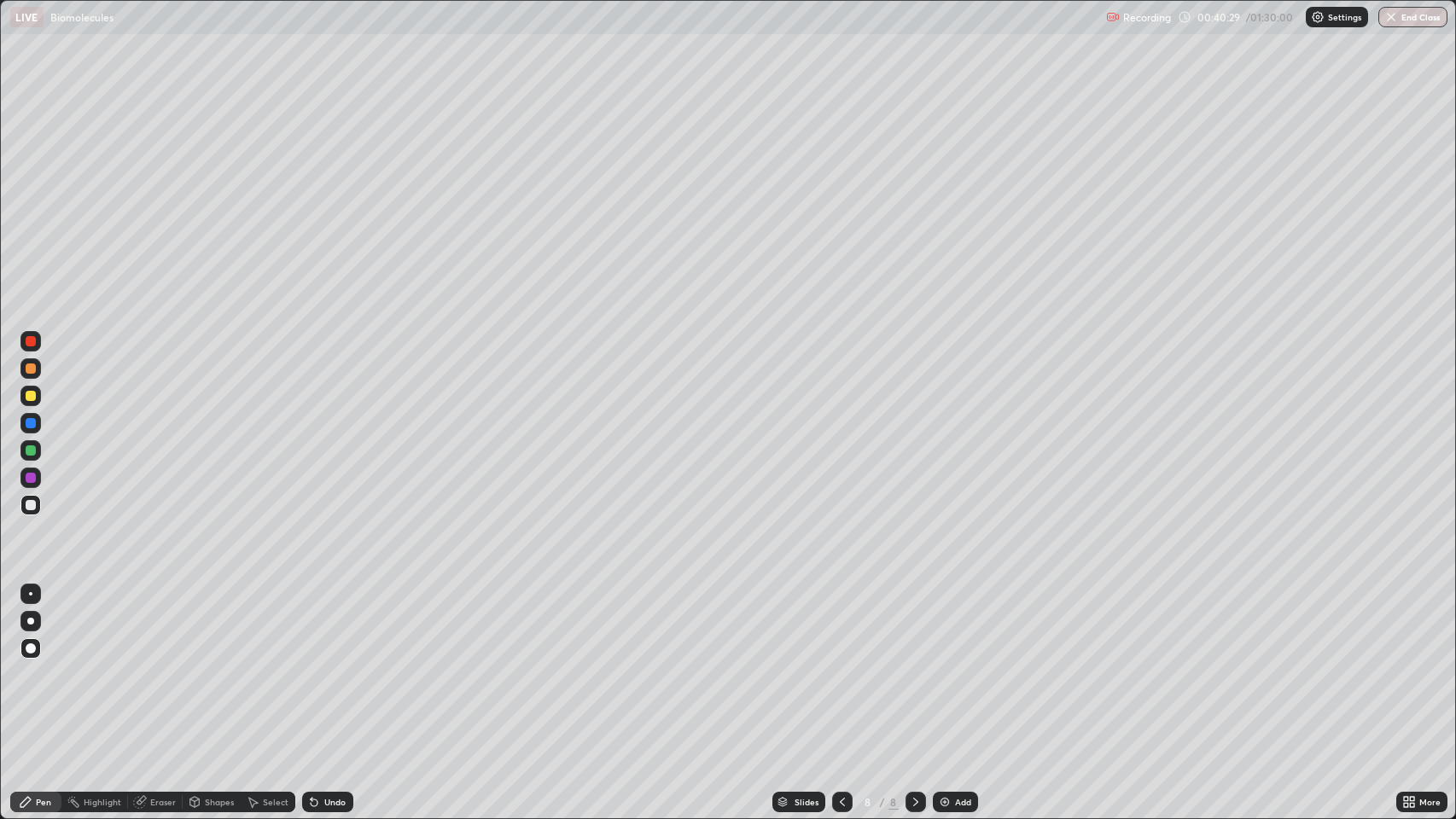
click at [36, 665] on div "Pen" at bounding box center [44, 802] width 16 height 9
click at [27, 510] on div at bounding box center [31, 505] width 10 height 10
click at [41, 665] on div "Pen" at bounding box center [44, 802] width 16 height 9
click at [26, 502] on div at bounding box center [31, 505] width 10 height 10
click at [840, 665] on icon at bounding box center [842, 802] width 14 height 14
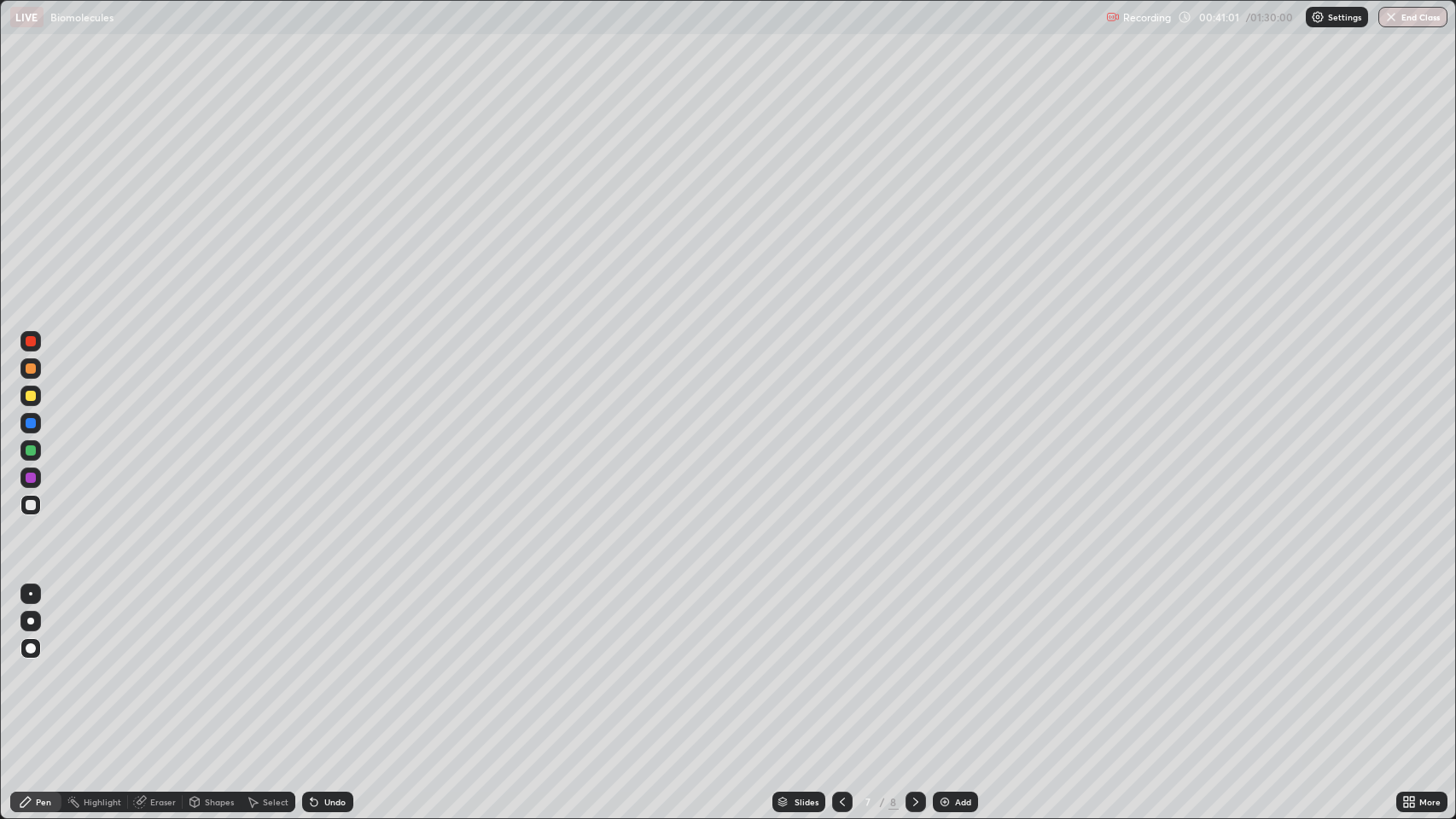
click at [911, 665] on icon at bounding box center [916, 802] width 14 height 14
click at [51, 665] on div "Pen" at bounding box center [35, 802] width 51 height 21
click at [955, 665] on div "Add" at bounding box center [963, 802] width 16 height 9
click at [204, 665] on div "Shapes" at bounding box center [219, 802] width 29 height 9
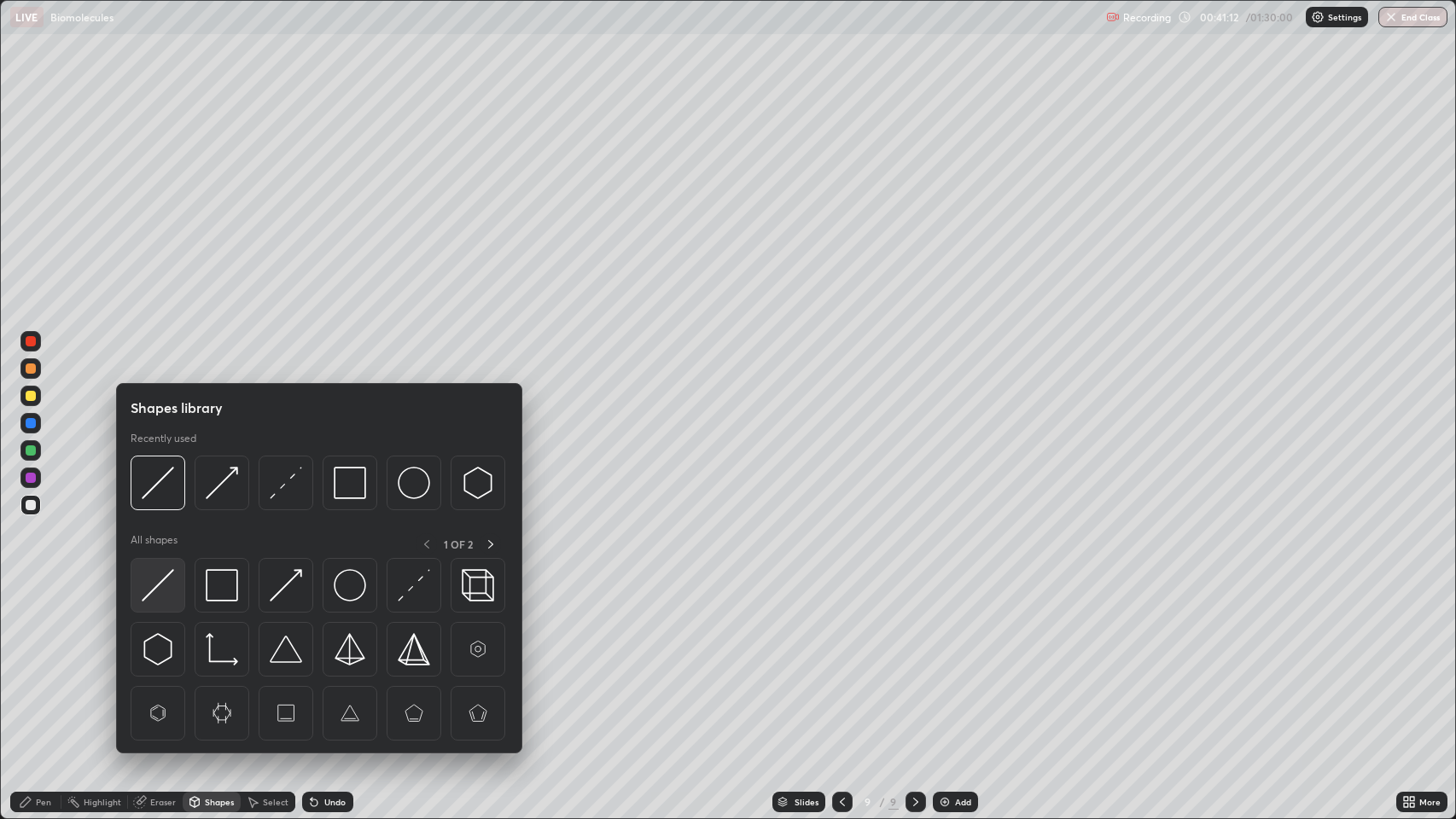
click at [163, 579] on img at bounding box center [158, 585] width 33 height 33
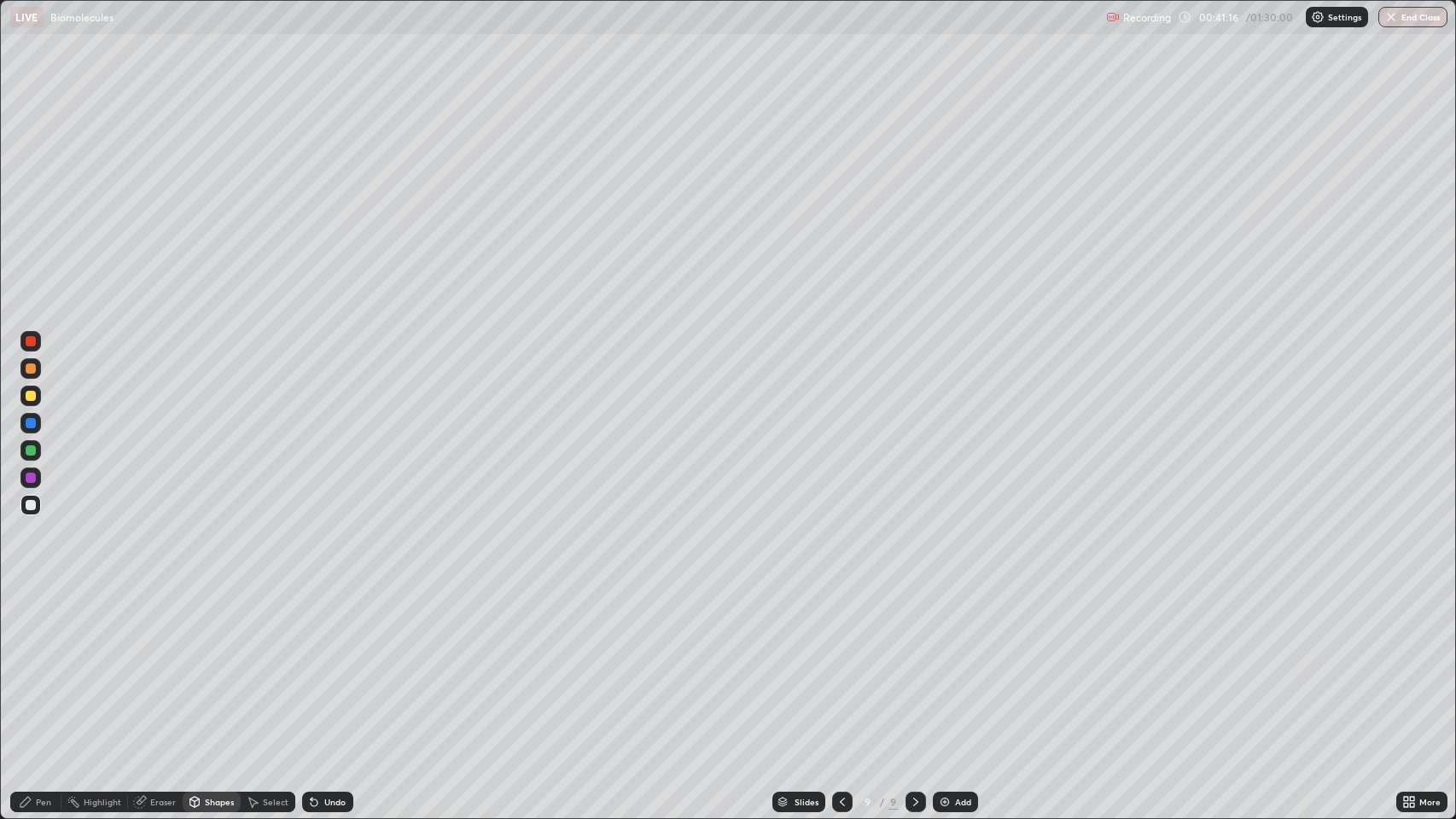
click at [340, 665] on div "Undo" at bounding box center [327, 802] width 51 height 21
click at [164, 665] on div "Eraser" at bounding box center [163, 802] width 26 height 9
click at [39, 665] on div "Pen" at bounding box center [44, 802] width 16 height 9
click at [271, 665] on div "Select" at bounding box center [276, 802] width 26 height 9
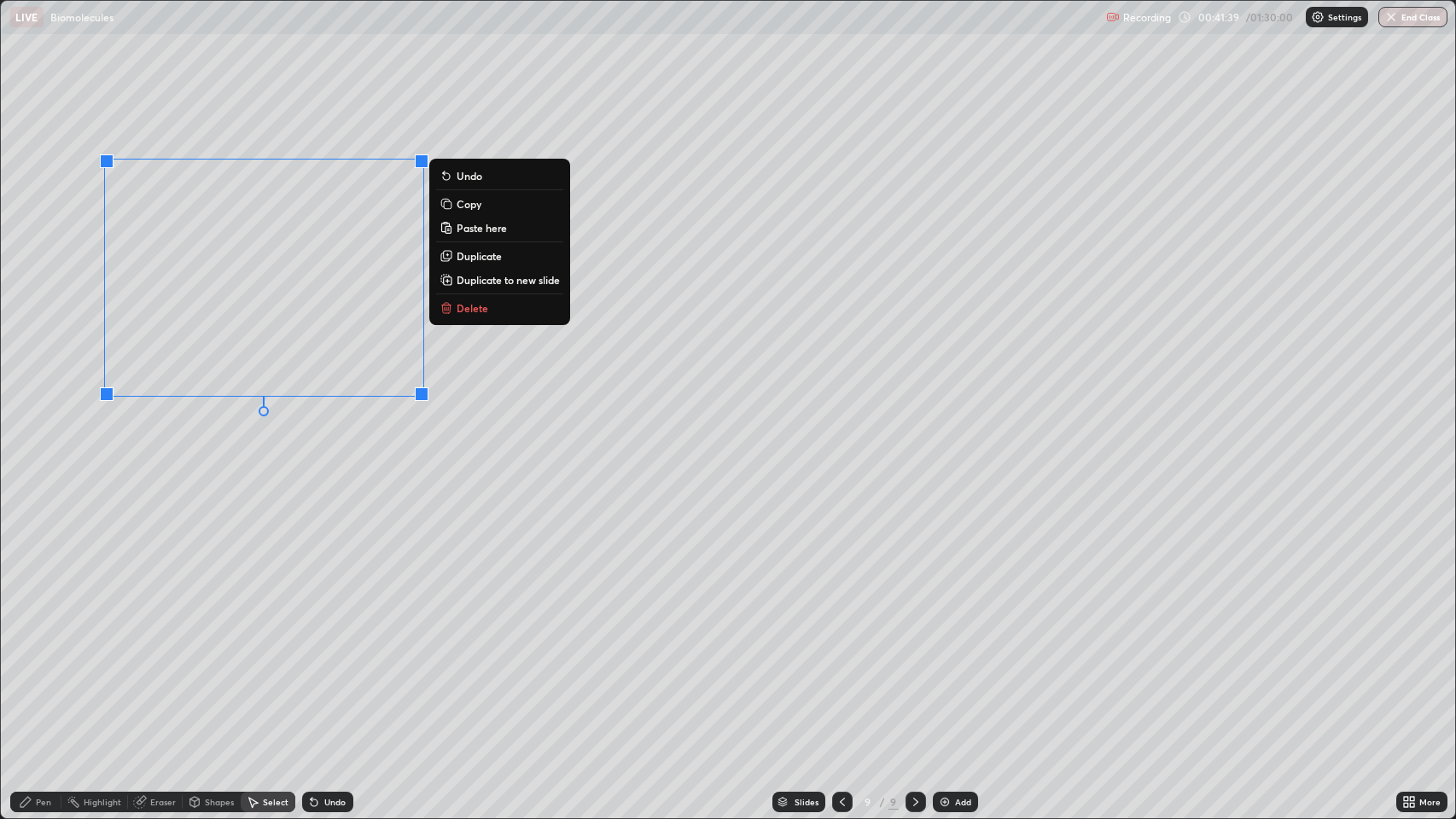
click at [478, 256] on p "Duplicate" at bounding box center [479, 256] width 45 height 14
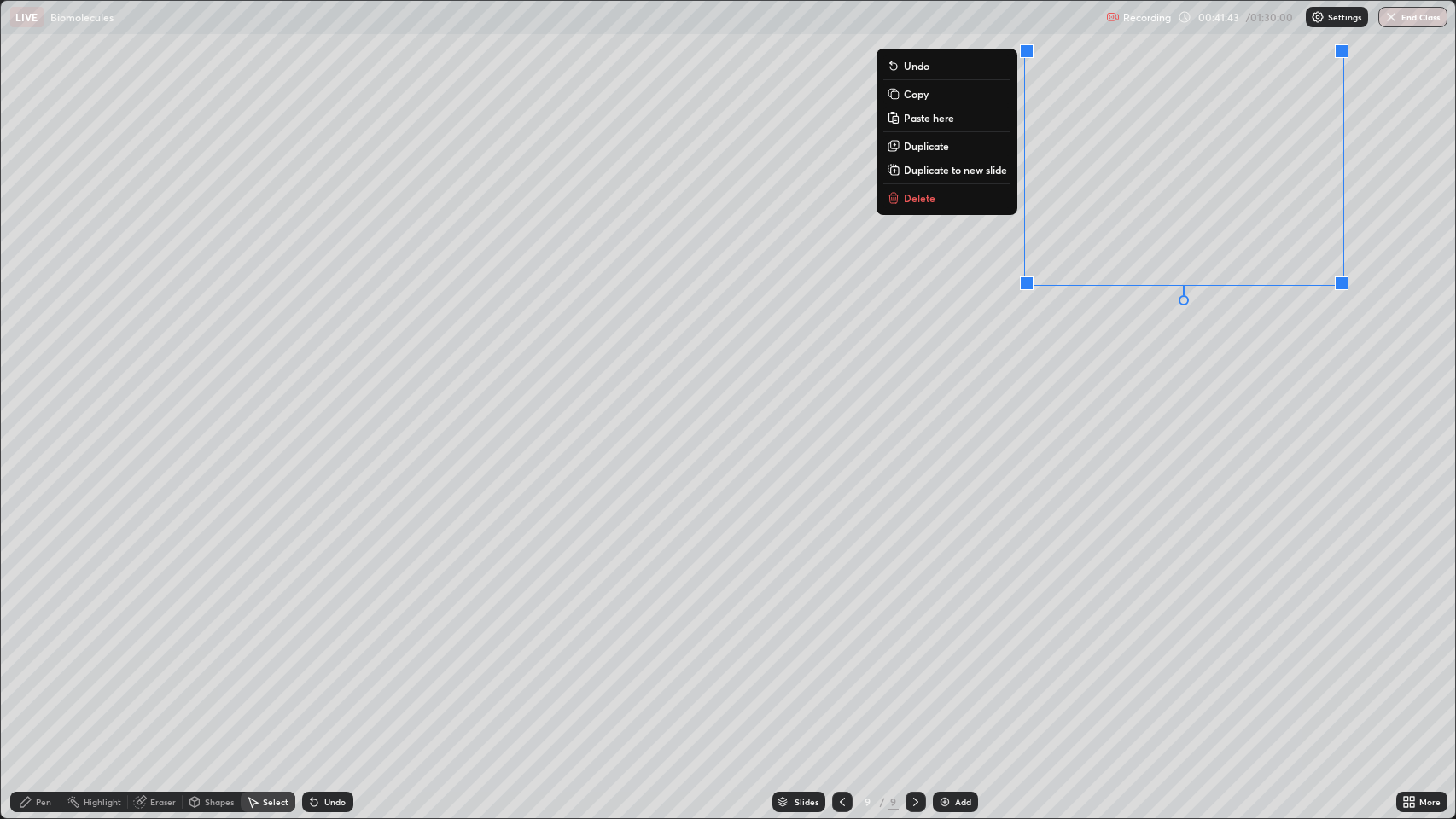
click at [935, 147] on p "Duplicate" at bounding box center [926, 146] width 45 height 14
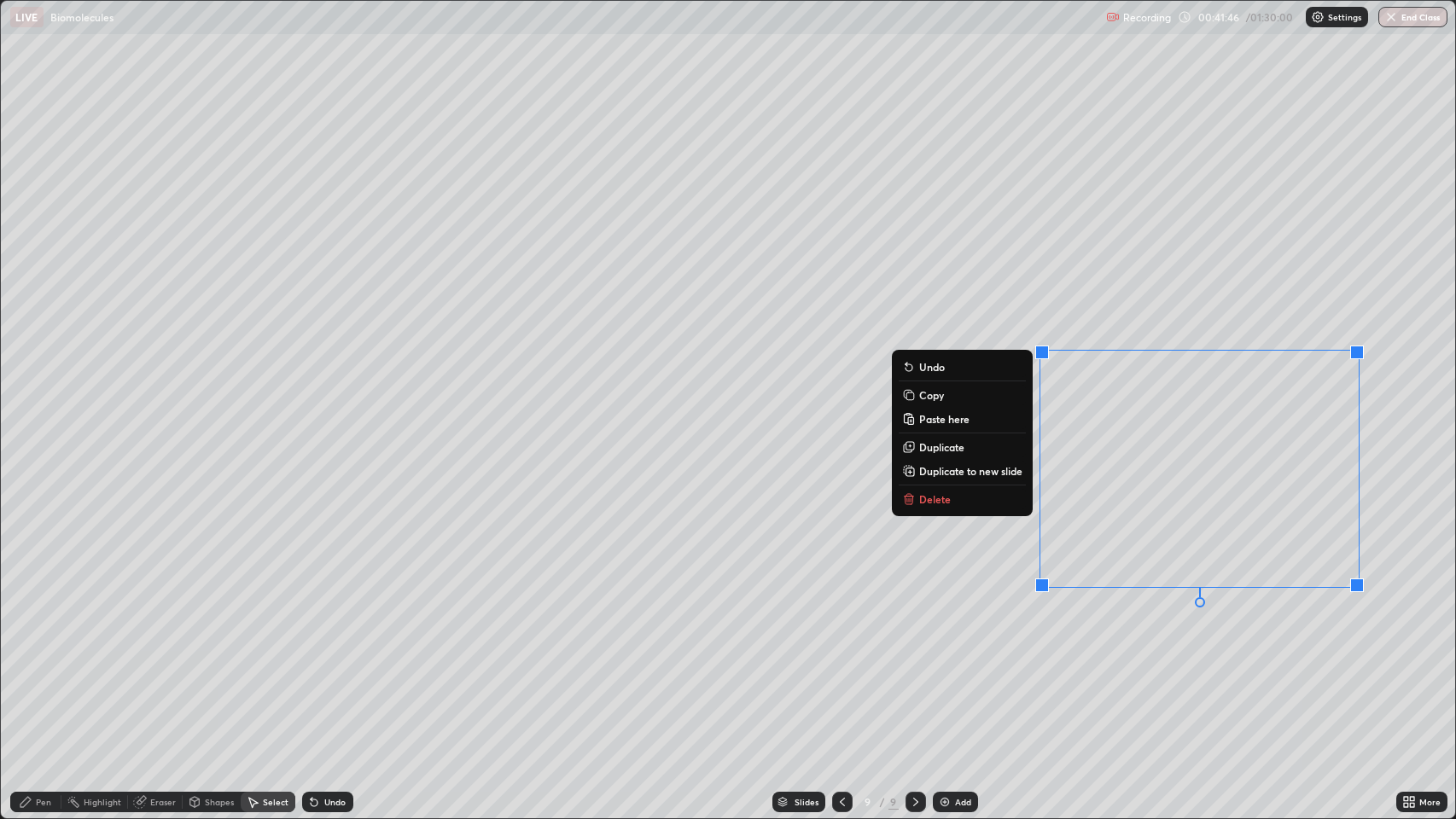
click at [38, 665] on div "Pen" at bounding box center [44, 802] width 16 height 9
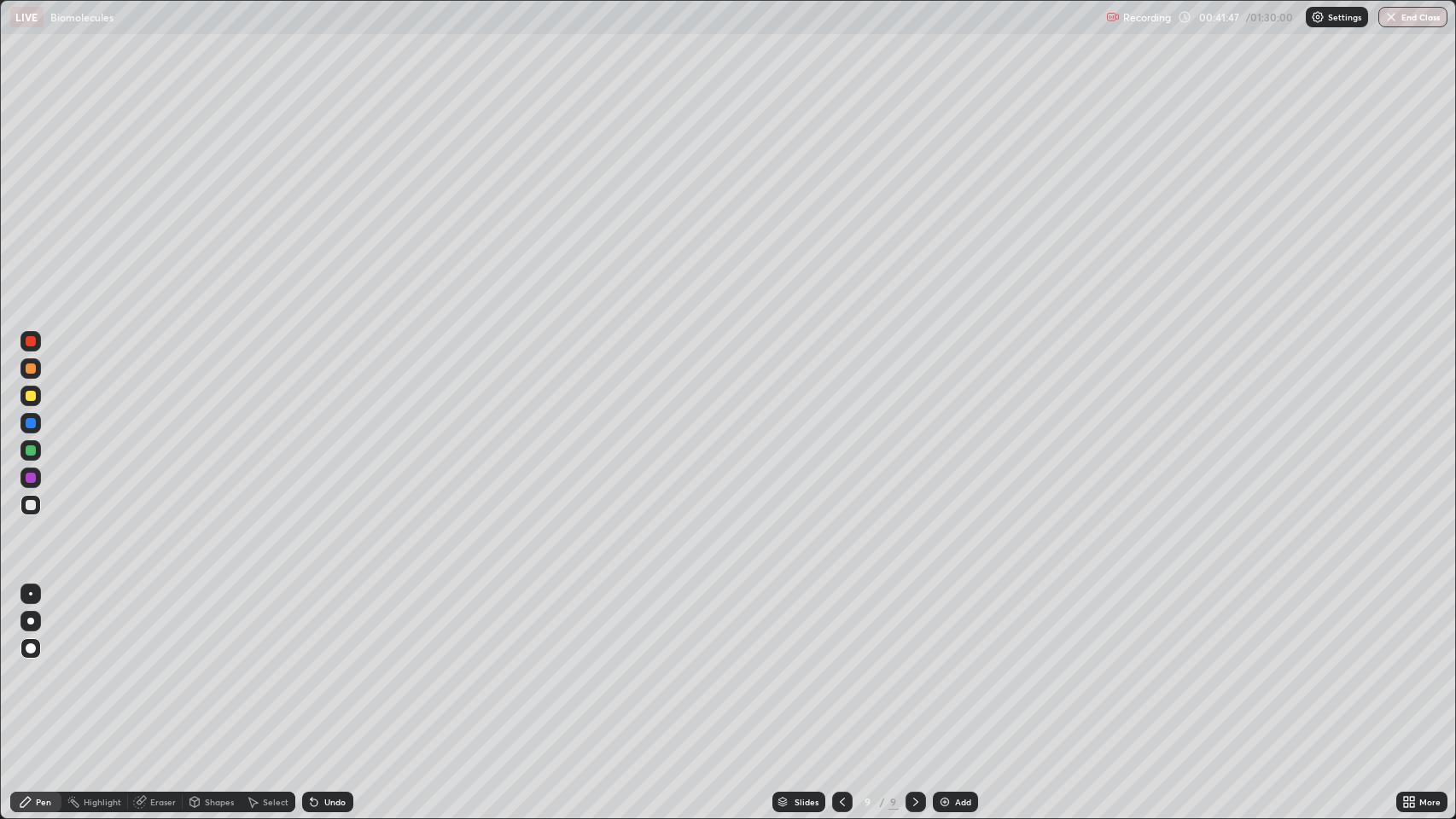
click at [29, 500] on div at bounding box center [31, 505] width 10 height 10
click at [327, 665] on div "Undo" at bounding box center [335, 802] width 22 height 9
click at [840, 665] on icon at bounding box center [842, 802] width 14 height 14
click at [913, 665] on icon at bounding box center [916, 802] width 14 height 14
click at [31, 341] on div at bounding box center [31, 341] width 10 height 10
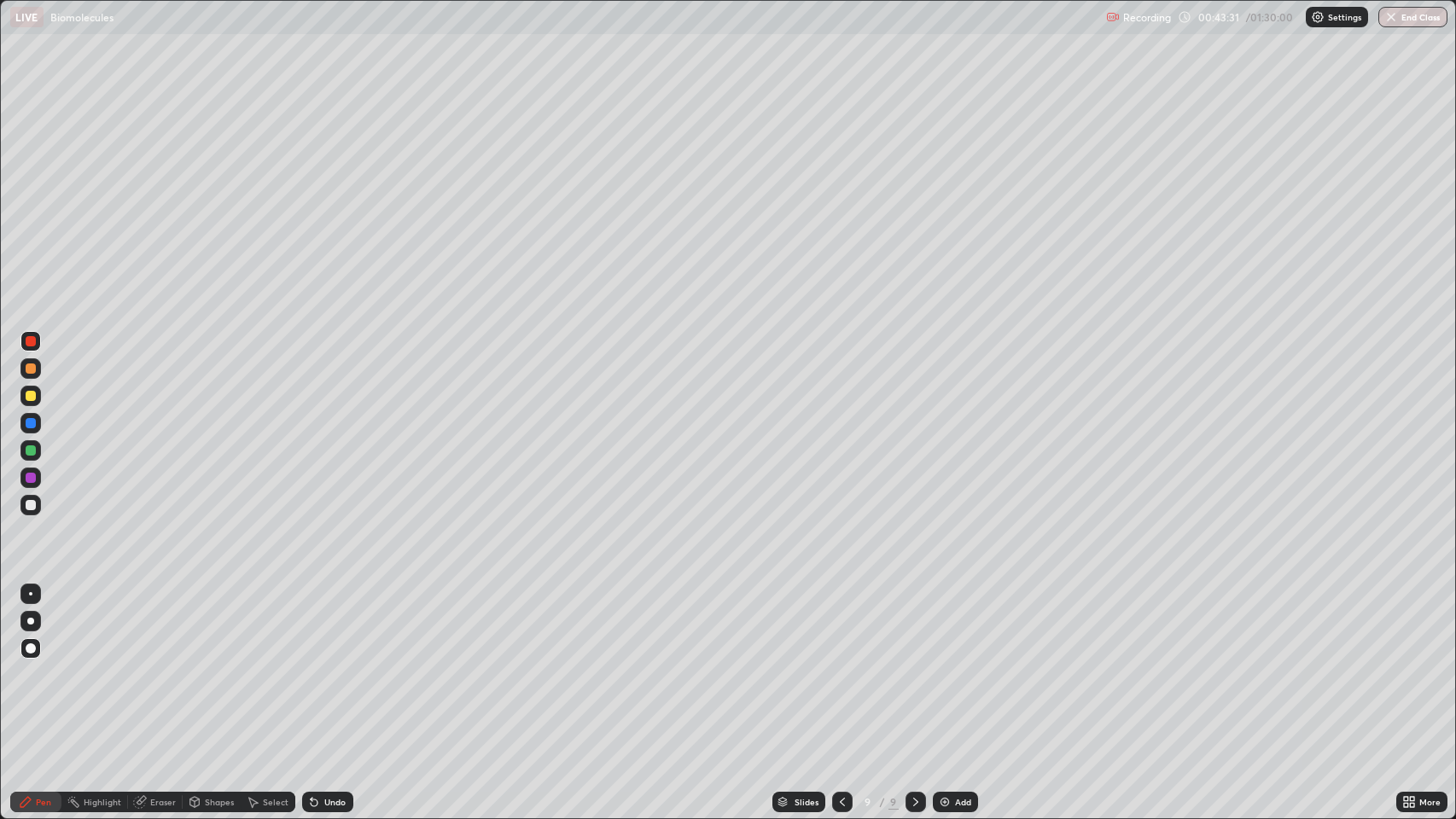
click at [48, 665] on div "Pen" at bounding box center [44, 802] width 16 height 9
click at [213, 665] on div "Shapes" at bounding box center [219, 802] width 29 height 9
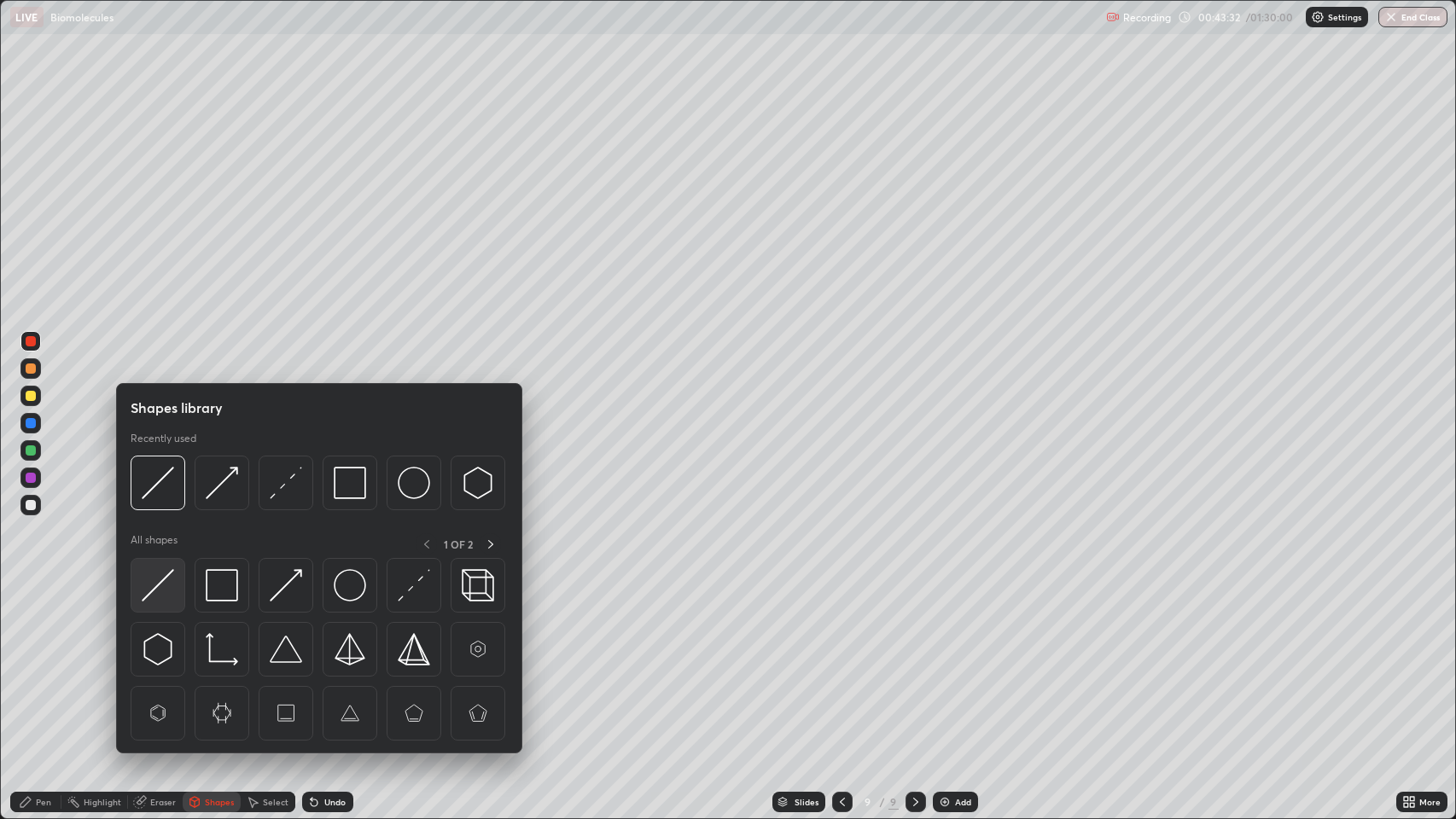
click at [160, 575] on img at bounding box center [158, 585] width 33 height 33
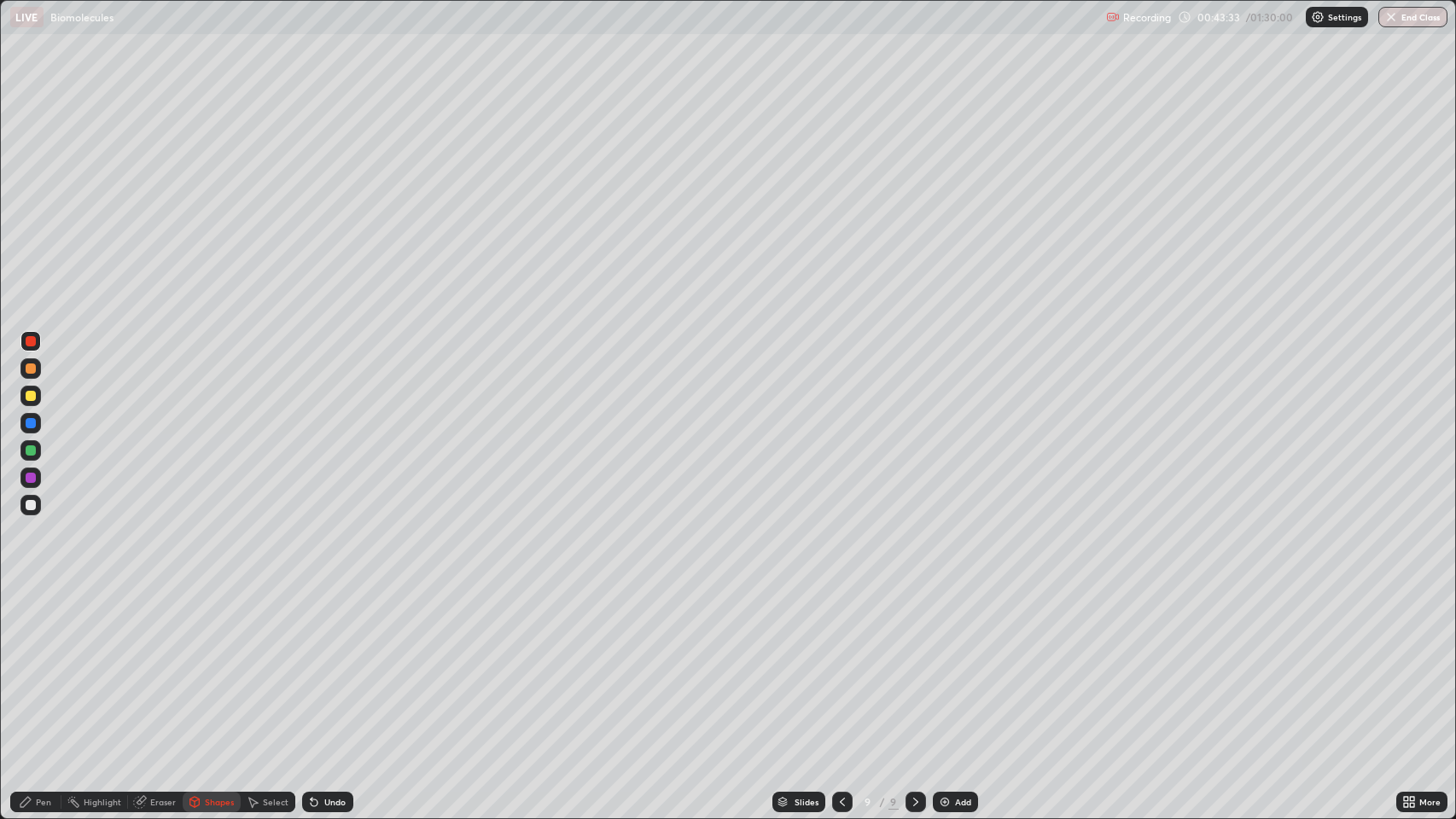
click at [31, 505] on div at bounding box center [31, 505] width 10 height 10
click at [42, 665] on div "Pen" at bounding box center [44, 802] width 16 height 9
click at [28, 346] on div at bounding box center [31, 341] width 10 height 10
click at [38, 665] on div "Pen" at bounding box center [44, 802] width 16 height 9
click at [31, 510] on div at bounding box center [31, 505] width 10 height 10
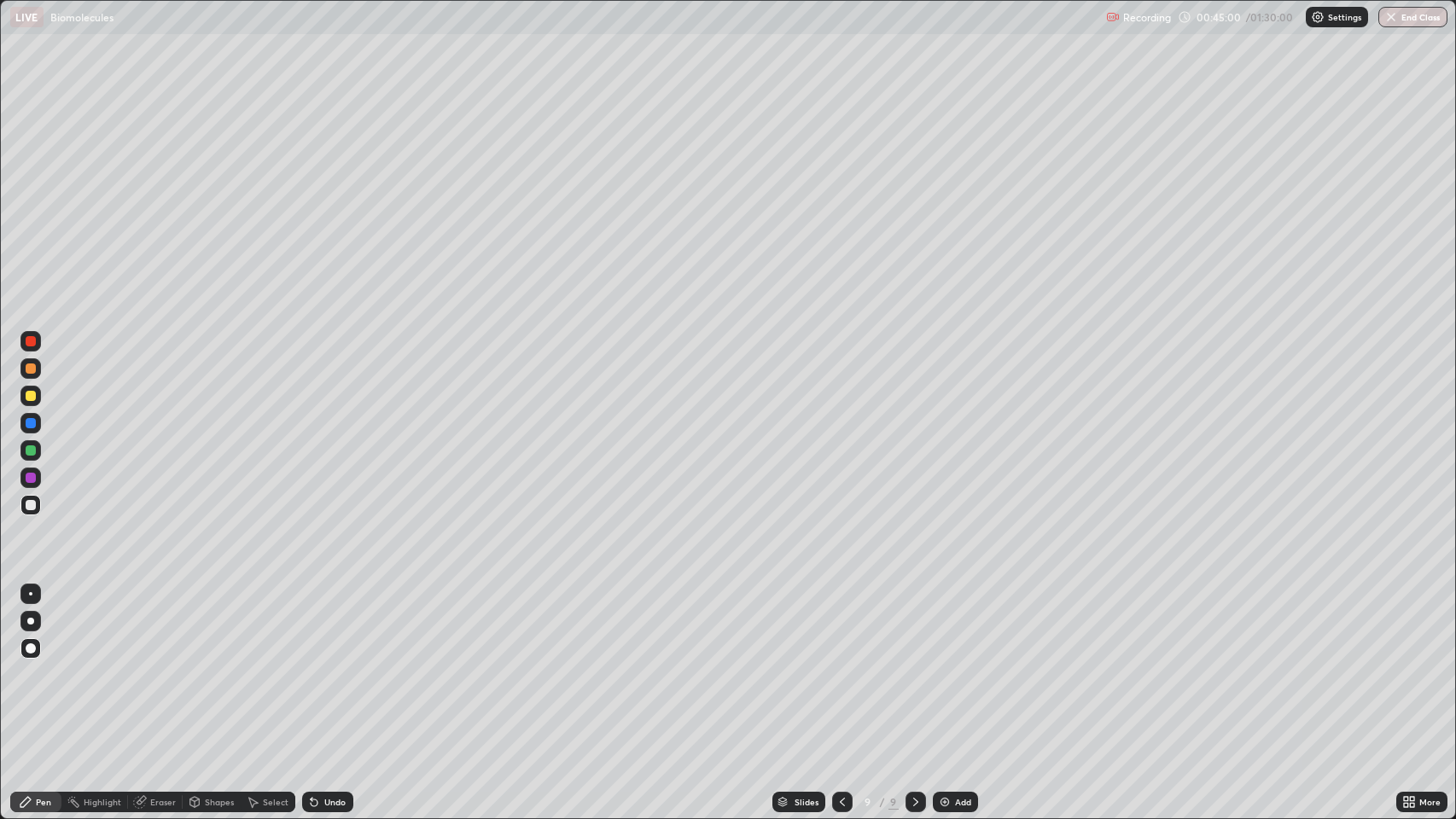
click at [31, 339] on div at bounding box center [31, 341] width 10 height 10
click at [28, 368] on div at bounding box center [31, 368] width 10 height 10
click at [29, 665] on icon at bounding box center [26, 802] width 14 height 14
click at [31, 505] on div at bounding box center [31, 505] width 10 height 10
click at [955, 665] on div "Add" at bounding box center [963, 802] width 16 height 9
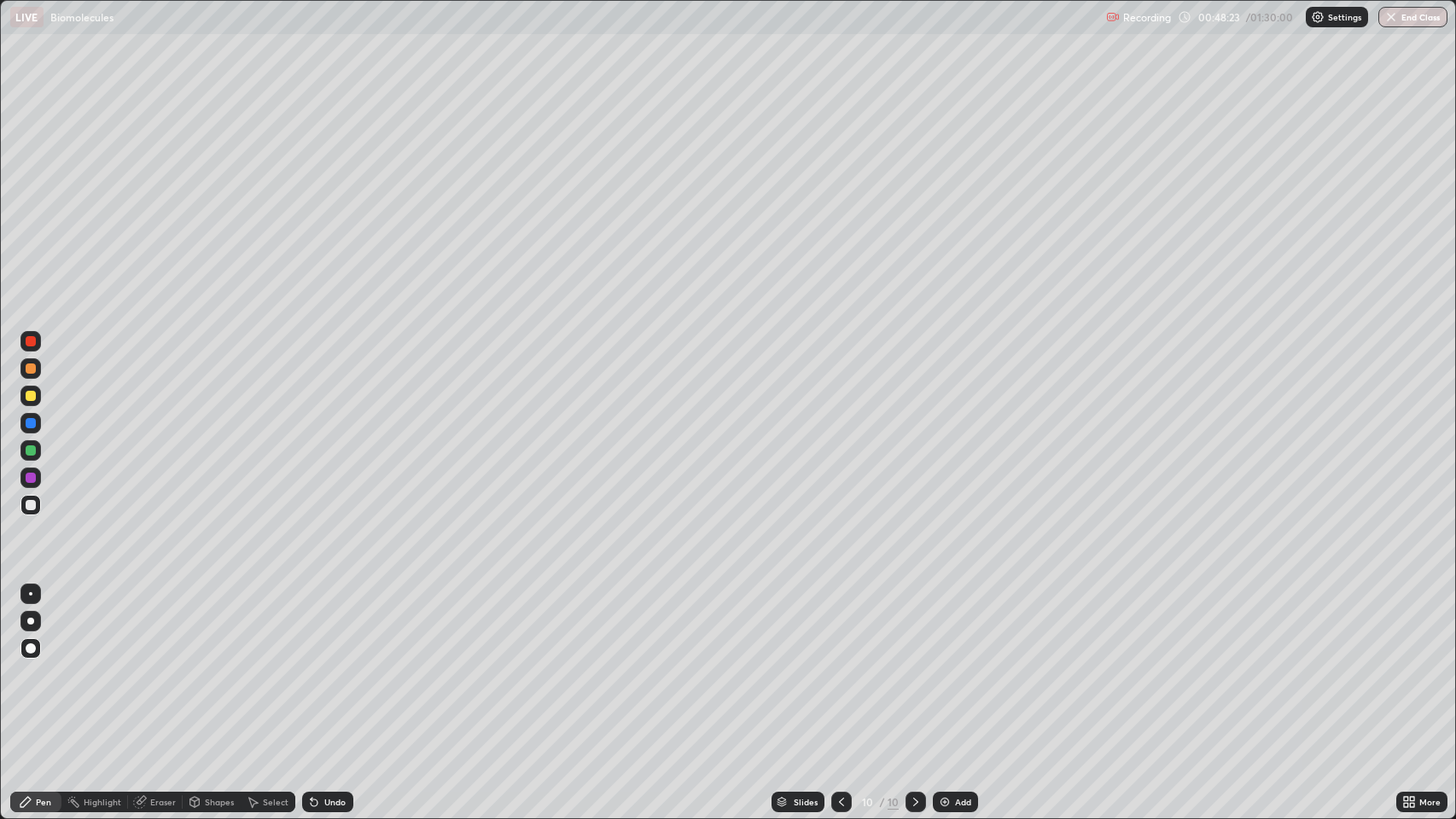
click at [39, 665] on div "Pen" at bounding box center [44, 802] width 16 height 9
click at [21, 341] on div at bounding box center [31, 341] width 21 height 21
click at [40, 665] on div "Pen" at bounding box center [44, 802] width 16 height 9
click at [31, 503] on div at bounding box center [31, 505] width 10 height 10
click at [159, 665] on div "Eraser" at bounding box center [163, 802] width 26 height 9
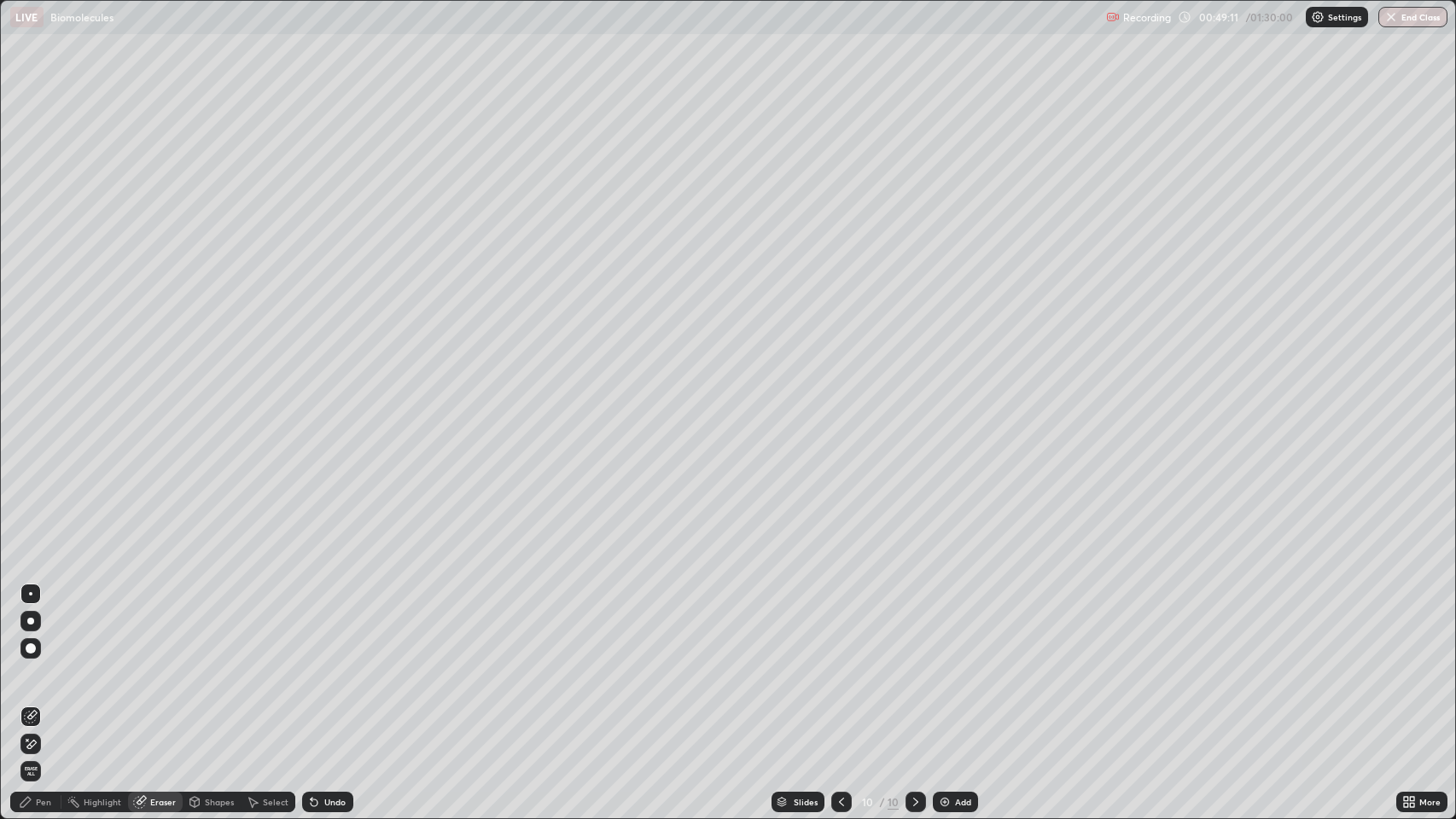
click at [35, 665] on div "Pen" at bounding box center [35, 802] width 51 height 21
click at [33, 368] on div at bounding box center [31, 368] width 10 height 10
click at [42, 665] on div "Pen" at bounding box center [44, 802] width 16 height 9
click at [948, 665] on img at bounding box center [945, 802] width 14 height 14
click at [220, 665] on div "Shapes" at bounding box center [219, 802] width 29 height 9
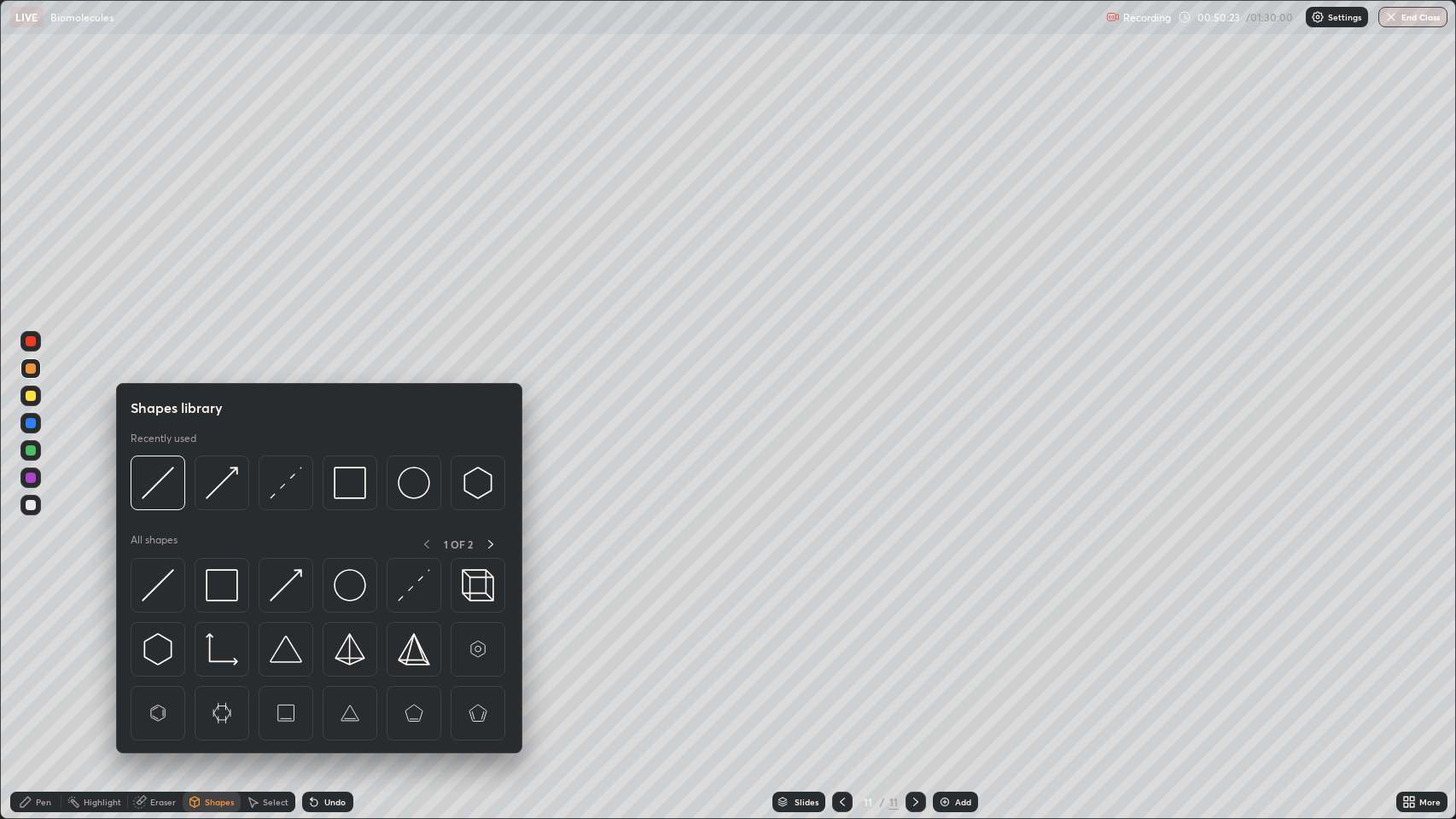
click at [174, 475] on img at bounding box center [158, 483] width 33 height 33
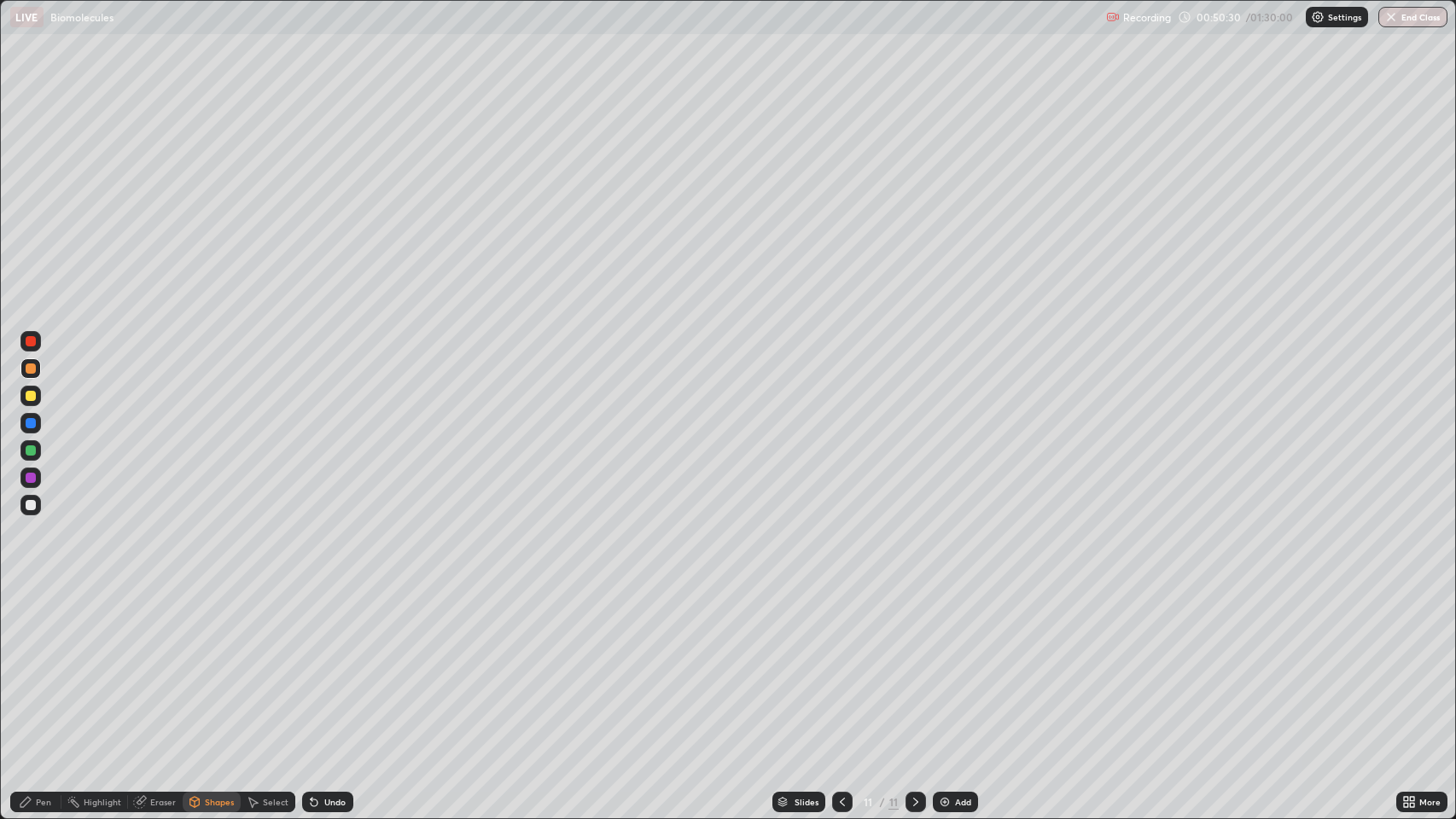
click at [53, 665] on div "Pen" at bounding box center [35, 802] width 51 height 21
click at [217, 665] on div "Shapes" at bounding box center [219, 802] width 29 height 9
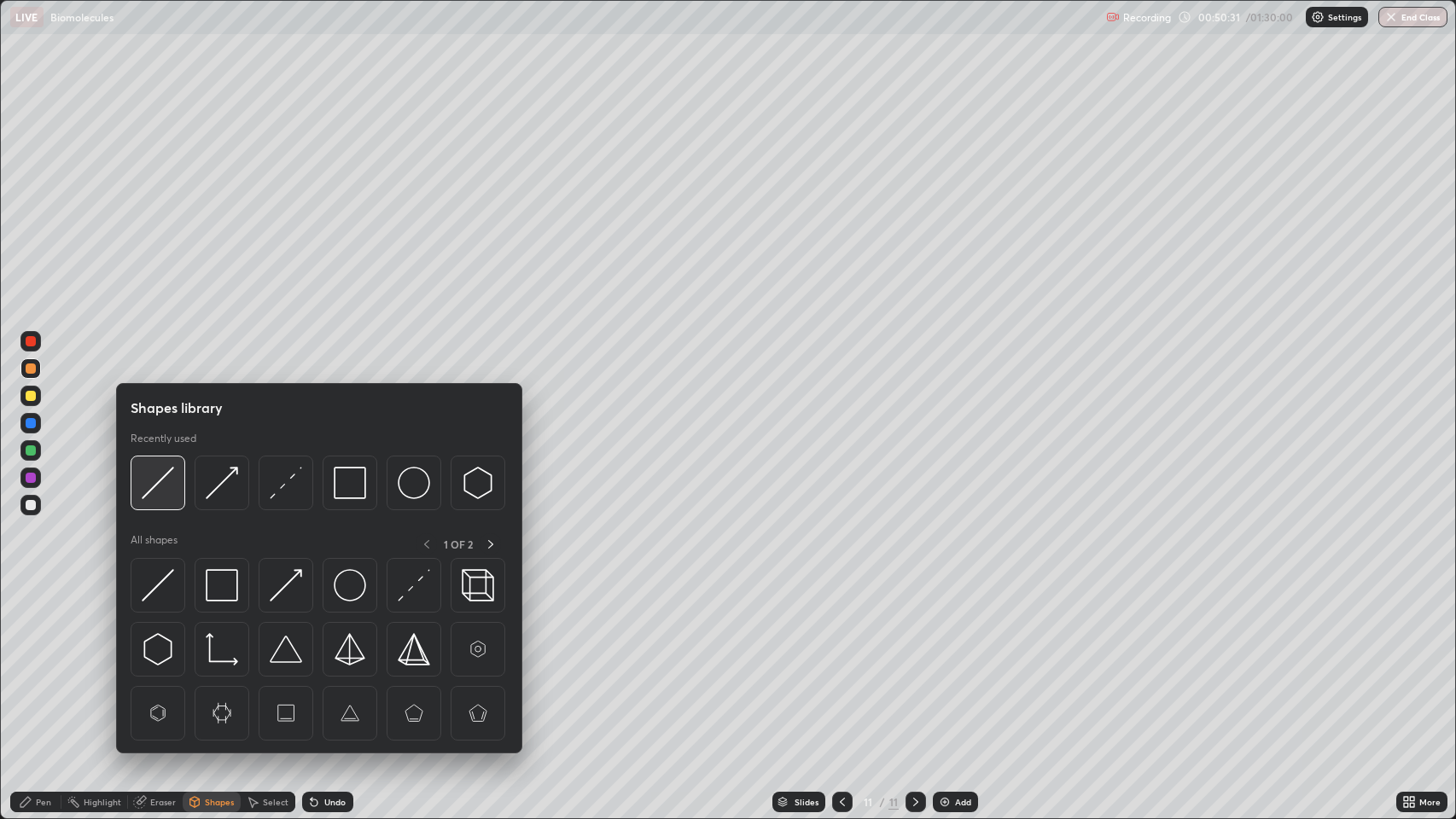
click at [162, 485] on img at bounding box center [158, 483] width 33 height 33
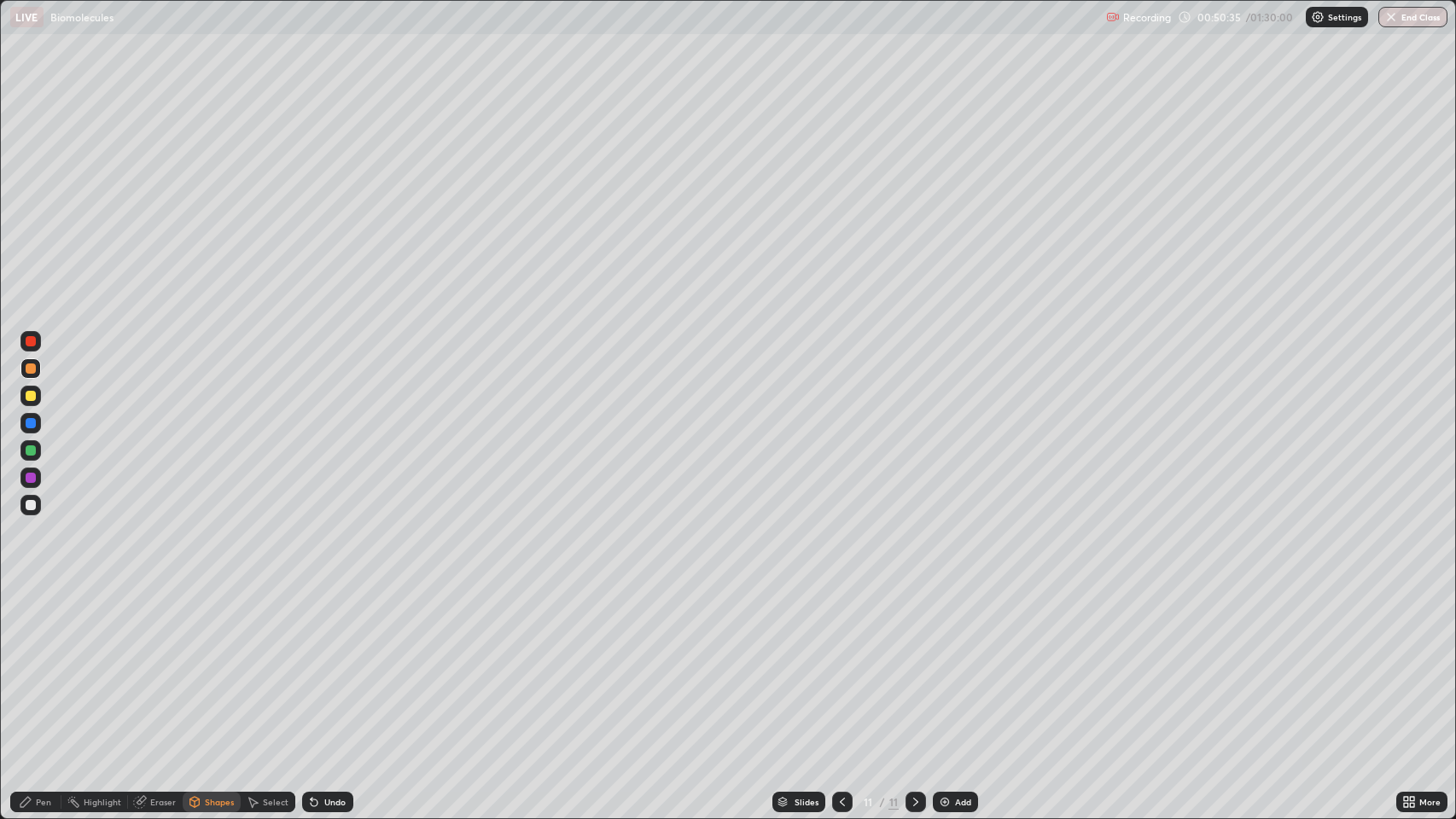
click at [35, 665] on div "Pen" at bounding box center [35, 802] width 51 height 21
click at [31, 505] on div at bounding box center [31, 505] width 10 height 10
click at [332, 665] on div "Undo" at bounding box center [335, 802] width 22 height 9
click at [336, 665] on div "Undo" at bounding box center [335, 802] width 22 height 9
click at [31, 341] on div at bounding box center [31, 341] width 10 height 10
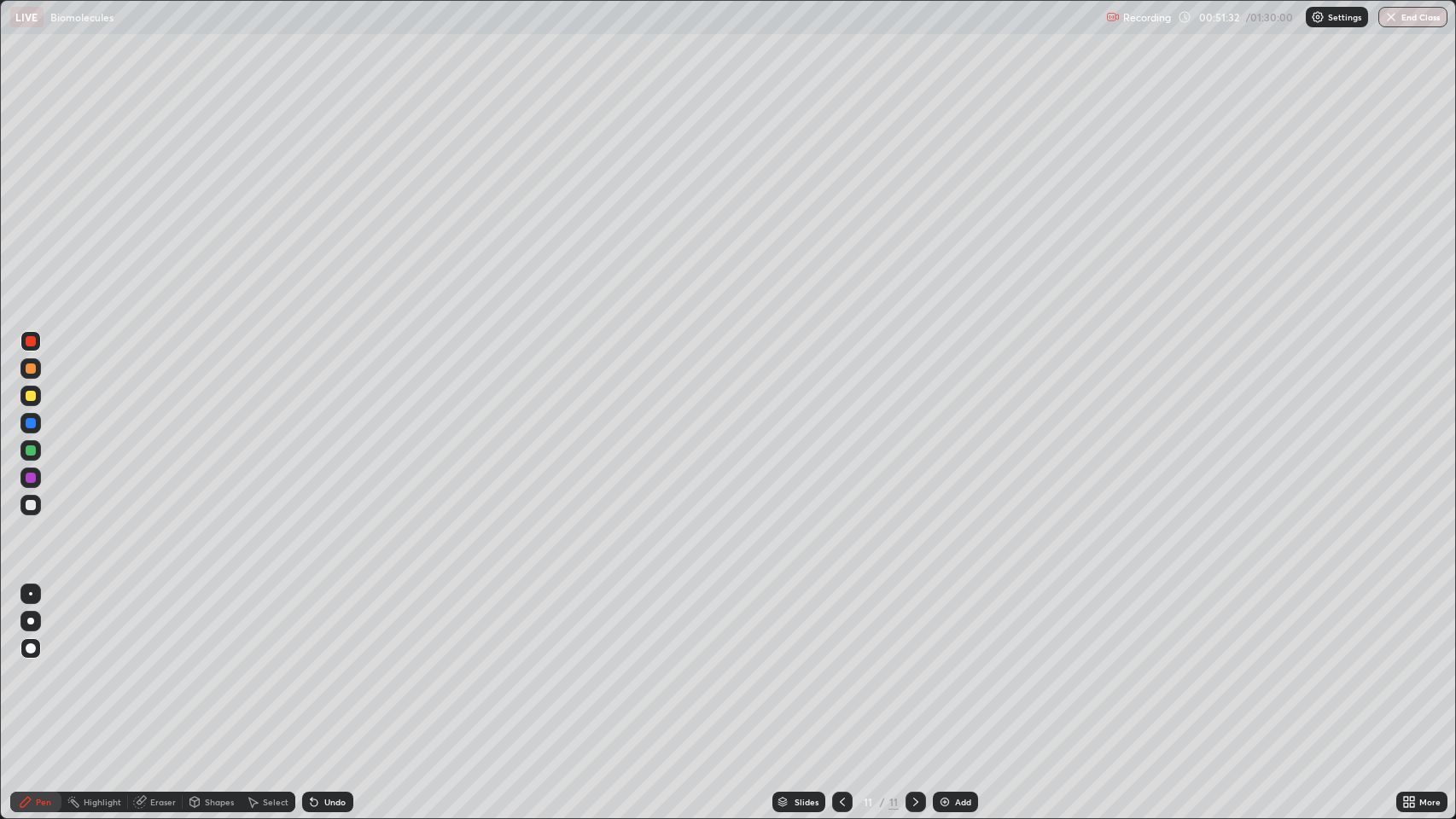
click at [840, 665] on icon at bounding box center [842, 802] width 14 height 14
click at [28, 344] on div at bounding box center [31, 341] width 10 height 10
click at [31, 394] on div at bounding box center [31, 396] width 10 height 10
click at [103, 665] on div "Highlight" at bounding box center [103, 802] width 38 height 9
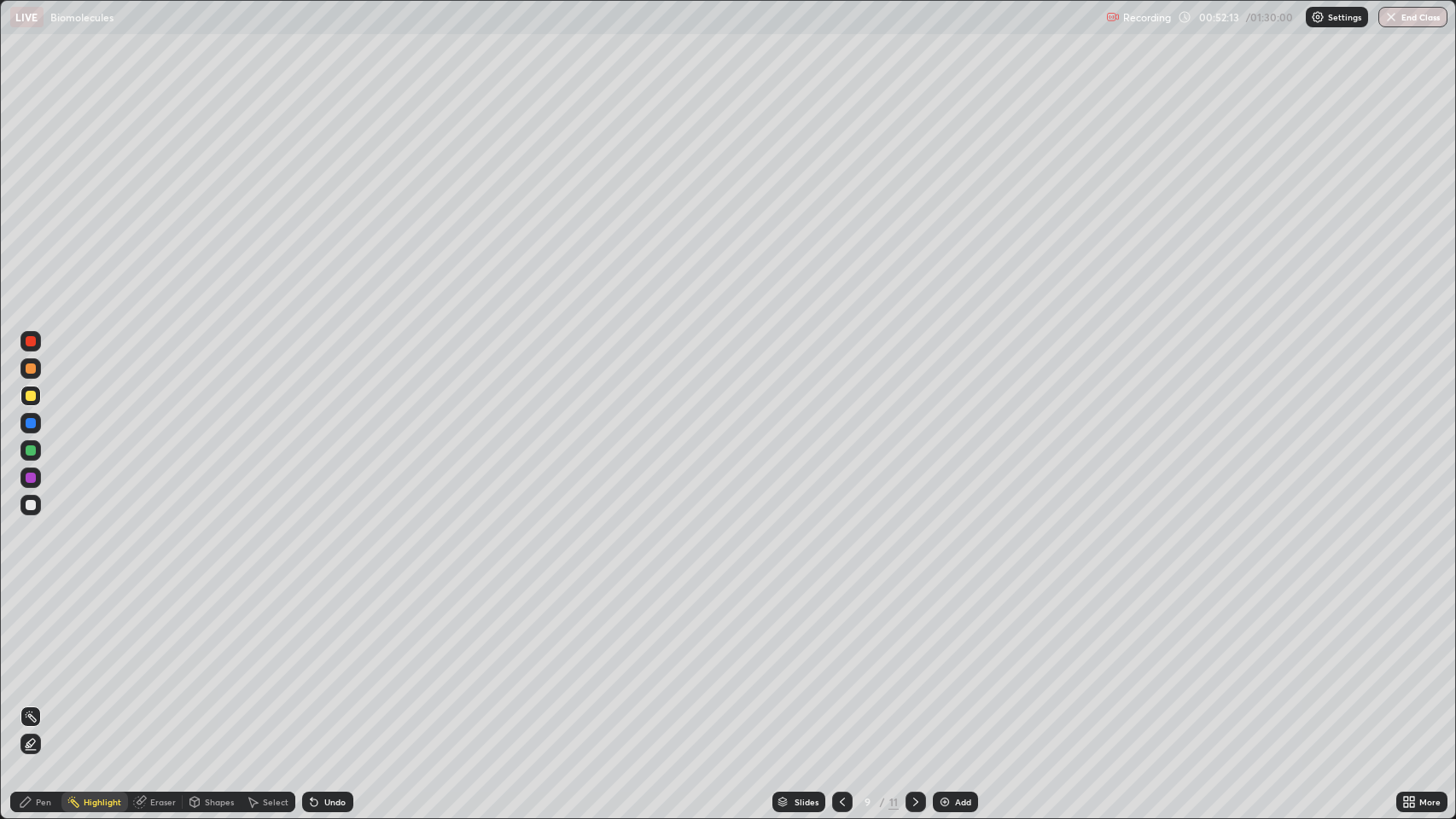
click at [38, 665] on div "Pen" at bounding box center [44, 802] width 16 height 9
click at [31, 505] on div at bounding box center [31, 505] width 10 height 10
click at [911, 665] on icon at bounding box center [916, 802] width 14 height 14
click at [906, 665] on div at bounding box center [916, 802] width 21 height 21
click at [33, 345] on div at bounding box center [31, 341] width 10 height 10
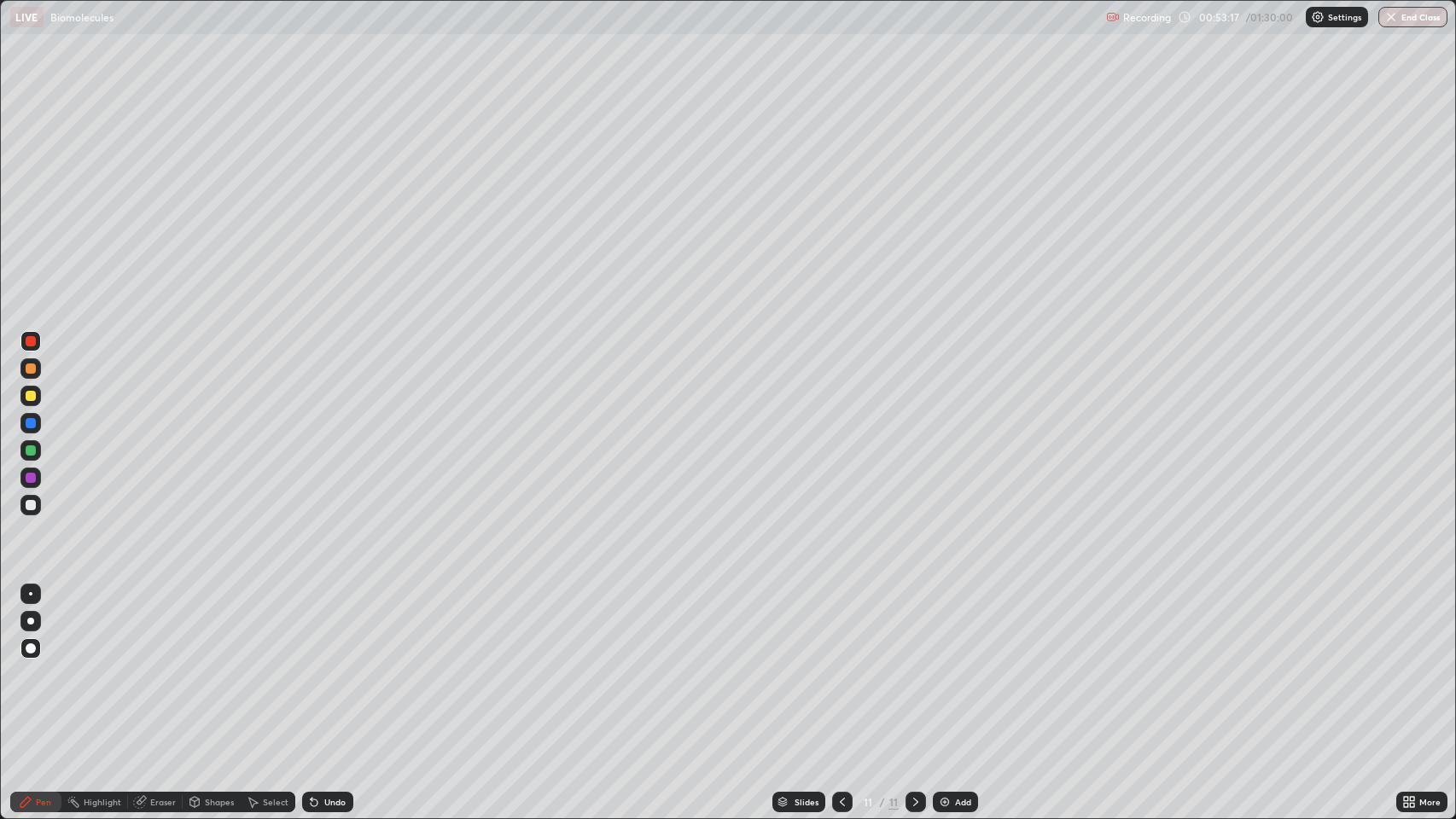
click at [341, 665] on div "Undo" at bounding box center [327, 802] width 51 height 21
click at [35, 445] on div at bounding box center [31, 450] width 10 height 10
click at [30, 508] on div at bounding box center [31, 505] width 10 height 10
click at [42, 665] on div "Pen" at bounding box center [44, 802] width 16 height 9
click at [841, 665] on icon at bounding box center [842, 802] width 14 height 14
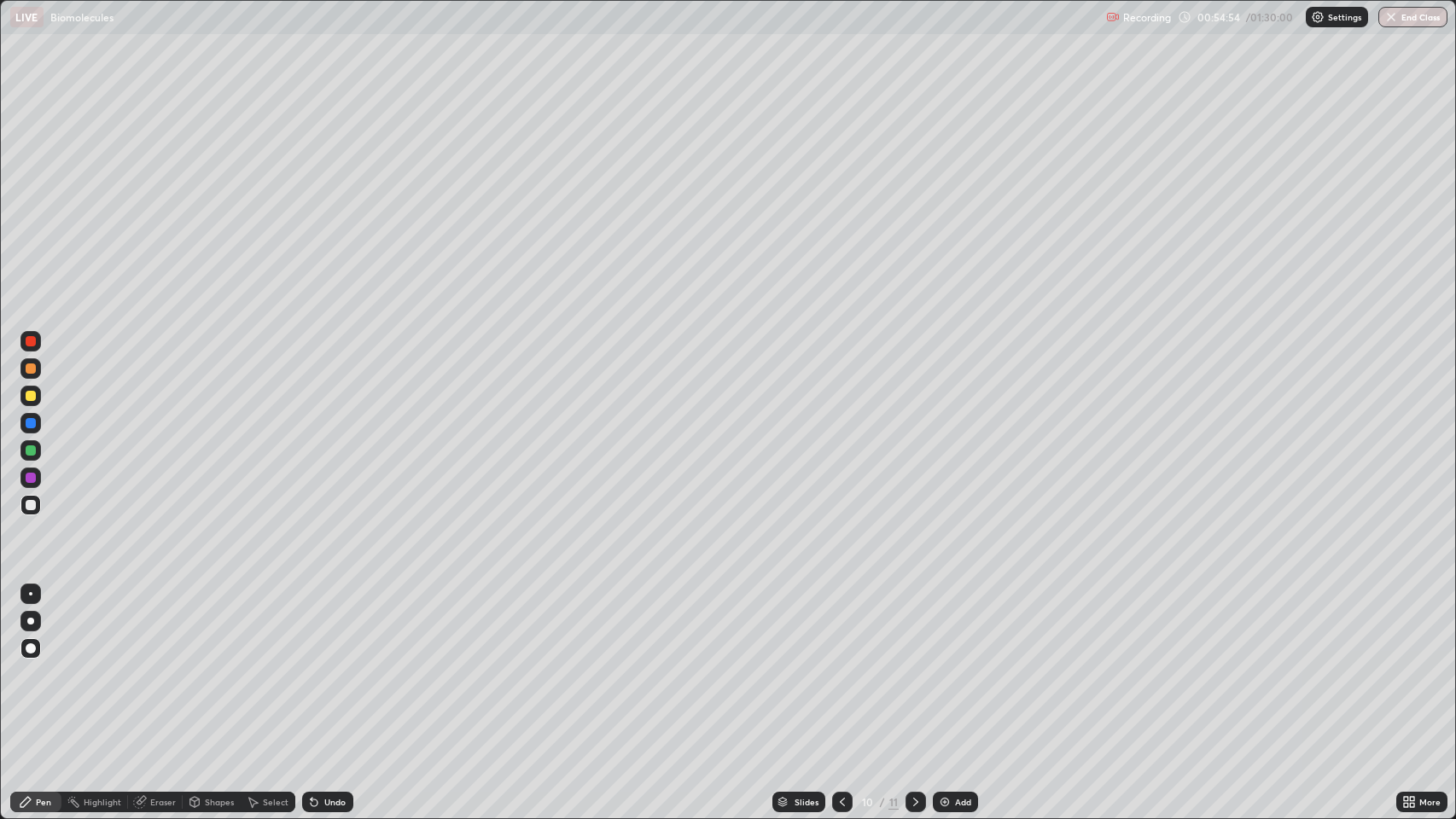
click at [838, 665] on icon at bounding box center [842, 802] width 14 height 14
click at [843, 665] on div at bounding box center [843, 802] width 21 height 21
click at [839, 665] on icon at bounding box center [842, 802] width 14 height 14
click at [31, 341] on div at bounding box center [31, 341] width 10 height 10
click at [914, 665] on icon at bounding box center [916, 802] width 5 height 9
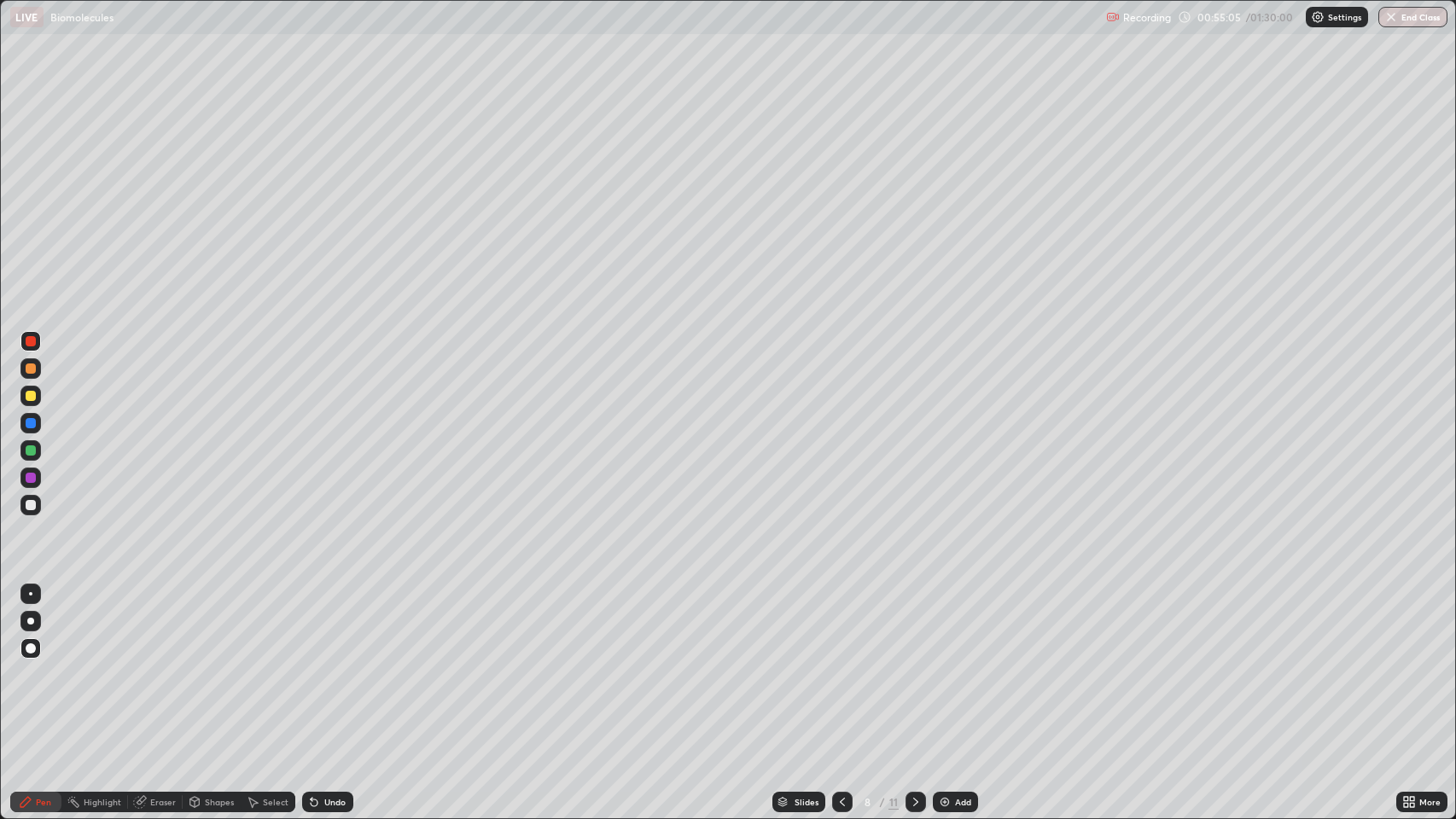
click at [918, 665] on icon at bounding box center [916, 802] width 14 height 14
click at [916, 665] on icon at bounding box center [916, 802] width 14 height 14
click at [913, 665] on icon at bounding box center [916, 802] width 14 height 14
click at [841, 665] on icon at bounding box center [842, 802] width 5 height 9
click at [840, 665] on icon at bounding box center [842, 802] width 14 height 14
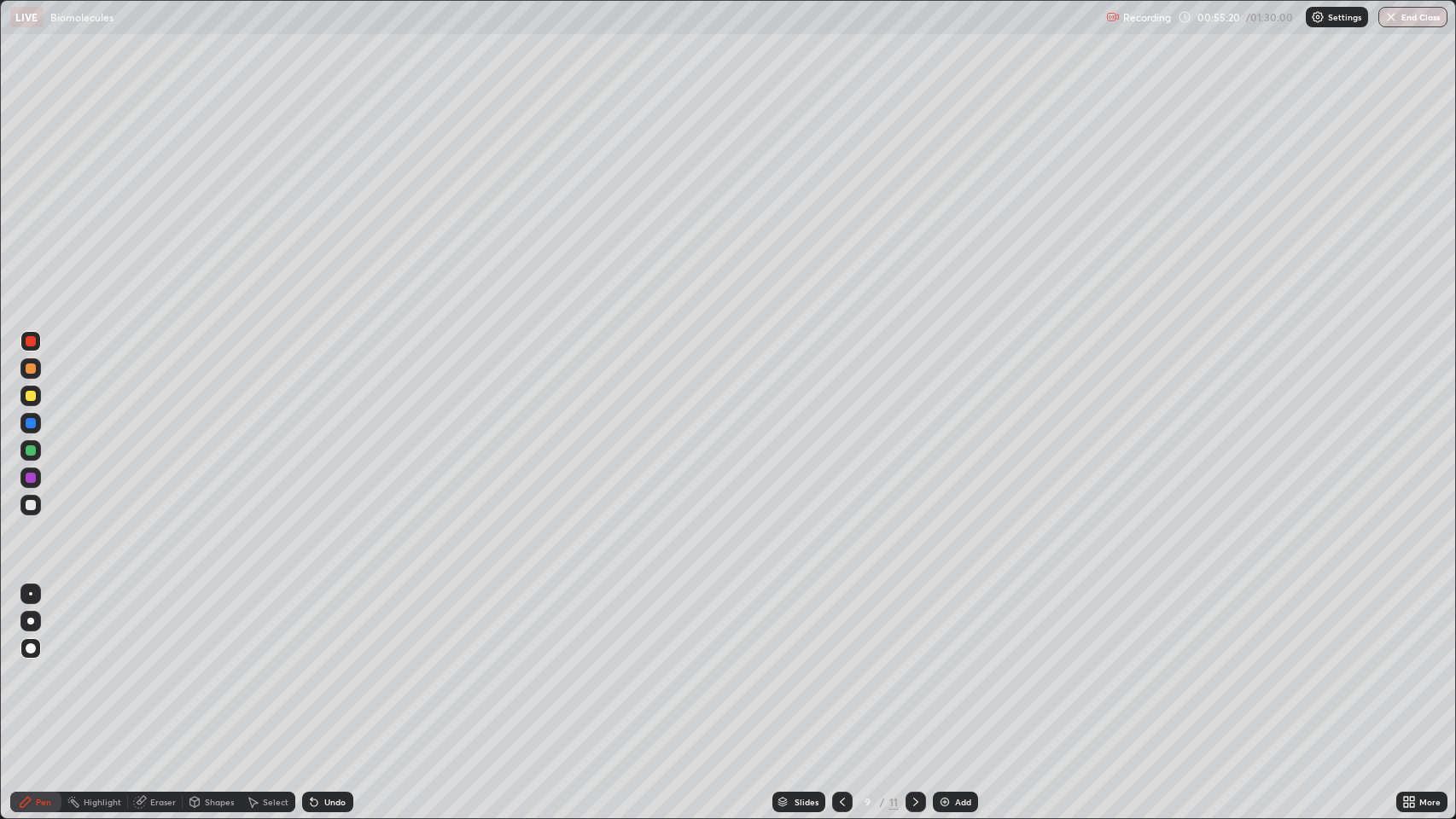
click at [838, 665] on icon at bounding box center [842, 802] width 14 height 14
click at [840, 665] on icon at bounding box center [842, 802] width 14 height 14
click at [32, 366] on div at bounding box center [31, 368] width 10 height 10
click at [893, 665] on div "11" at bounding box center [894, 802] width 10 height 16
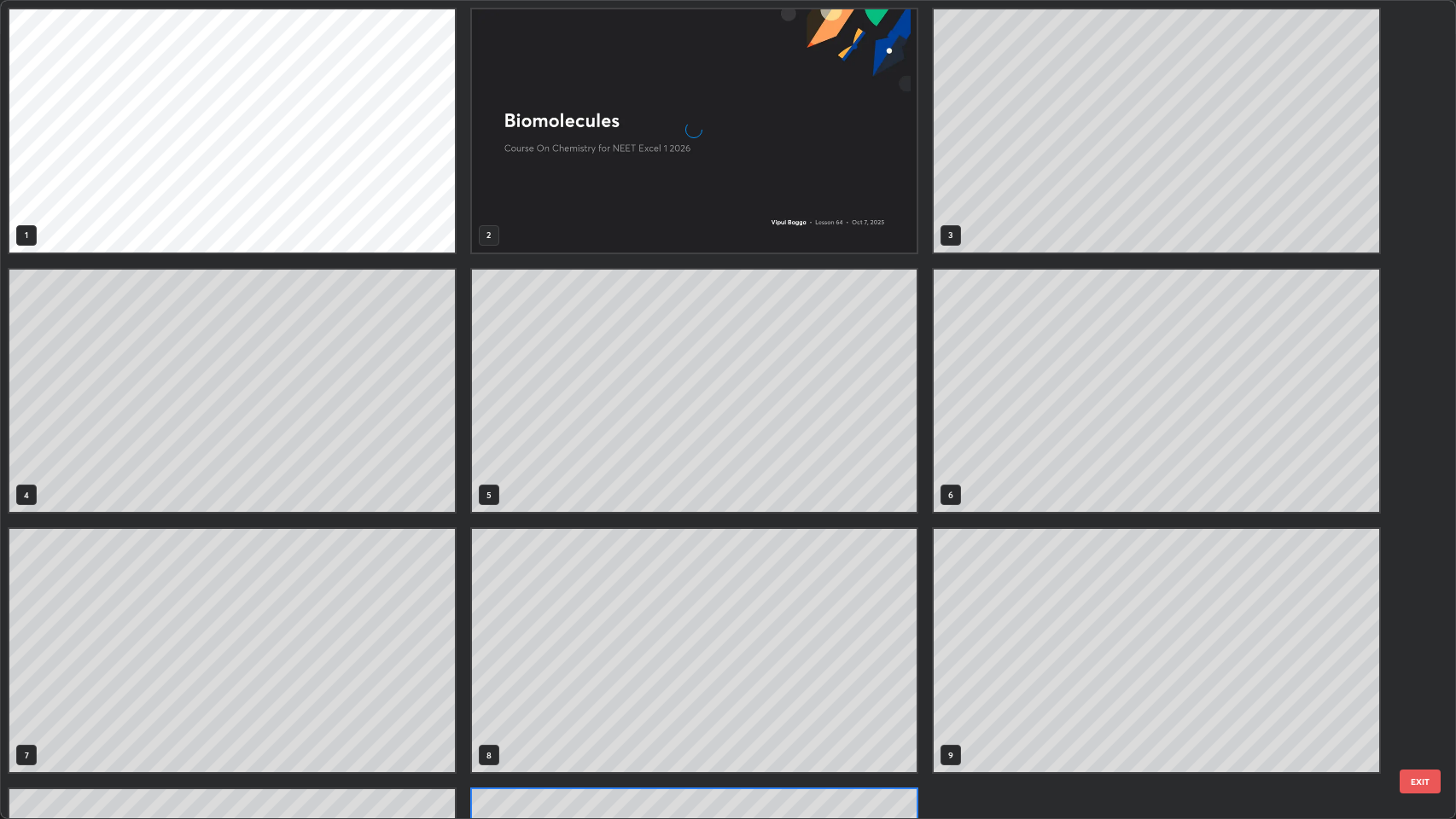
click at [911, 665] on div "1 2 3 4 5 6 7 8 9 10 11" at bounding box center [713, 410] width 1425 height 817
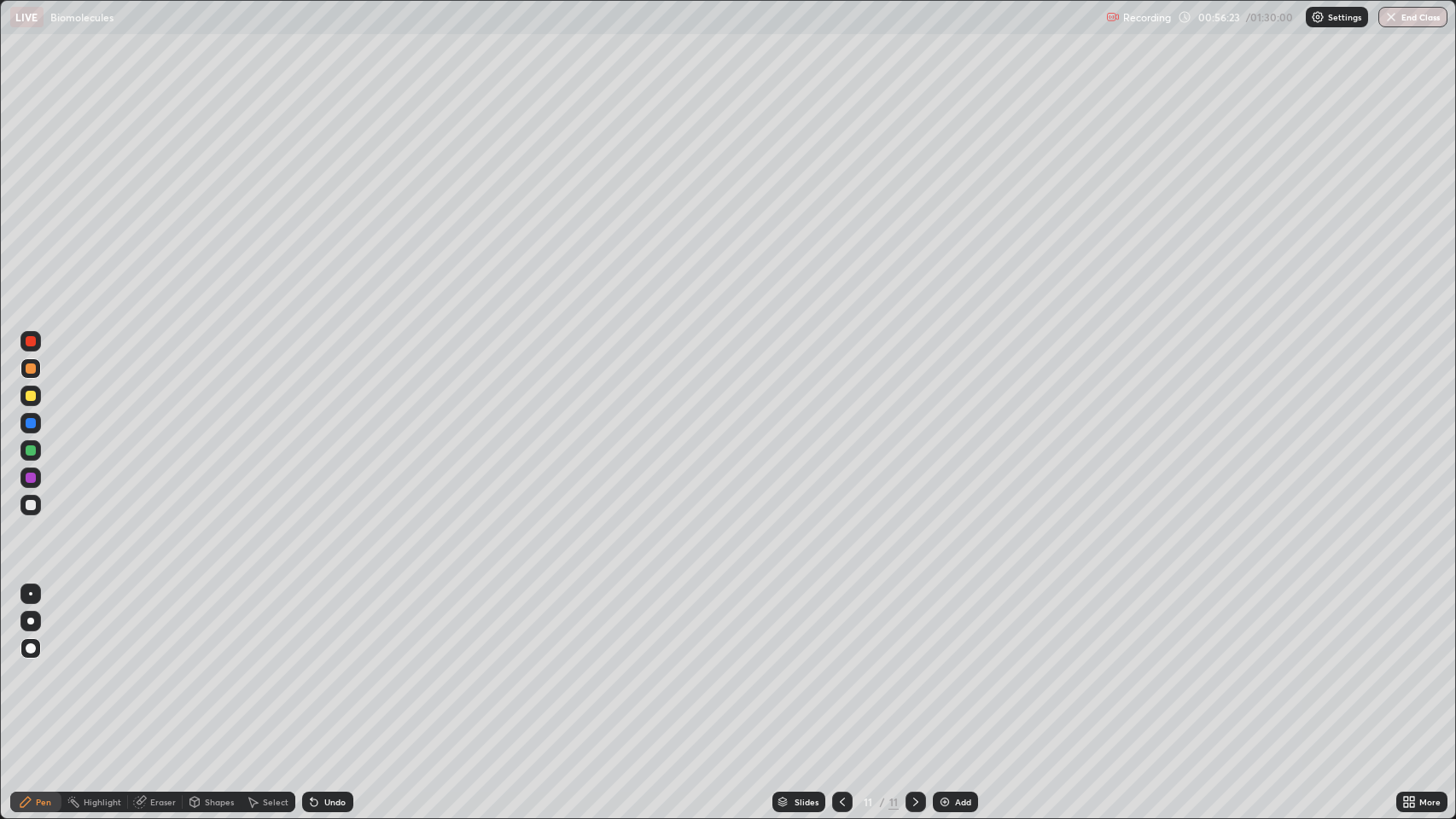
click at [42, 665] on div "Pen" at bounding box center [44, 802] width 16 height 9
click at [32, 500] on div at bounding box center [31, 505] width 10 height 10
click at [950, 665] on div "Add" at bounding box center [955, 802] width 45 height 21
click at [31, 396] on div at bounding box center [31, 396] width 10 height 10
click at [223, 665] on div "Shapes" at bounding box center [219, 802] width 29 height 9
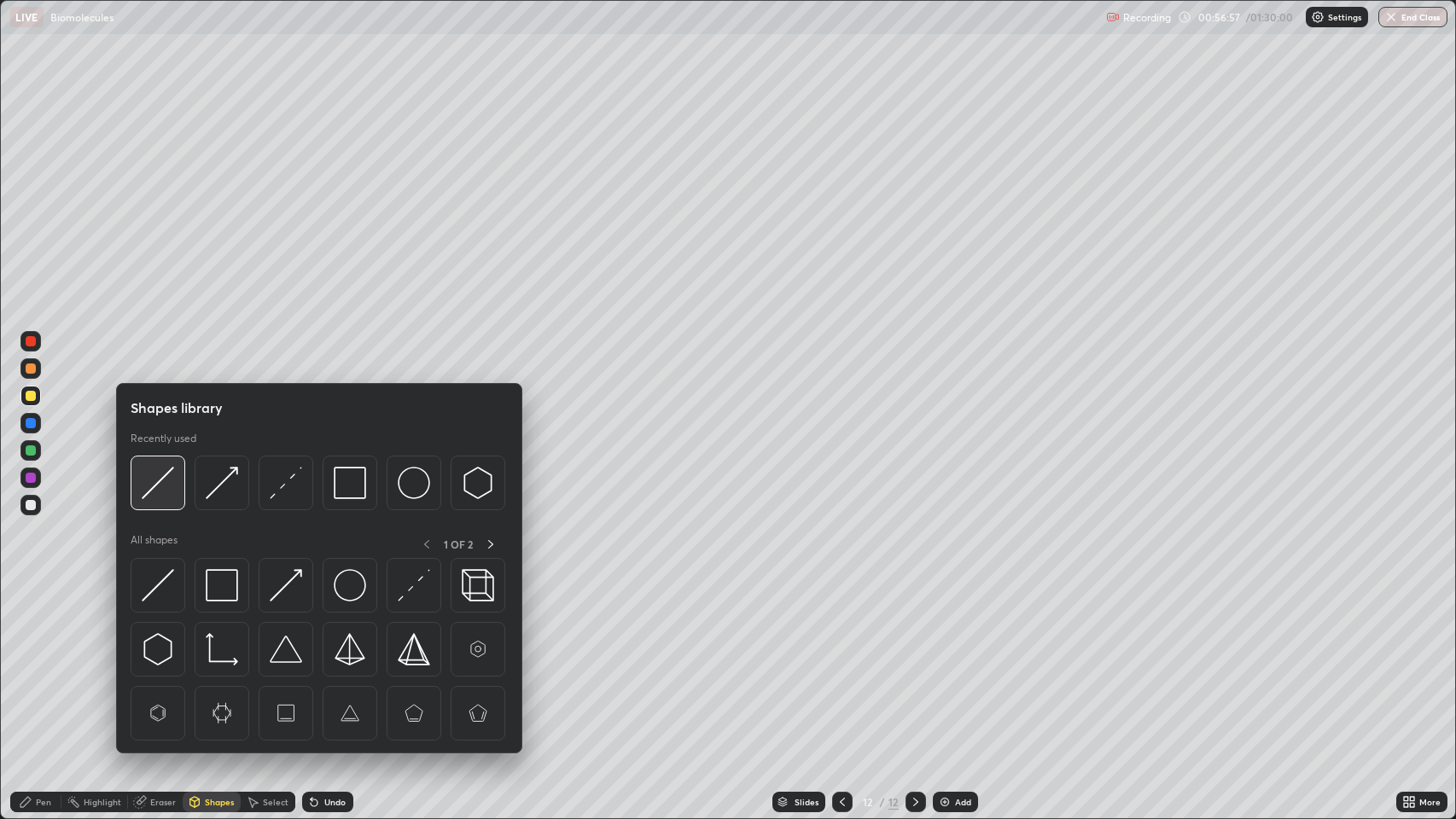
click at [162, 482] on img at bounding box center [158, 483] width 33 height 33
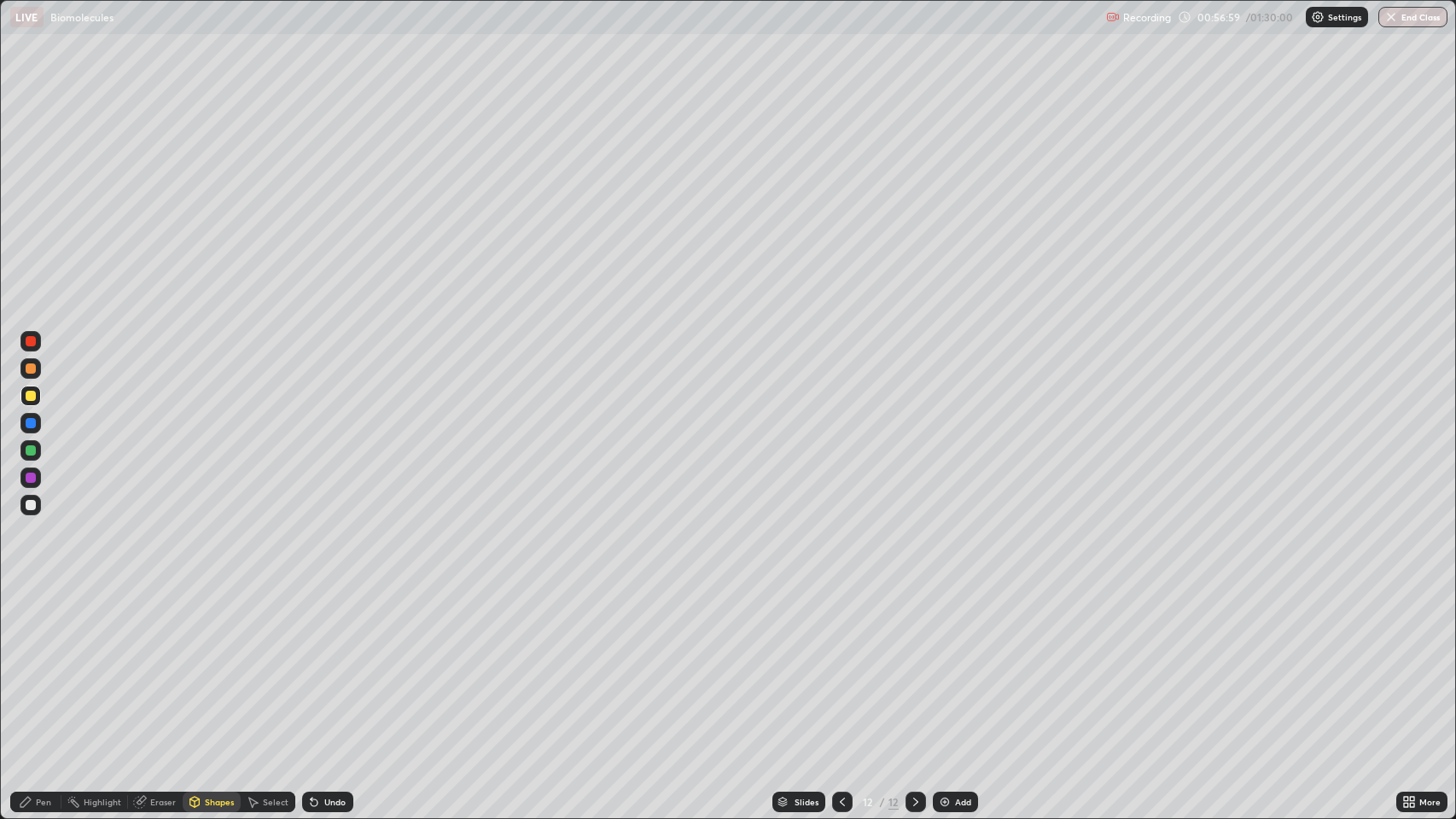
click at [40, 665] on div "Pen" at bounding box center [44, 802] width 16 height 9
click at [31, 503] on div at bounding box center [31, 505] width 10 height 10
click at [913, 665] on icon at bounding box center [916, 802] width 14 height 14
click at [959, 665] on div "Add" at bounding box center [963, 802] width 16 height 9
click at [28, 396] on div at bounding box center [31, 396] width 10 height 10
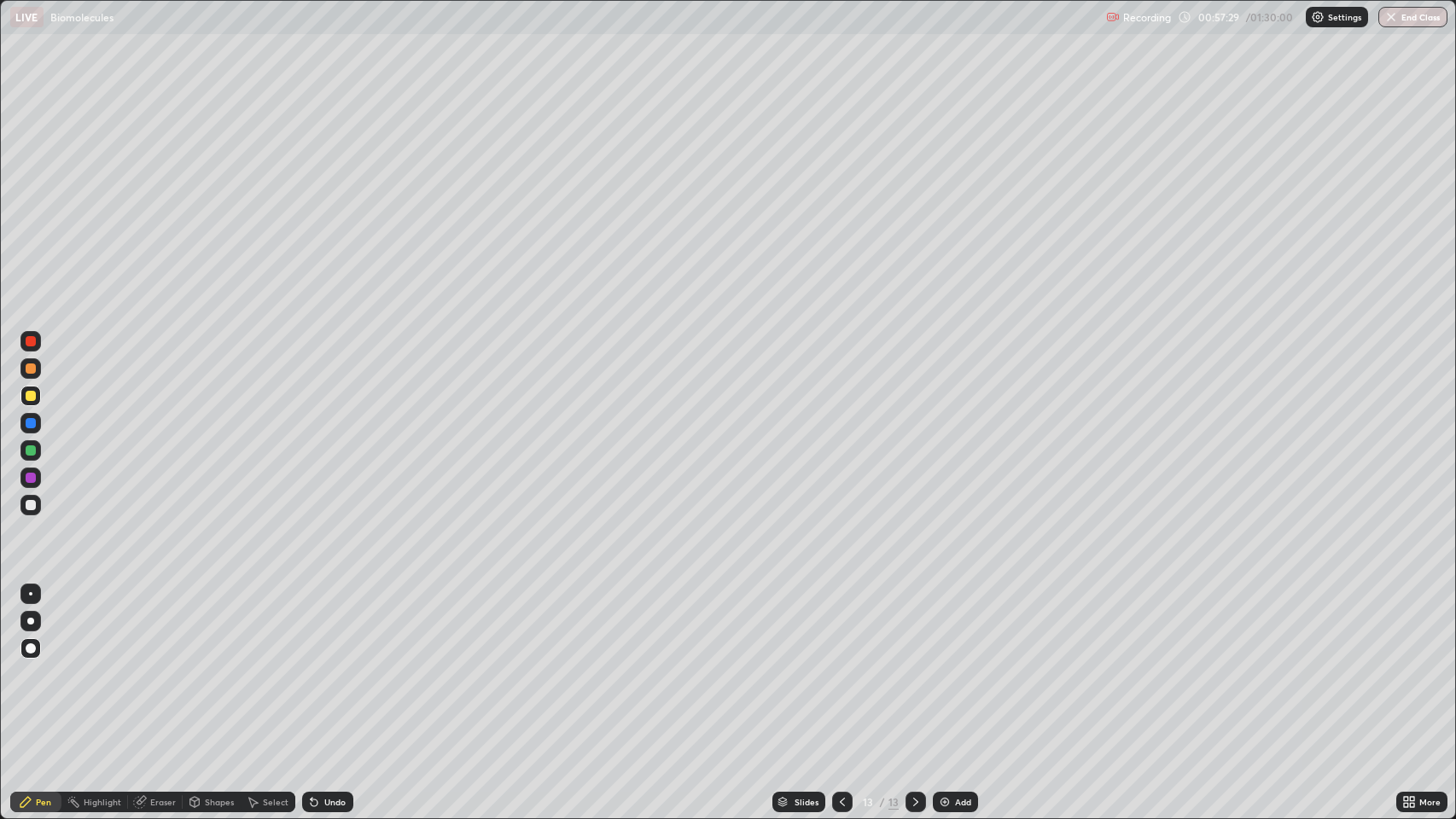
click at [333, 665] on div "Undo" at bounding box center [335, 802] width 22 height 9
click at [28, 393] on div at bounding box center [31, 396] width 10 height 10
click at [213, 665] on div "Shapes" at bounding box center [219, 802] width 29 height 9
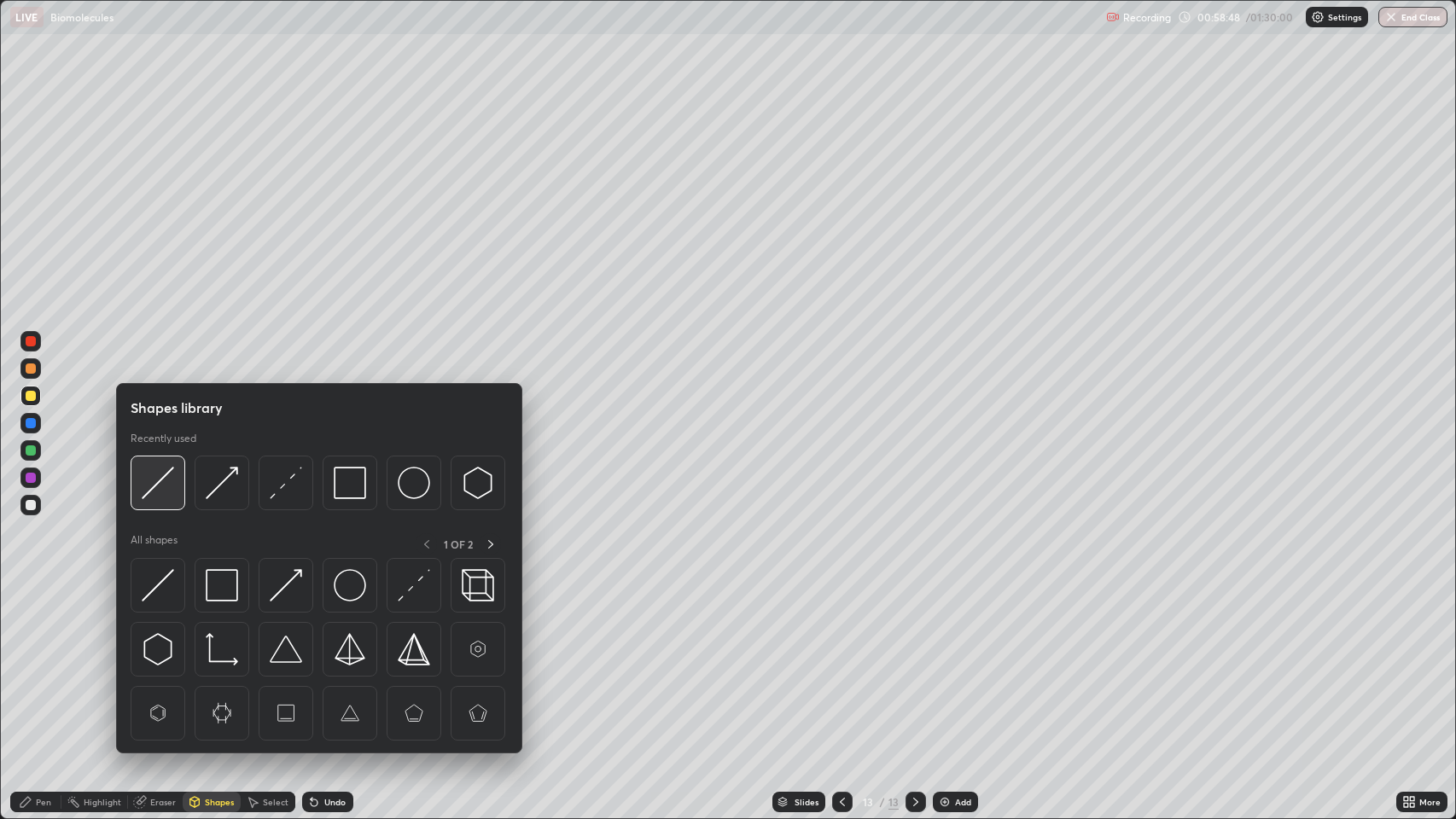
click at [154, 487] on img at bounding box center [158, 483] width 33 height 33
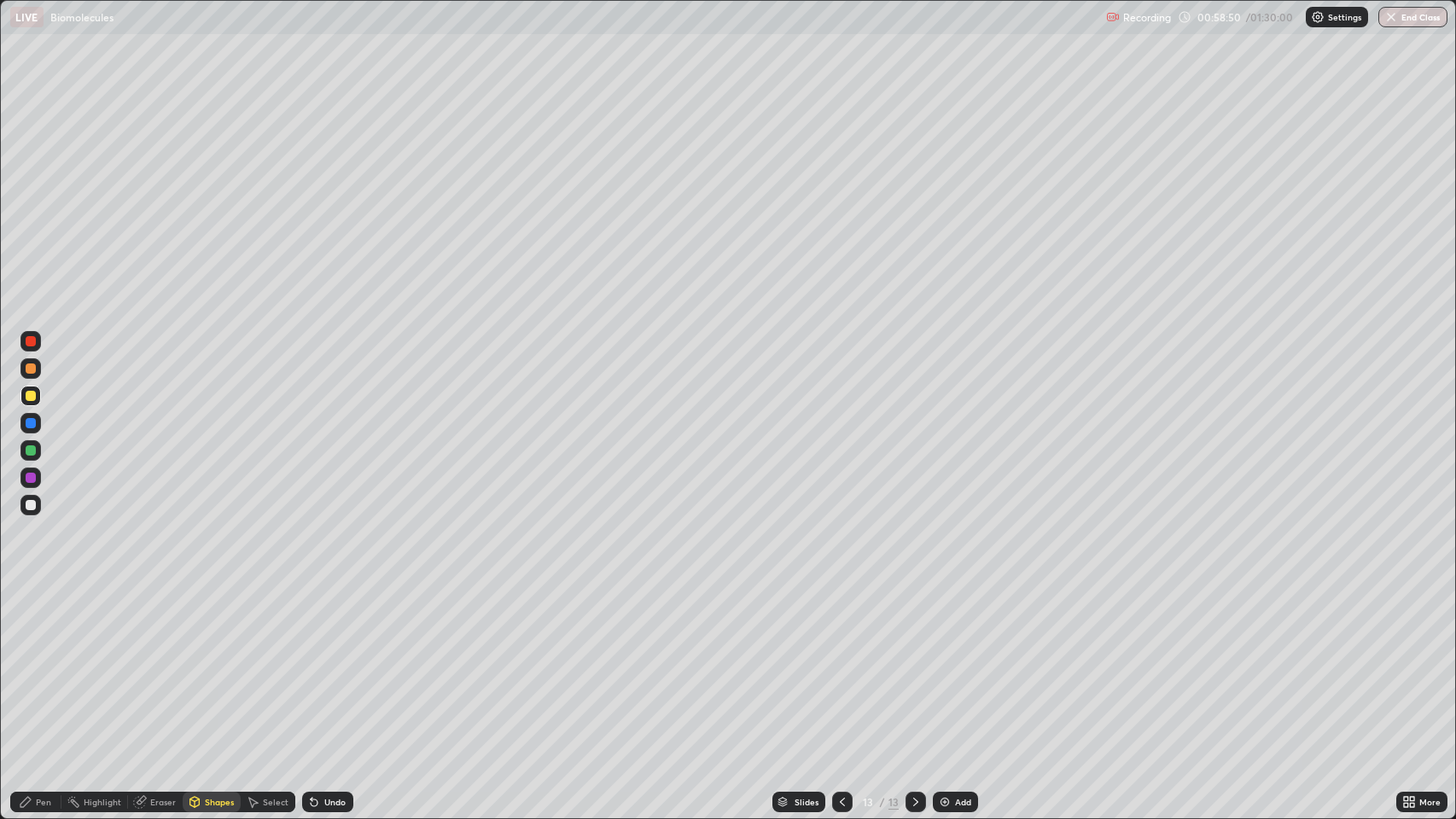
click at [41, 665] on div "Pen" at bounding box center [44, 802] width 16 height 9
click at [31, 504] on div at bounding box center [31, 505] width 10 height 10
click at [33, 652] on div at bounding box center [31, 648] width 10 height 10
click at [26, 665] on icon at bounding box center [26, 802] width 10 height 10
click at [32, 341] on div at bounding box center [31, 341] width 10 height 10
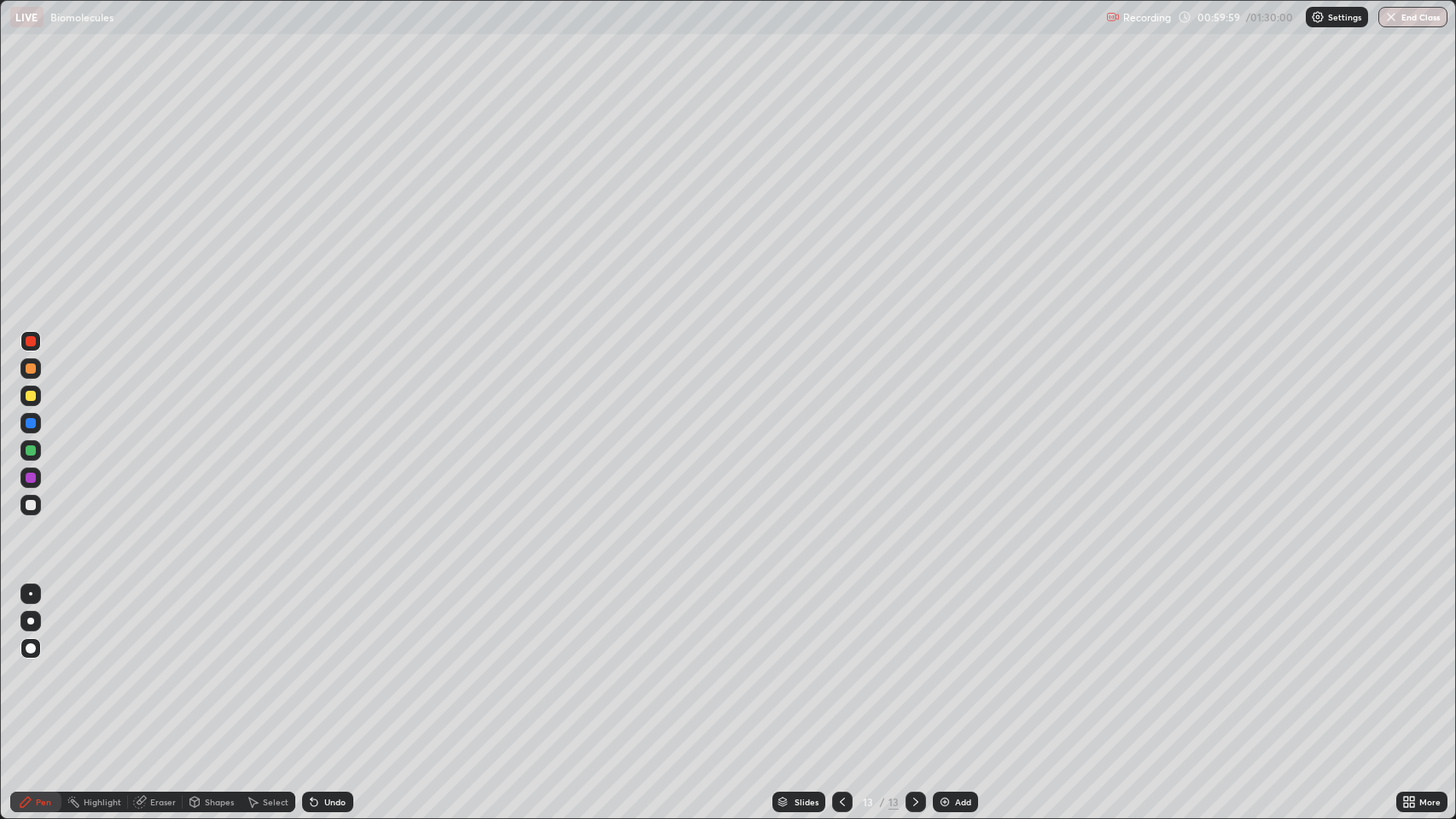
click at [42, 665] on div "Pen" at bounding box center [44, 802] width 16 height 9
click at [30, 505] on div at bounding box center [31, 505] width 10 height 10
click at [30, 368] on div at bounding box center [31, 368] width 10 height 10
click at [337, 665] on div "Undo" at bounding box center [327, 802] width 51 height 21
click at [344, 665] on div "Undo" at bounding box center [327, 802] width 51 height 21
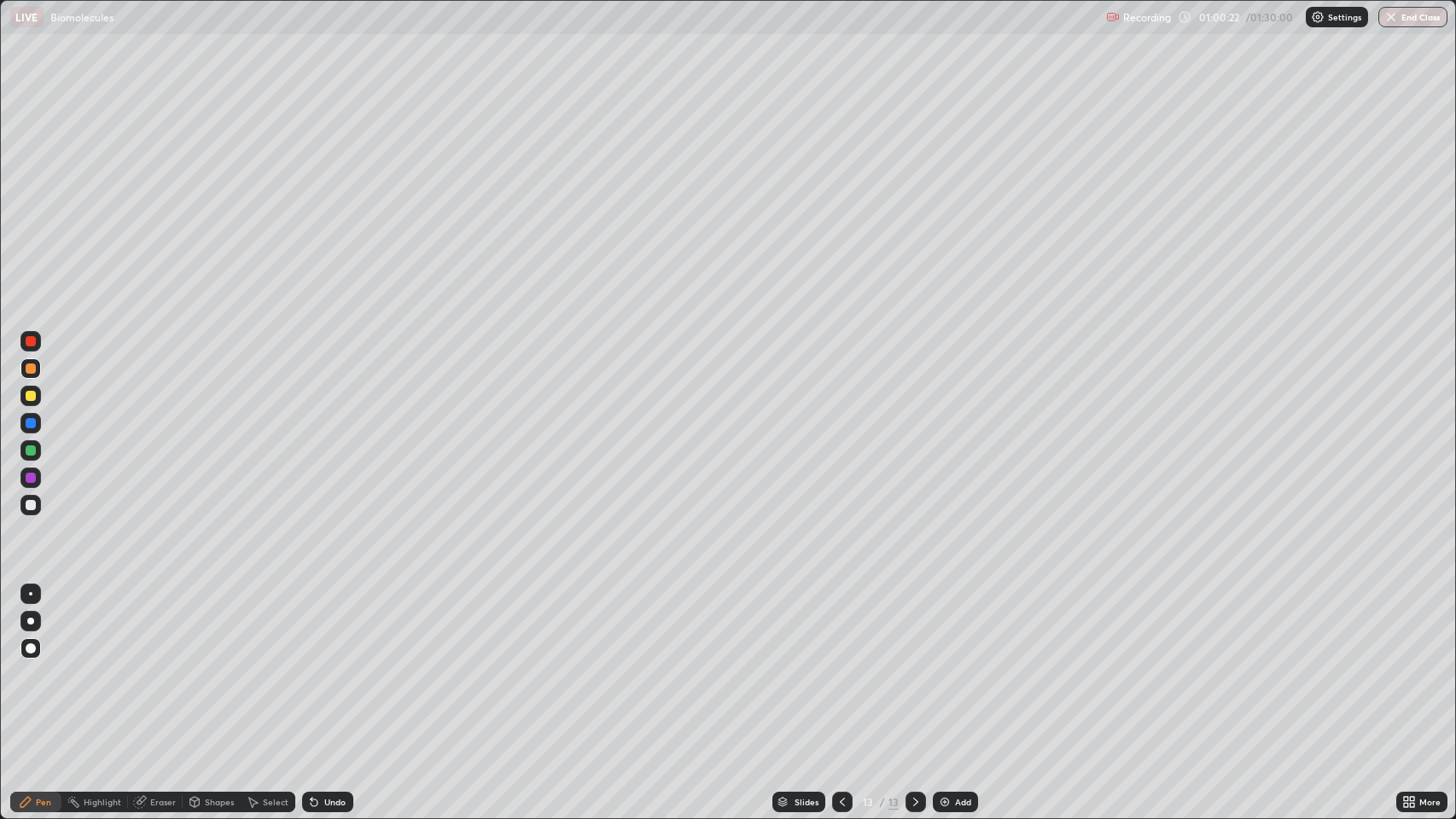
click at [347, 665] on div "Undo" at bounding box center [327, 802] width 51 height 21
click at [331, 665] on div "Undo" at bounding box center [335, 802] width 22 height 9
click at [338, 665] on div "Undo" at bounding box center [335, 802] width 22 height 9
click at [344, 665] on div "Undo" at bounding box center [335, 802] width 22 height 9
click at [344, 665] on div "Undo" at bounding box center [327, 802] width 51 height 21
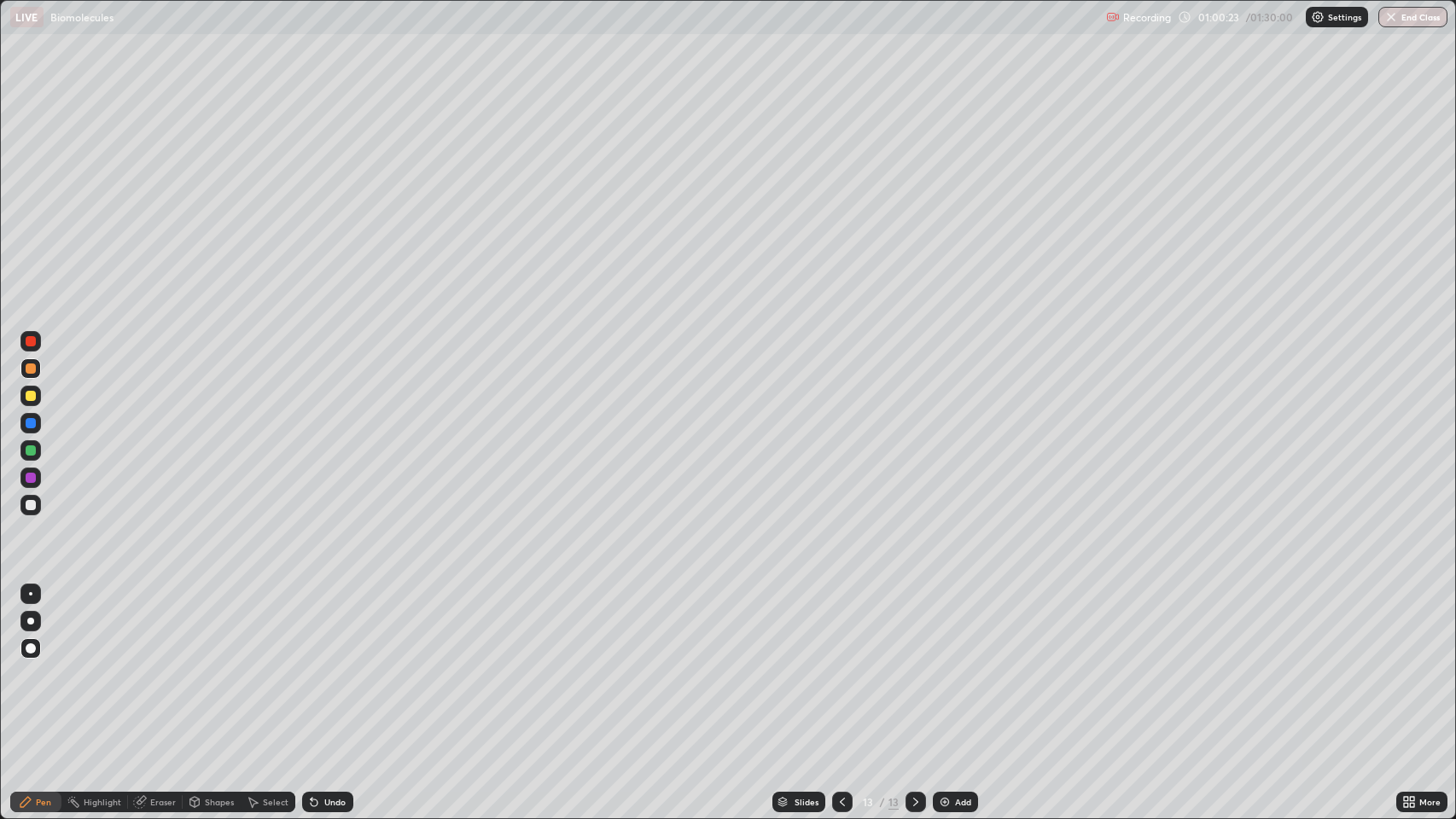
click at [340, 665] on div "Undo" at bounding box center [335, 802] width 22 height 9
click at [343, 665] on div "Undo" at bounding box center [335, 802] width 22 height 9
click at [346, 665] on div "Undo" at bounding box center [327, 802] width 51 height 21
click at [27, 500] on div at bounding box center [31, 505] width 21 height 21
click at [31, 368] on div at bounding box center [31, 368] width 10 height 10
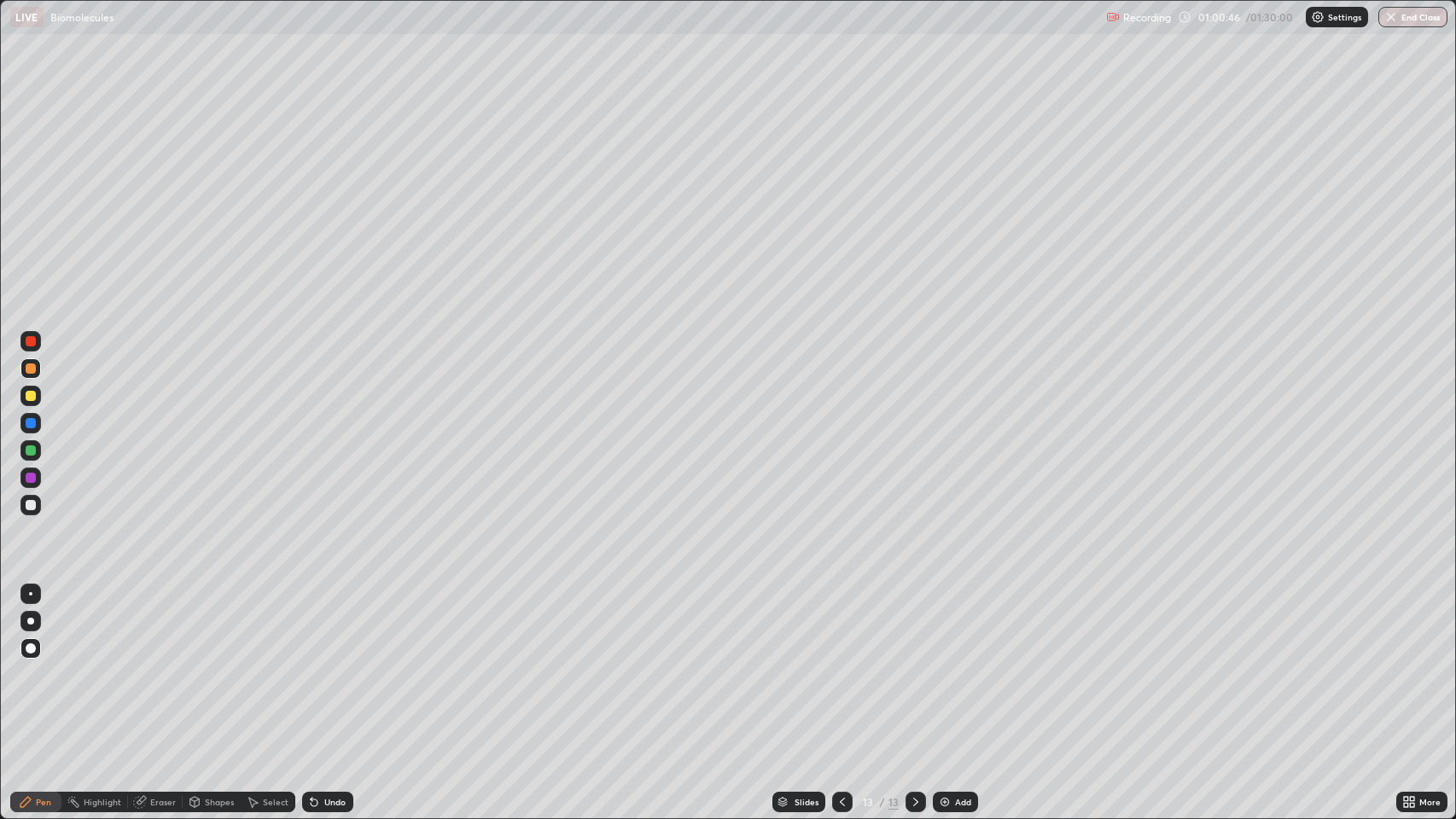
click at [35, 507] on div at bounding box center [31, 505] width 10 height 10
click at [41, 665] on div "Pen" at bounding box center [44, 802] width 16 height 9
click at [32, 665] on div "Pen" at bounding box center [35, 802] width 51 height 21
click at [26, 647] on div at bounding box center [31, 648] width 10 height 10
click at [25, 665] on icon at bounding box center [26, 802] width 10 height 10
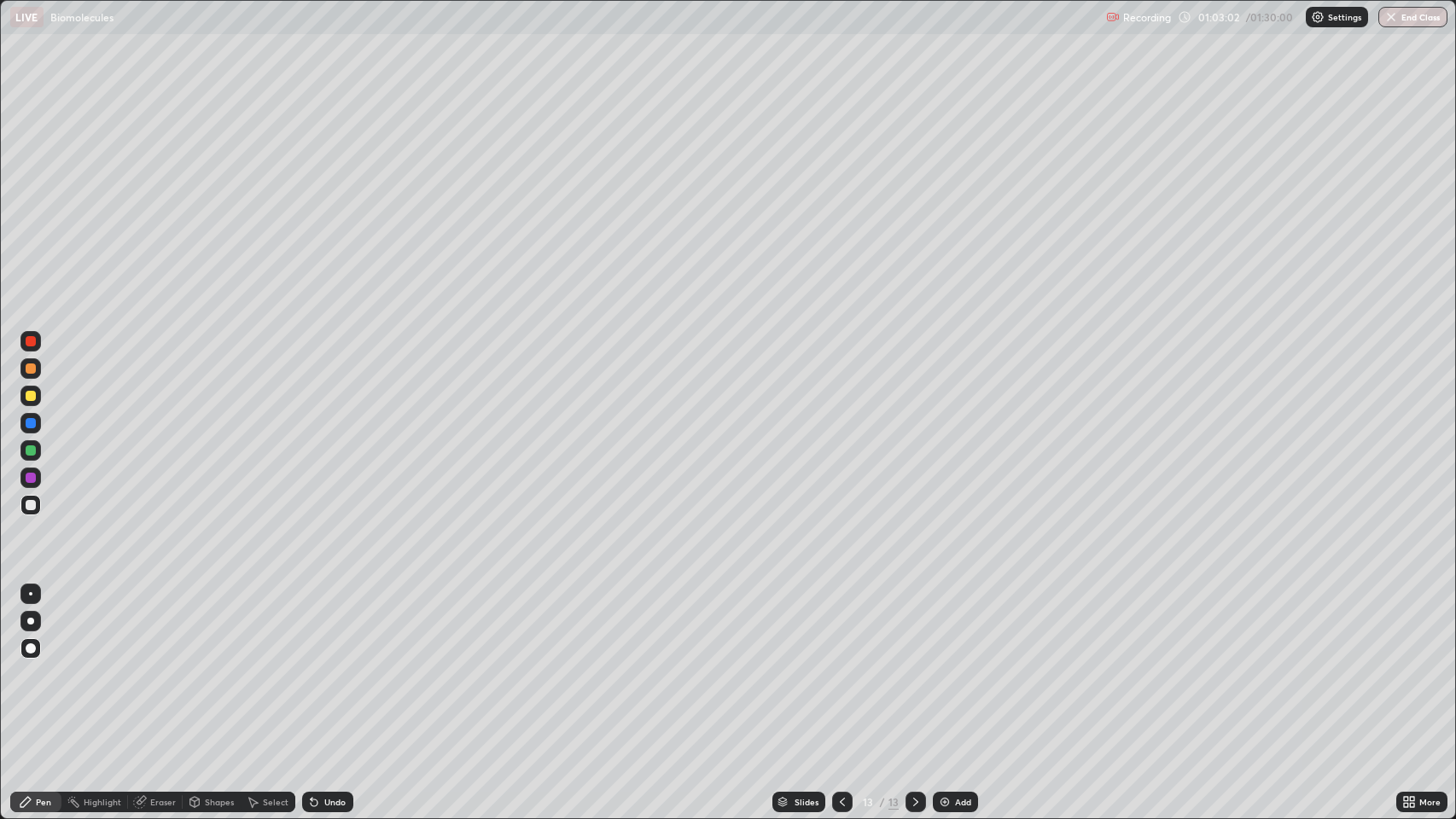
click at [35, 665] on div "Pen" at bounding box center [35, 802] width 51 height 21
click at [32, 502] on div at bounding box center [31, 505] width 10 height 10
click at [952, 665] on div "Add" at bounding box center [955, 802] width 45 height 21
click at [41, 665] on div "Pen" at bounding box center [44, 802] width 16 height 9
click at [35, 506] on div at bounding box center [31, 505] width 10 height 10
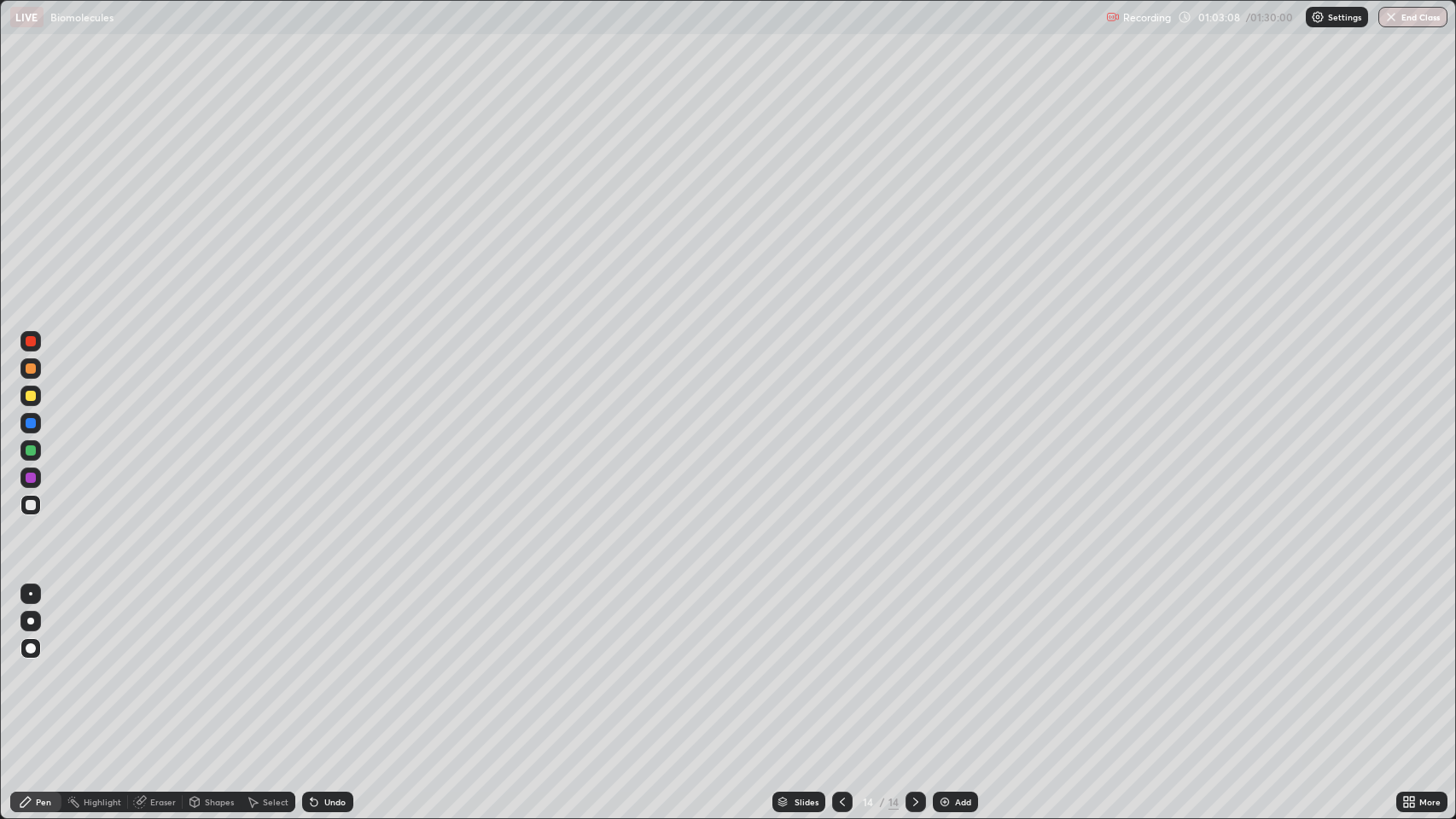
click at [220, 665] on div "Shapes" at bounding box center [219, 802] width 29 height 9
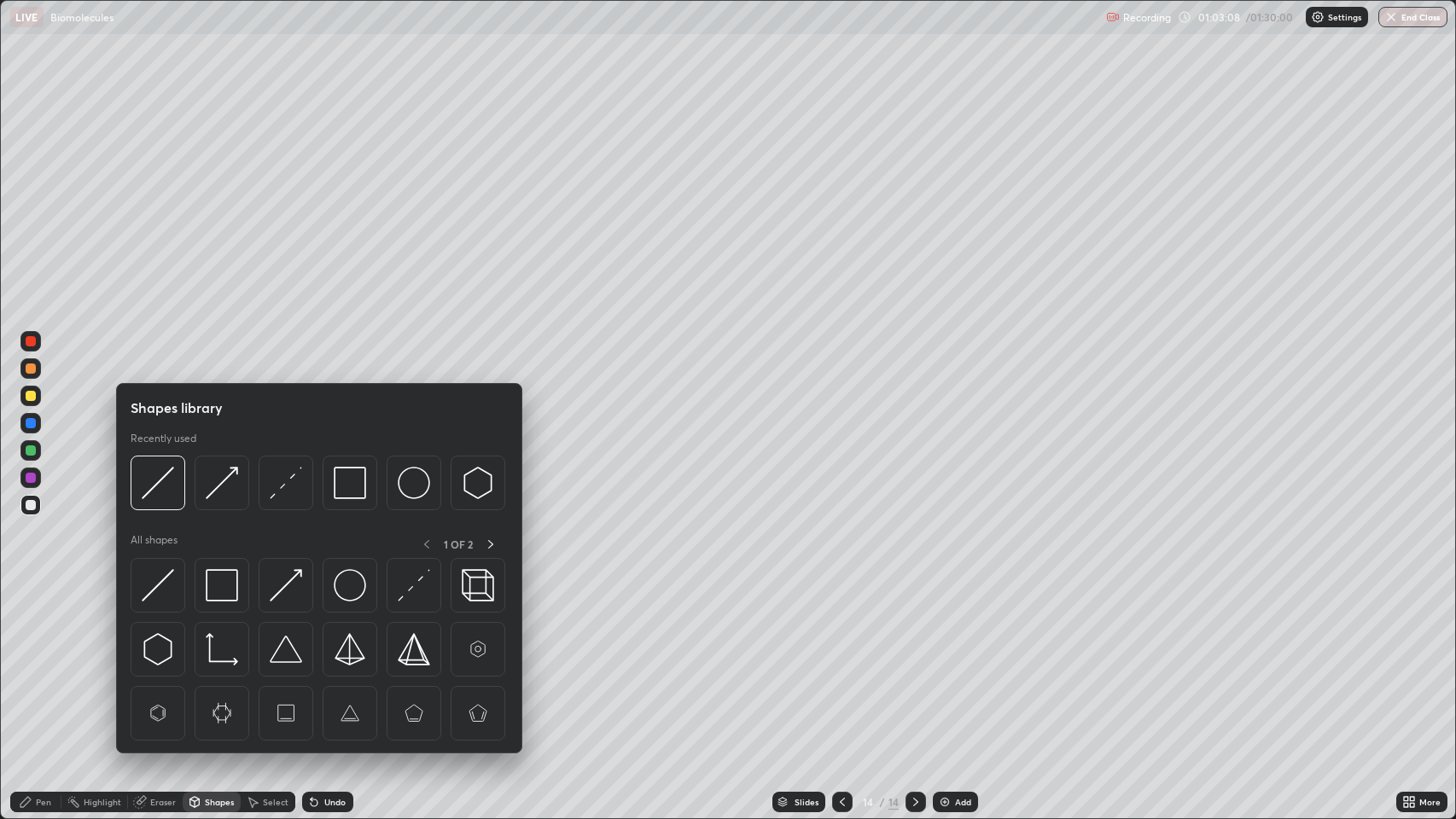
click at [163, 478] on img at bounding box center [158, 483] width 33 height 33
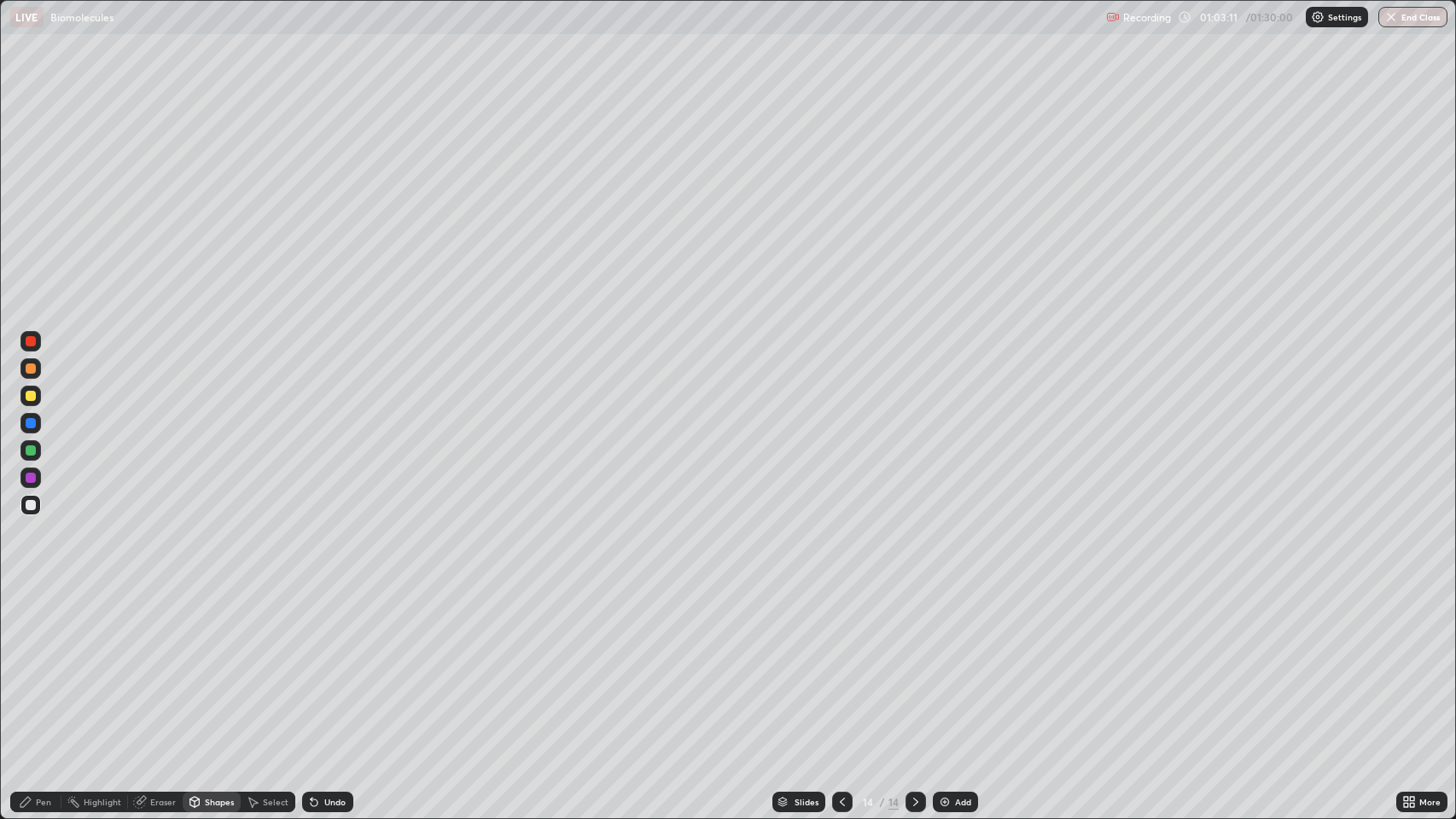
click at [342, 665] on div "Undo" at bounding box center [335, 802] width 22 height 9
click at [276, 665] on div "Select" at bounding box center [276, 802] width 26 height 9
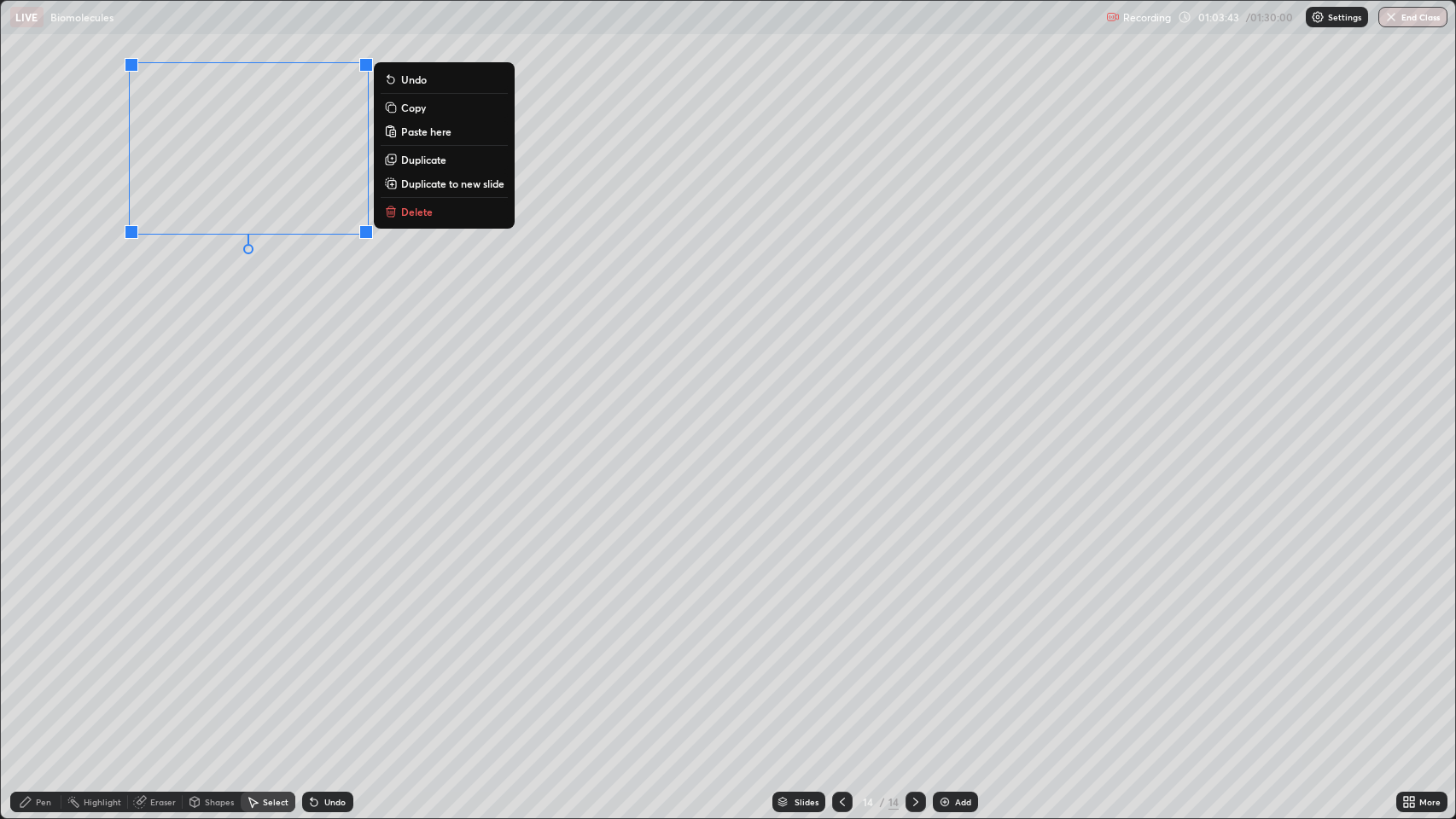
click at [425, 159] on p "Duplicate" at bounding box center [424, 159] width 45 height 14
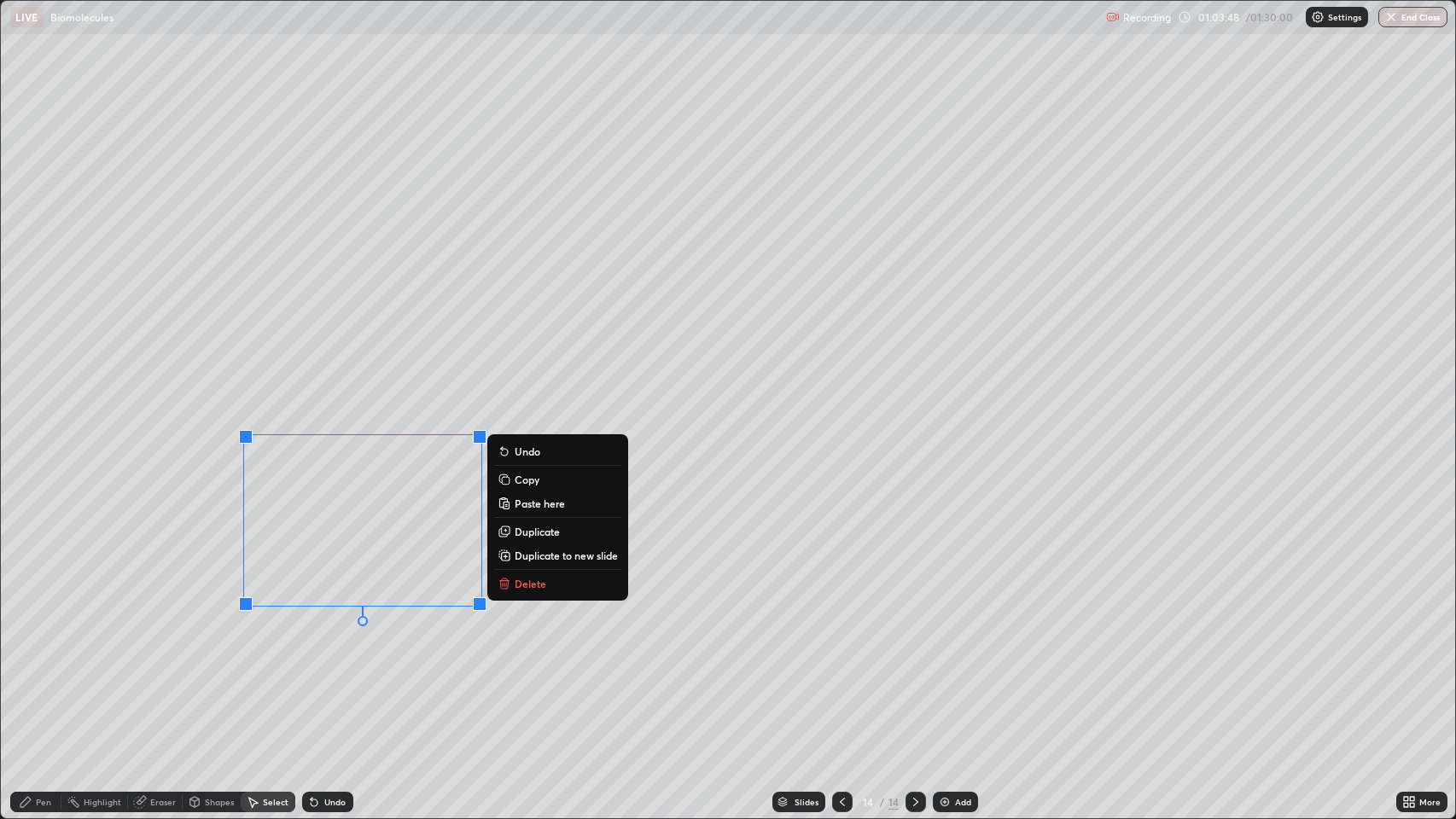
click at [41, 665] on div "Pen" at bounding box center [35, 802] width 51 height 21
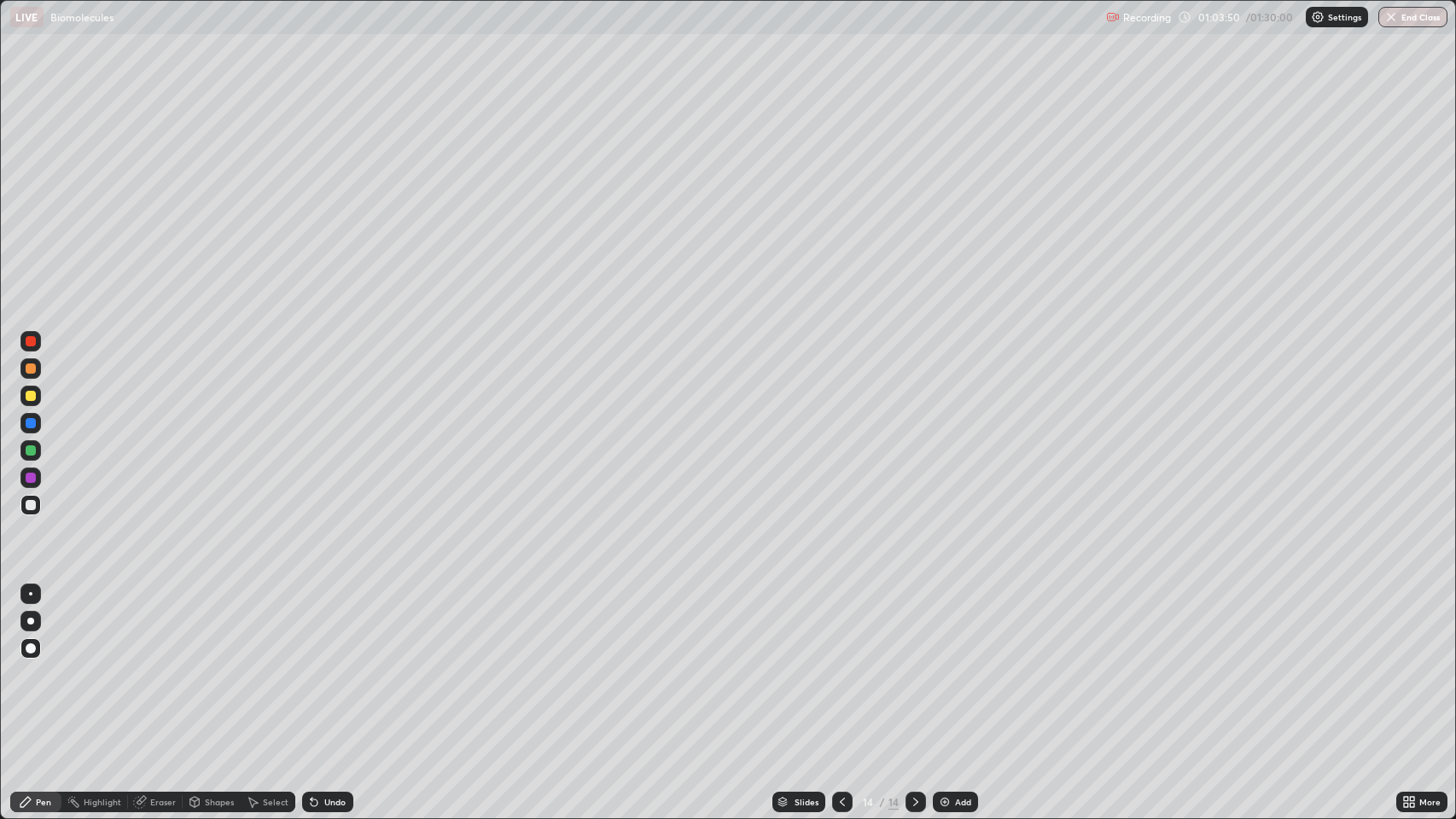
click at [35, 503] on div at bounding box center [31, 505] width 10 height 10
click at [216, 665] on div "Shapes" at bounding box center [219, 802] width 29 height 9
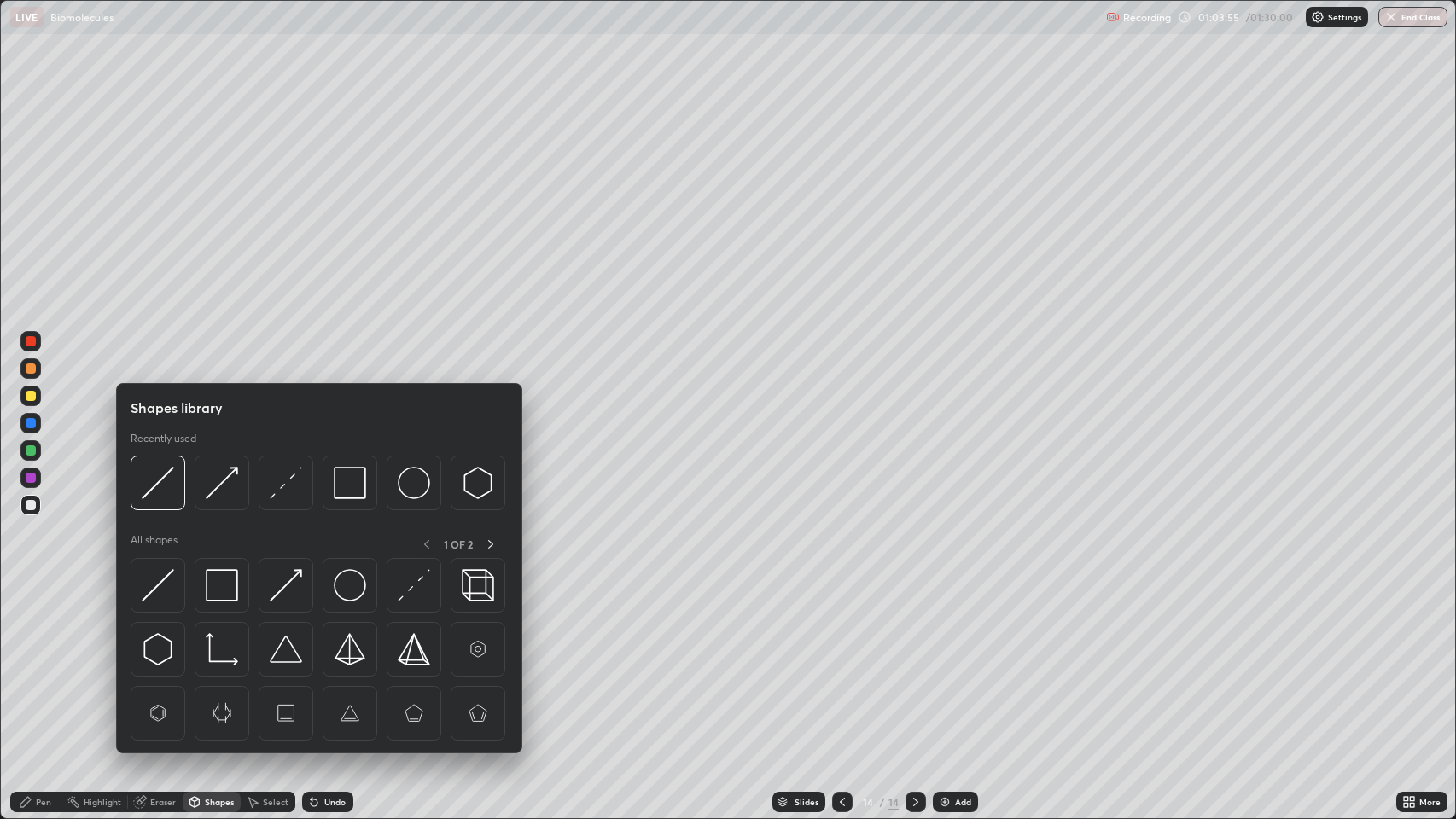
click at [154, 665] on div "Eraser" at bounding box center [163, 802] width 26 height 9
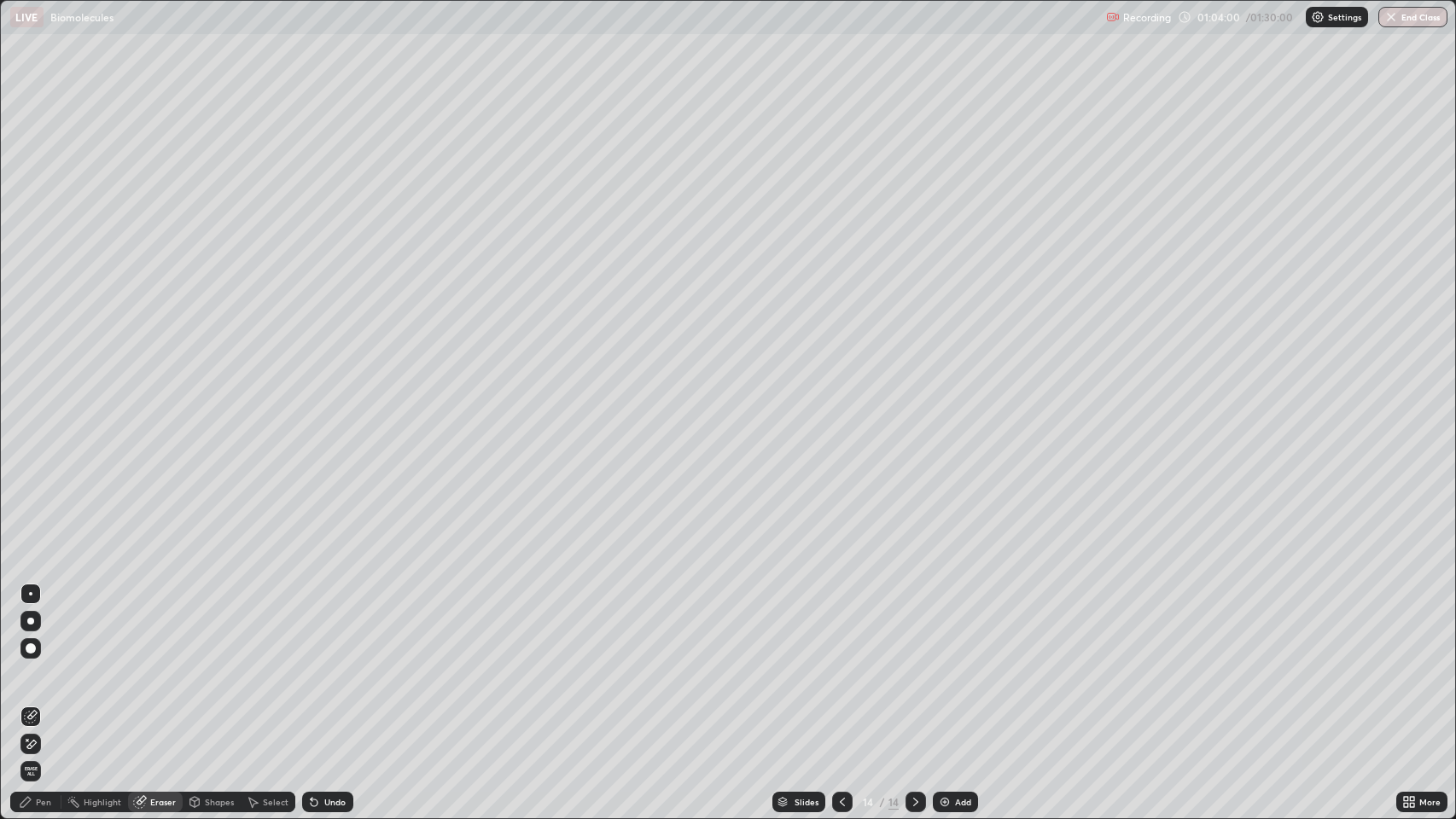
click at [39, 665] on div "Pen" at bounding box center [35, 802] width 51 height 21
click at [220, 665] on div "Shapes" at bounding box center [219, 802] width 29 height 9
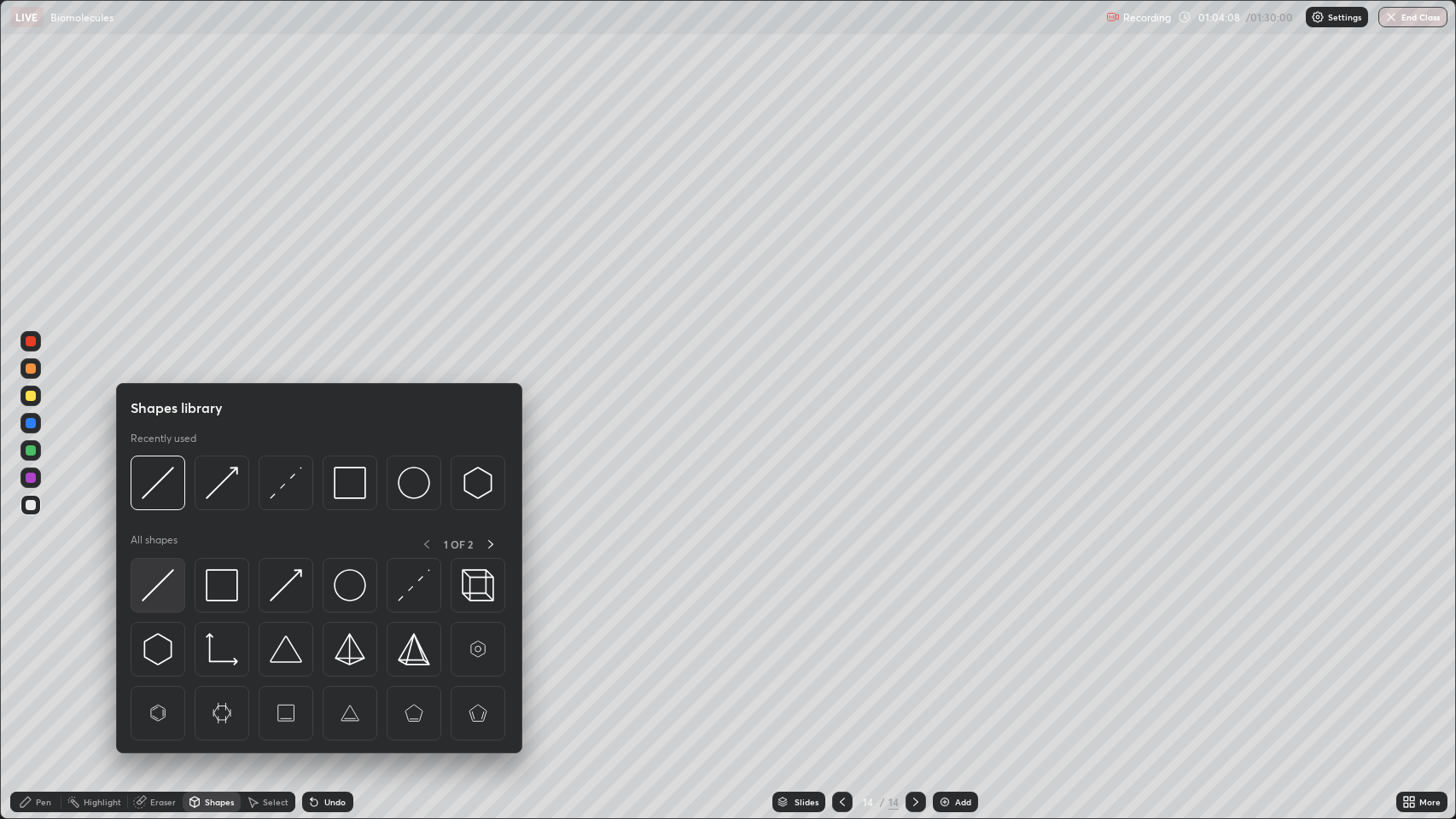
click at [168, 585] on img at bounding box center [158, 585] width 33 height 33
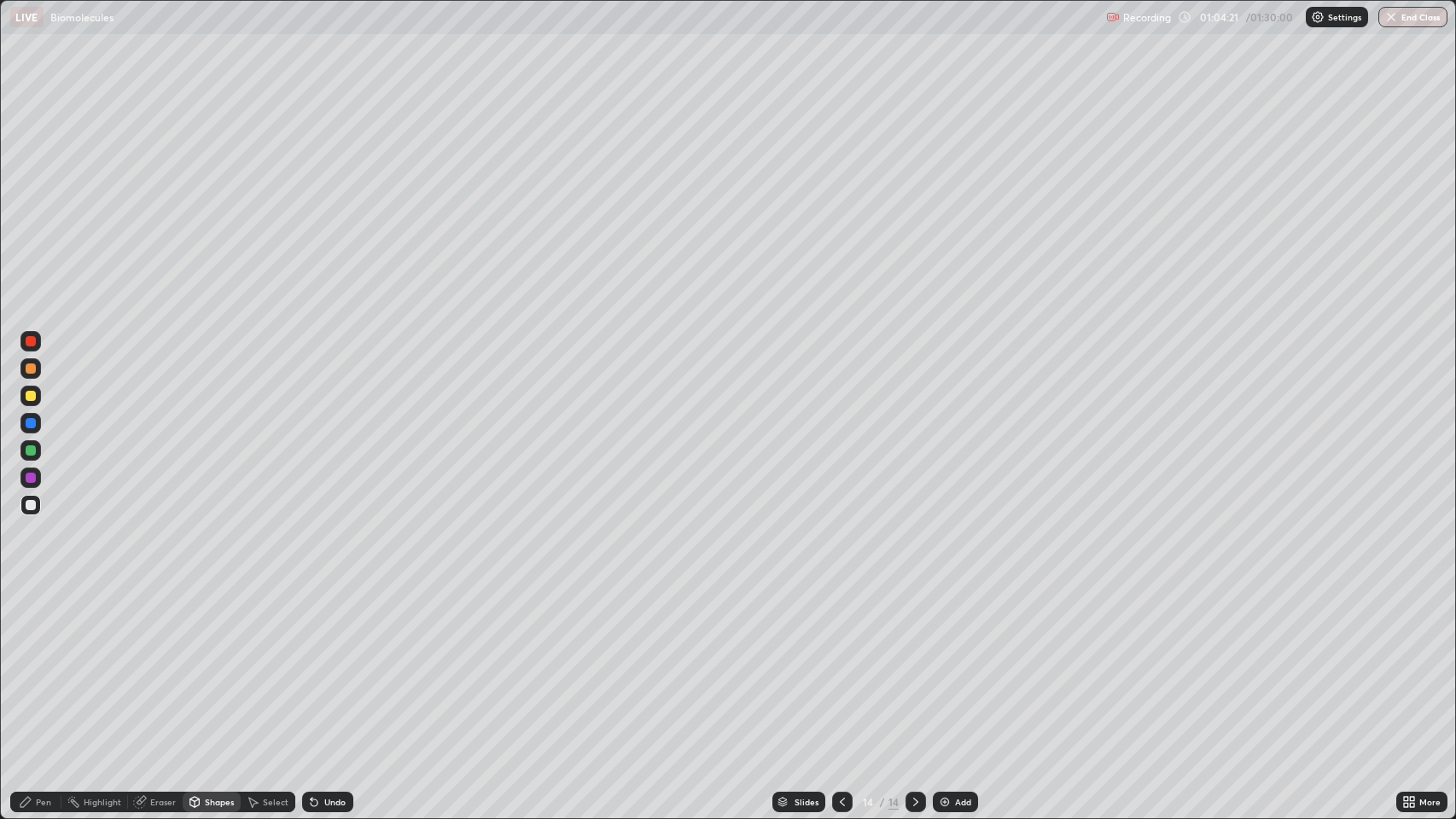
click at [28, 665] on icon at bounding box center [26, 802] width 14 height 14
click at [265, 665] on div "Select" at bounding box center [276, 802] width 26 height 9
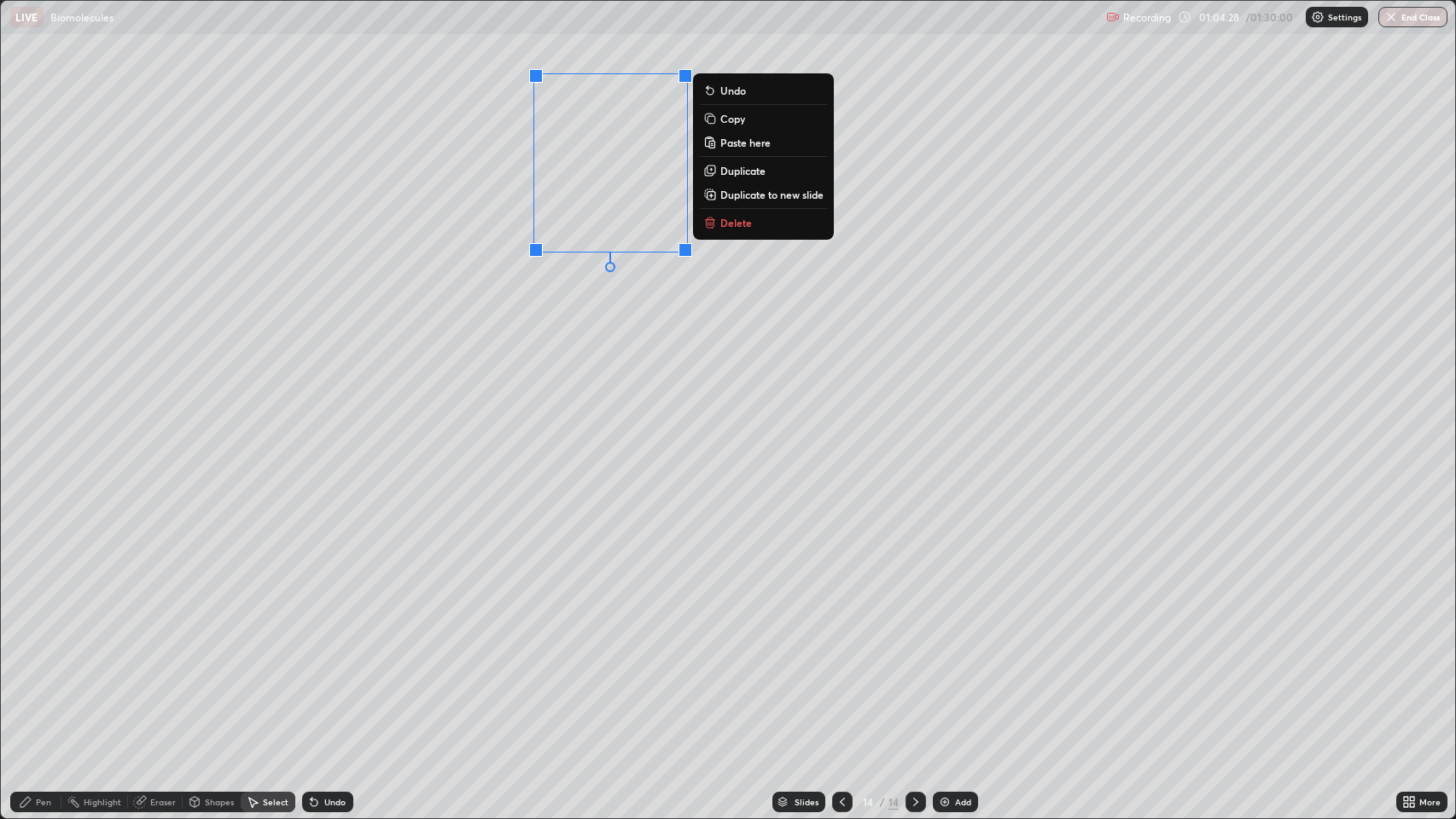
click at [747, 167] on p "Duplicate" at bounding box center [743, 171] width 45 height 14
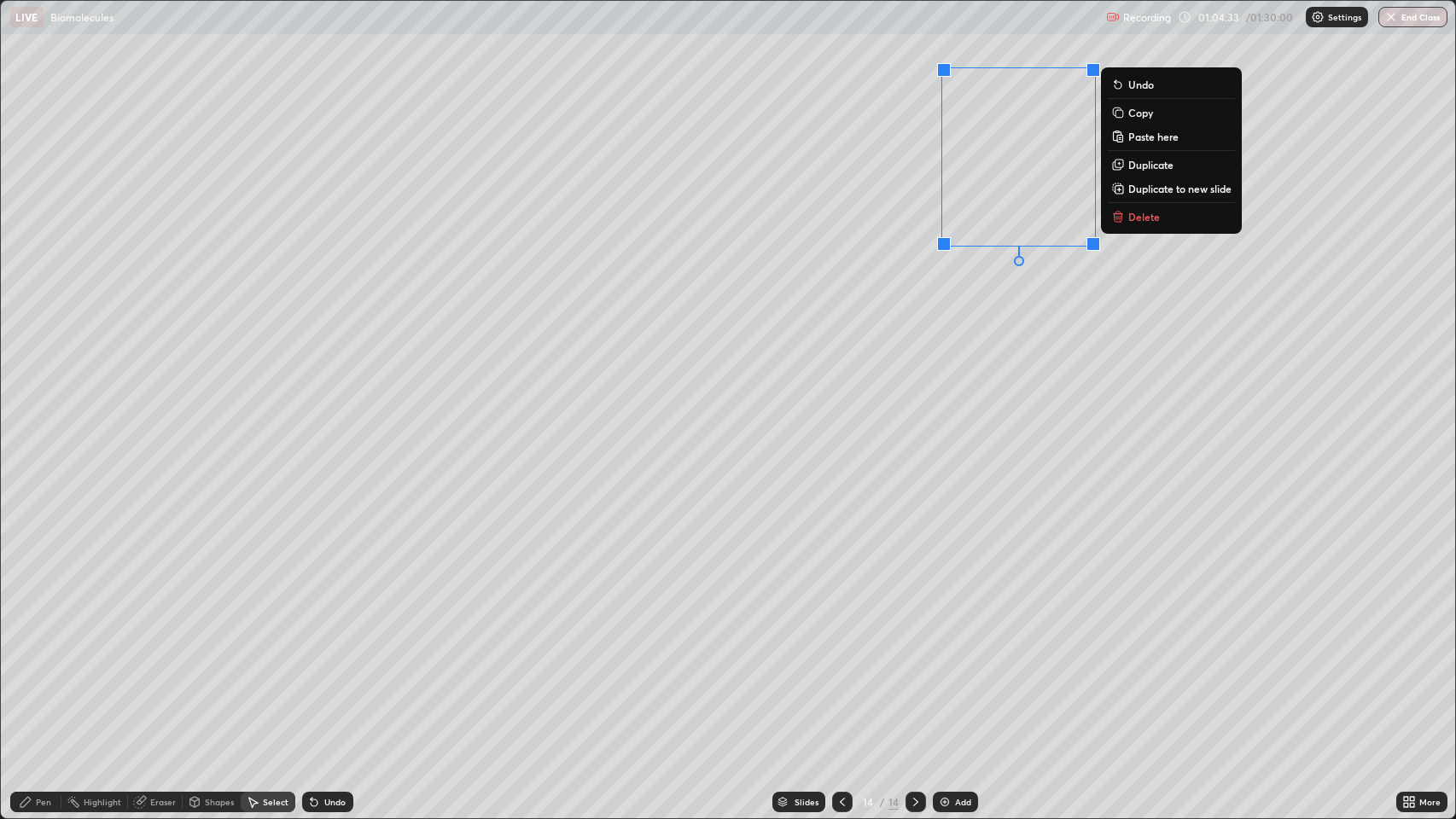
click at [35, 665] on div "Pen" at bounding box center [35, 802] width 51 height 21
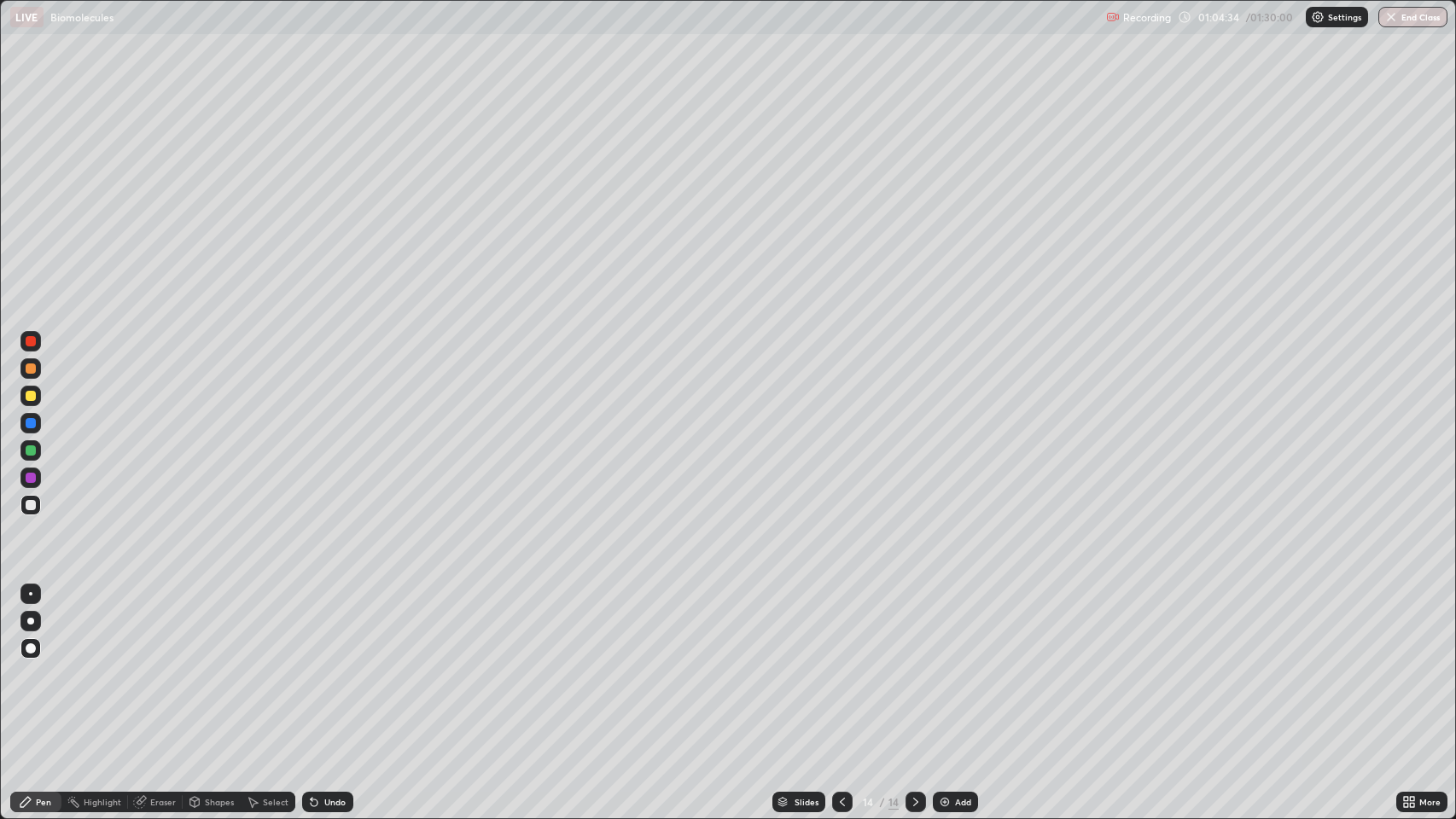
click at [278, 665] on div "Select" at bounding box center [276, 802] width 26 height 9
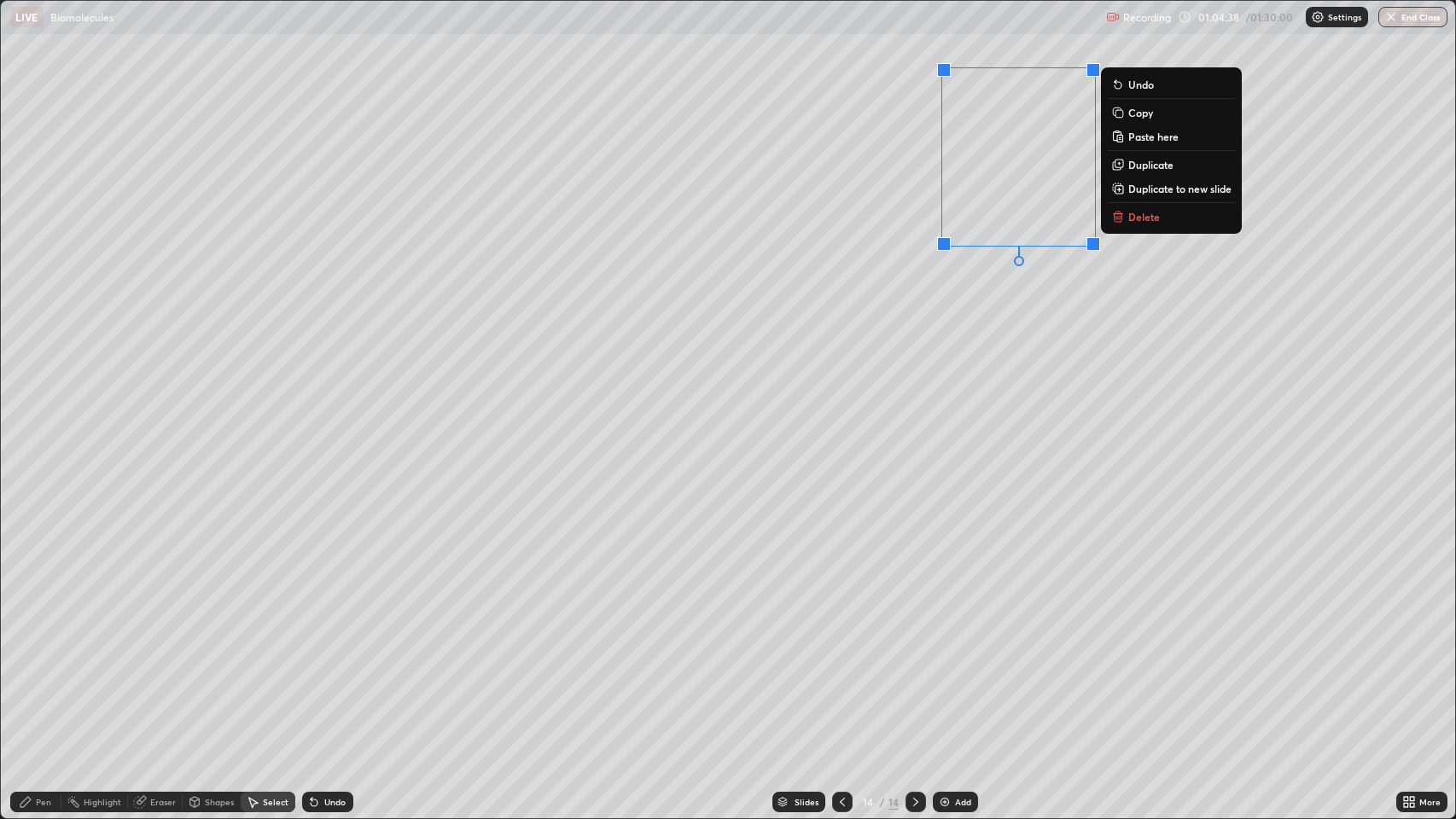
click at [1145, 160] on p "Duplicate" at bounding box center [1151, 165] width 45 height 14
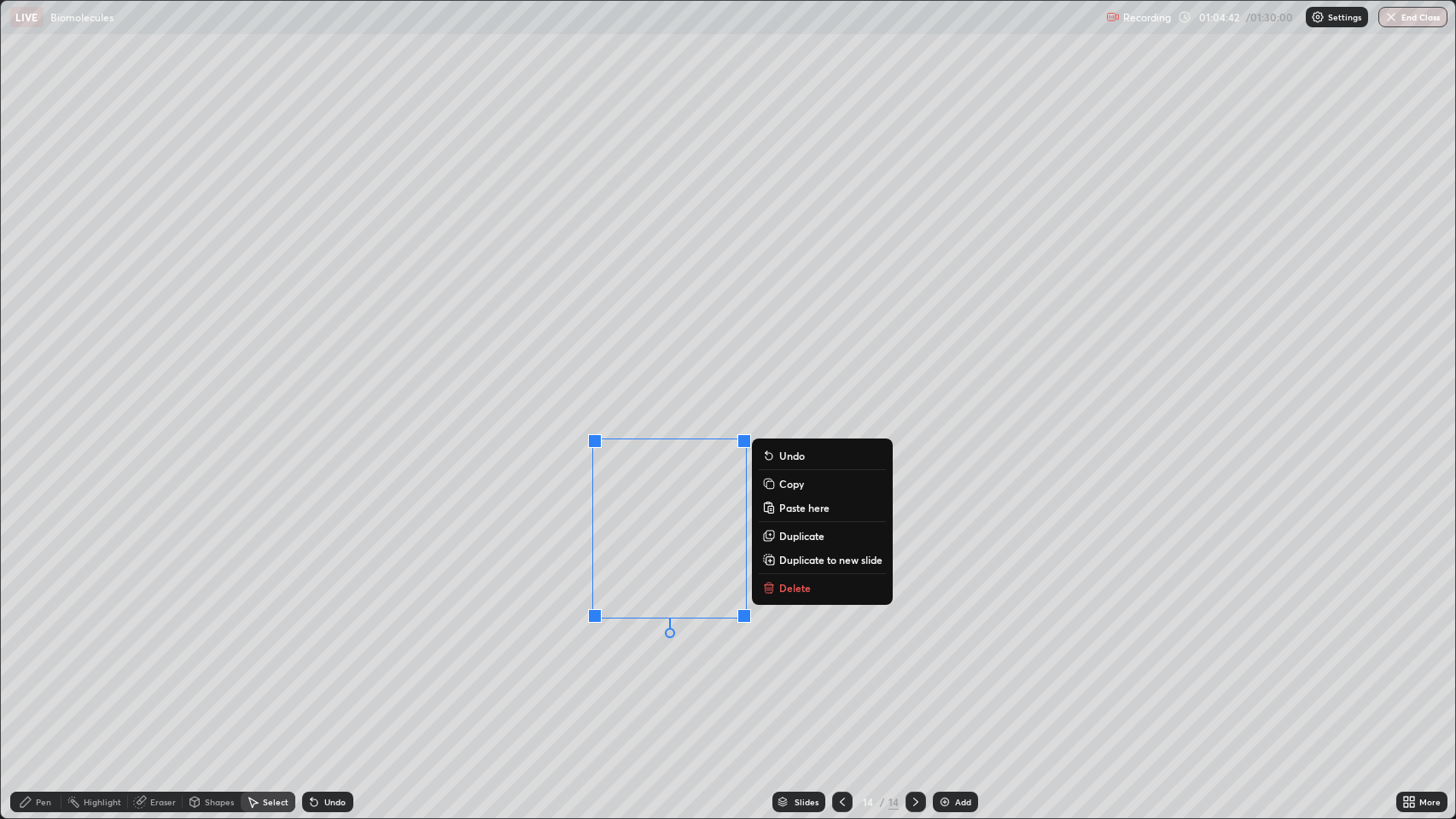
click at [42, 665] on div "Pen" at bounding box center [44, 802] width 16 height 9
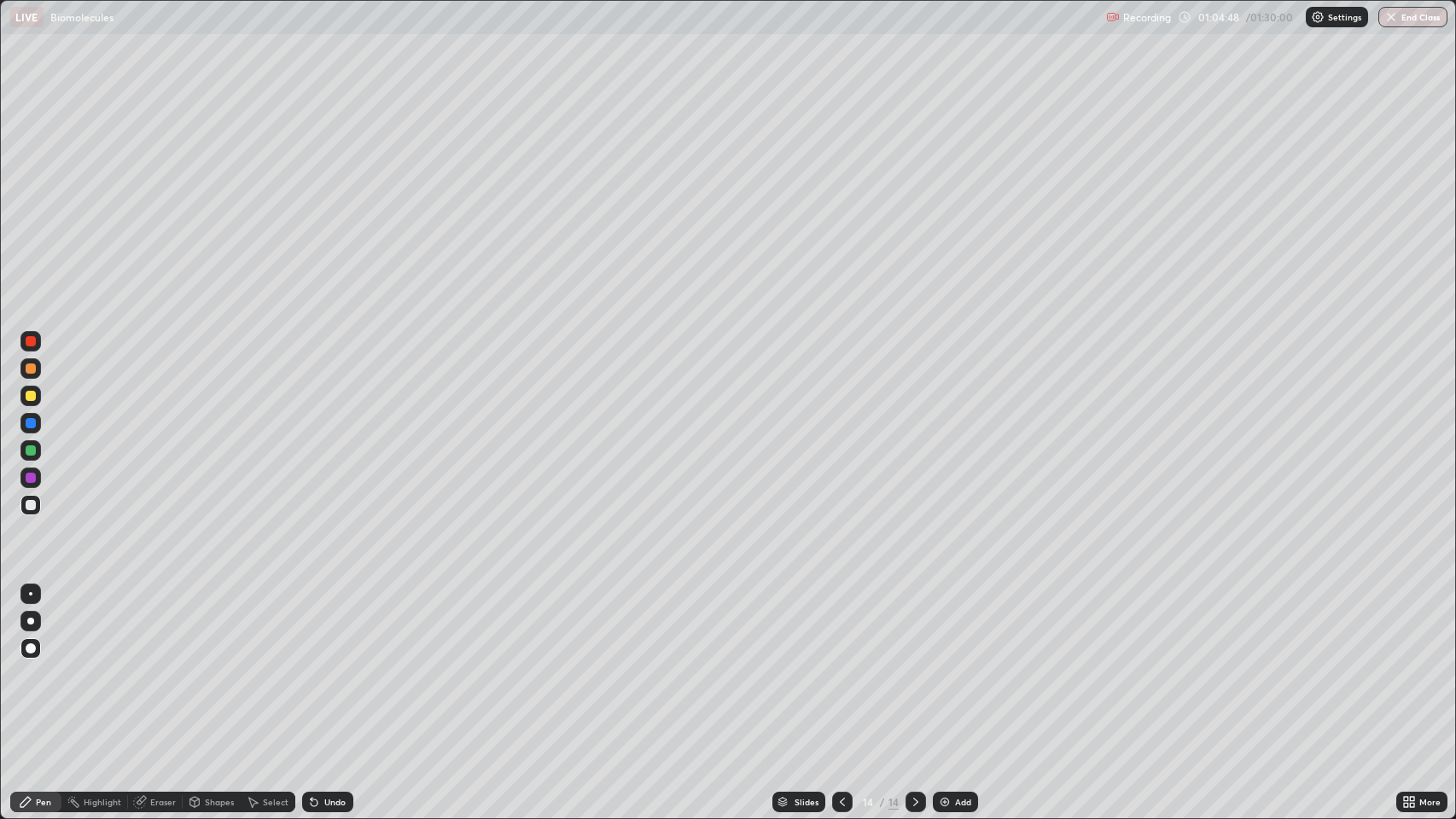
click at [26, 368] on div at bounding box center [31, 368] width 10 height 10
click at [31, 621] on div at bounding box center [31, 621] width 7 height 7
click at [31, 341] on div at bounding box center [31, 341] width 10 height 10
click at [30, 368] on div at bounding box center [31, 368] width 10 height 10
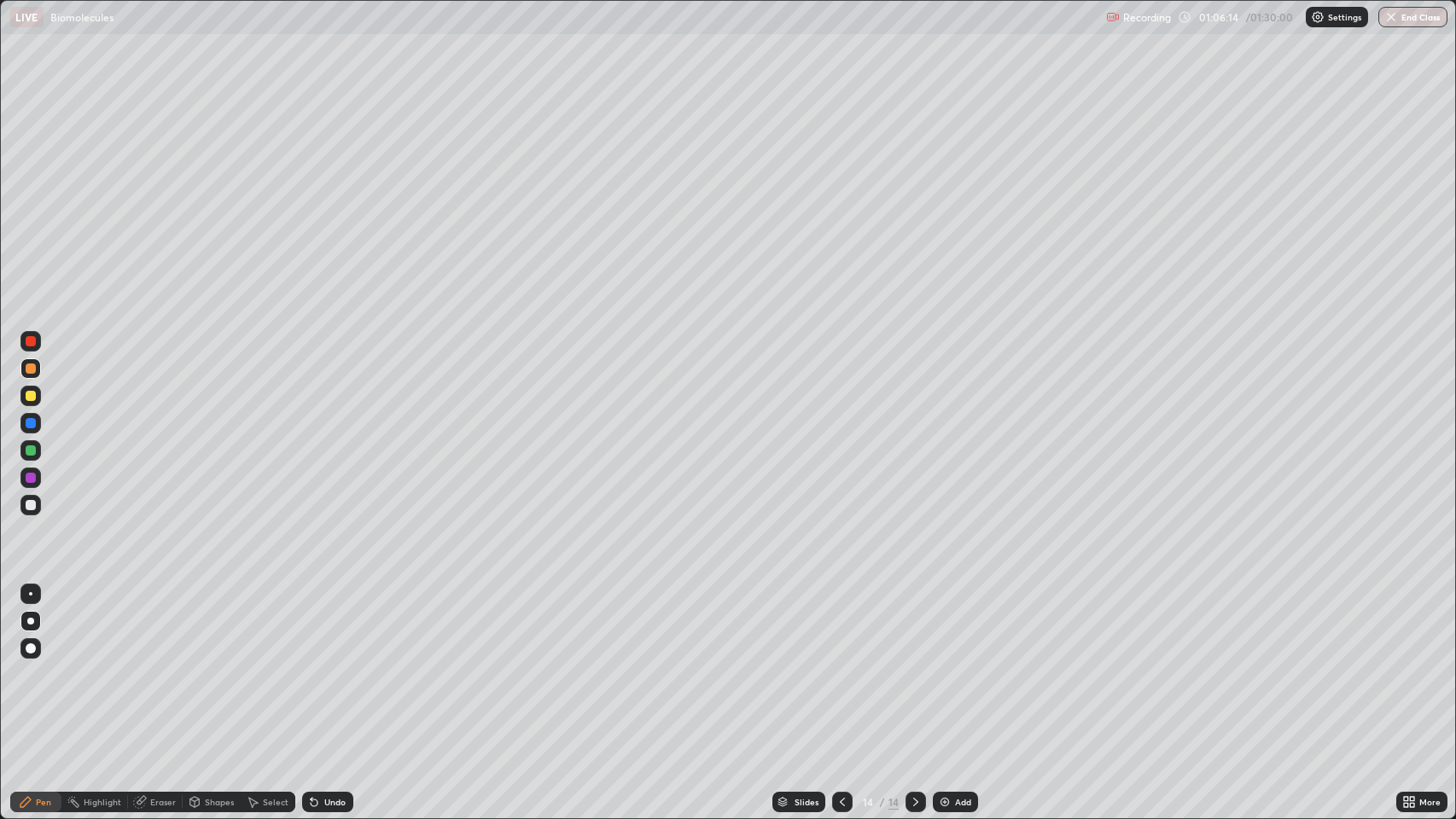
click at [26, 341] on div at bounding box center [31, 341] width 10 height 10
click at [151, 665] on div "Eraser" at bounding box center [163, 802] width 26 height 9
click at [32, 665] on icon at bounding box center [31, 716] width 14 height 14
click at [25, 665] on icon at bounding box center [26, 802] width 10 height 10
click at [31, 509] on div at bounding box center [31, 505] width 10 height 10
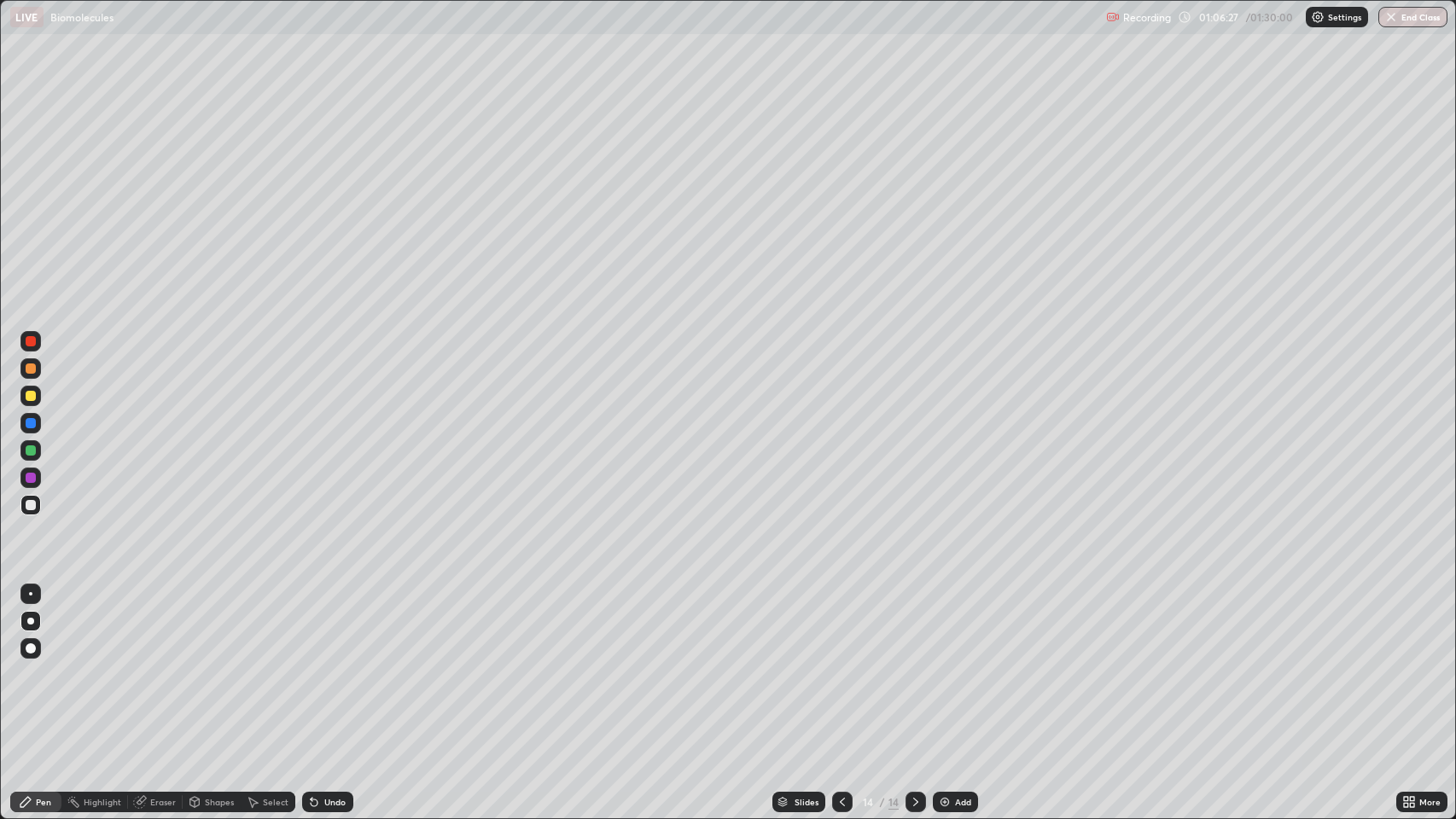
click at [325, 665] on div "Undo" at bounding box center [335, 802] width 22 height 9
click at [312, 665] on icon at bounding box center [314, 803] width 7 height 7
click at [35, 368] on div at bounding box center [31, 368] width 10 height 10
click at [321, 665] on div "Undo" at bounding box center [327, 802] width 51 height 21
click at [31, 341] on div at bounding box center [31, 341] width 10 height 10
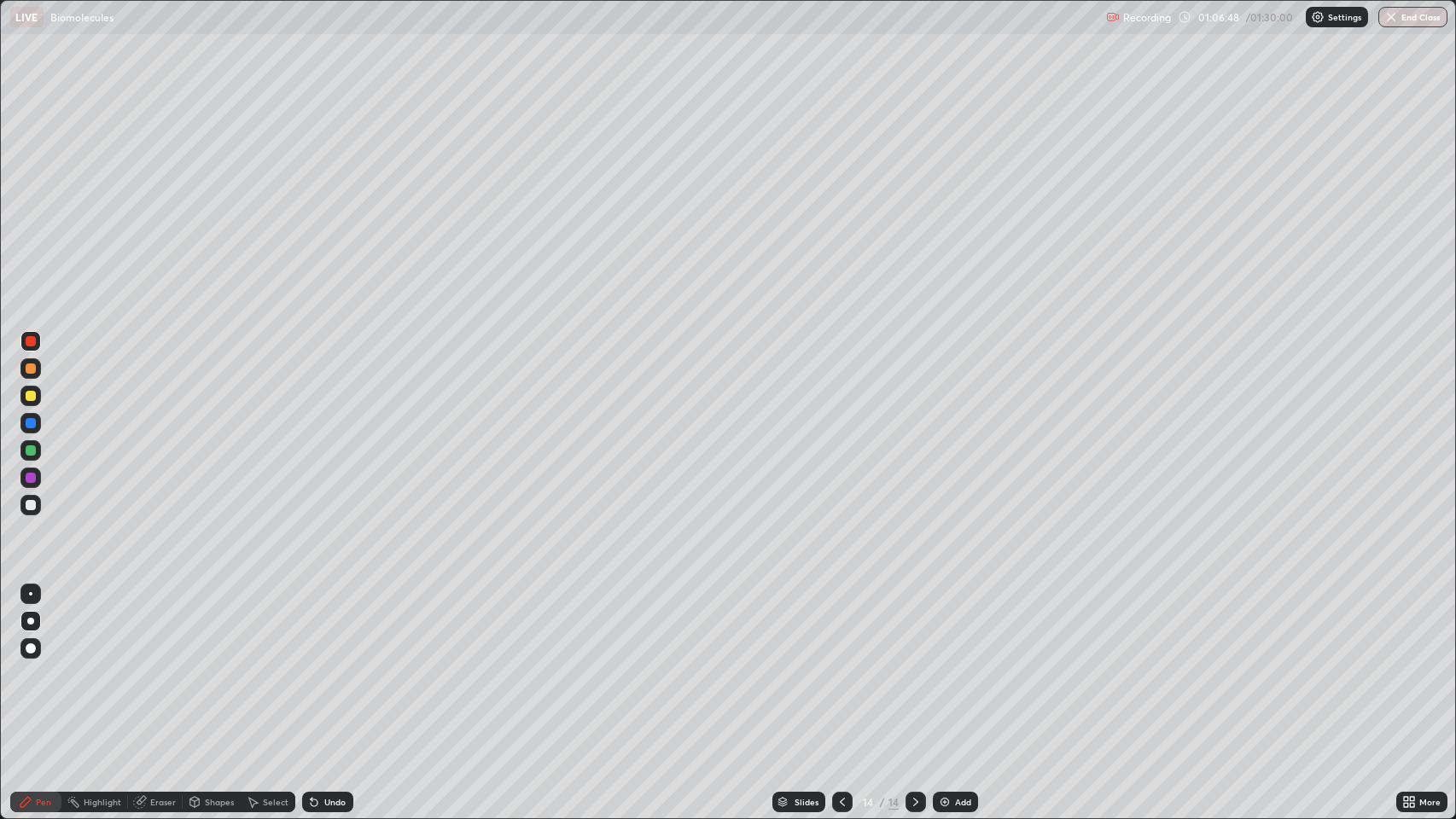
click at [31, 368] on div at bounding box center [31, 368] width 10 height 10
click at [840, 665] on icon at bounding box center [842, 802] width 14 height 14
click at [913, 665] on icon at bounding box center [916, 802] width 5 height 9
click at [31, 341] on div at bounding box center [31, 341] width 10 height 10
click at [840, 665] on icon at bounding box center [842, 802] width 14 height 14
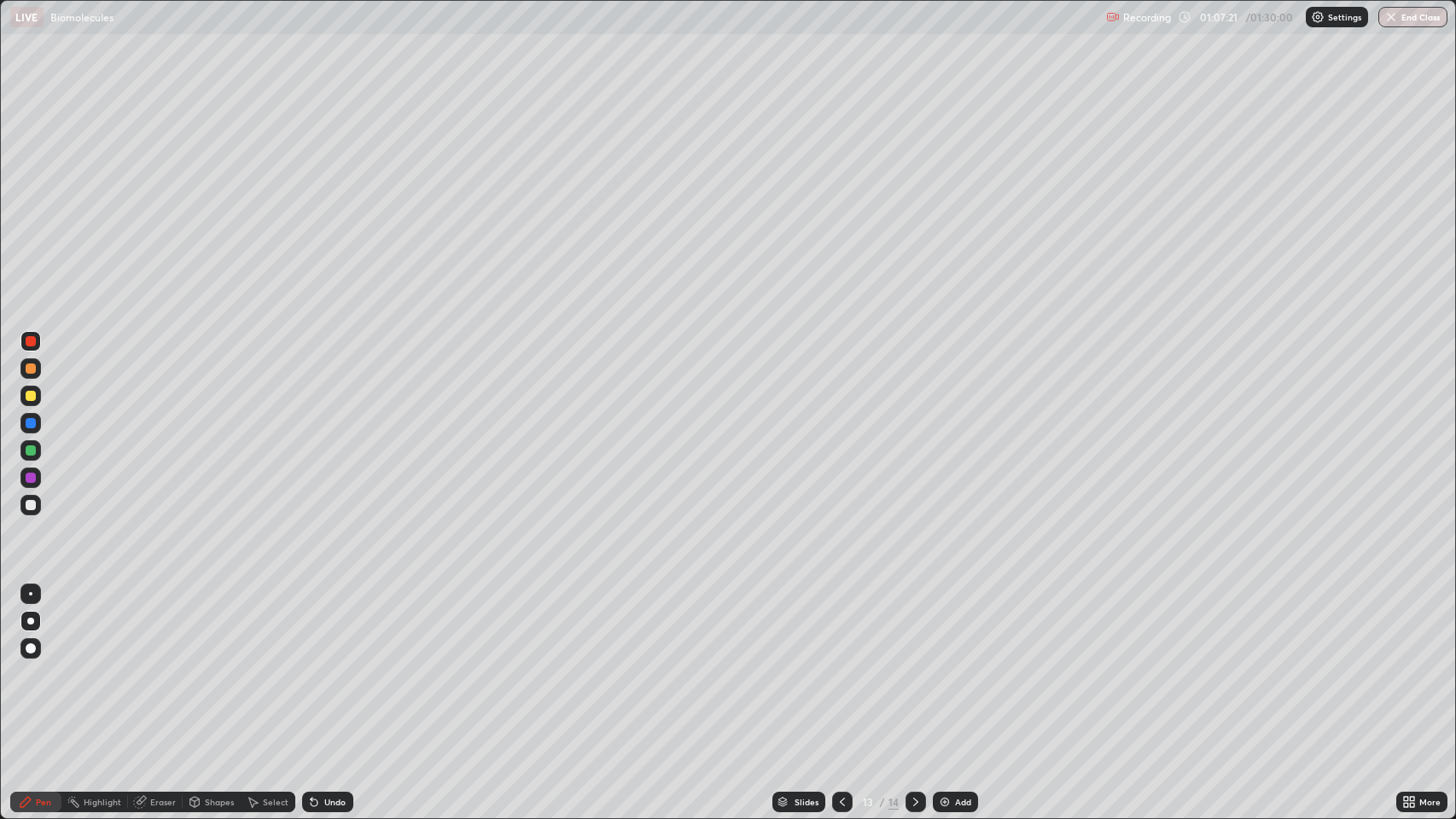
click at [913, 665] on icon at bounding box center [916, 802] width 14 height 14
click at [42, 665] on div "Pen" at bounding box center [44, 802] width 16 height 9
click at [28, 503] on div at bounding box center [31, 505] width 10 height 10
click at [839, 665] on icon at bounding box center [842, 802] width 14 height 14
click at [110, 665] on div "Highlight" at bounding box center [103, 802] width 38 height 9
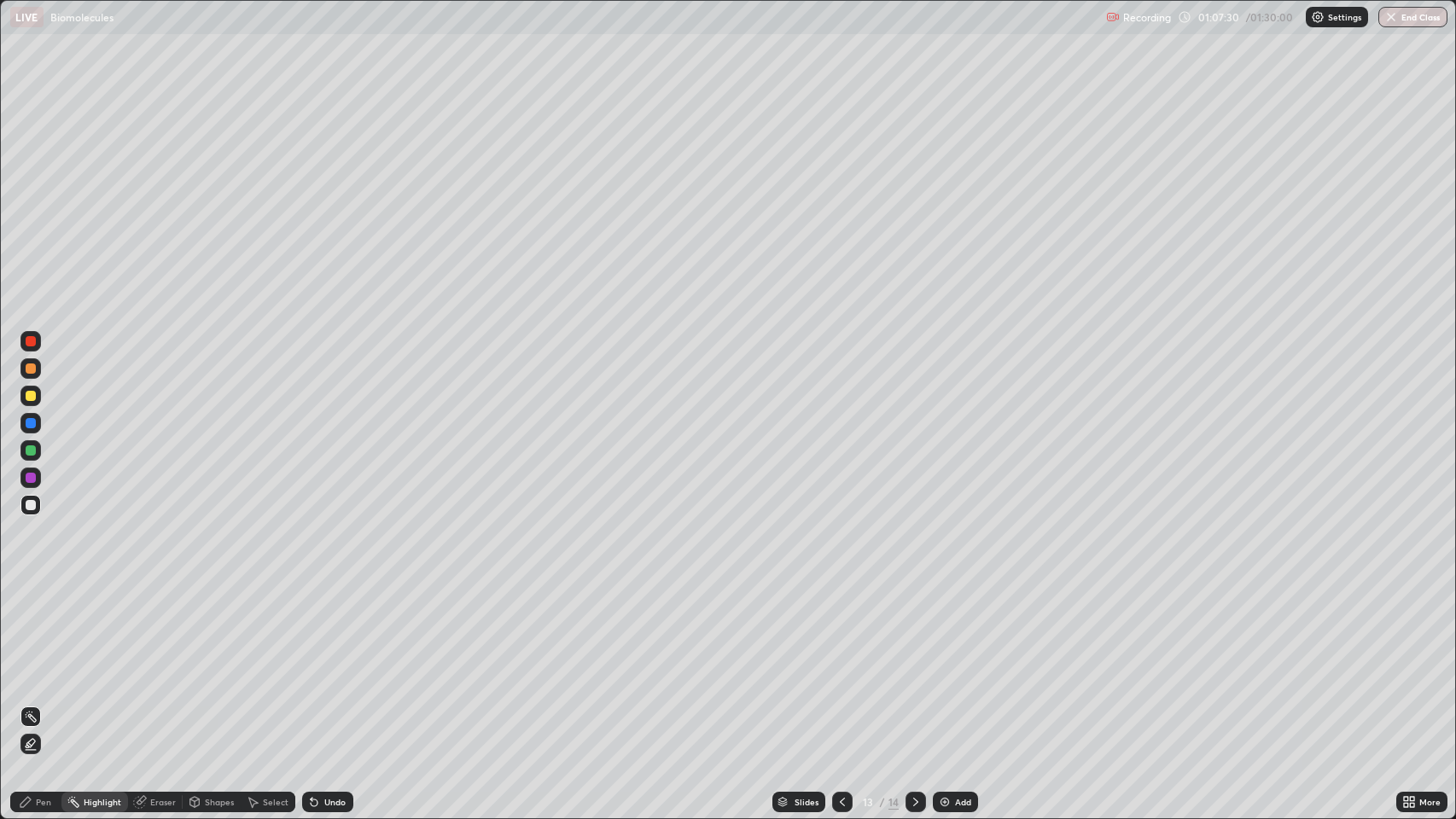
click at [159, 665] on div "Eraser" at bounding box center [163, 802] width 26 height 9
click at [35, 665] on div "Pen" at bounding box center [35, 802] width 51 height 21
click at [31, 503] on div at bounding box center [31, 505] width 10 height 10
click at [913, 665] on icon at bounding box center [916, 802] width 14 height 14
click at [841, 665] on icon at bounding box center [842, 802] width 14 height 14
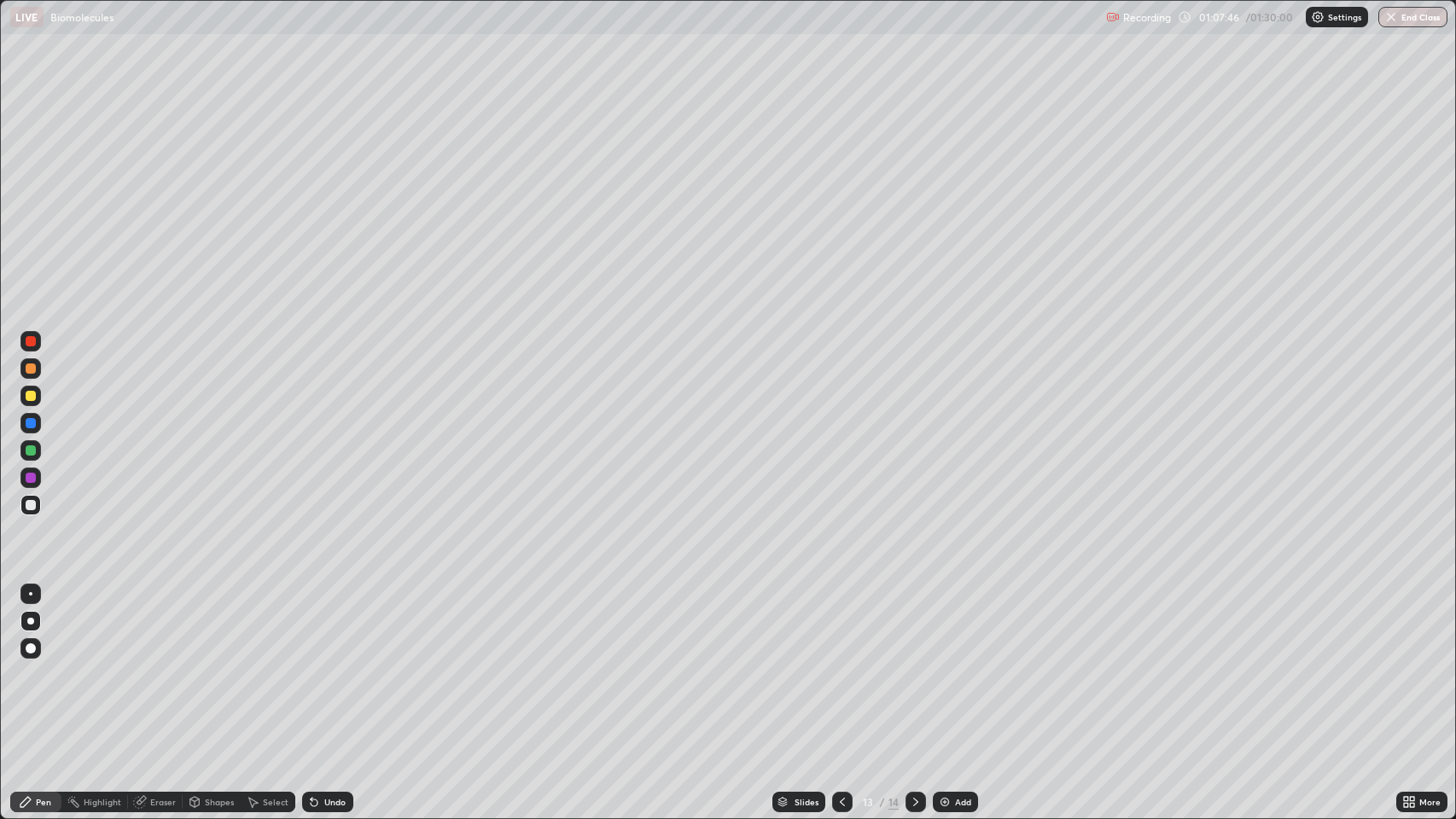
click at [913, 665] on icon at bounding box center [916, 802] width 14 height 14
click at [31, 368] on div at bounding box center [31, 368] width 10 height 10
click at [340, 665] on div "Undo" at bounding box center [335, 802] width 22 height 9
click at [333, 665] on div "Undo" at bounding box center [335, 802] width 22 height 9
click at [328, 665] on div "Undo" at bounding box center [335, 802] width 22 height 9
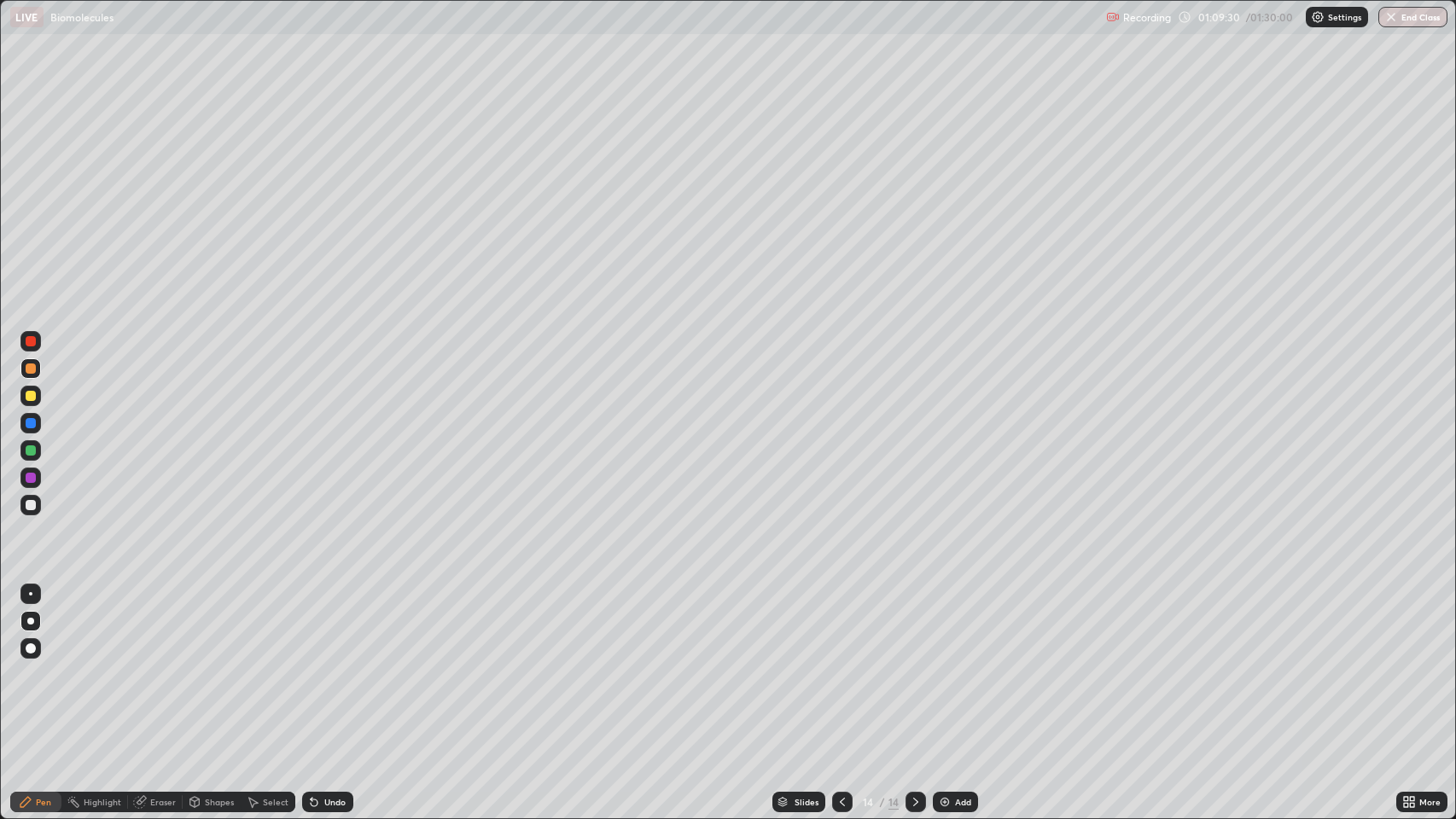
click at [329, 665] on div "Undo" at bounding box center [335, 802] width 22 height 9
click at [330, 665] on div "Undo" at bounding box center [335, 802] width 22 height 9
click at [325, 665] on div "Undo" at bounding box center [335, 802] width 22 height 9
click at [324, 665] on div "Undo" at bounding box center [335, 802] width 22 height 9
click at [328, 665] on div "Undo" at bounding box center [335, 802] width 22 height 9
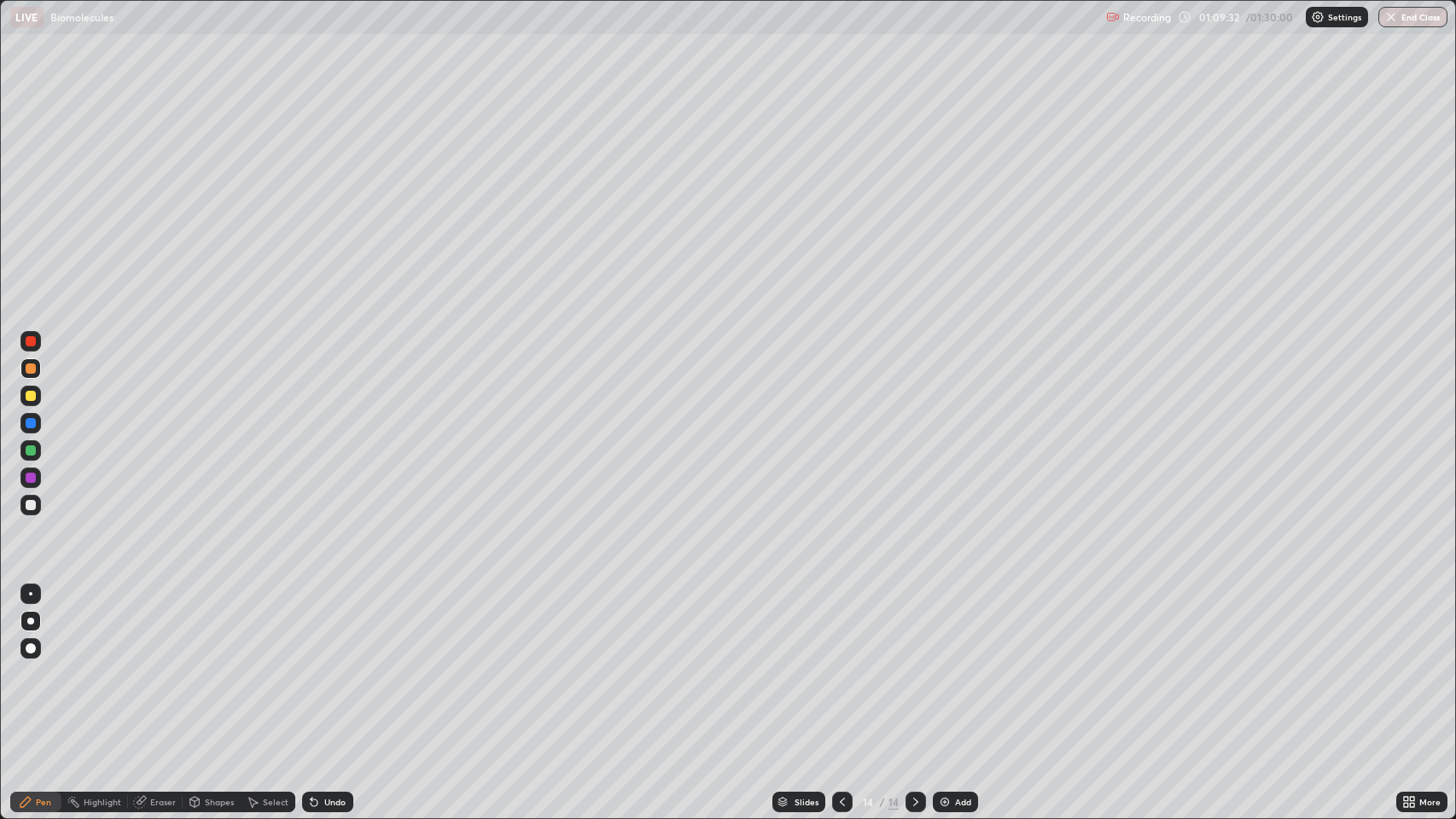
click at [327, 665] on div "Undo" at bounding box center [335, 802] width 22 height 9
click at [326, 665] on div "Undo" at bounding box center [327, 802] width 51 height 21
click at [332, 665] on div "Undo" at bounding box center [335, 802] width 22 height 9
click at [329, 665] on div "Undo" at bounding box center [327, 802] width 51 height 21
click at [330, 665] on div "Undo" at bounding box center [327, 802] width 51 height 21
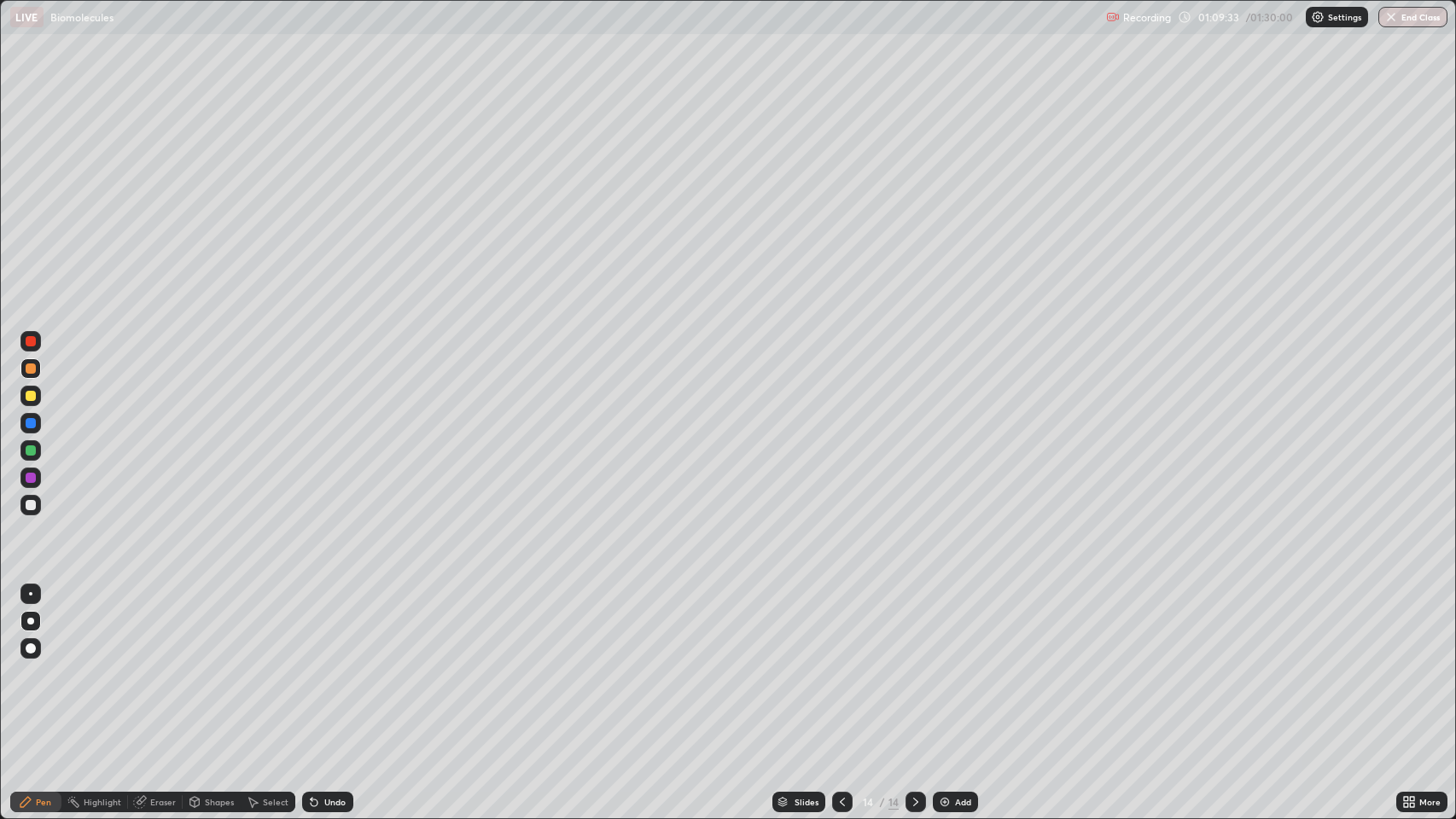
click at [324, 665] on div "Undo" at bounding box center [327, 802] width 51 height 21
click at [328, 665] on div "Undo" at bounding box center [335, 802] width 22 height 9
click at [29, 345] on div at bounding box center [31, 341] width 10 height 10
click at [31, 422] on div at bounding box center [31, 423] width 10 height 10
click at [28, 503] on div at bounding box center [31, 505] width 10 height 10
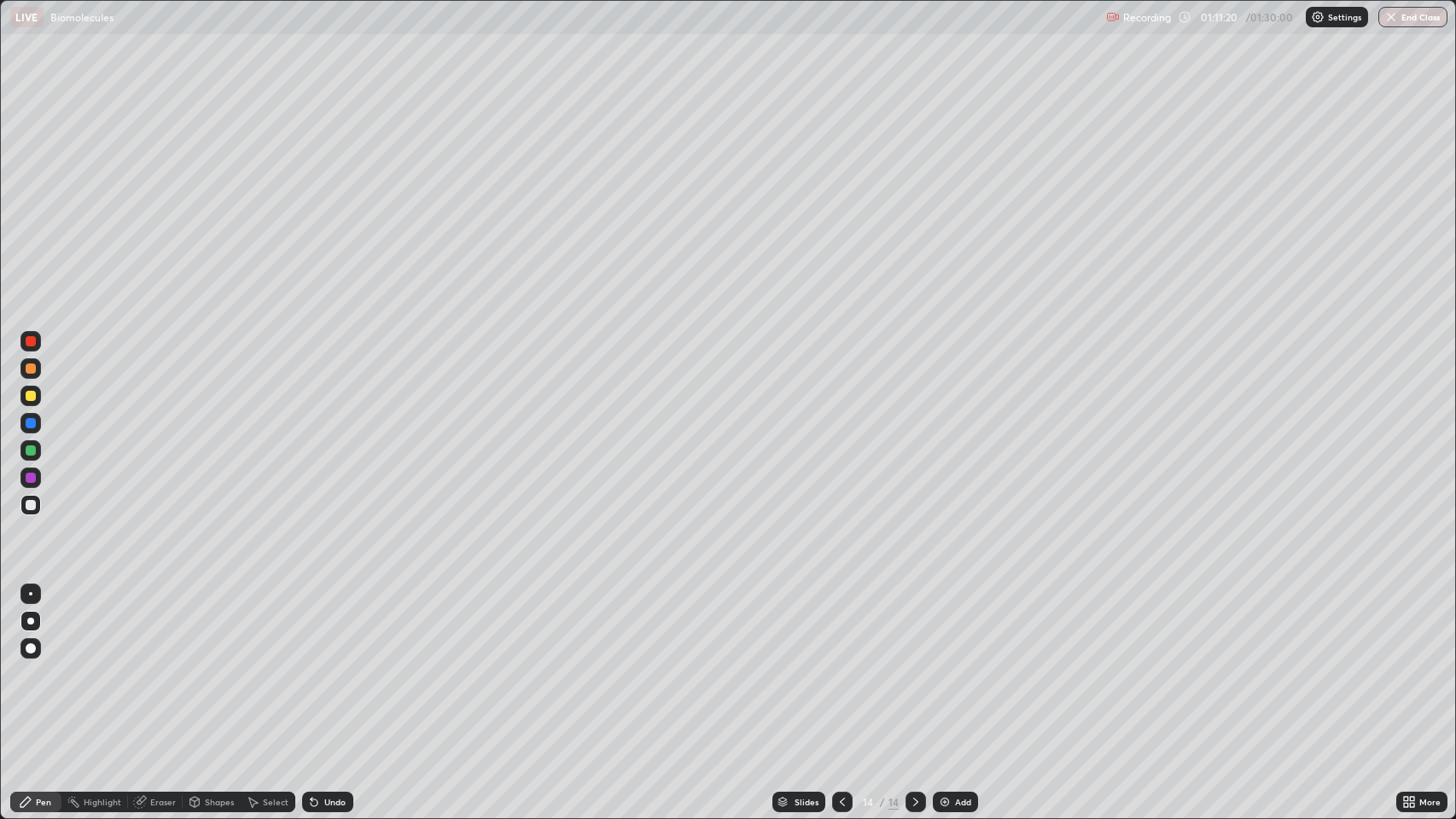
click at [29, 368] on div at bounding box center [31, 368] width 10 height 10
click at [34, 505] on div at bounding box center [31, 505] width 10 height 10
click at [34, 339] on div at bounding box center [31, 341] width 10 height 10
click at [31, 450] on div at bounding box center [31, 450] width 10 height 10
click at [42, 665] on div "Pen" at bounding box center [44, 802] width 16 height 9
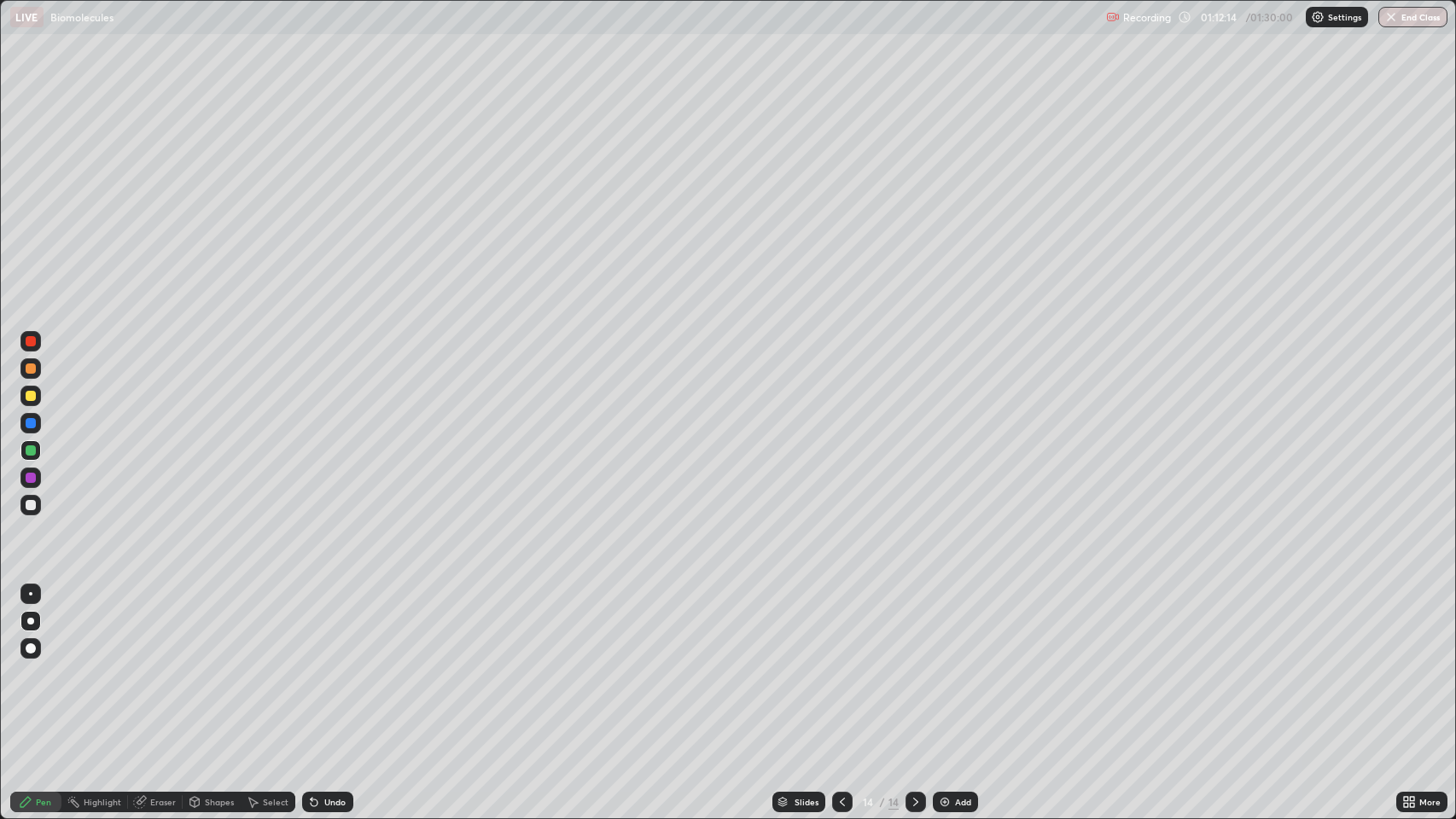
click at [31, 647] on div at bounding box center [31, 648] width 10 height 10
click at [32, 341] on div at bounding box center [31, 341] width 10 height 10
click at [335, 665] on div "Undo" at bounding box center [335, 802] width 22 height 9
click at [324, 665] on div "Undo" at bounding box center [335, 802] width 22 height 9
click at [31, 594] on div at bounding box center [31, 594] width 3 height 3
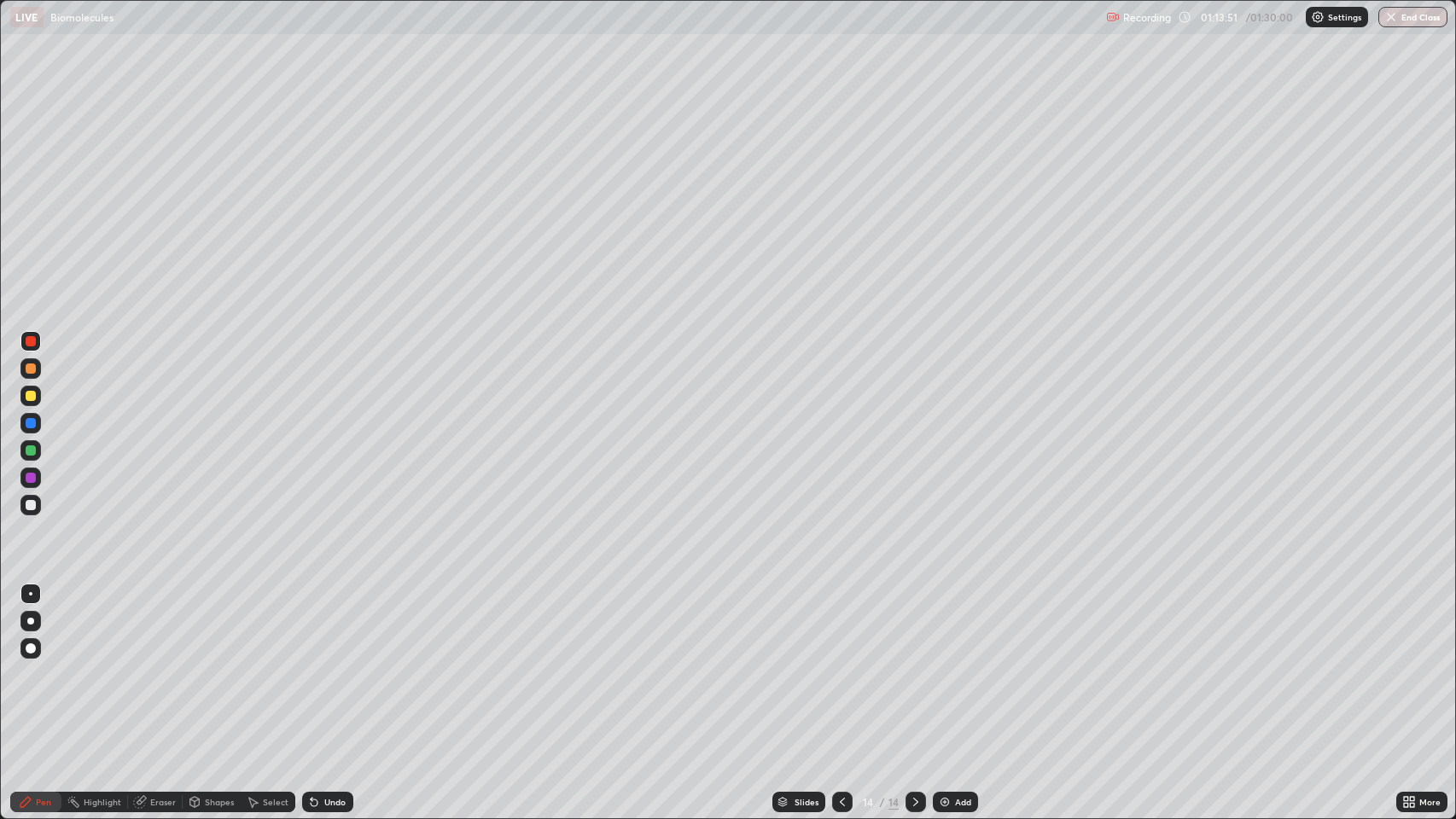
click at [26, 665] on icon at bounding box center [26, 802] width 10 height 10
click at [31, 504] on div at bounding box center [31, 505] width 10 height 10
click at [838, 665] on div at bounding box center [843, 802] width 21 height 21
click at [838, 665] on div at bounding box center [843, 802] width 21 height 21
click at [840, 665] on icon at bounding box center [842, 802] width 14 height 14
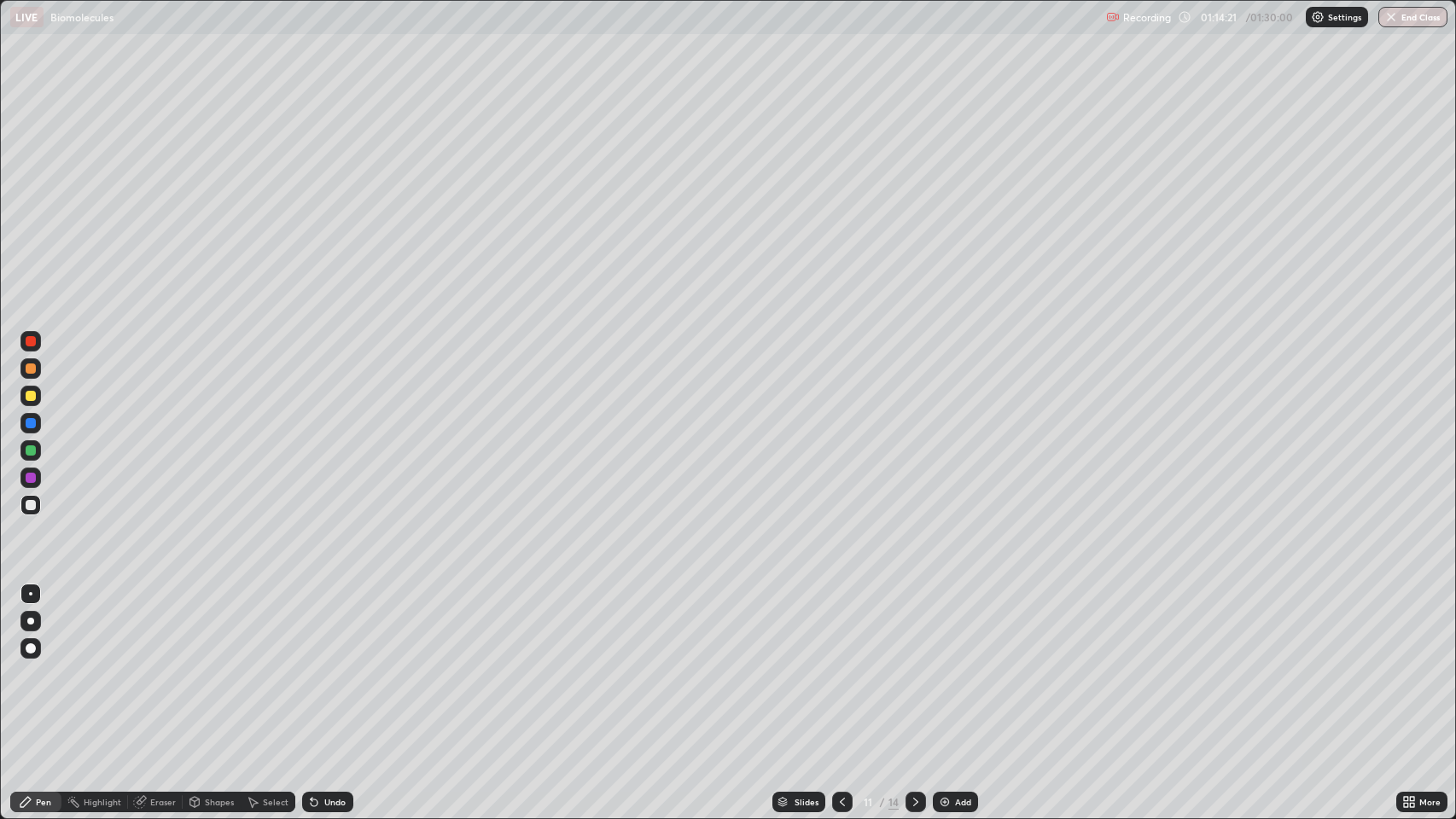
click at [840, 665] on icon at bounding box center [842, 802] width 14 height 14
click at [913, 665] on icon at bounding box center [916, 802] width 5 height 9
click at [912, 665] on icon at bounding box center [916, 802] width 14 height 14
click at [913, 665] on icon at bounding box center [916, 802] width 5 height 9
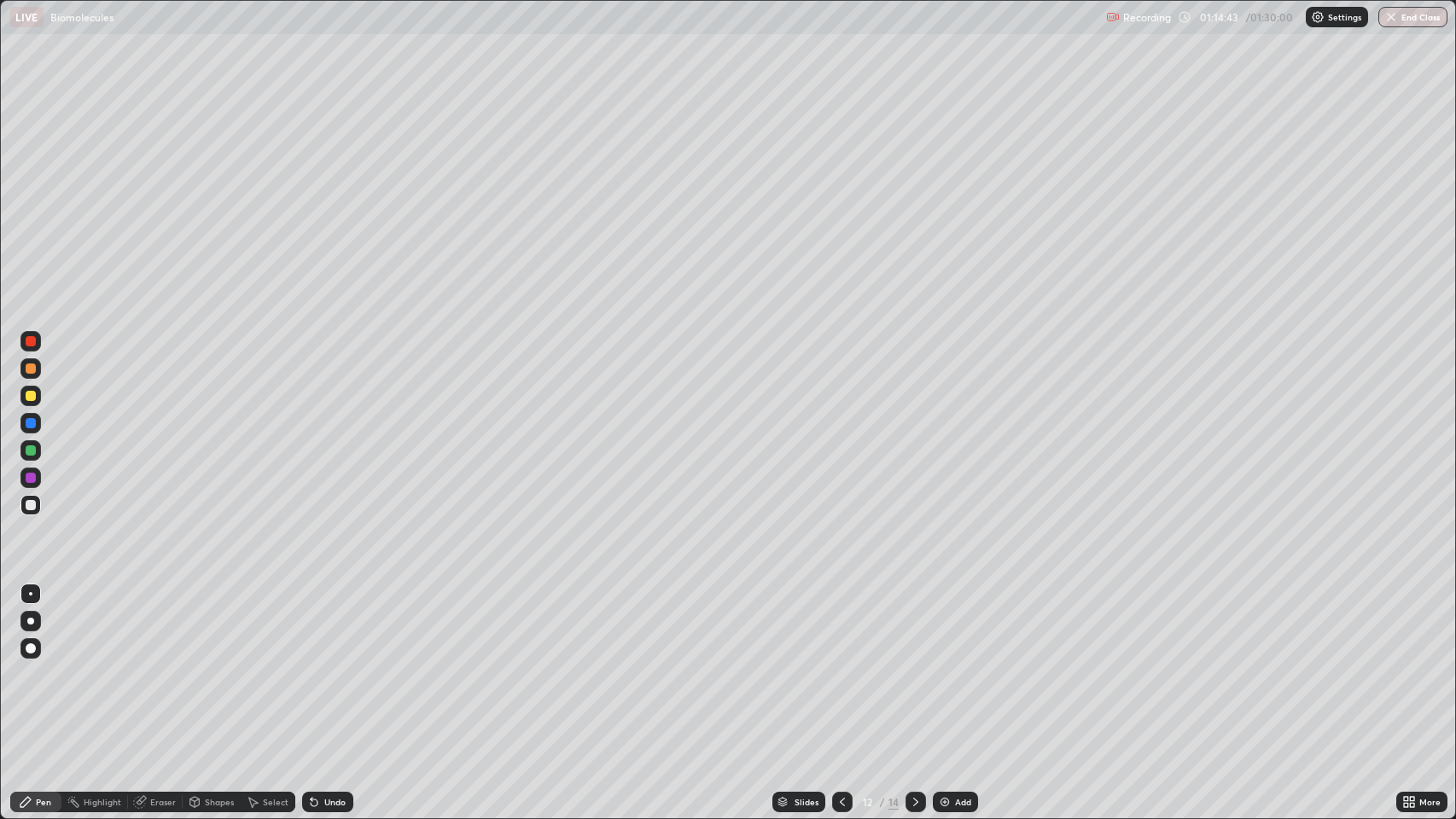
click at [914, 665] on icon at bounding box center [916, 802] width 5 height 9
click at [915, 665] on icon at bounding box center [916, 802] width 5 height 9
click at [31, 368] on div at bounding box center [31, 368] width 10 height 10
click at [31, 341] on div at bounding box center [31, 341] width 10 height 10
click at [34, 453] on div at bounding box center [31, 450] width 10 height 10
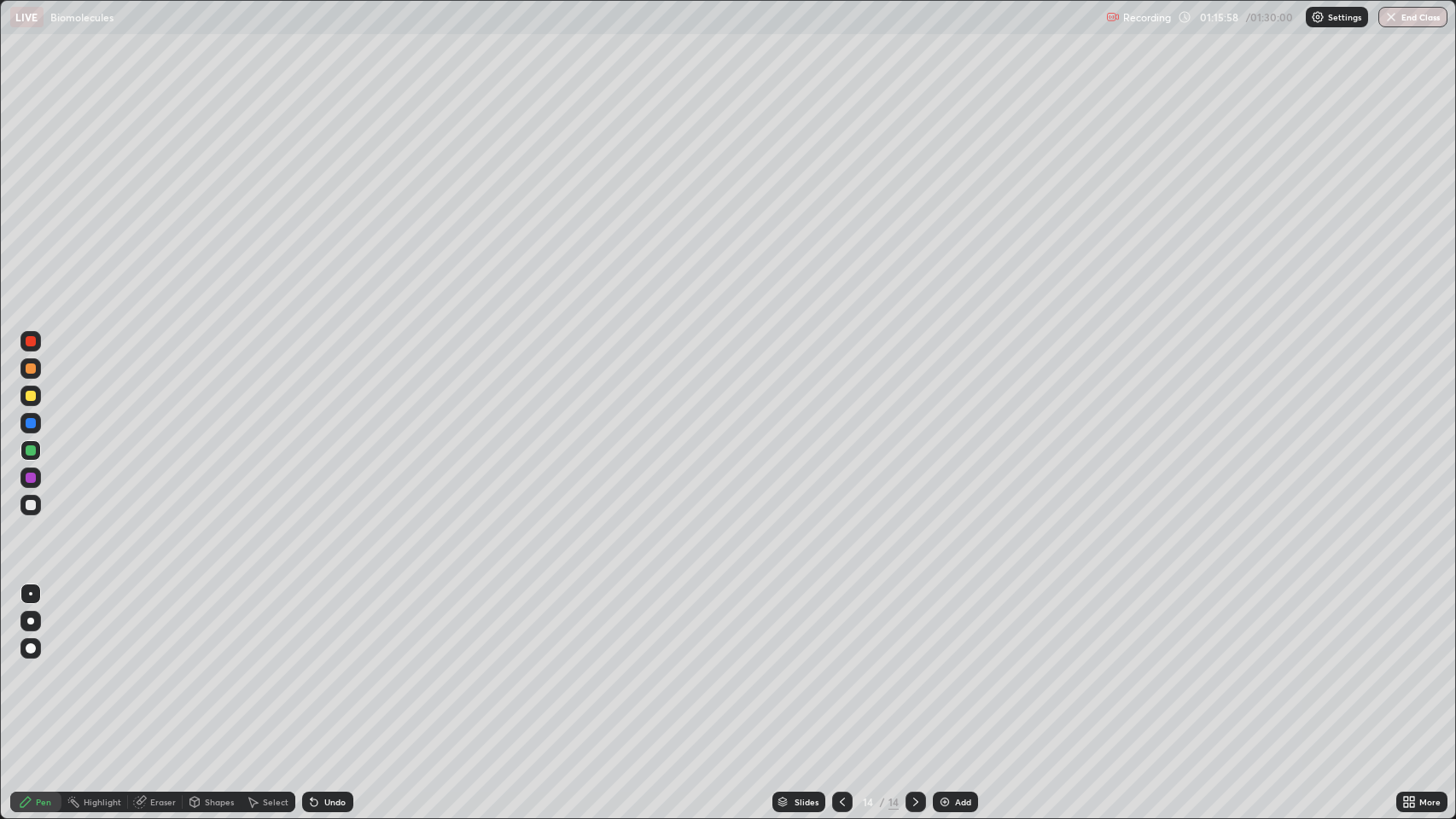
click at [35, 508] on div at bounding box center [31, 505] width 10 height 10
click at [28, 509] on div at bounding box center [31, 505] width 10 height 10
click at [23, 503] on div at bounding box center [31, 505] width 21 height 21
click at [30, 504] on div at bounding box center [31, 505] width 10 height 10
click at [28, 503] on div at bounding box center [31, 505] width 10 height 10
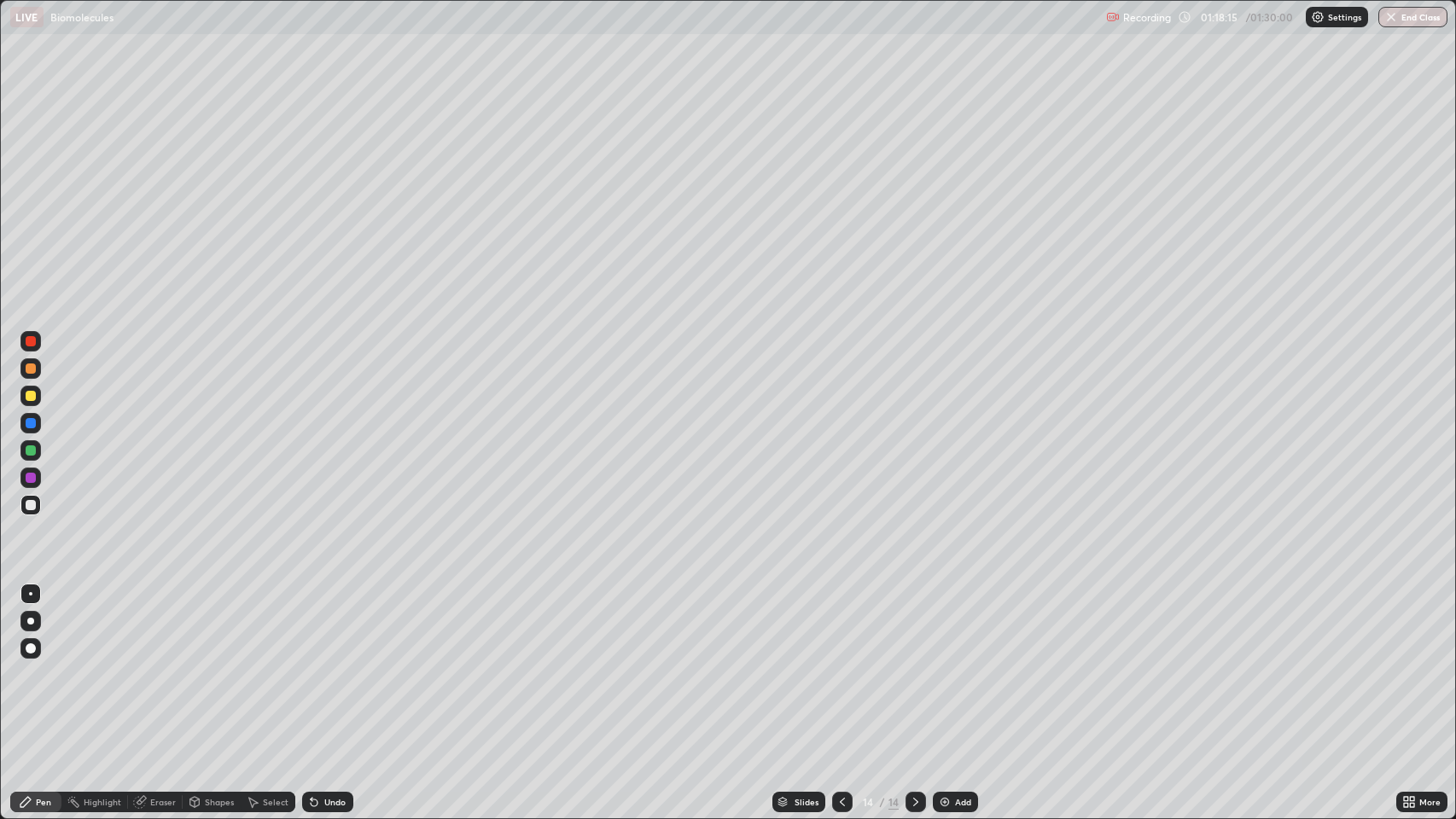
click at [152, 665] on div "Eraser" at bounding box center [163, 802] width 26 height 9
click at [35, 665] on div "Pen" at bounding box center [35, 802] width 51 height 21
click at [31, 505] on div at bounding box center [31, 505] width 10 height 10
click at [26, 501] on div at bounding box center [31, 505] width 10 height 10
click at [28, 647] on div at bounding box center [31, 648] width 10 height 10
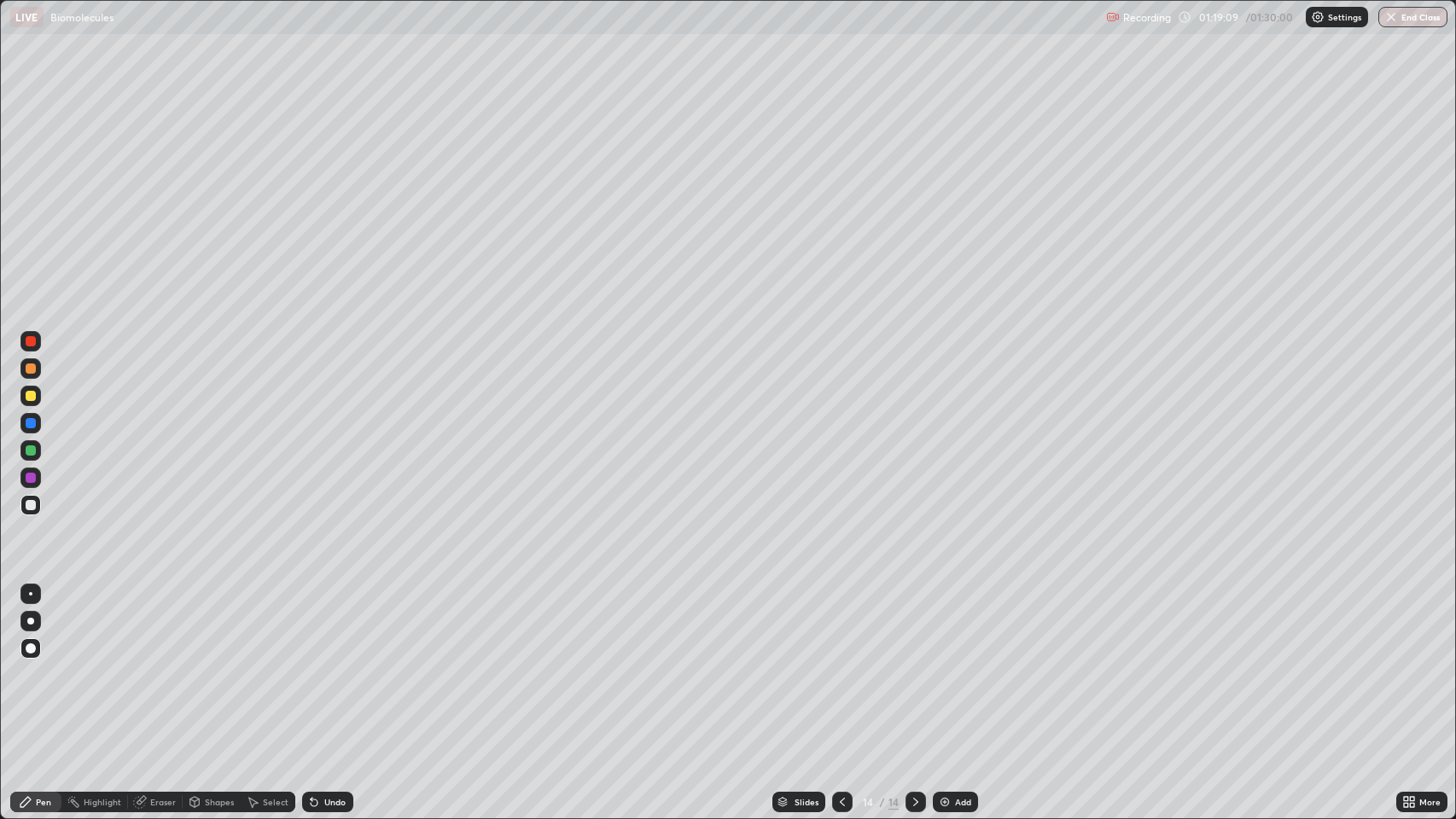
click at [36, 665] on div "Pen" at bounding box center [44, 802] width 16 height 9
click at [31, 368] on div at bounding box center [31, 368] width 10 height 10
click at [27, 340] on div at bounding box center [31, 341] width 10 height 10
click at [31, 365] on div at bounding box center [31, 368] width 10 height 10
click at [31, 621] on div at bounding box center [31, 621] width 7 height 7
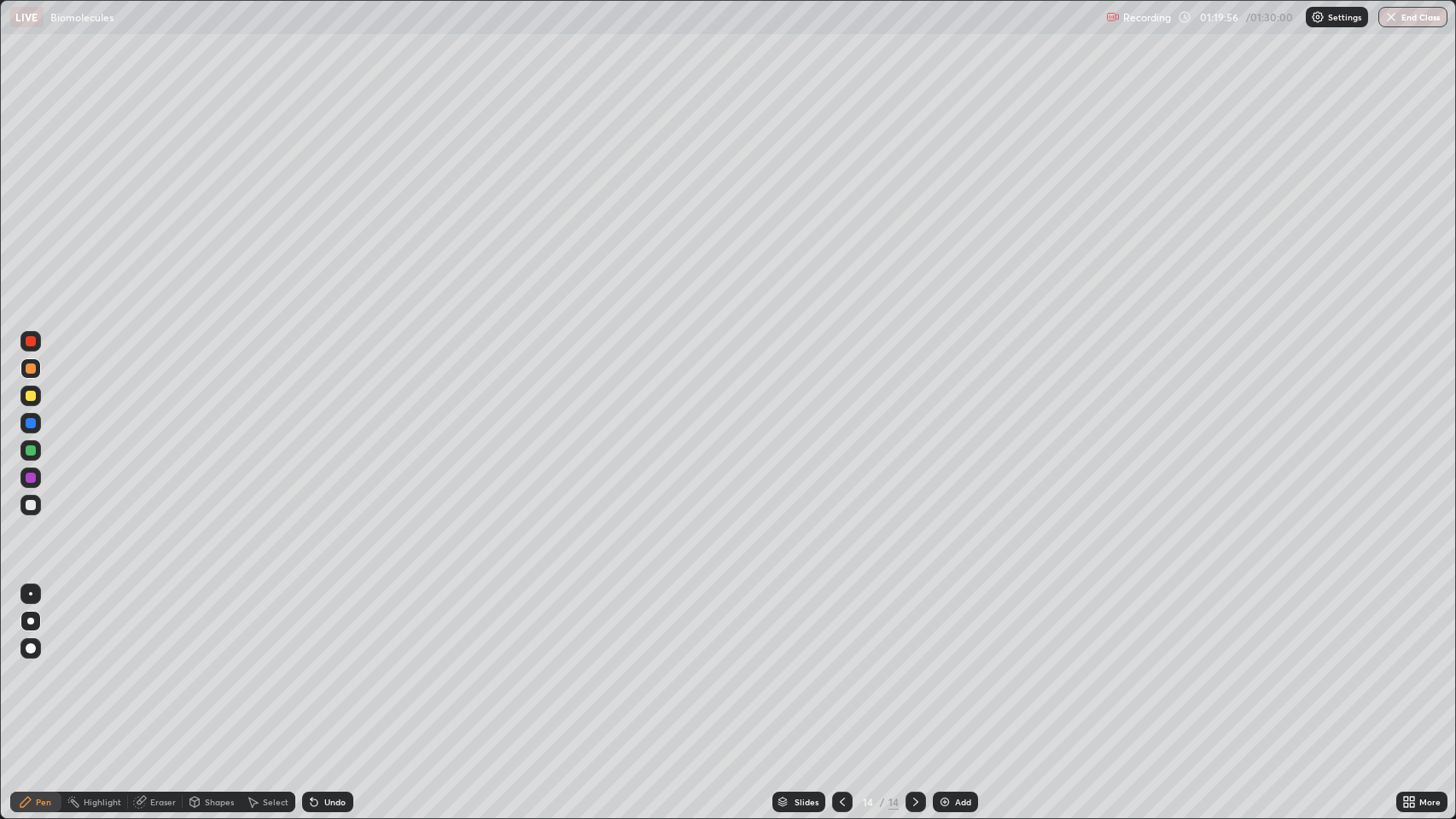
click at [215, 665] on div "Shapes" at bounding box center [219, 802] width 29 height 9
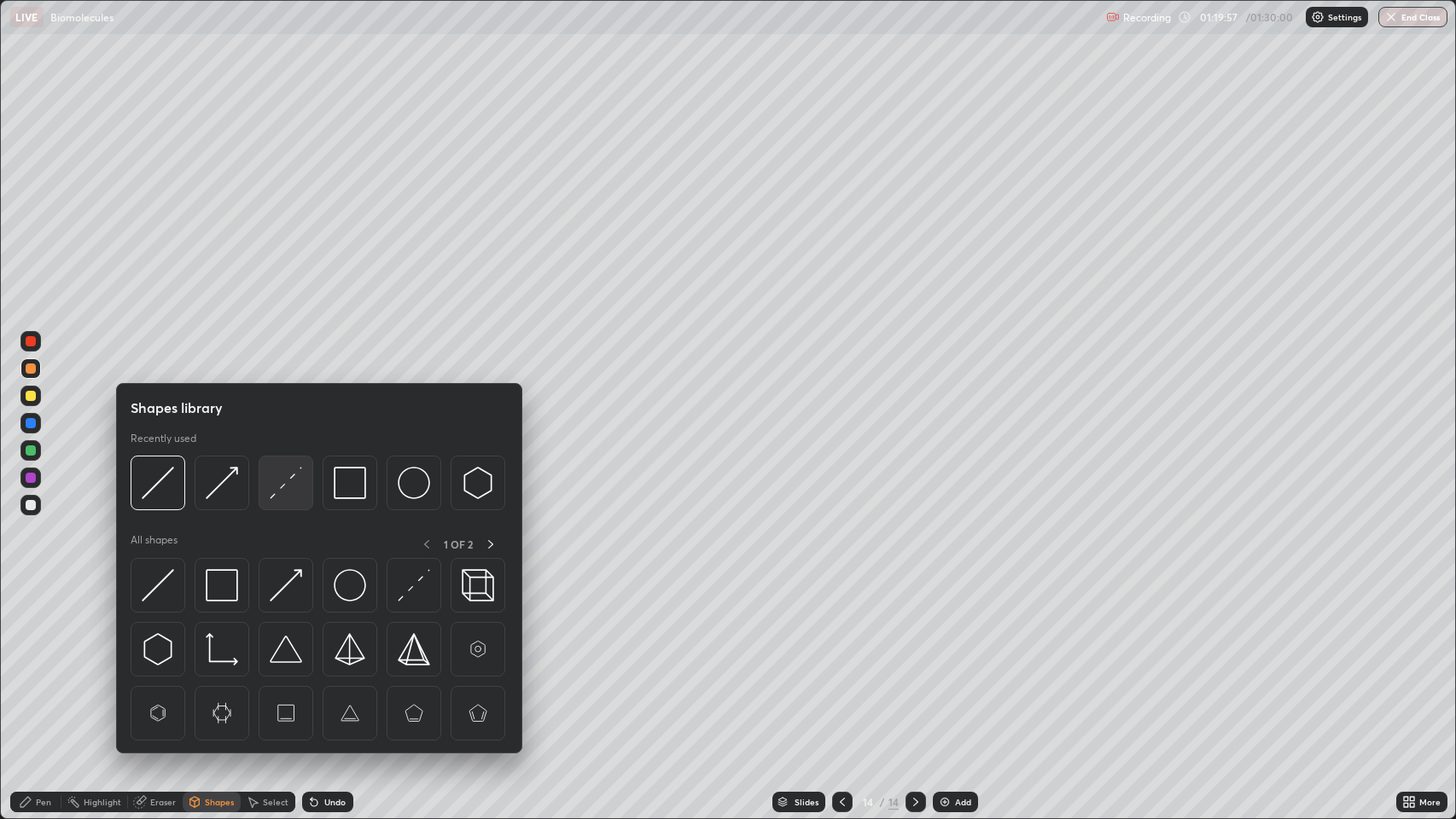
click at [278, 486] on img at bounding box center [286, 483] width 33 height 33
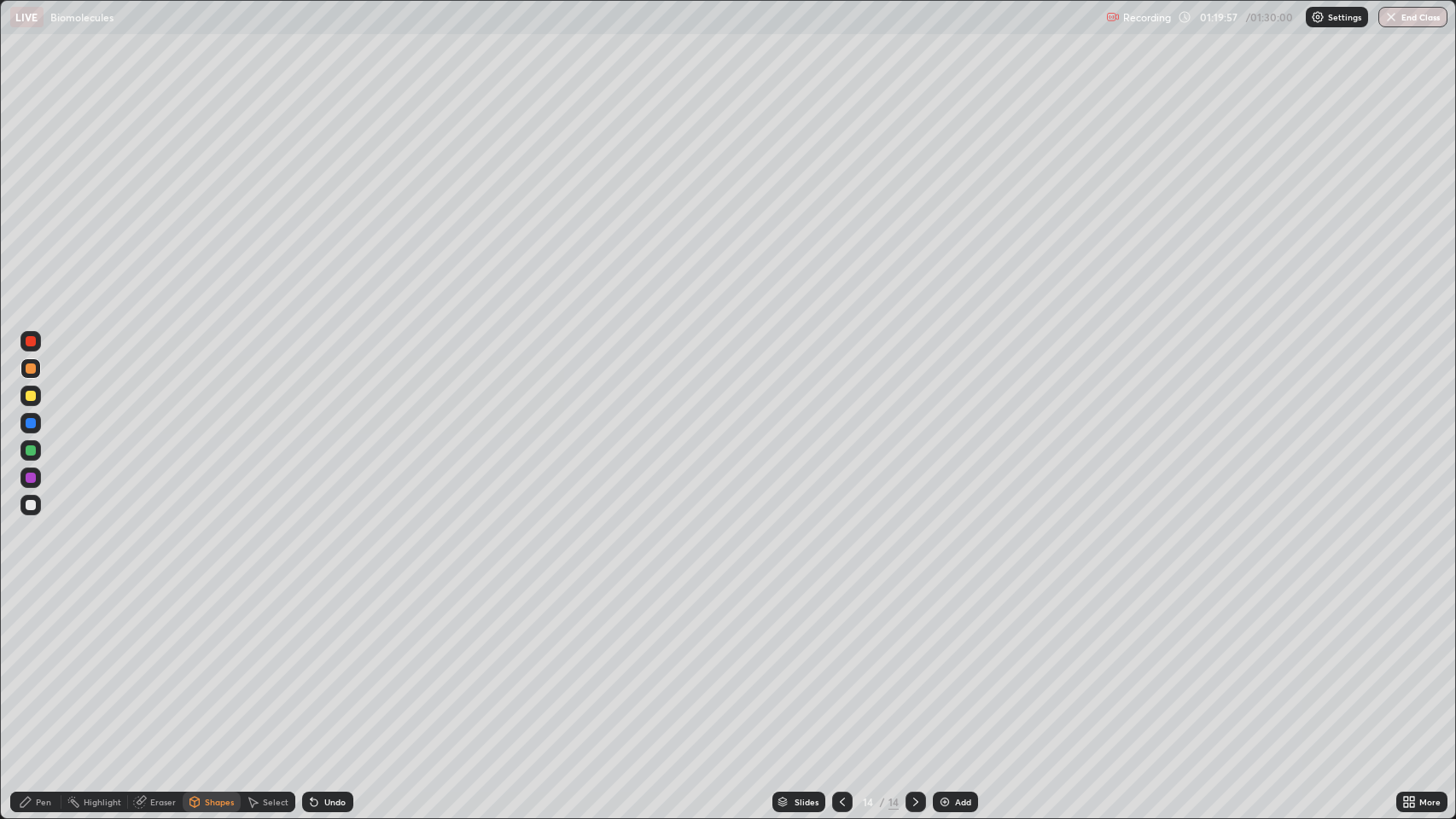
click at [32, 451] on div at bounding box center [31, 450] width 10 height 10
click at [32, 509] on div at bounding box center [31, 505] width 10 height 10
click at [43, 665] on div "Pen" at bounding box center [44, 802] width 16 height 9
click at [40, 665] on div "Pen" at bounding box center [44, 802] width 16 height 9
click at [29, 503] on div at bounding box center [31, 505] width 10 height 10
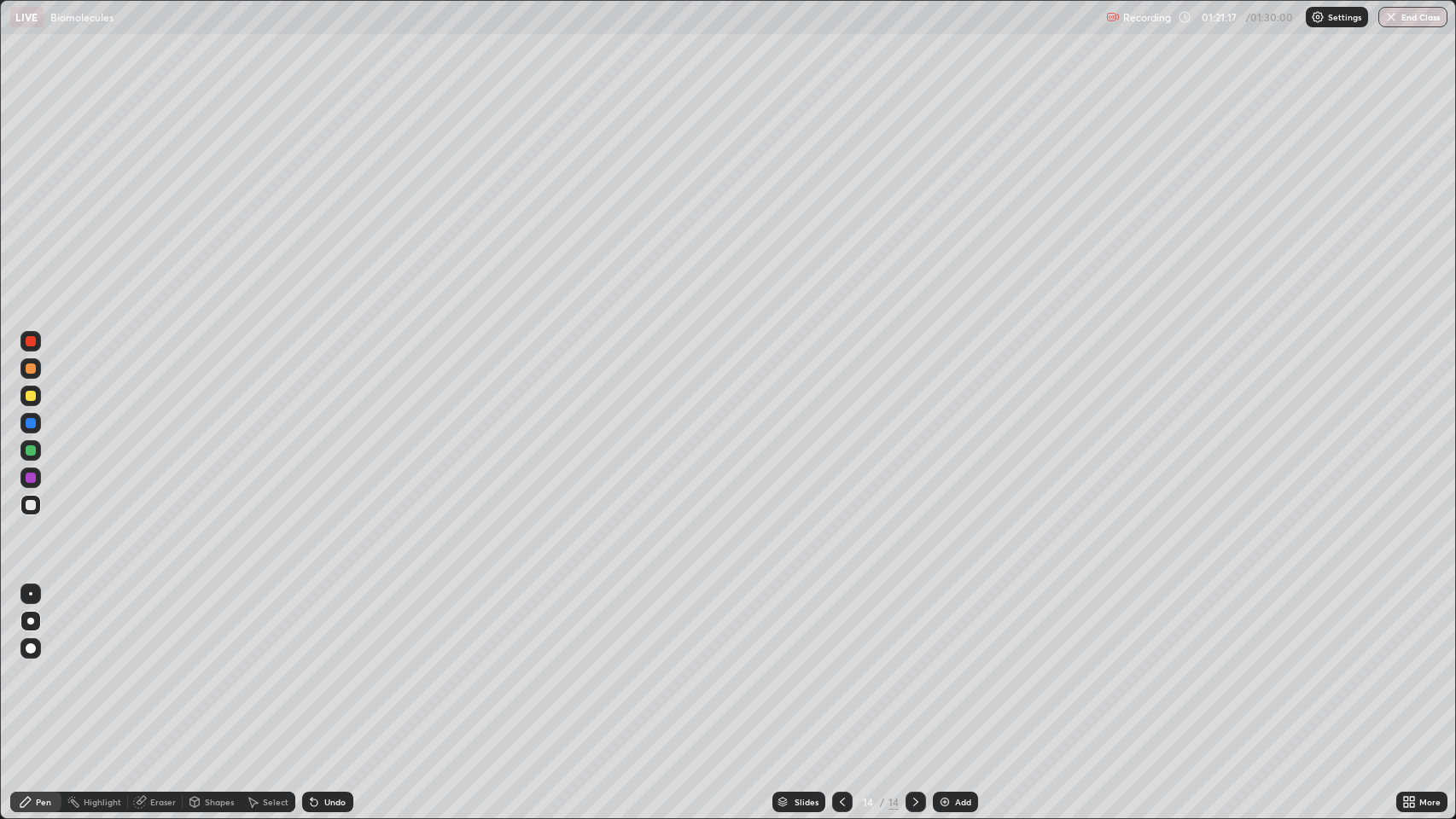
click at [40, 665] on div "Pen" at bounding box center [44, 802] width 16 height 9
click at [29, 649] on div at bounding box center [31, 648] width 10 height 10
click at [36, 665] on div "Pen" at bounding box center [44, 802] width 16 height 9
click at [35, 501] on div at bounding box center [31, 505] width 21 height 21
click at [949, 665] on img at bounding box center [945, 802] width 14 height 14
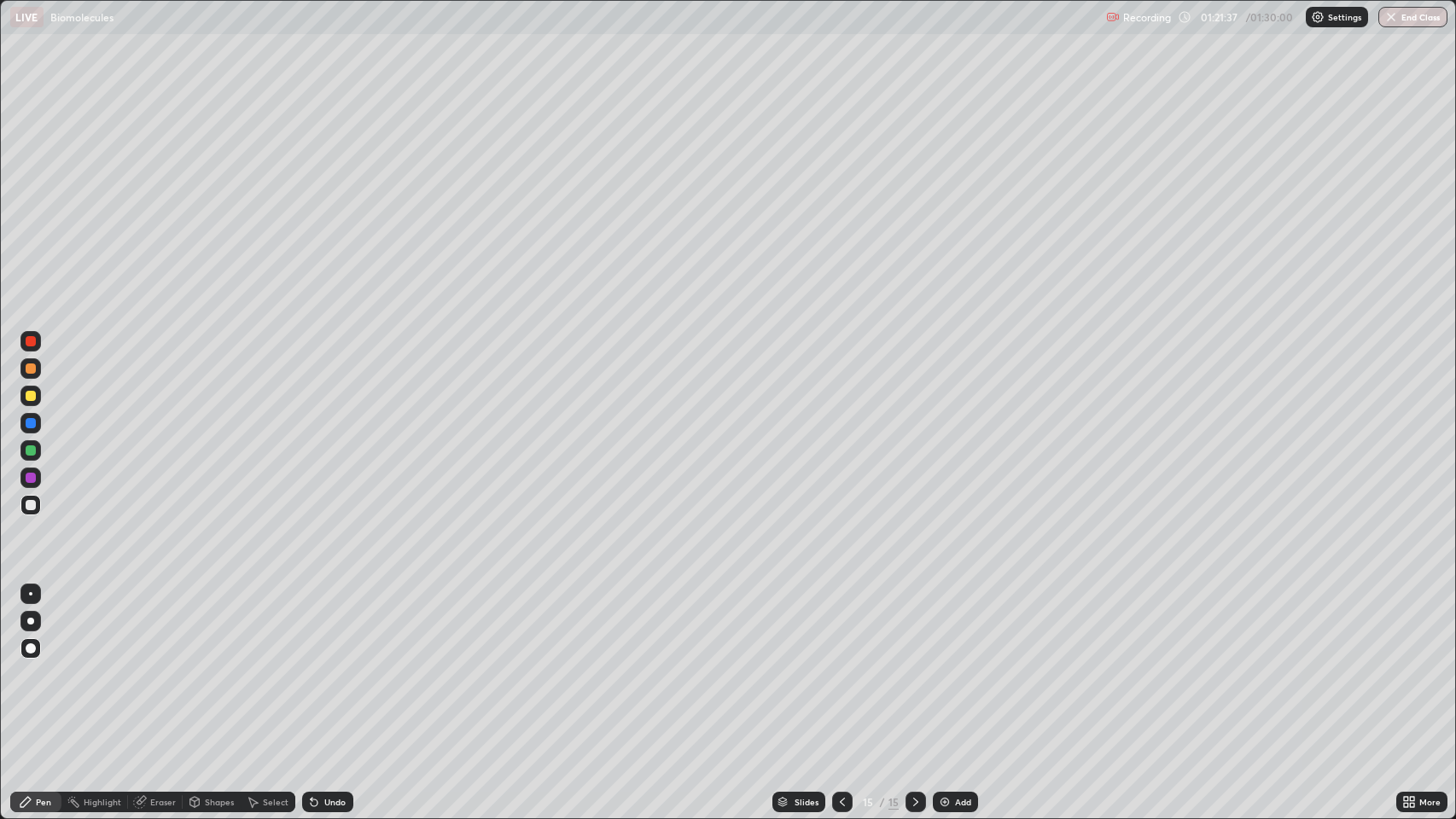
click at [32, 366] on div at bounding box center [31, 368] width 10 height 10
click at [40, 665] on div "Pen" at bounding box center [44, 802] width 16 height 9
click at [210, 665] on div "Shapes" at bounding box center [211, 802] width 58 height 21
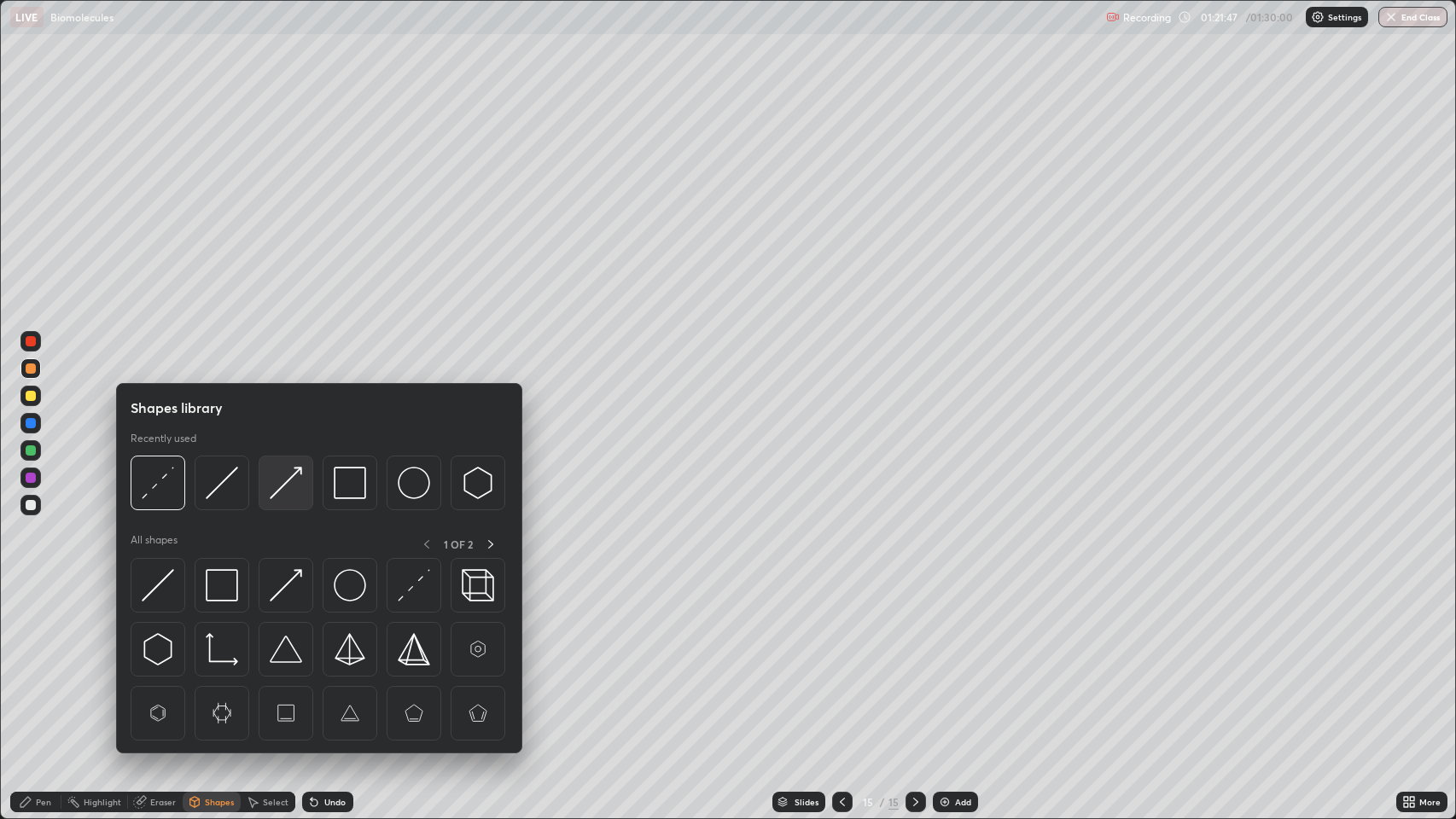
click at [292, 489] on img at bounding box center [286, 483] width 33 height 33
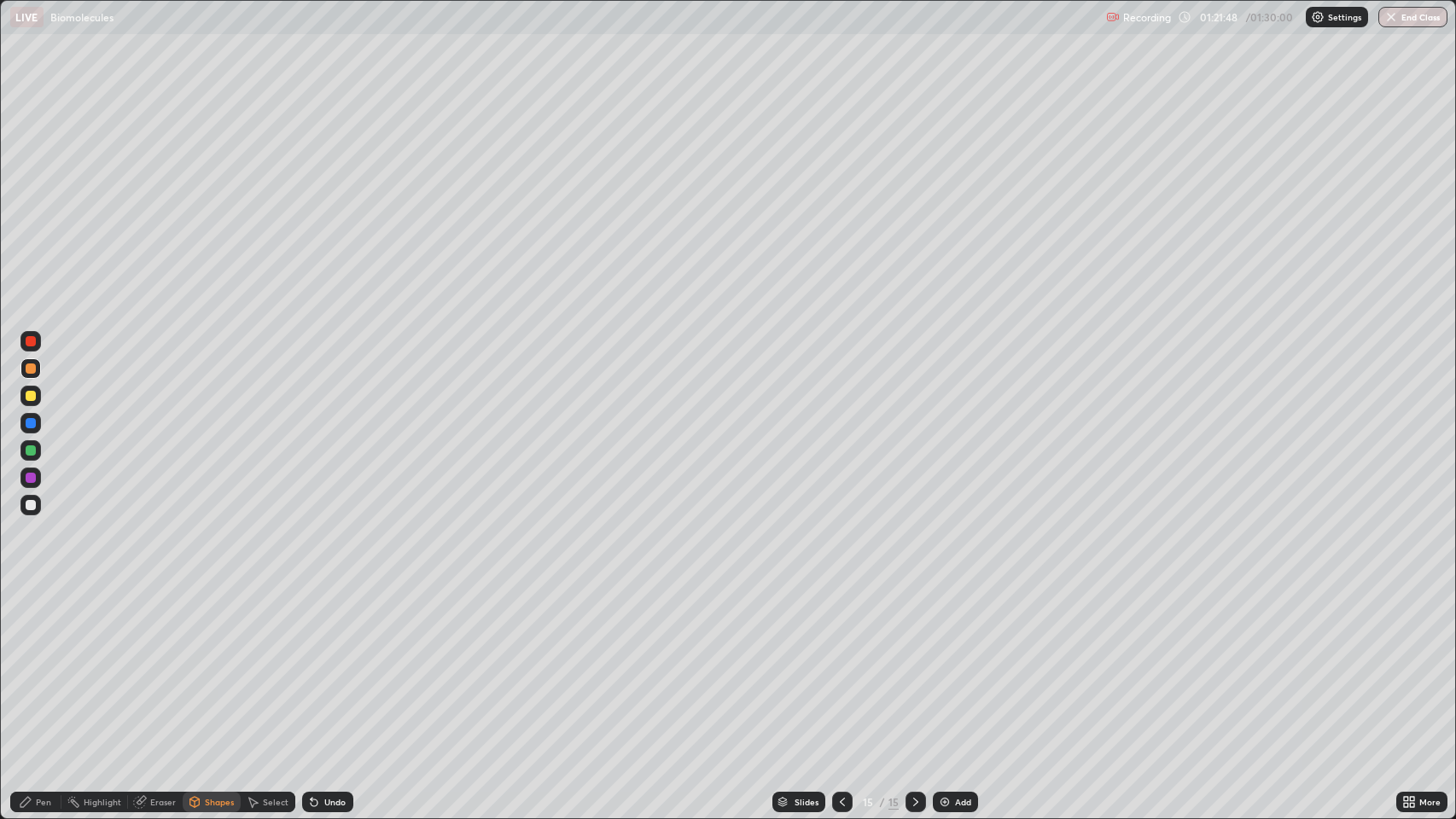
click at [32, 500] on div at bounding box center [31, 505] width 10 height 10
click at [336, 665] on div "Undo" at bounding box center [335, 802] width 22 height 9
click at [47, 665] on div "Pen" at bounding box center [44, 802] width 16 height 9
click at [31, 423] on div at bounding box center [31, 423] width 10 height 10
click at [164, 665] on div "Eraser" at bounding box center [163, 802] width 26 height 9
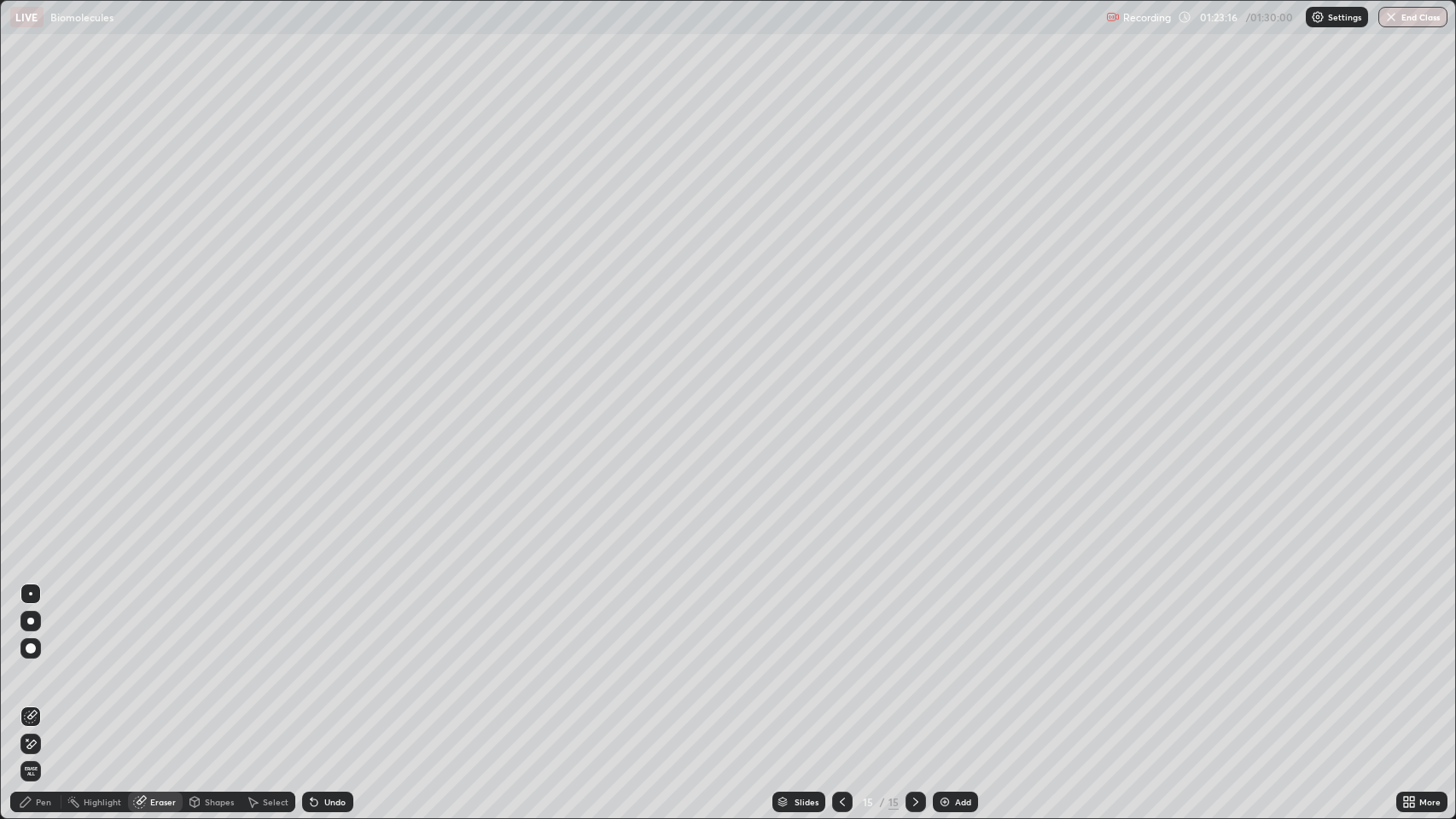
click at [41, 665] on div "Pen" at bounding box center [44, 802] width 16 height 9
click at [31, 449] on div at bounding box center [31, 450] width 10 height 10
click at [29, 341] on div at bounding box center [31, 341] width 10 height 10
click at [33, 370] on div at bounding box center [31, 368] width 10 height 10
click at [31, 449] on div at bounding box center [31, 450] width 10 height 10
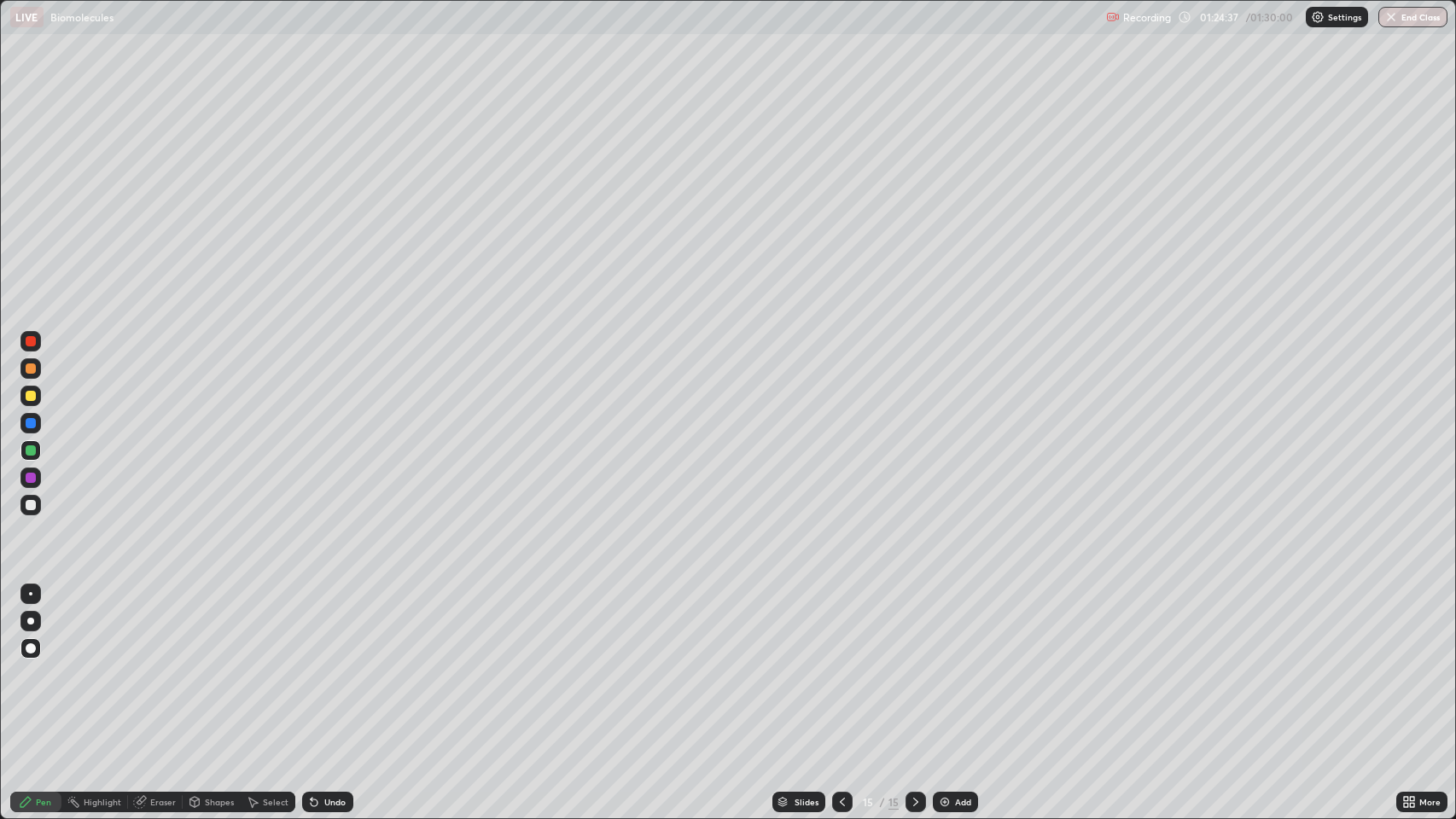
click at [33, 341] on div at bounding box center [31, 341] width 10 height 10
click at [333, 665] on div "Undo" at bounding box center [335, 802] width 22 height 9
click at [336, 665] on div "Undo" at bounding box center [327, 802] width 51 height 21
click at [339, 665] on div "Undo" at bounding box center [327, 802] width 51 height 21
click at [342, 665] on div "Undo" at bounding box center [335, 802] width 22 height 9
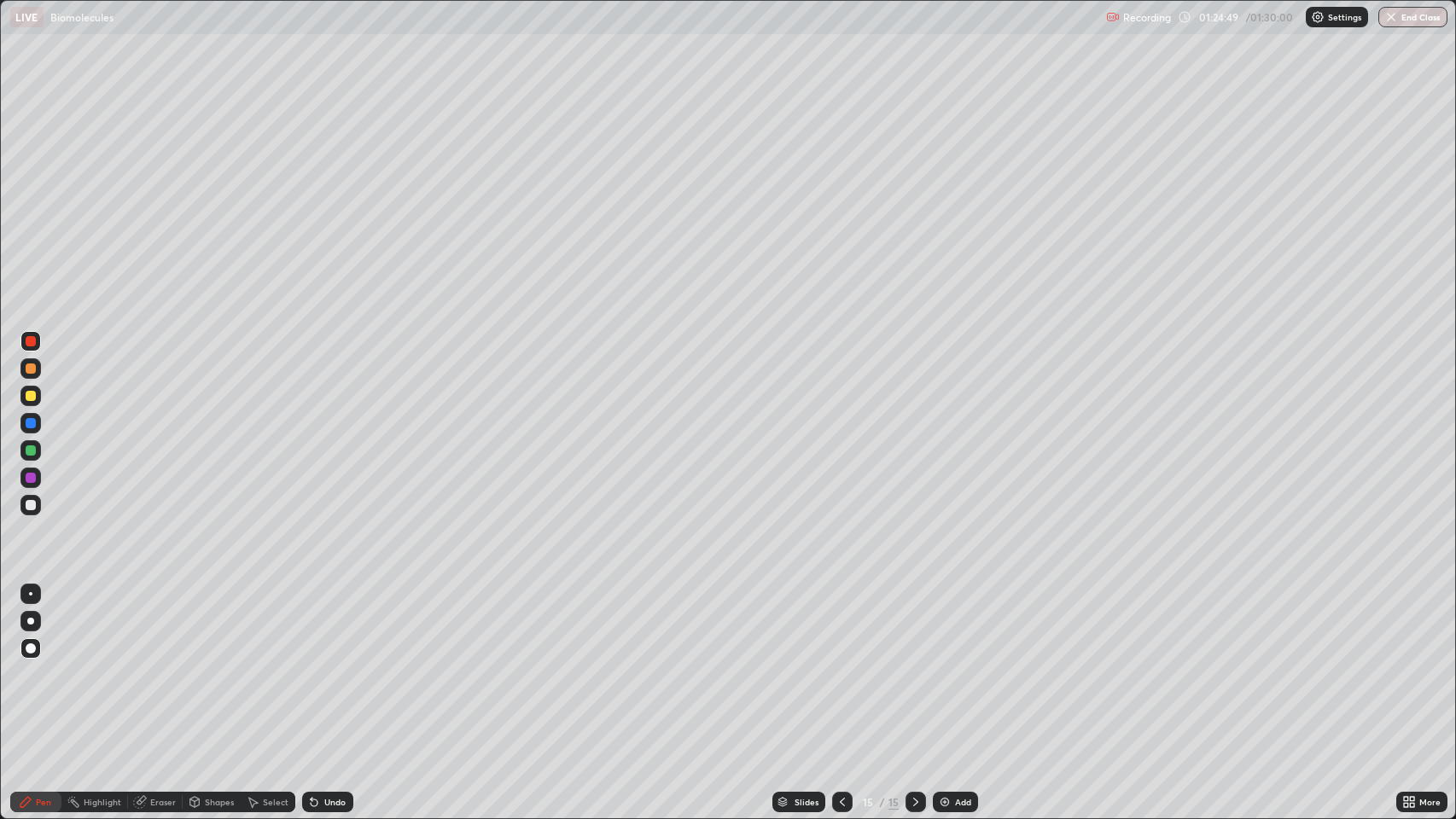
click at [342, 665] on div "Undo" at bounding box center [335, 802] width 22 height 9
click at [1424, 17] on button "End Class" at bounding box center [1414, 17] width 67 height 21
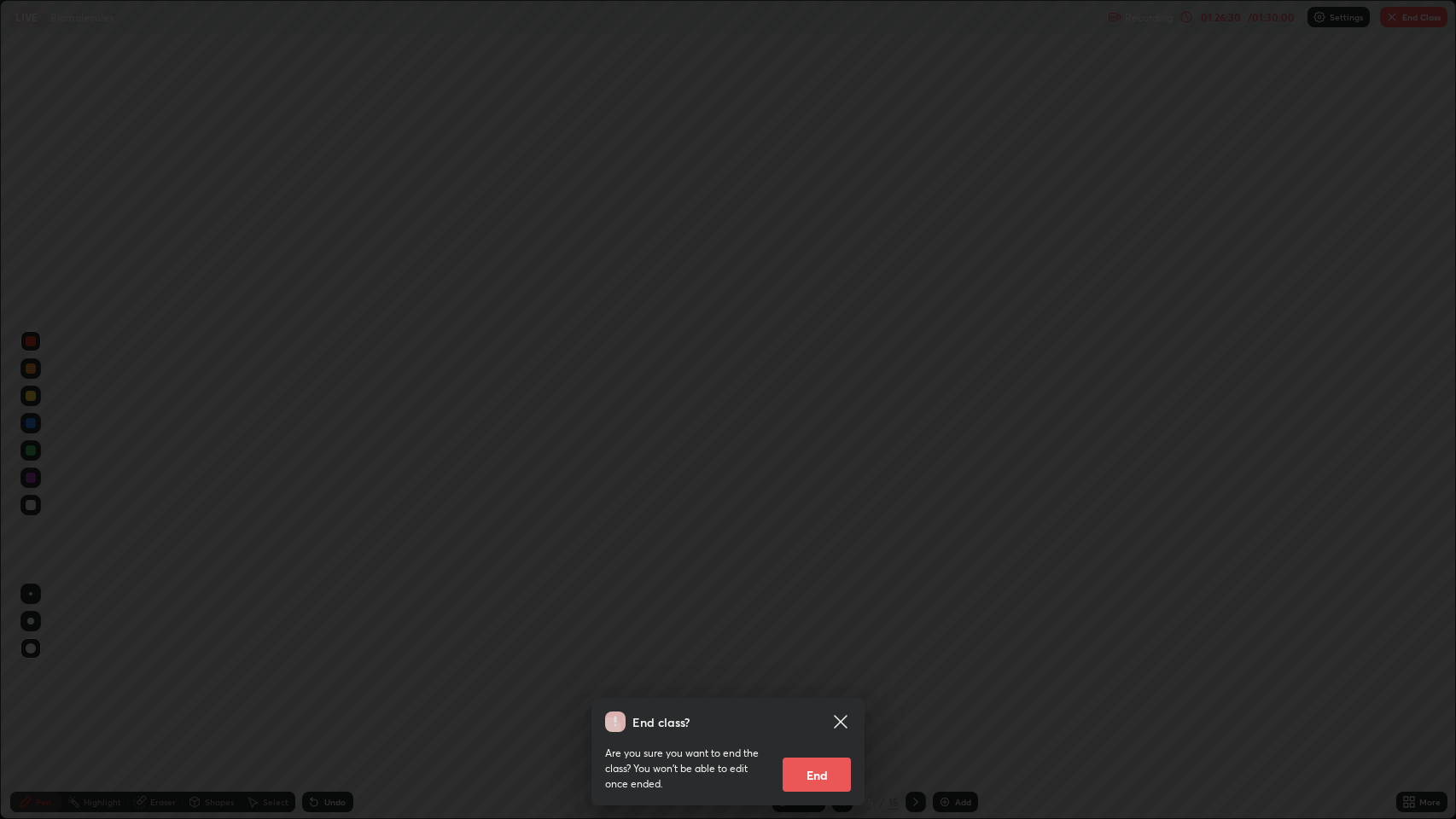
click at [831, 665] on button "End" at bounding box center [816, 774] width 68 height 34
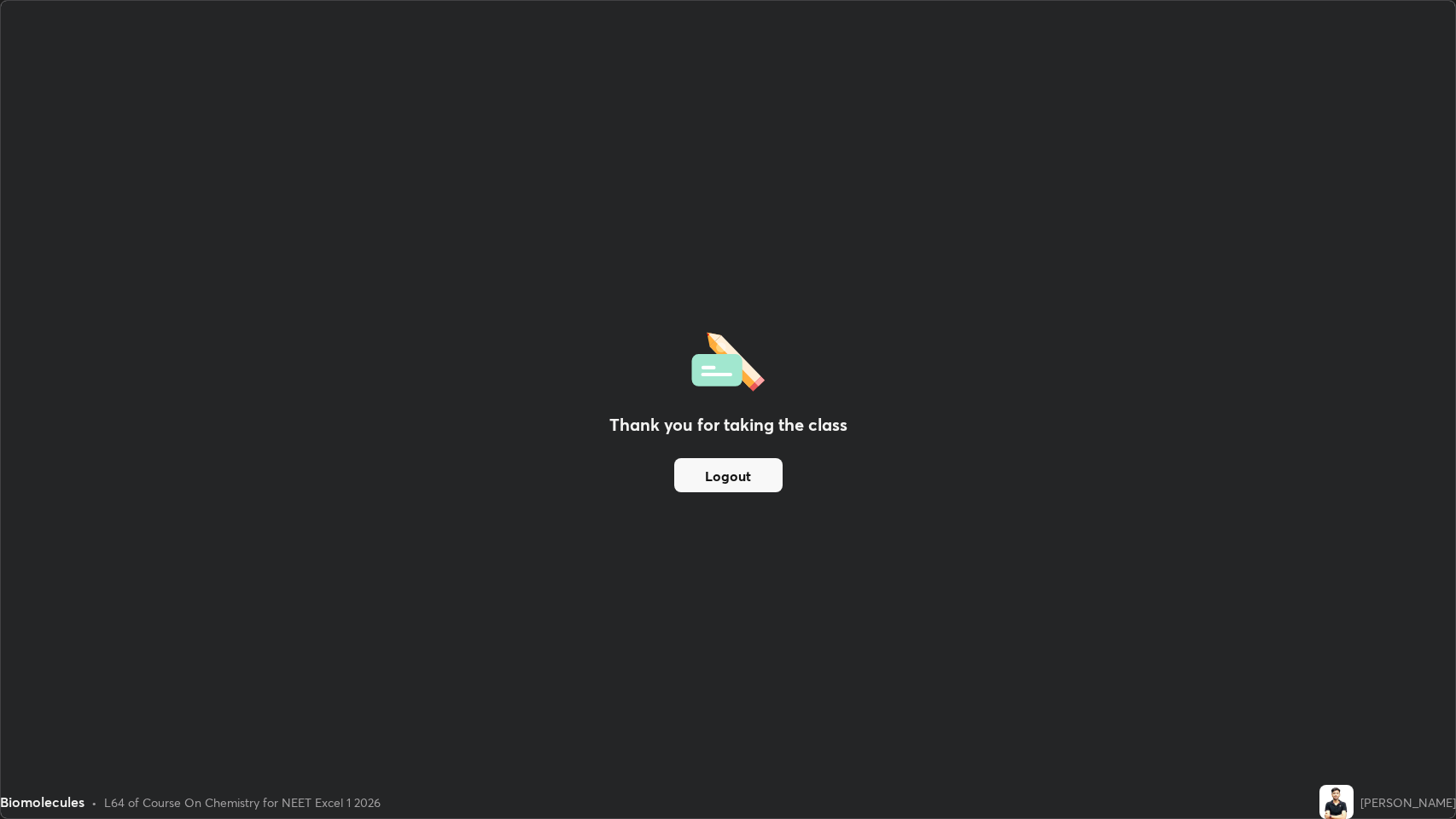
click at [739, 481] on button "Logout" at bounding box center [729, 475] width 109 height 34
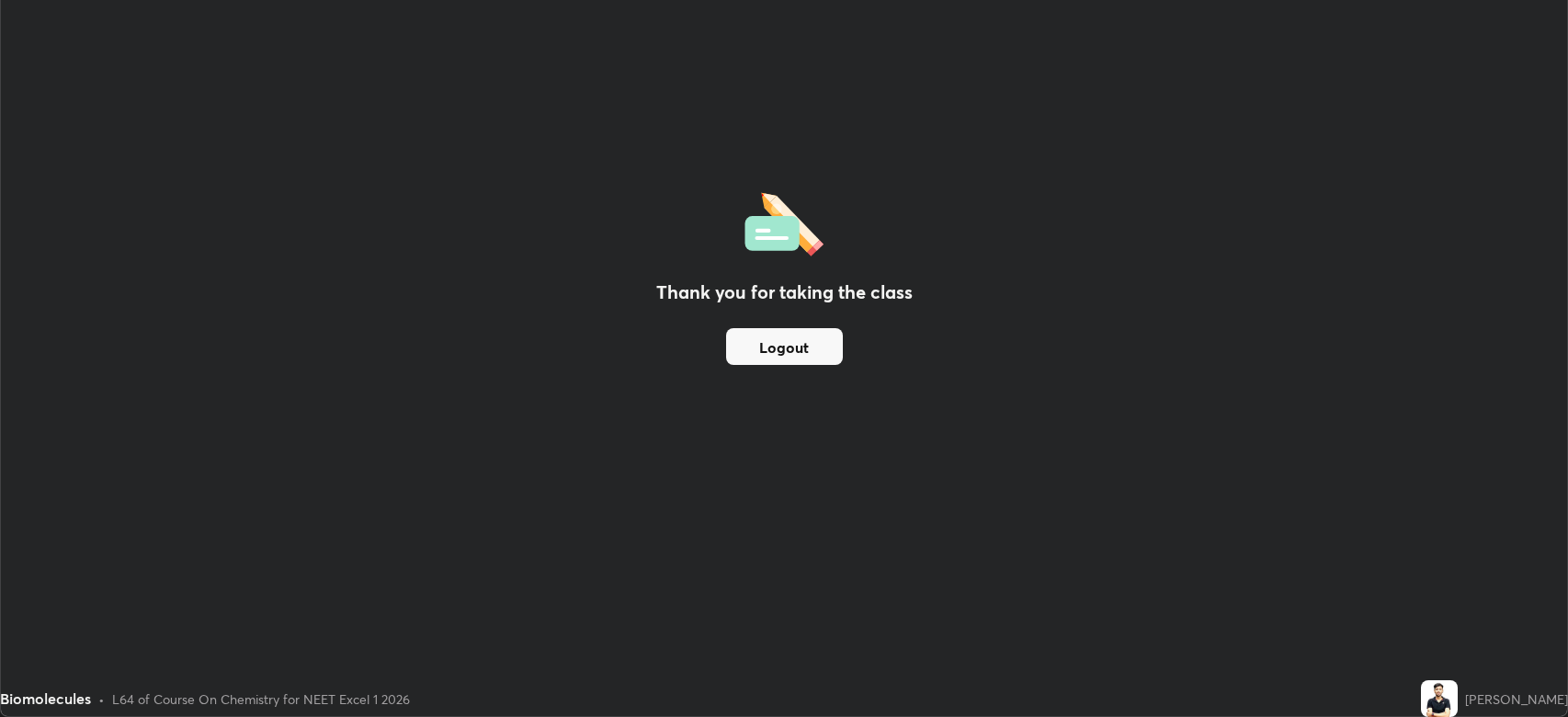
scroll to position [91161, 90324]
